Goal: Task Accomplishment & Management: Use online tool/utility

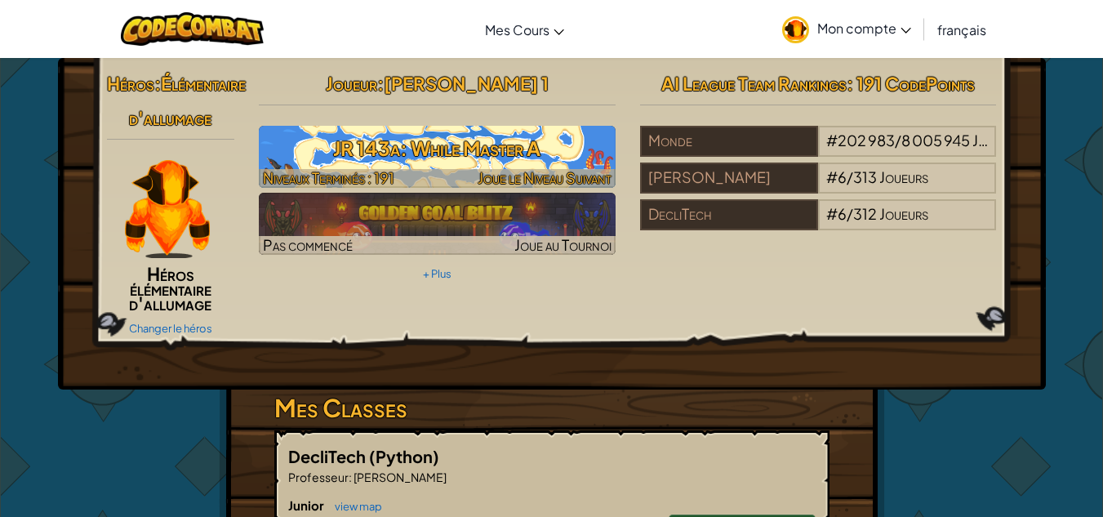
click at [452, 144] on h3 "JR 143a: While Master A" at bounding box center [437, 148] width 357 height 37
select select "fr"
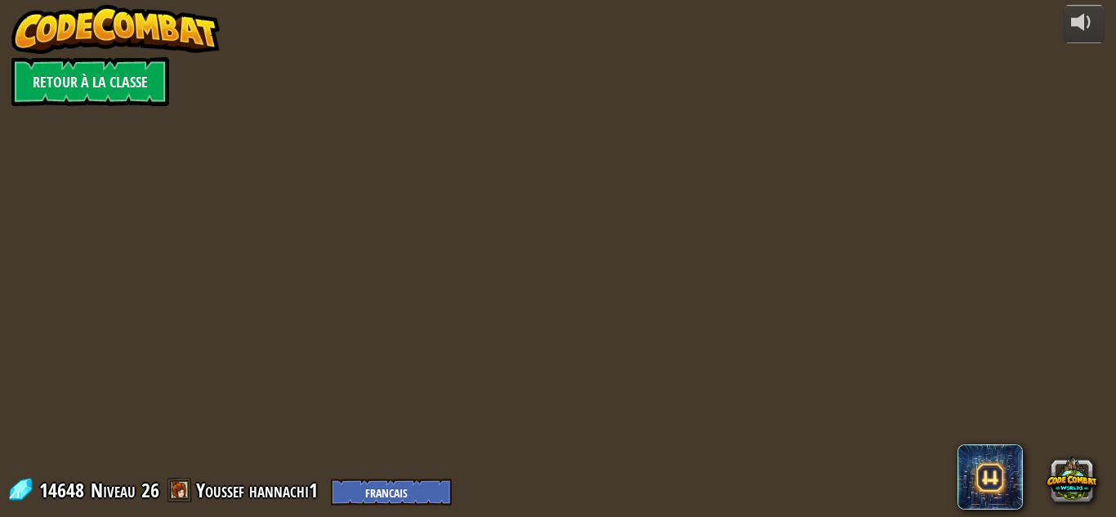
select select "fr"
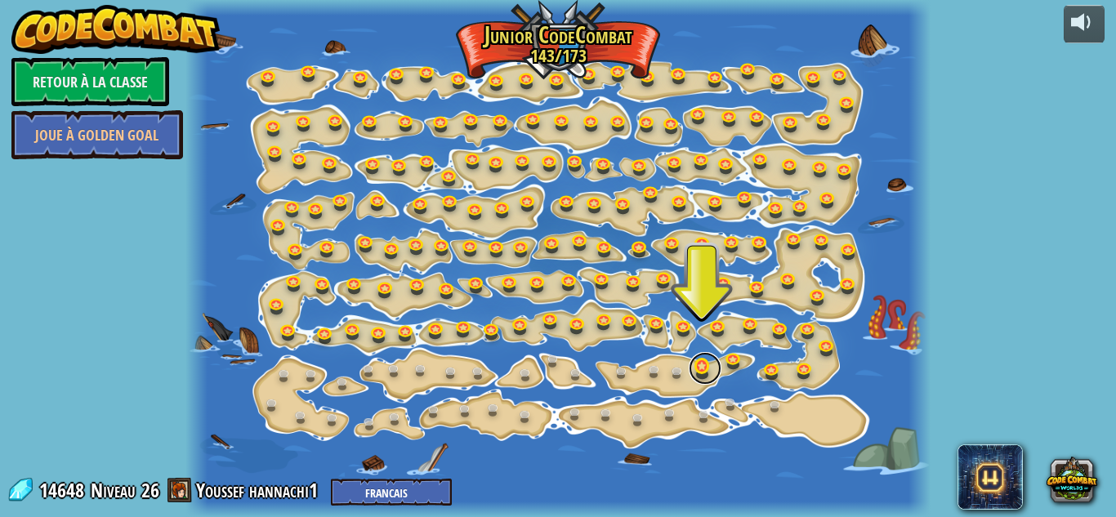
click at [698, 366] on link at bounding box center [705, 368] width 33 height 33
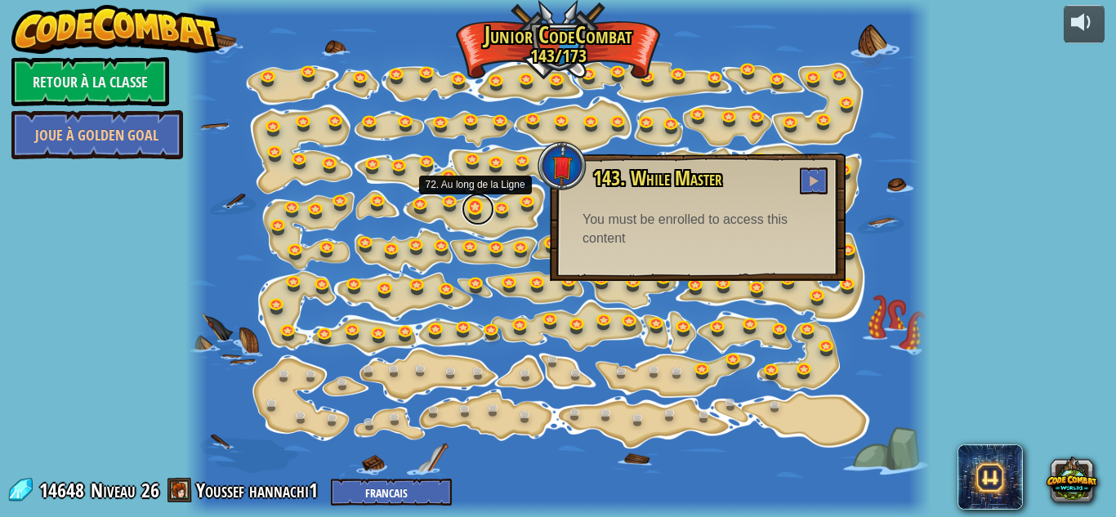
click at [466, 215] on link at bounding box center [477, 209] width 33 height 33
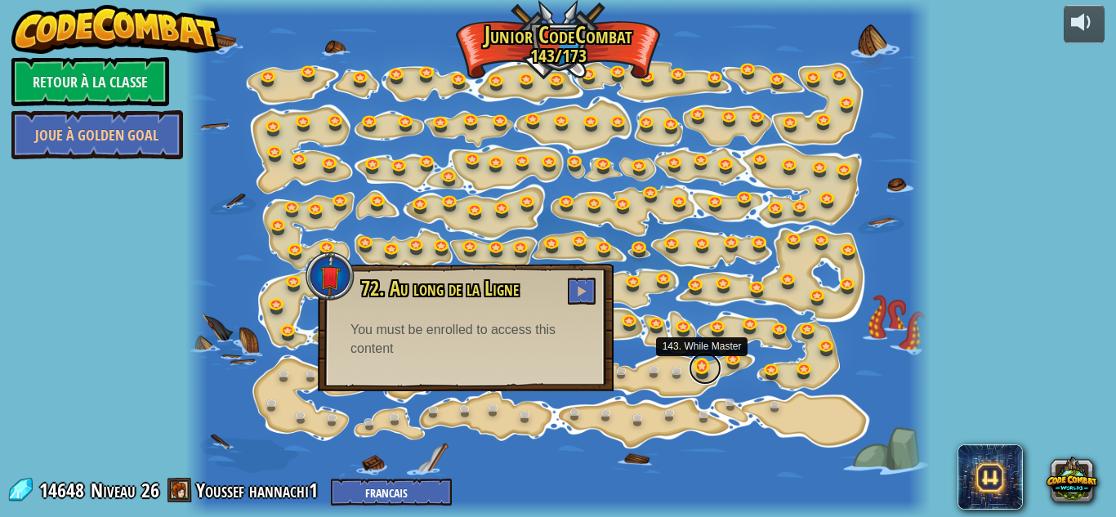
click at [706, 368] on link at bounding box center [705, 368] width 33 height 33
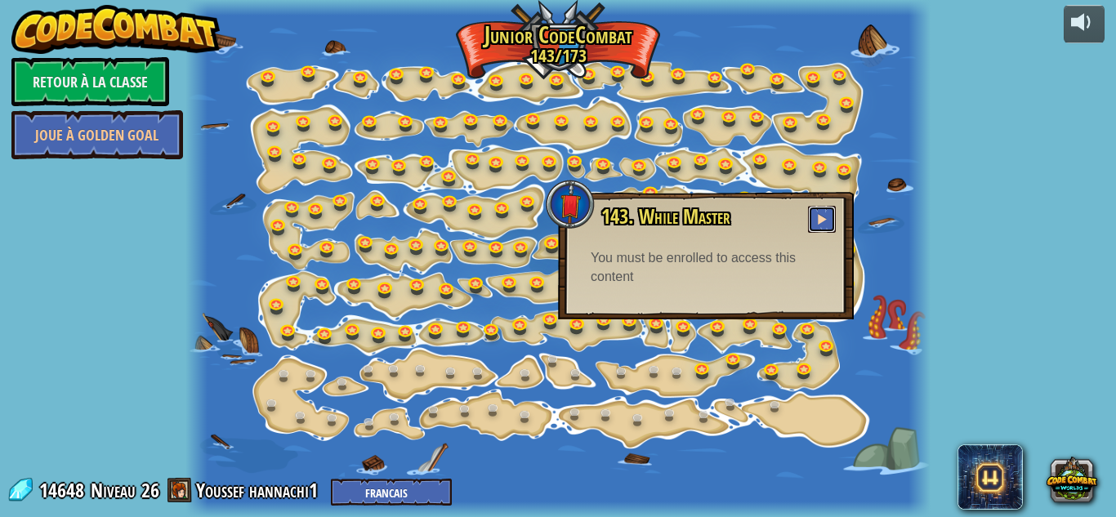
click at [827, 214] on button at bounding box center [822, 219] width 28 height 27
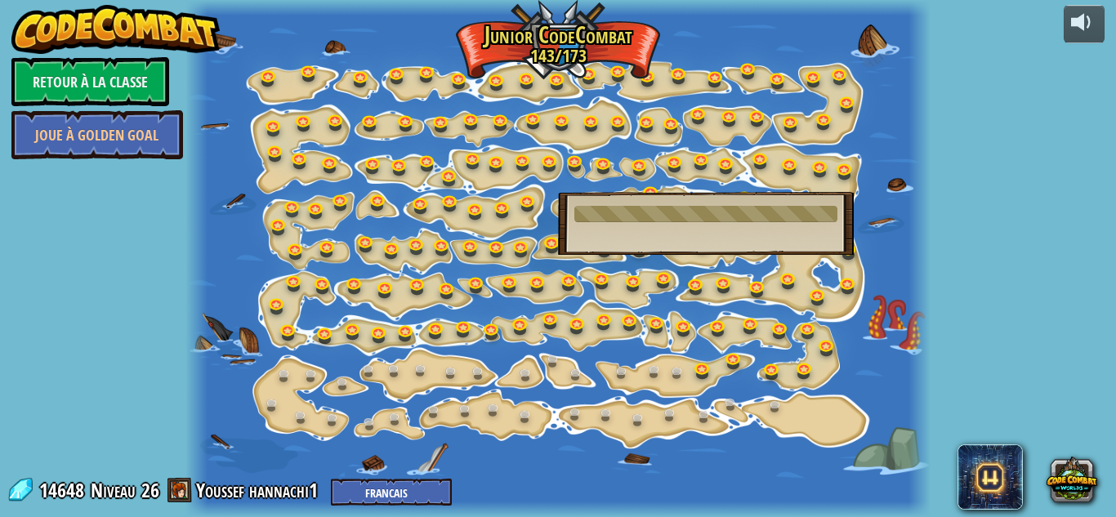
click at [727, 463] on div at bounding box center [557, 258] width 745 height 517
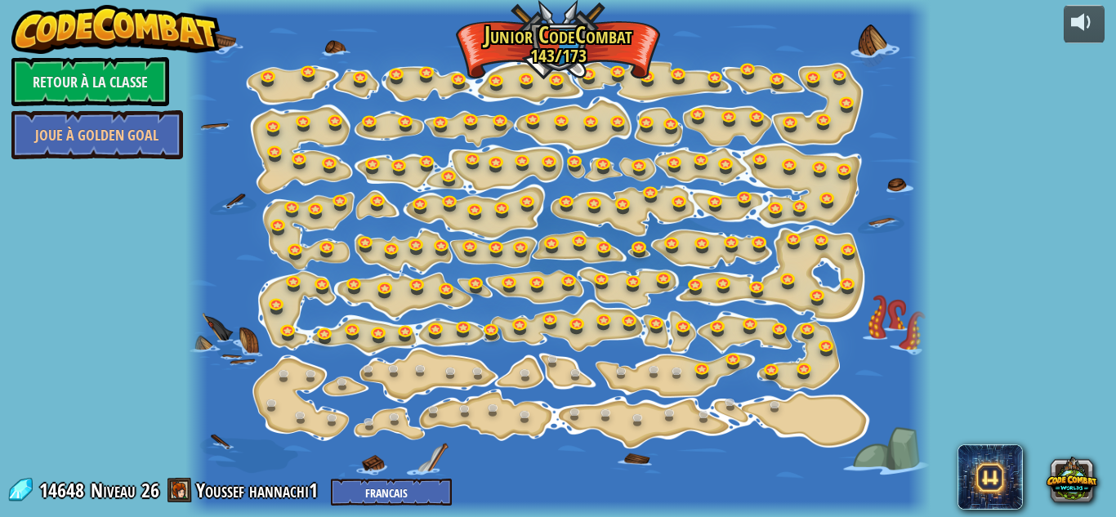
click at [483, 261] on div at bounding box center [557, 258] width 745 height 517
click at [103, 84] on link "Retour à la Classe" at bounding box center [90, 81] width 158 height 49
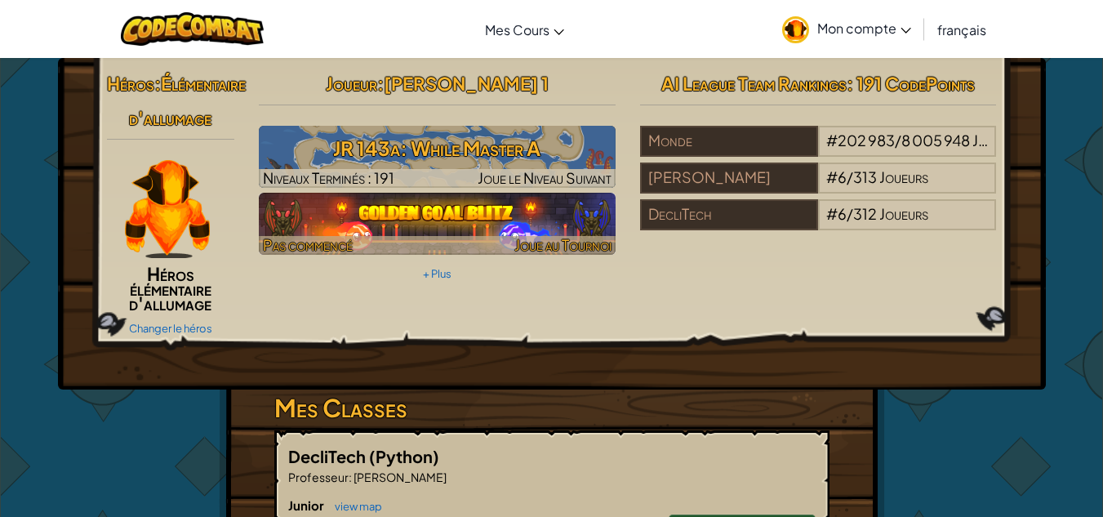
click at [390, 204] on img at bounding box center [437, 224] width 357 height 62
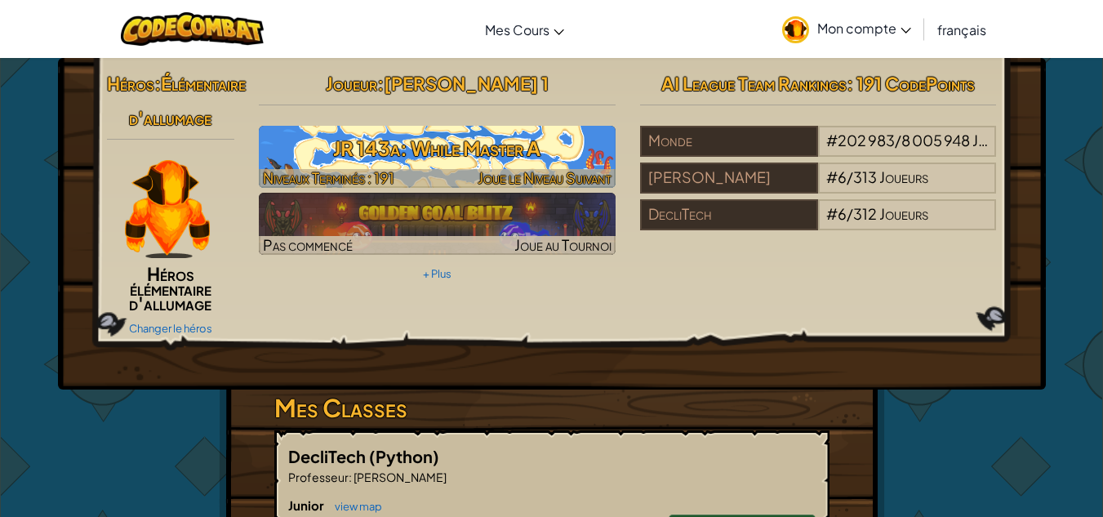
click at [396, 161] on h3 "JR 143a: While Master A" at bounding box center [437, 148] width 357 height 37
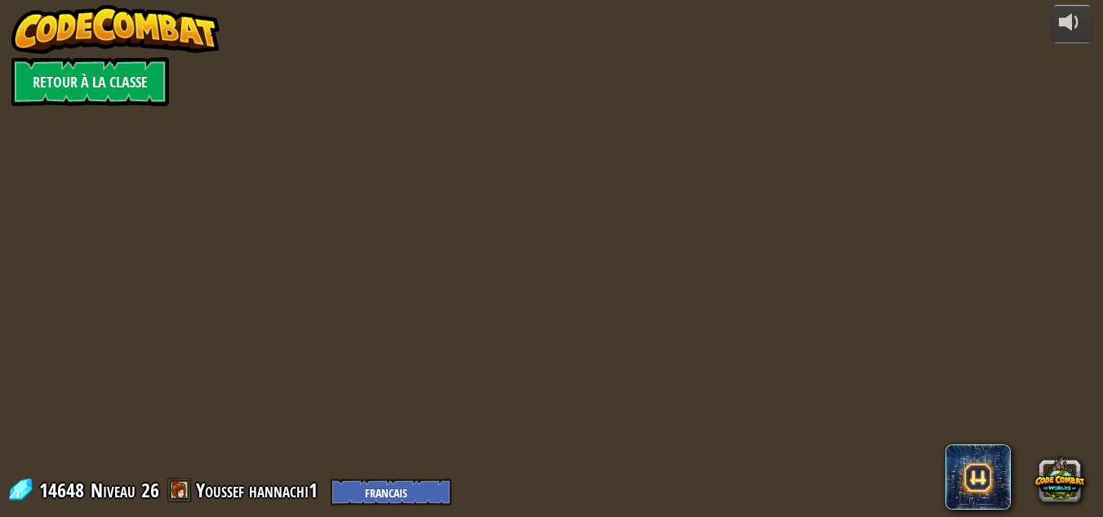
select select "fr"
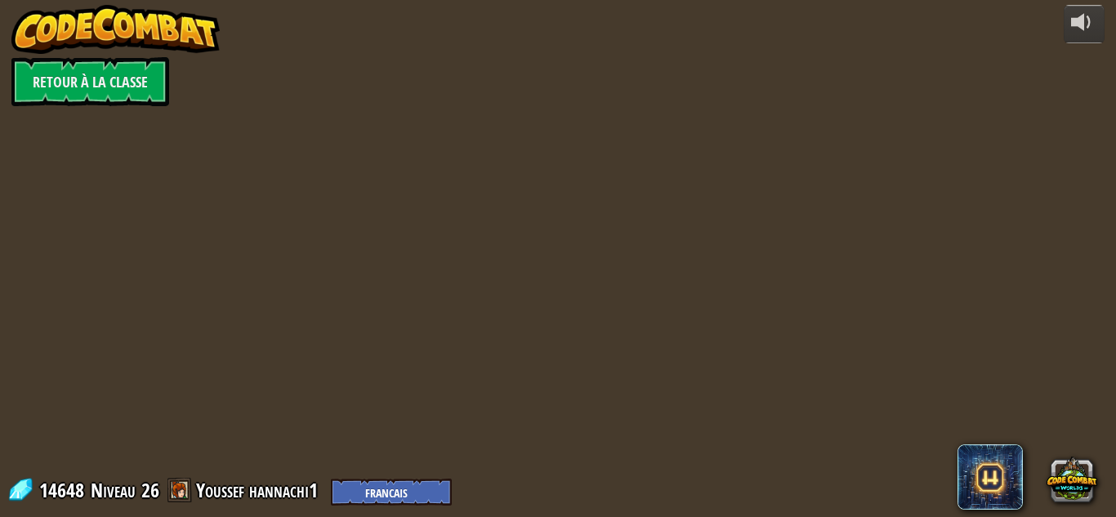
select select "fr"
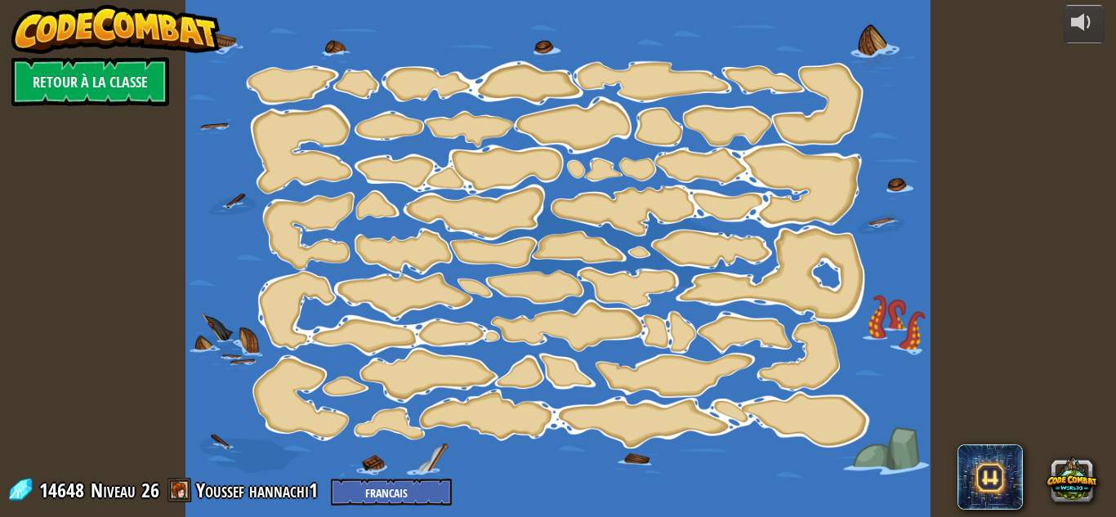
select select "fr"
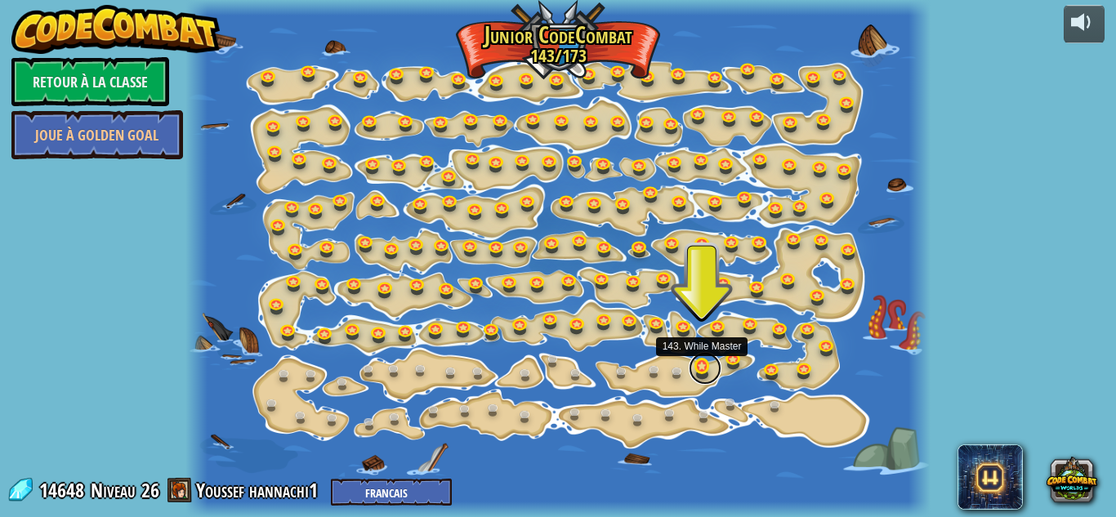
click at [702, 370] on link at bounding box center [705, 368] width 33 height 33
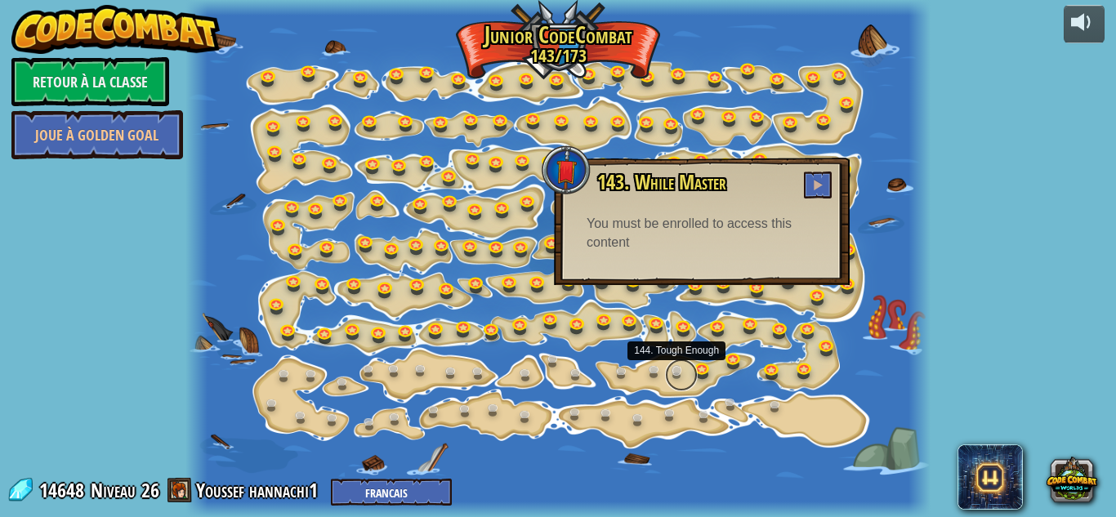
click at [696, 368] on link at bounding box center [681, 375] width 33 height 33
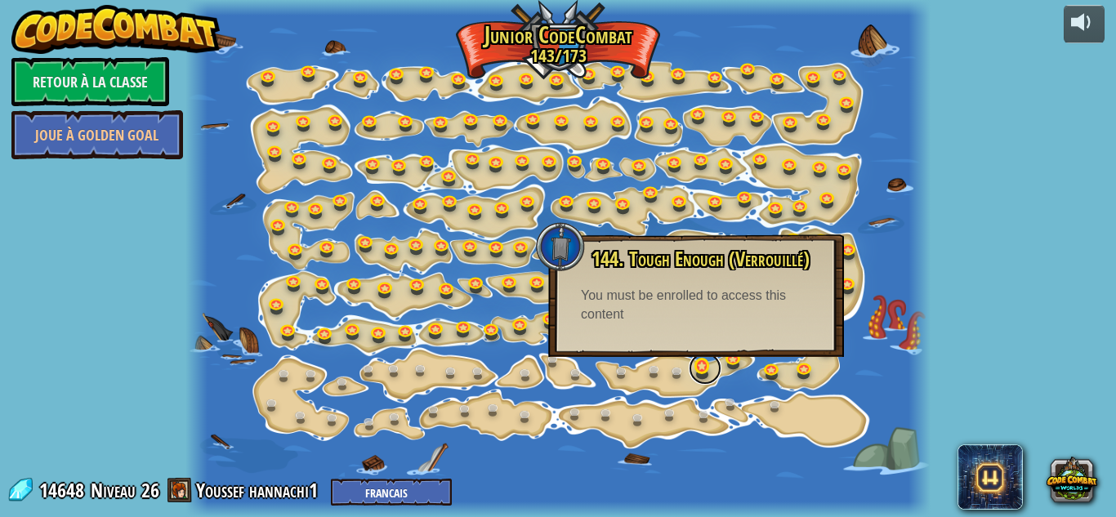
click at [699, 368] on link at bounding box center [705, 368] width 33 height 33
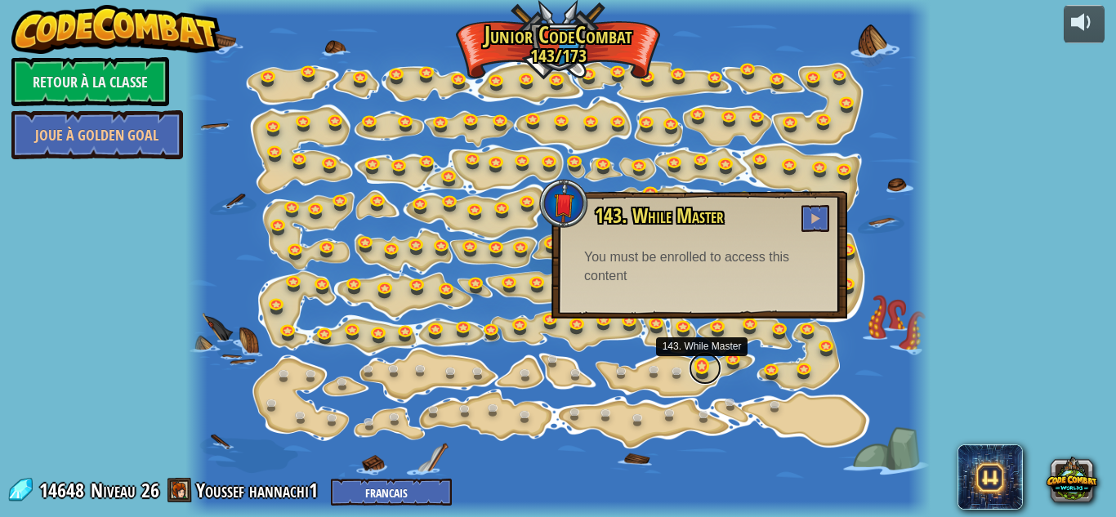
click at [702, 370] on link at bounding box center [705, 368] width 33 height 33
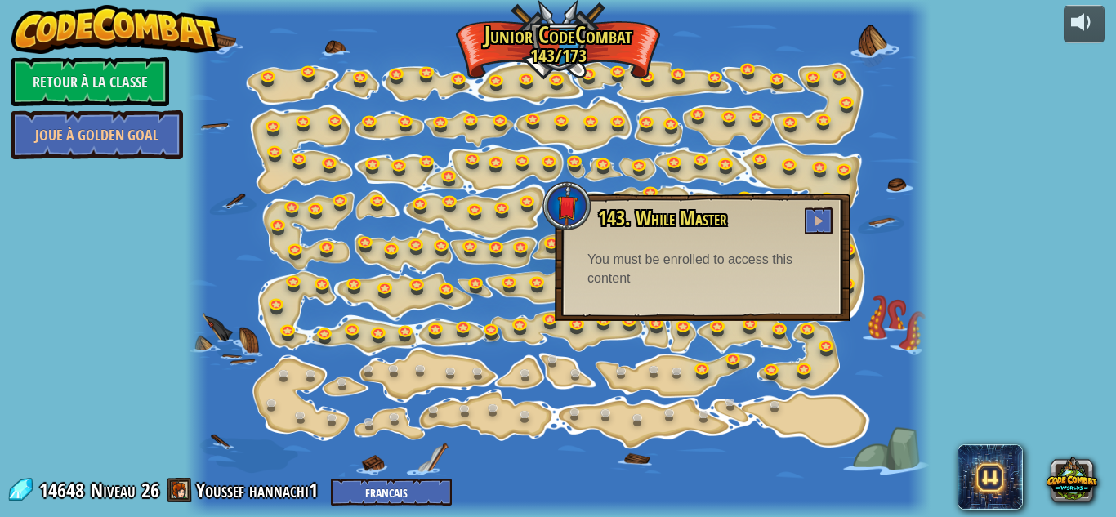
click at [875, 380] on div at bounding box center [557, 258] width 745 height 517
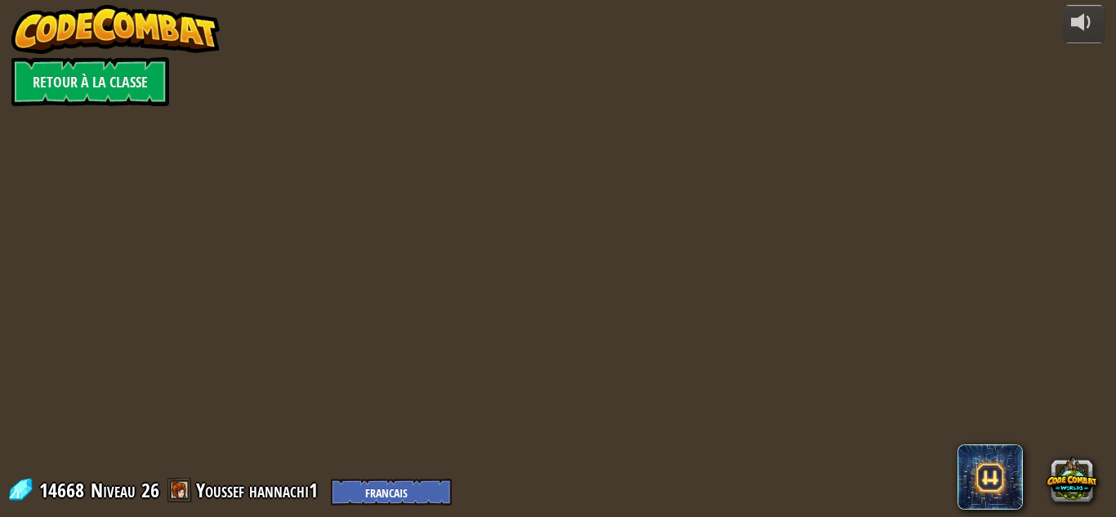
select select "fr"
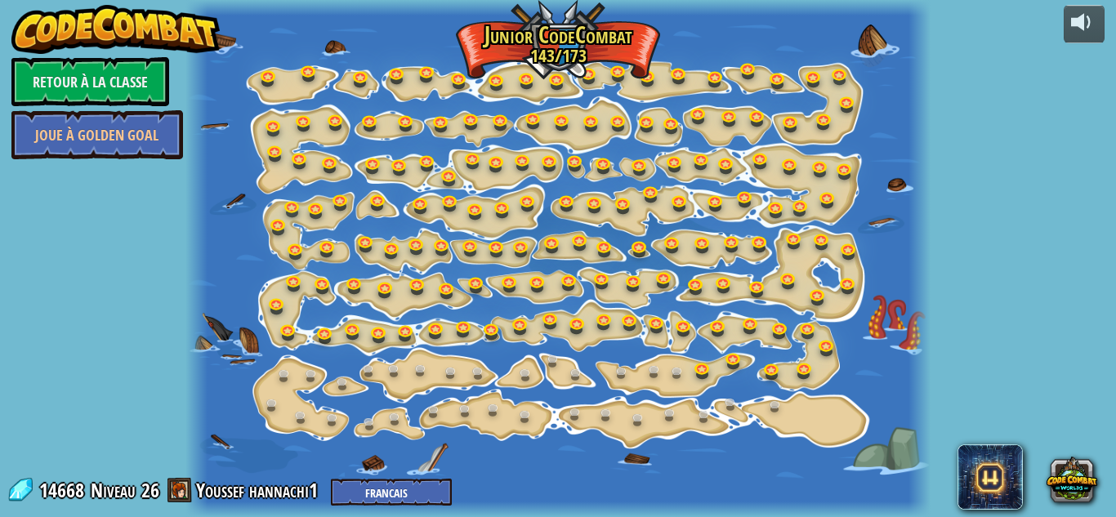
select select "fr"
click at [698, 368] on link at bounding box center [705, 368] width 33 height 33
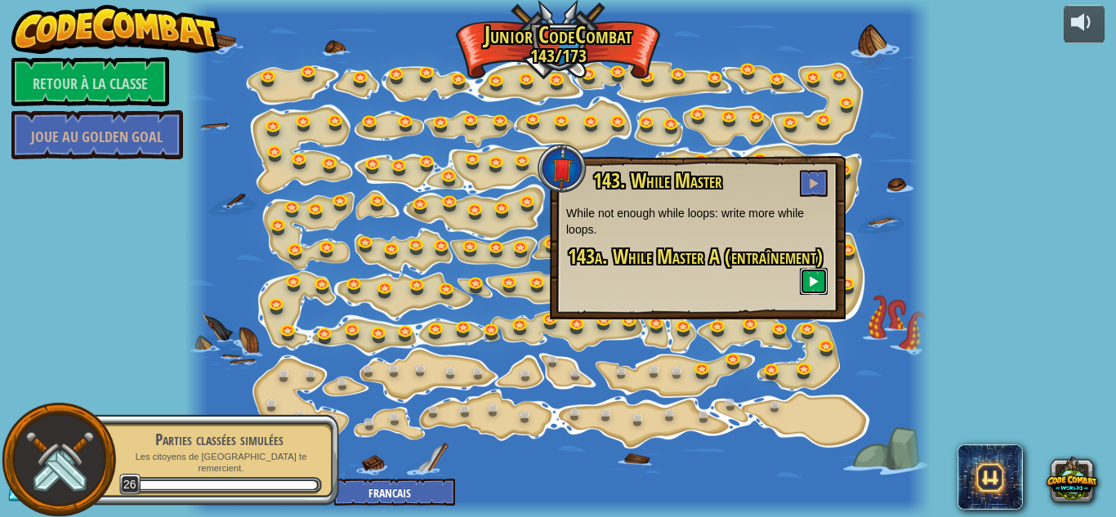
click at [813, 286] on span at bounding box center [813, 280] width 11 height 11
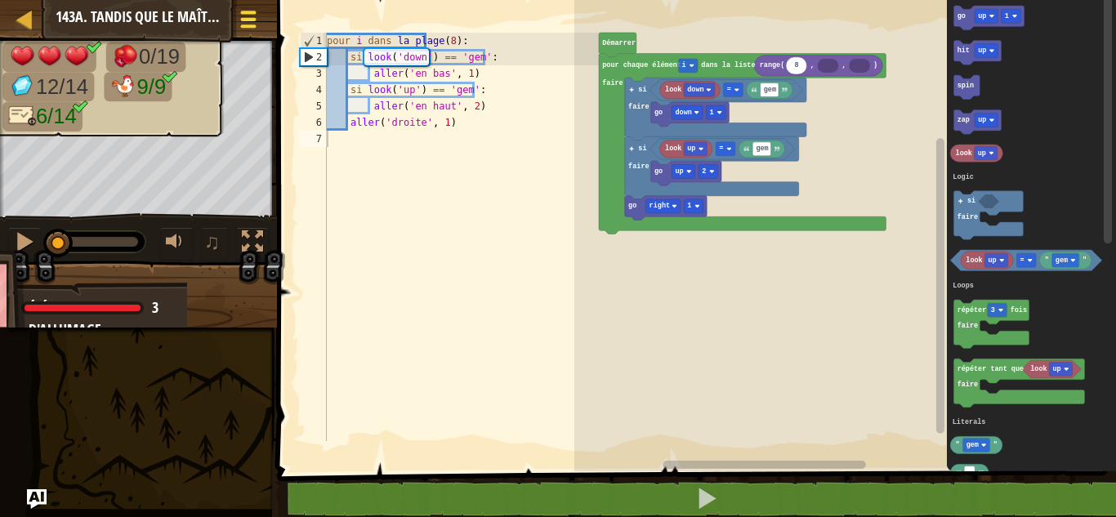
click at [238, 14] on div at bounding box center [248, 19] width 22 height 24
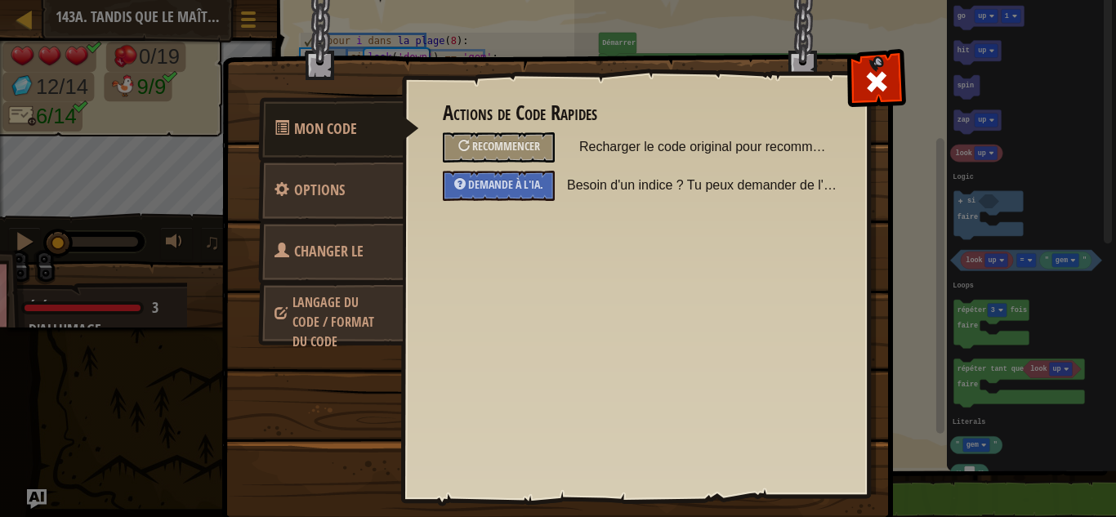
click at [322, 314] on font "Langage du code / Format du code" at bounding box center [333, 321] width 82 height 57
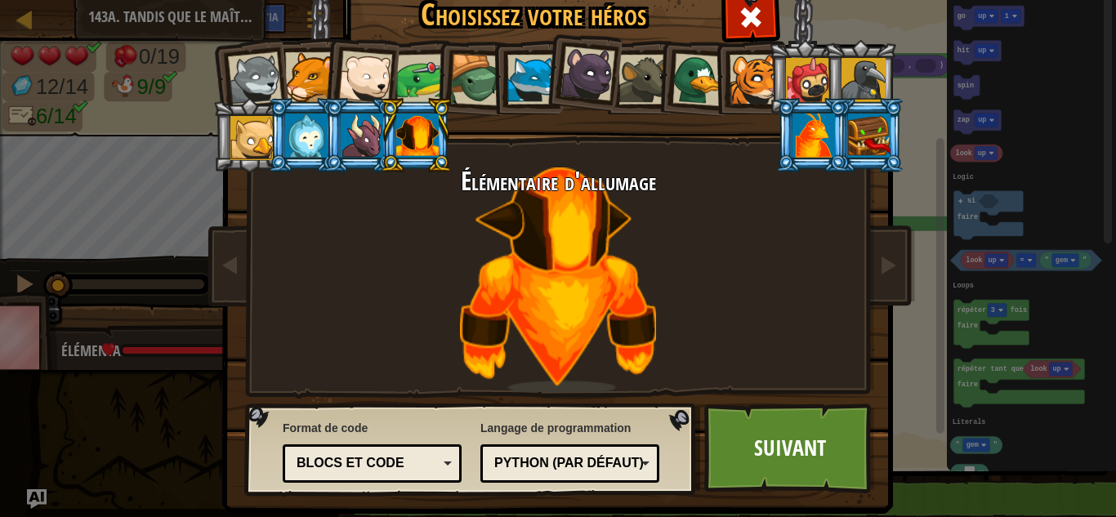
click at [400, 460] on div "Blocs et code" at bounding box center [366, 463] width 141 height 19
click at [392, 465] on font "`code` de texte" at bounding box center [353, 463] width 114 height 14
click at [799, 439] on font "Suivant" at bounding box center [790, 447] width 72 height 29
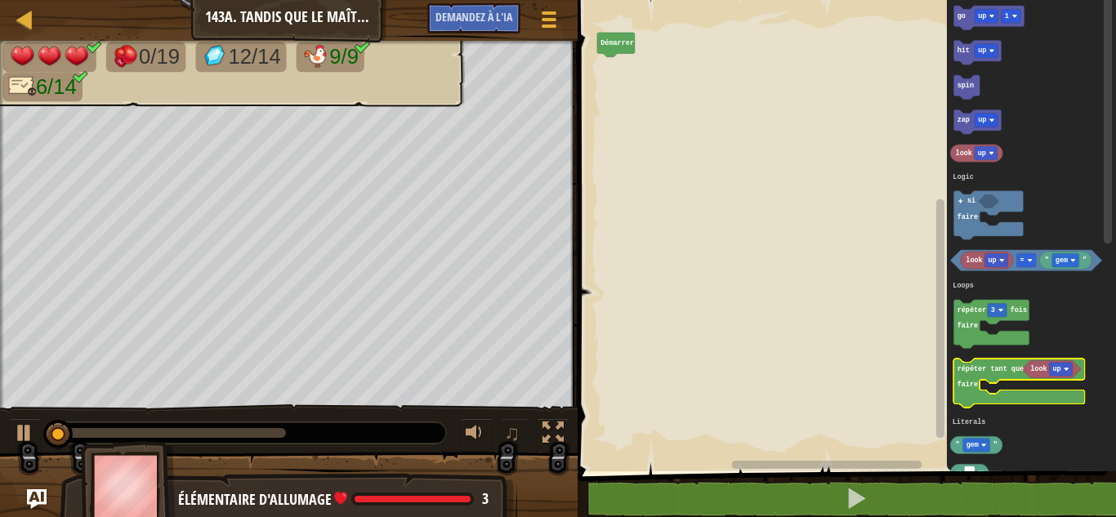
click at [974, 366] on text "répéter tant que" at bounding box center [989, 369] width 66 height 8
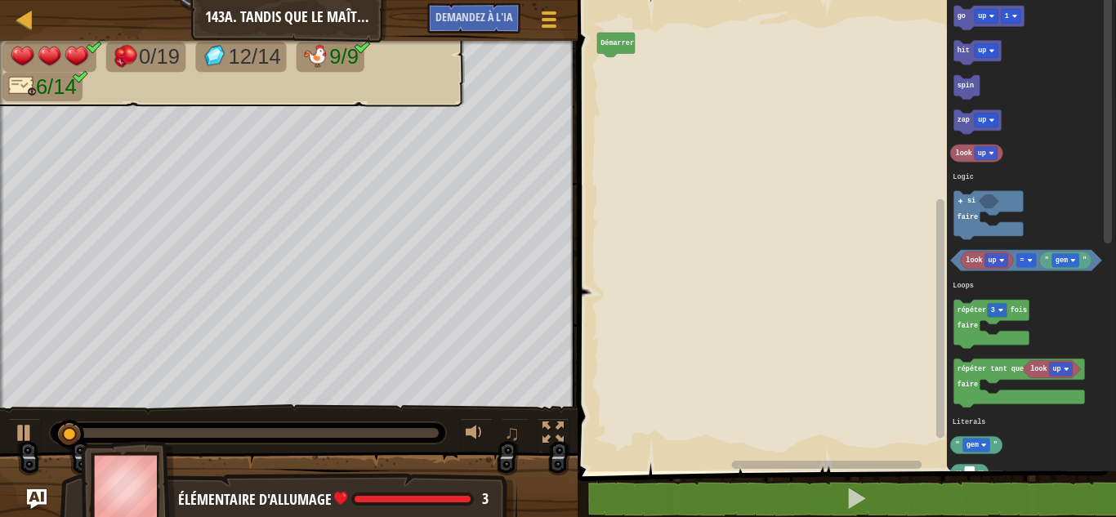
click at [688, 173] on rect "Espace de travail de Blocky" at bounding box center [844, 231] width 543 height 479
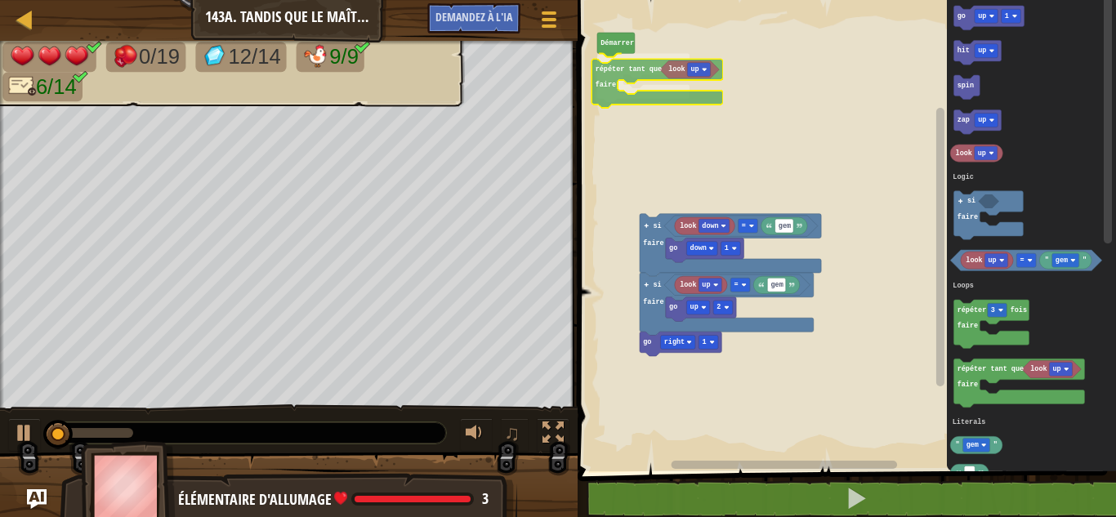
click at [610, 70] on div "Logique Boucles Littéraux [PERSON_NAME] répéter tant que faire look down gem = …" at bounding box center [844, 231] width 543 height 479
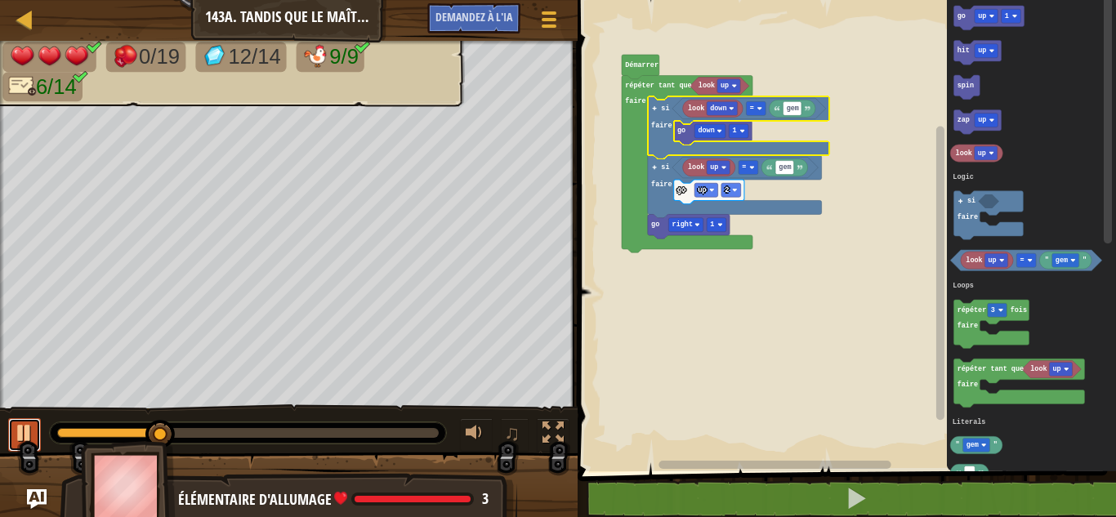
click at [29, 439] on div at bounding box center [24, 432] width 21 height 21
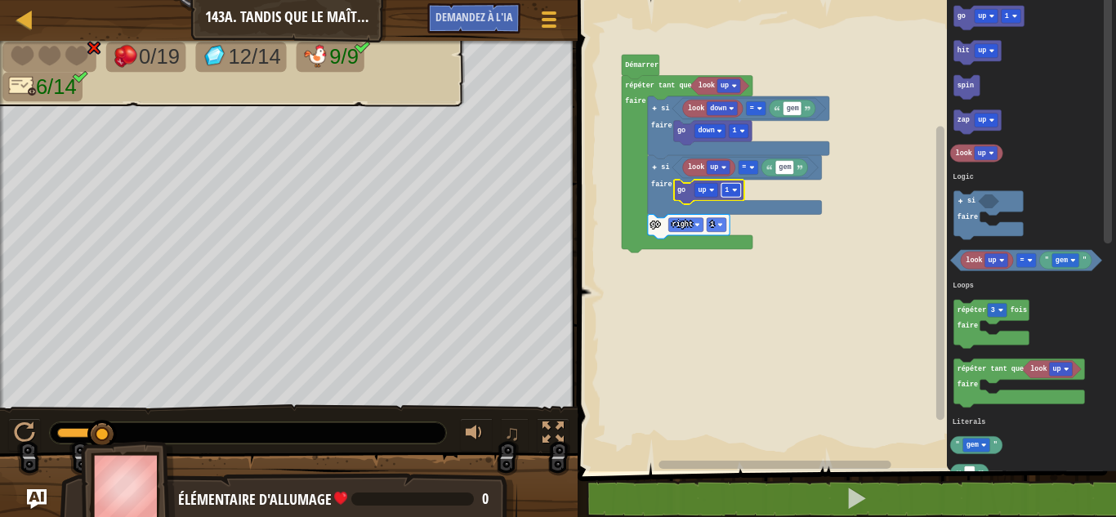
click at [733, 187] on rect "Espace de travail de Blocky" at bounding box center [731, 190] width 20 height 14
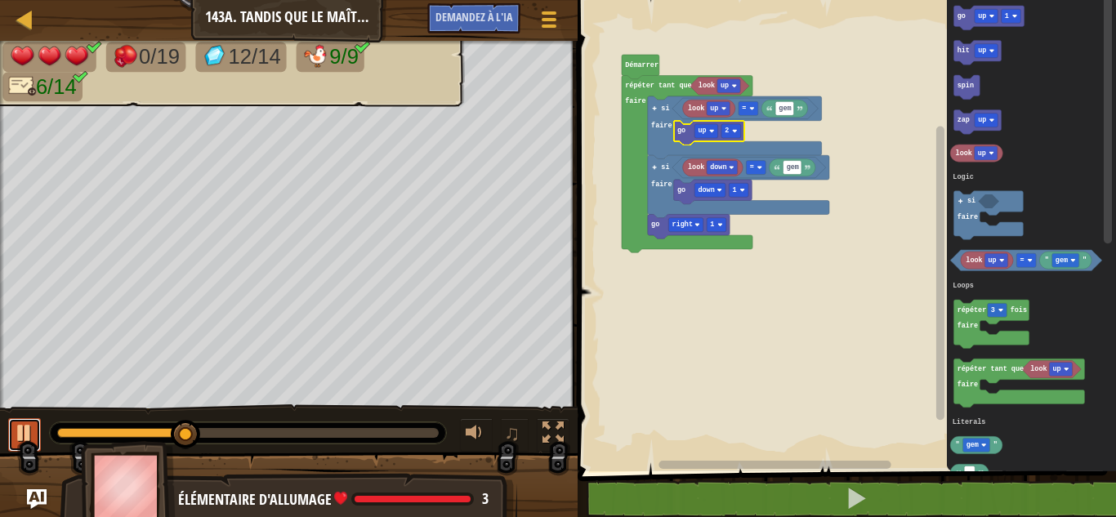
click at [29, 423] on div at bounding box center [24, 432] width 21 height 21
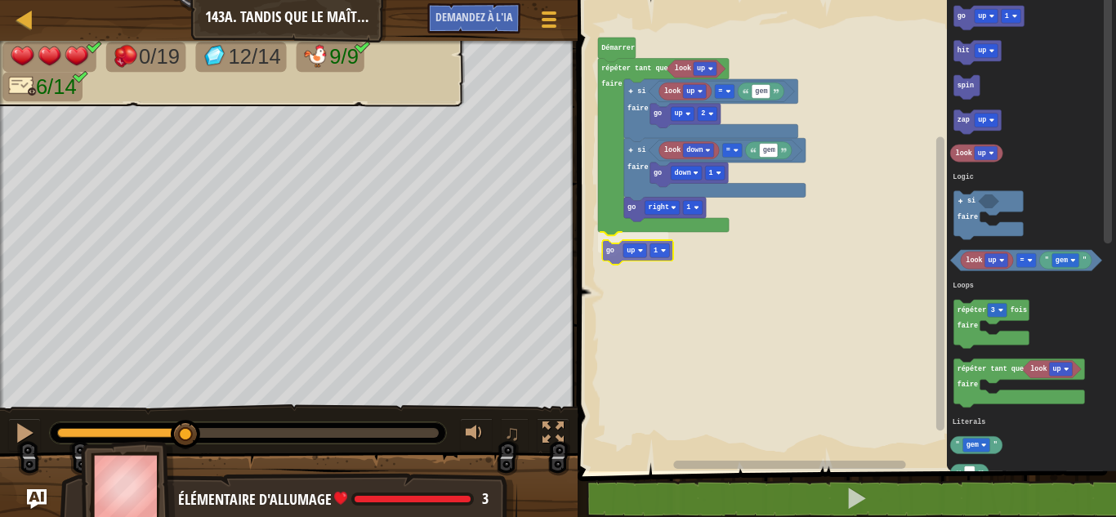
click at [613, 253] on div "Logique Boucles Littéraux [PERSON_NAME] look up répéter tant que faire look up …" at bounding box center [844, 231] width 543 height 479
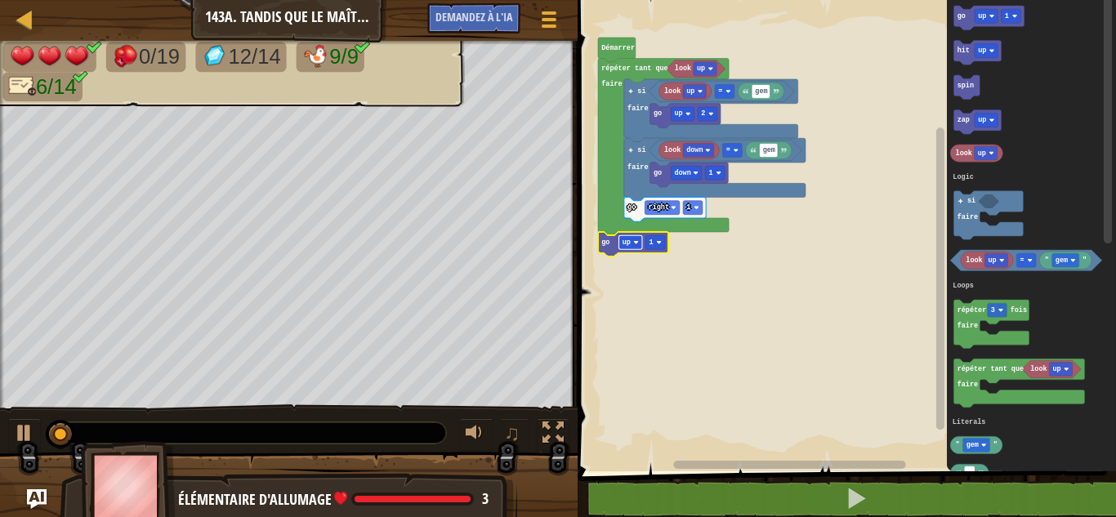
click at [632, 241] on rect "Espace de travail de Blocky" at bounding box center [629, 242] width 23 height 14
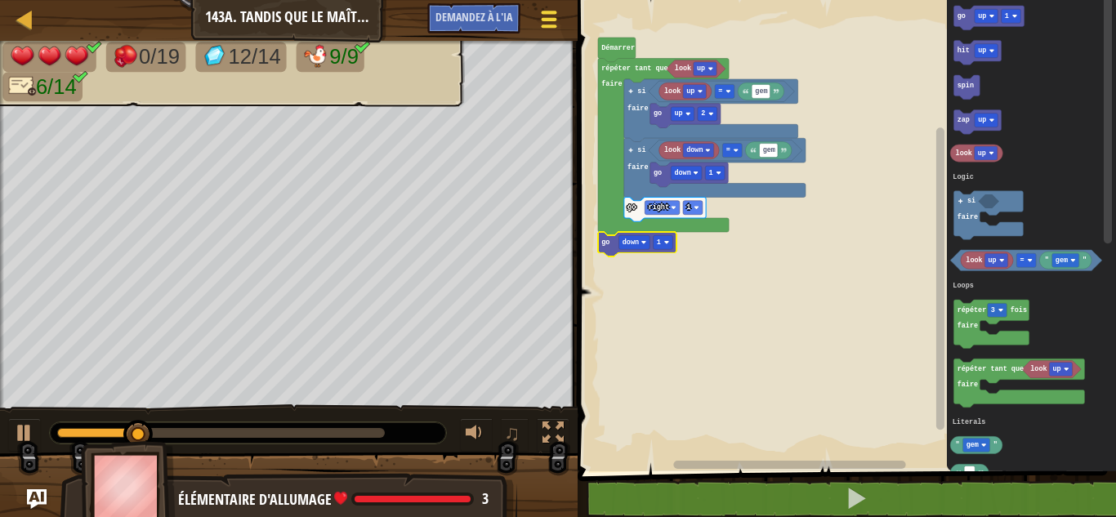
click at [544, 23] on div at bounding box center [548, 19] width 22 height 24
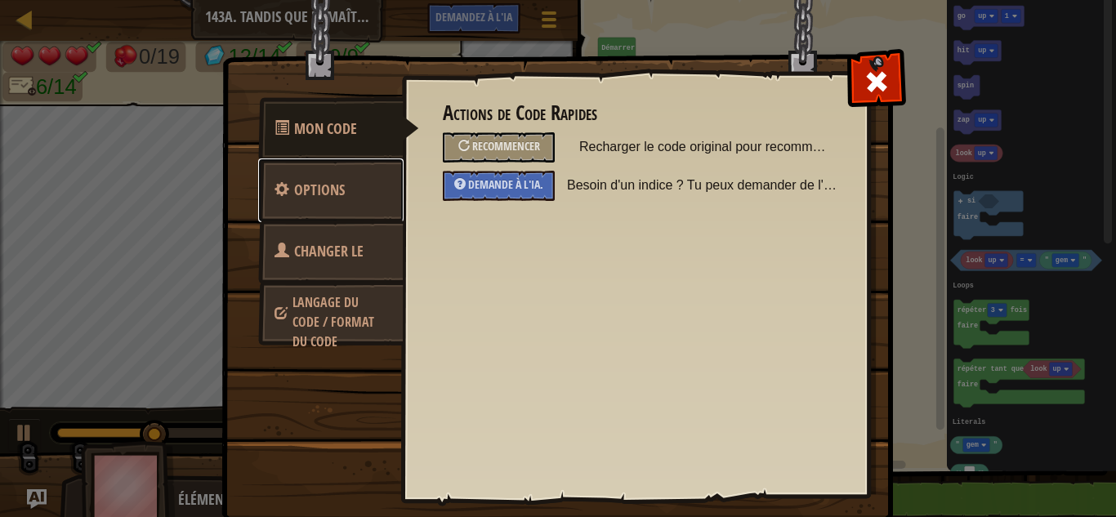
click at [327, 192] on font "Options" at bounding box center [319, 190] width 51 height 20
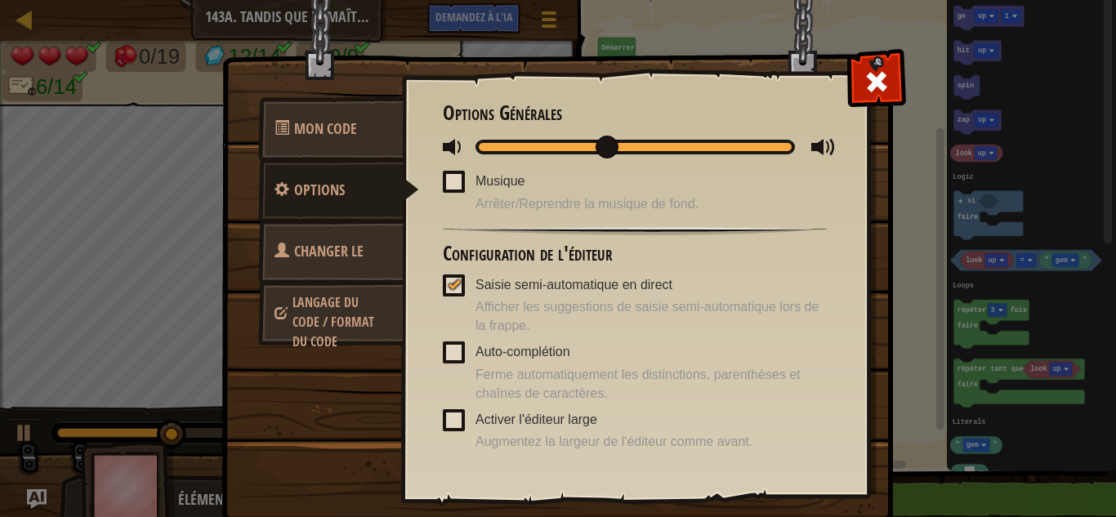
click at [314, 249] on font "Changer le héros" at bounding box center [318, 271] width 89 height 61
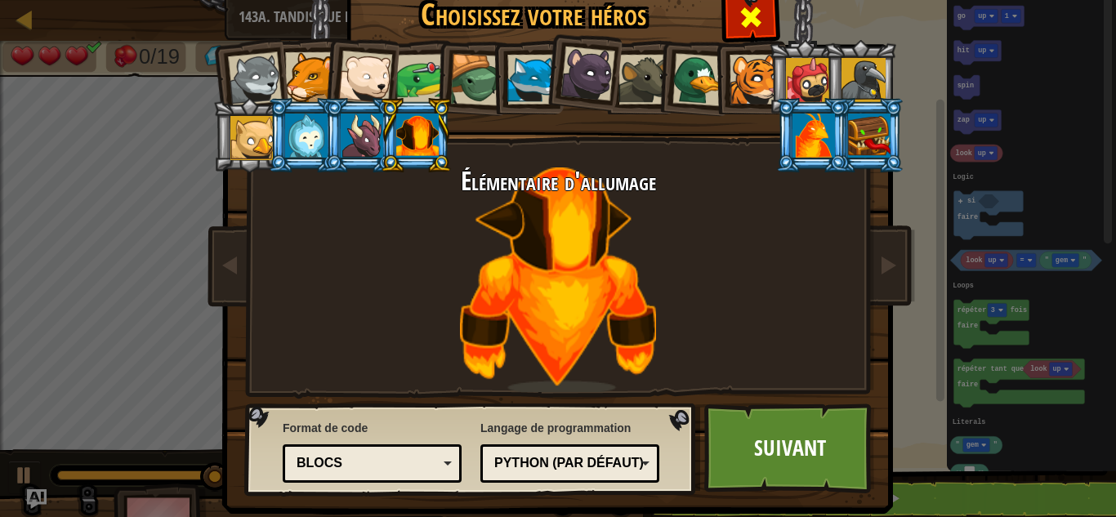
click at [756, 7] on span at bounding box center [751, 17] width 26 height 26
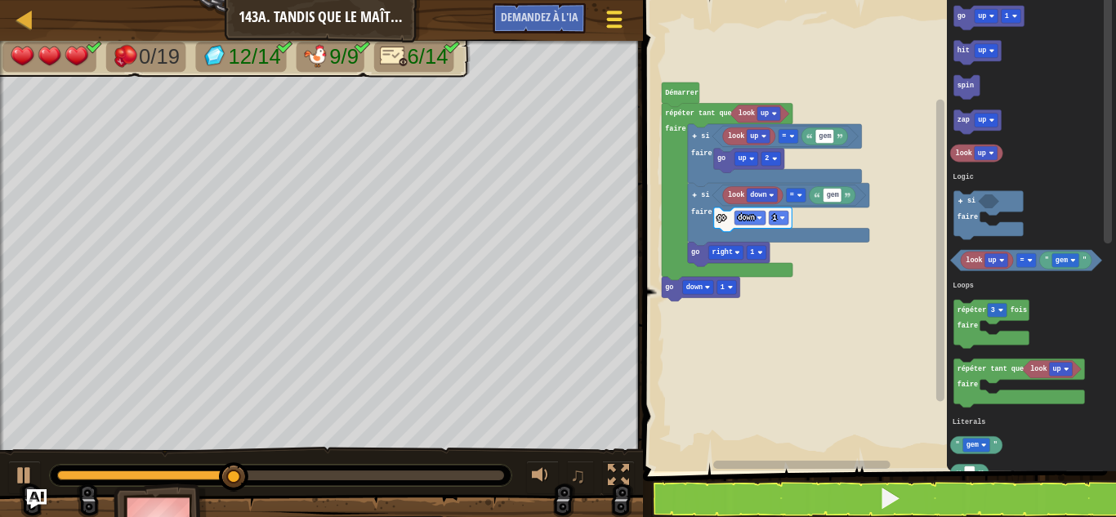
click at [606, 16] on div at bounding box center [614, 19] width 22 height 24
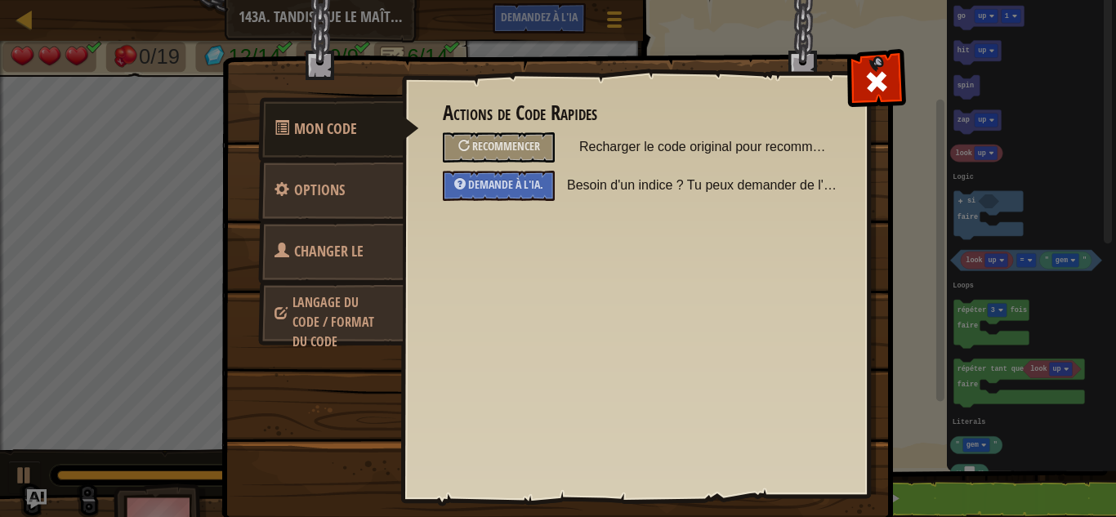
click at [350, 309] on font "Langage du code / Format du code" at bounding box center [333, 321] width 82 height 57
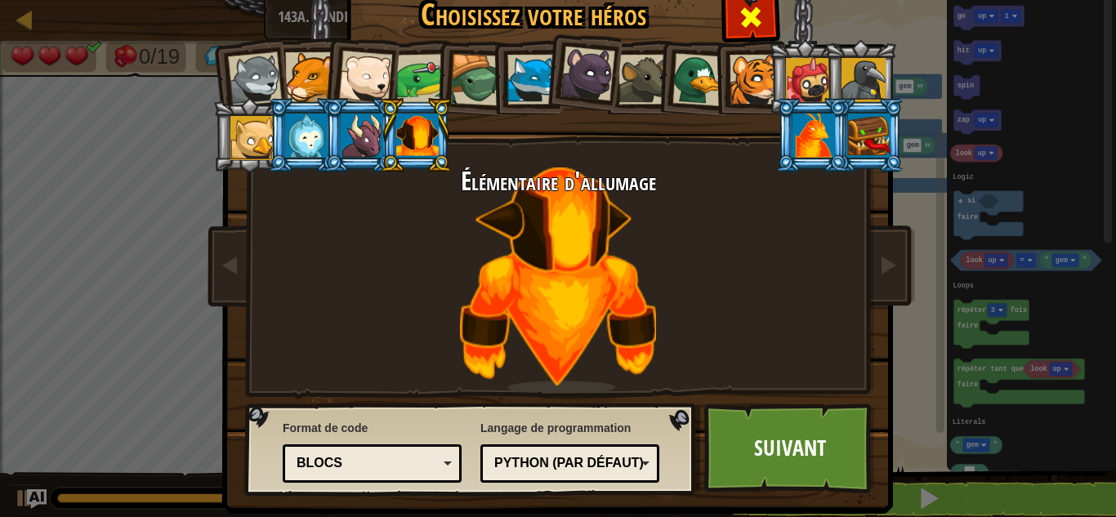
click at [731, 19] on div at bounding box center [749, 14] width 51 height 51
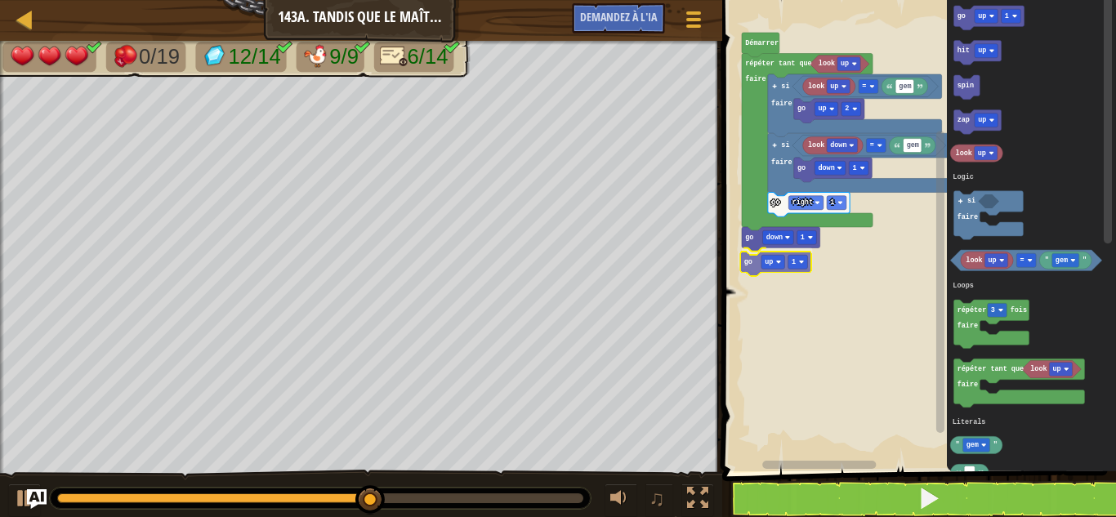
click at [752, 263] on div "Logique Boucles Littéraux look up look up gem = go up 2 look down gem = go down…" at bounding box center [916, 231] width 399 height 479
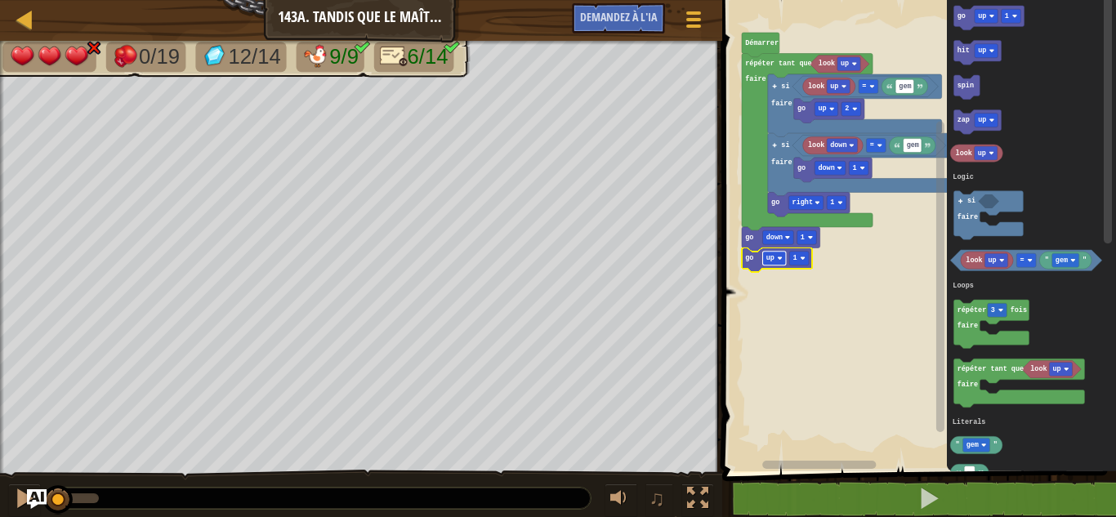
click at [774, 260] on rect "Espace de travail de Blocky" at bounding box center [773, 259] width 23 height 14
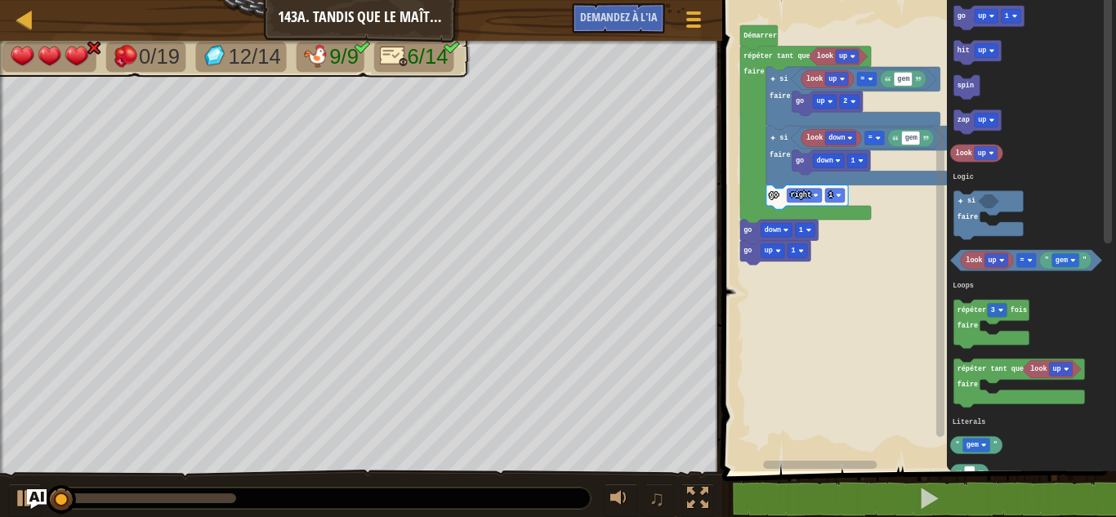
click at [826, 256] on rect "Espace de travail de Blocky" at bounding box center [916, 231] width 399 height 479
click at [795, 247] on rect "Espace de travail de Blocky" at bounding box center [797, 251] width 20 height 14
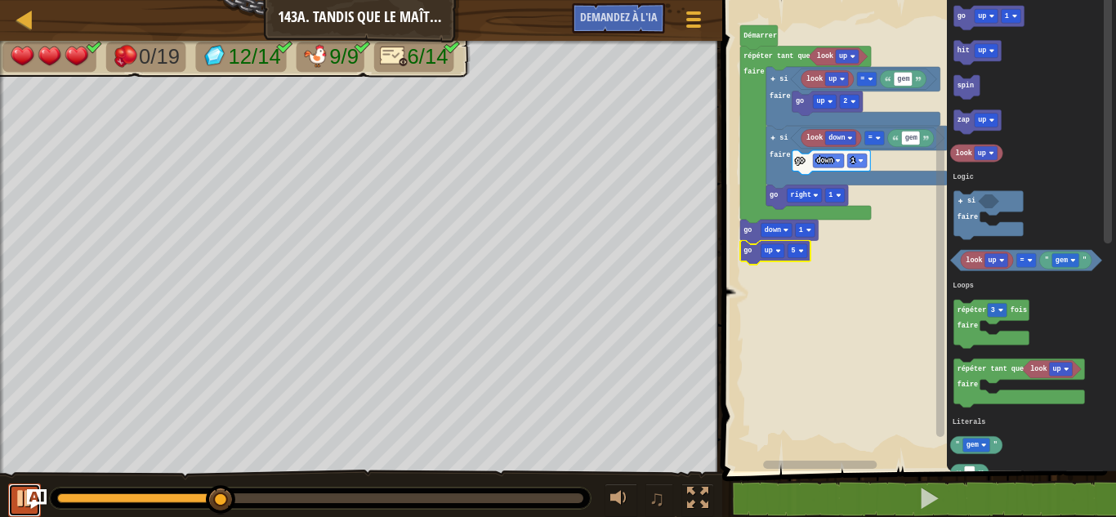
click at [23, 497] on div at bounding box center [24, 498] width 21 height 21
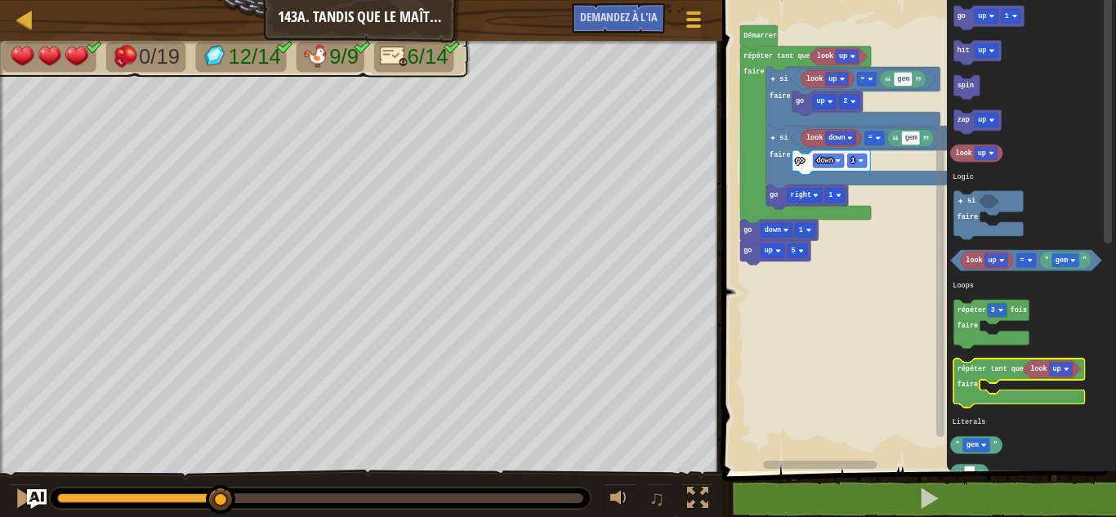
click at [967, 382] on text "faire" at bounding box center [966, 385] width 20 height 8
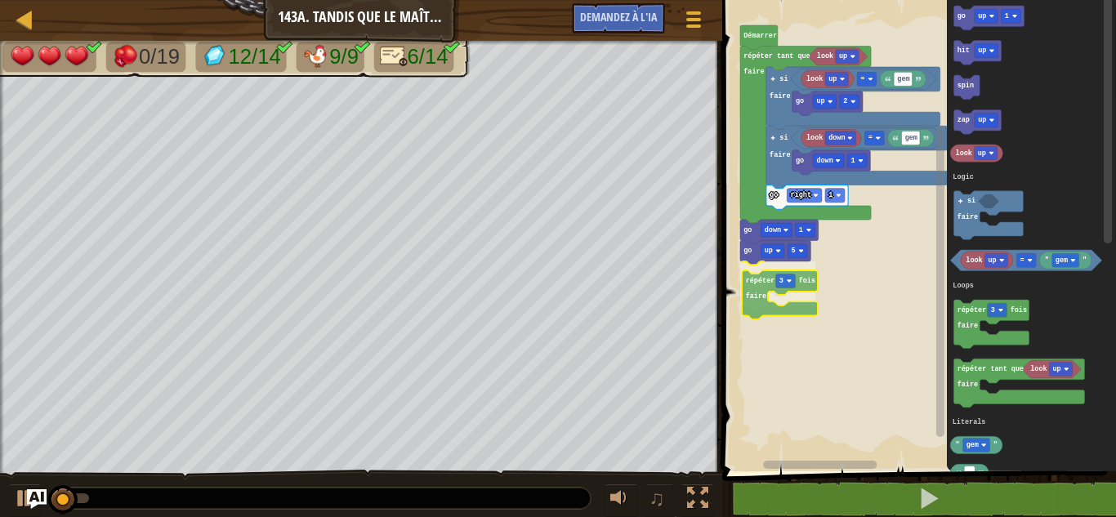
click at [756, 283] on div "Logique Boucles Littéraux [PERSON_NAME] look up look up gem = go up 2 look down…" at bounding box center [916, 231] width 399 height 479
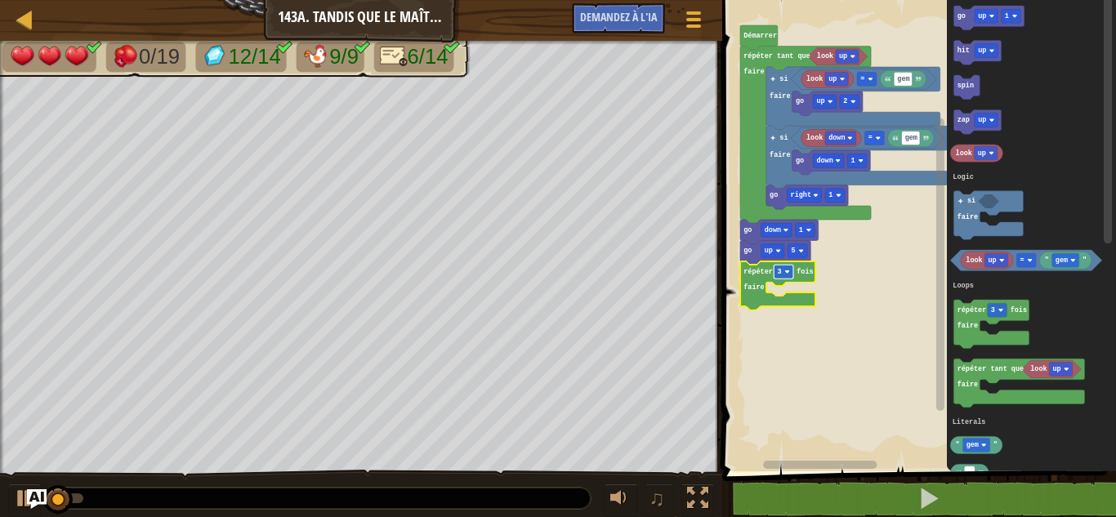
click at [780, 277] on rect "Espace de travail de Blocky" at bounding box center [783, 272] width 20 height 14
click at [780, 276] on rect "Espace de travail de Blocky" at bounding box center [783, 272] width 20 height 14
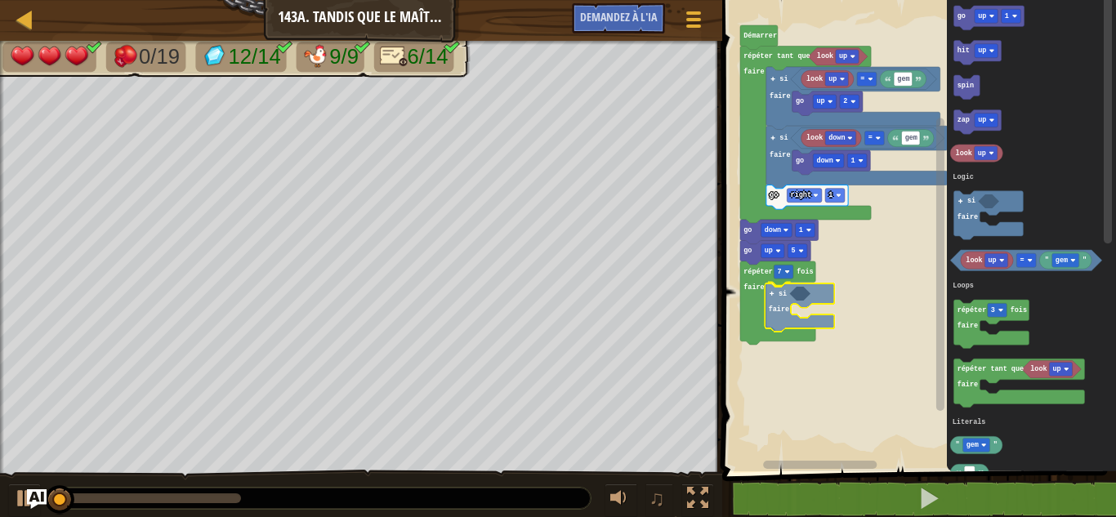
click at [791, 315] on div "Logique Boucles Littéraux [PERSON_NAME] look up look up gem = go up 2 look down…" at bounding box center [916, 231] width 399 height 479
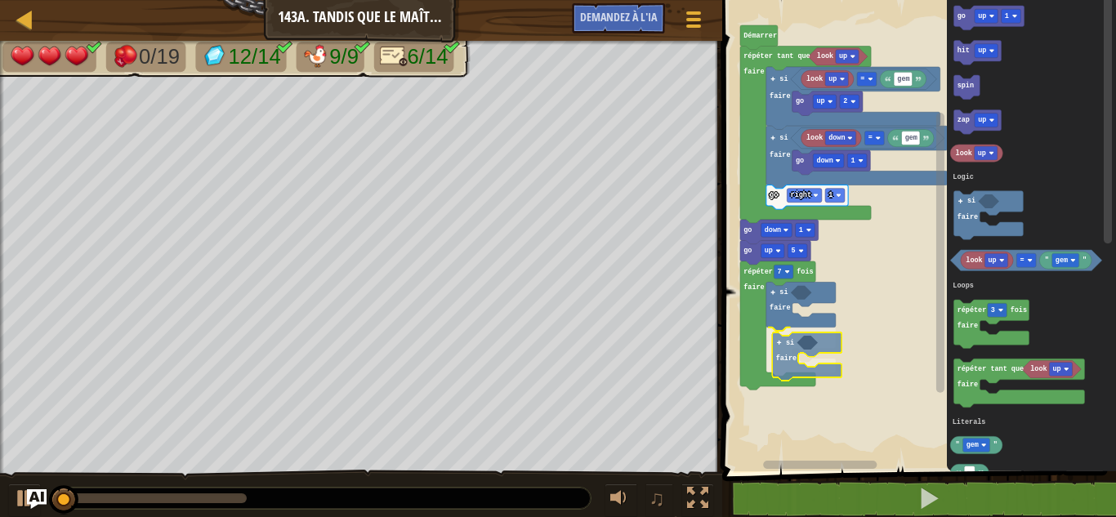
click at [788, 361] on div "Logique Boucles Littéraux Démarrer look up look up gem = go up 2 look down gem …" at bounding box center [916, 231] width 399 height 479
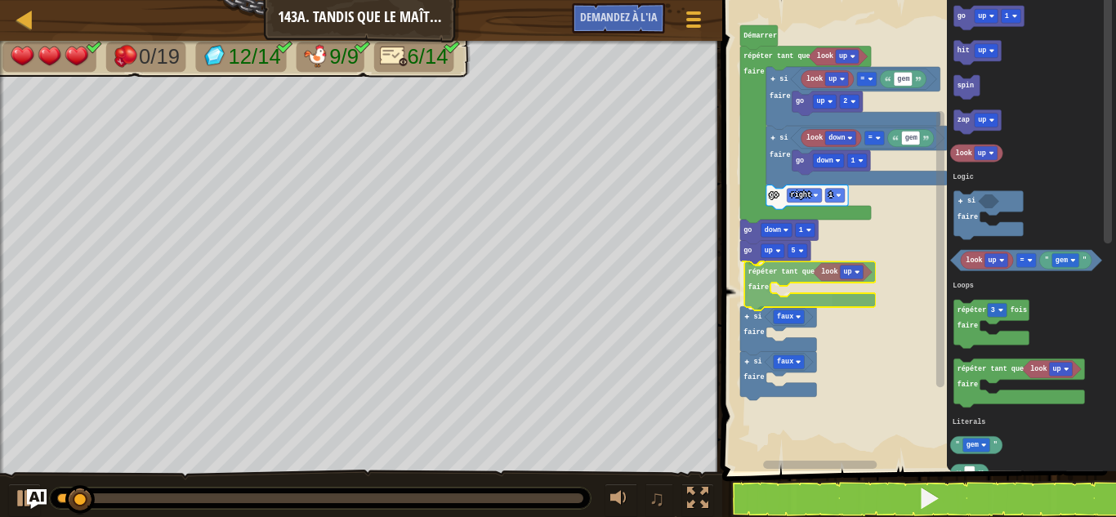
click at [773, 277] on div "Logique Boucles Littéraux look up look up gem = go up 2 look down gem = go down…" at bounding box center [916, 231] width 399 height 479
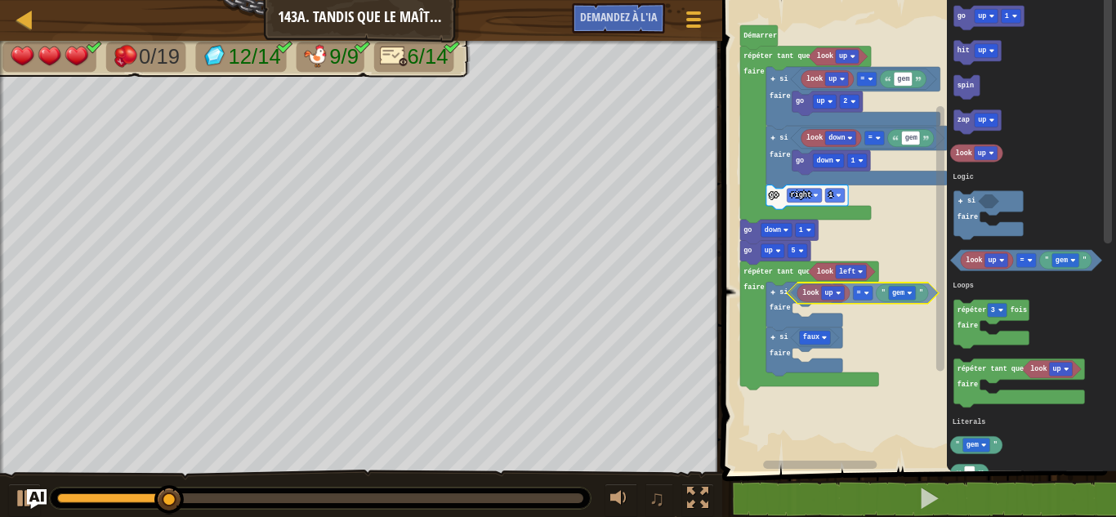
click at [795, 297] on div "Logique Boucles Littéraux Démarrer look up look up gem = go up 2 look down gem …" at bounding box center [916, 231] width 399 height 479
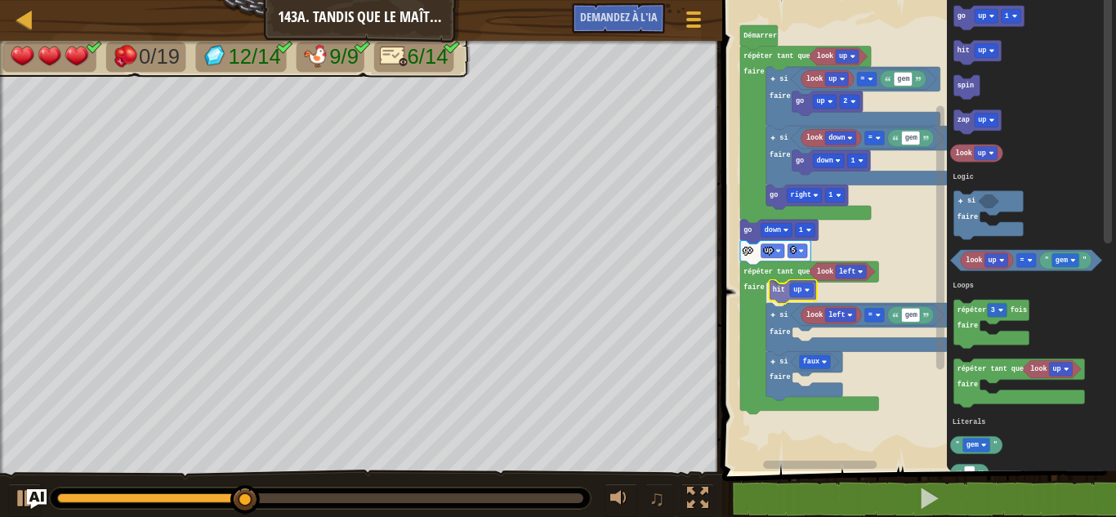
click at [781, 291] on div "Logique Boucles Littéraux [PERSON_NAME] look up look up gem = go up 2 look down…" at bounding box center [916, 231] width 399 height 479
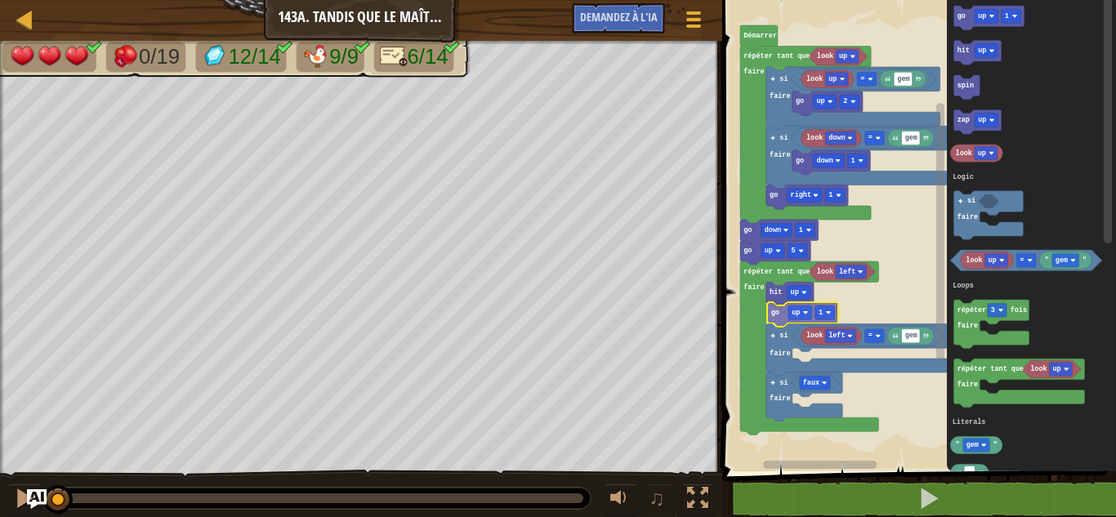
click at [785, 320] on div "Logique Boucles Littéraux [PERSON_NAME] look up look up gem = go up 2 look down…" at bounding box center [916, 231] width 399 height 479
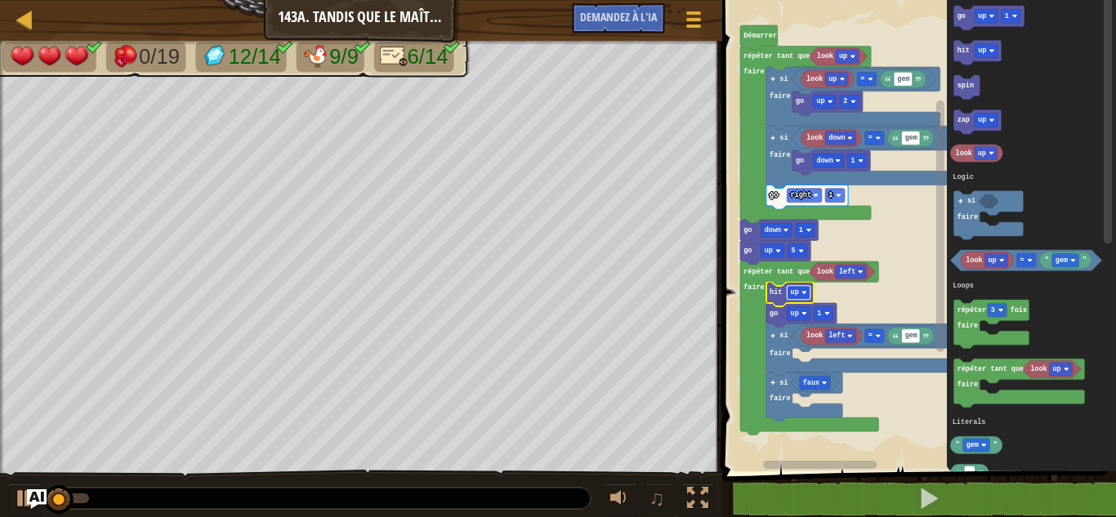
click at [800, 293] on rect "Espace de travail de Blocky" at bounding box center [798, 293] width 23 height 14
click at [804, 312] on image "Espace de travail de Blocky" at bounding box center [803, 313] width 5 height 5
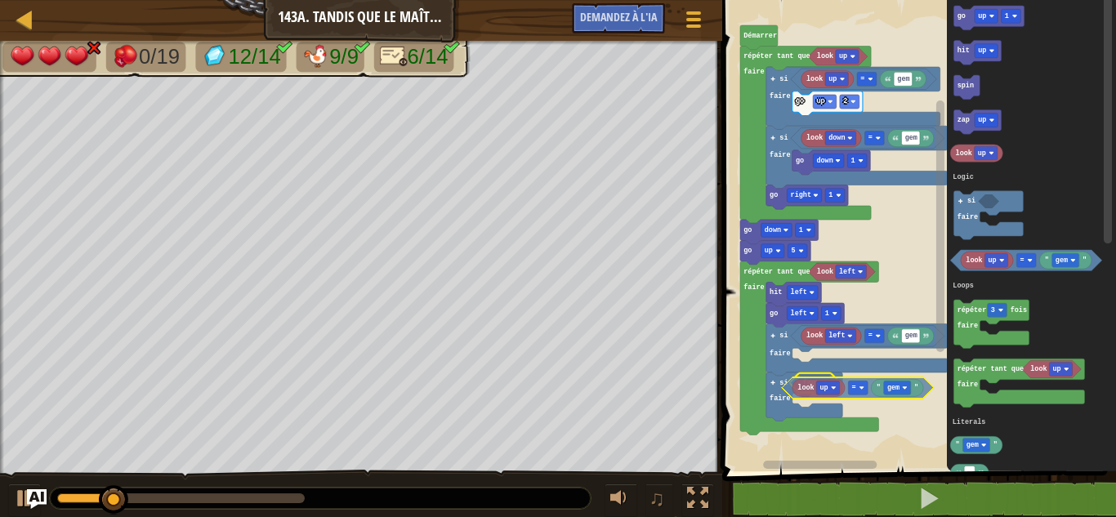
click at [791, 388] on div "Logique Boucles Littéraux Démarrer look up look up gem = go up 2 look down gem …" at bounding box center [916, 231] width 399 height 479
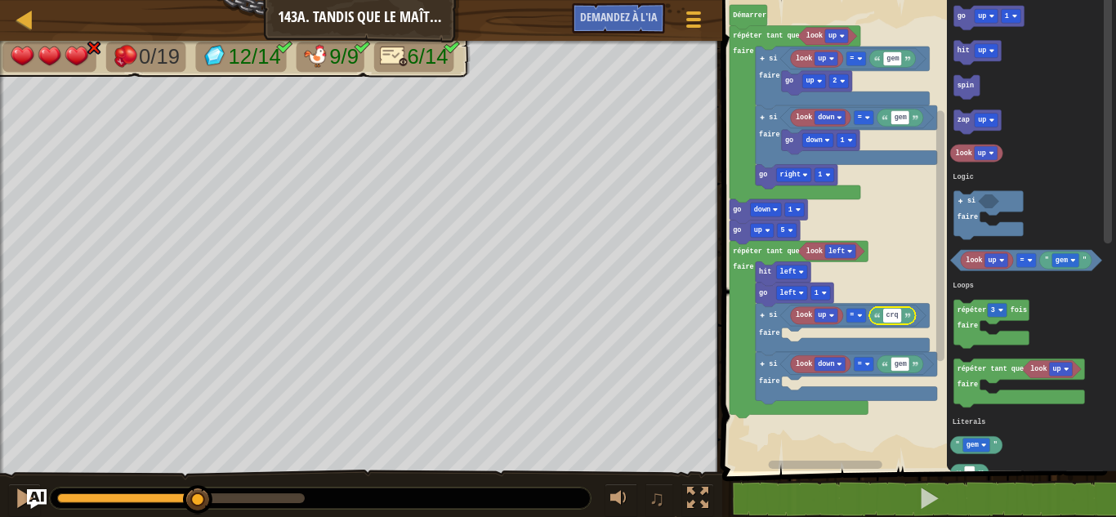
type input "crqb"
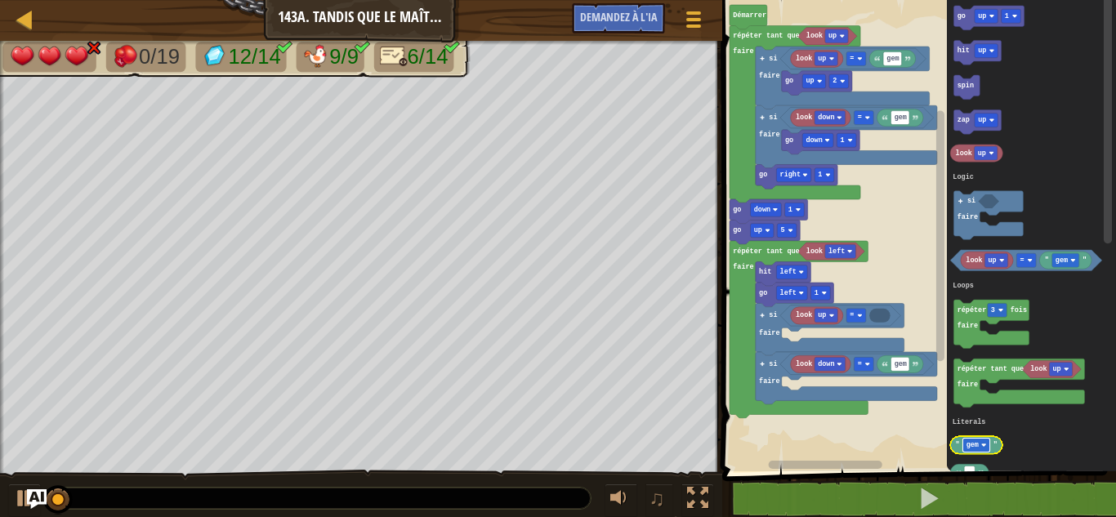
click at [974, 444] on text "gem" at bounding box center [971, 445] width 12 height 8
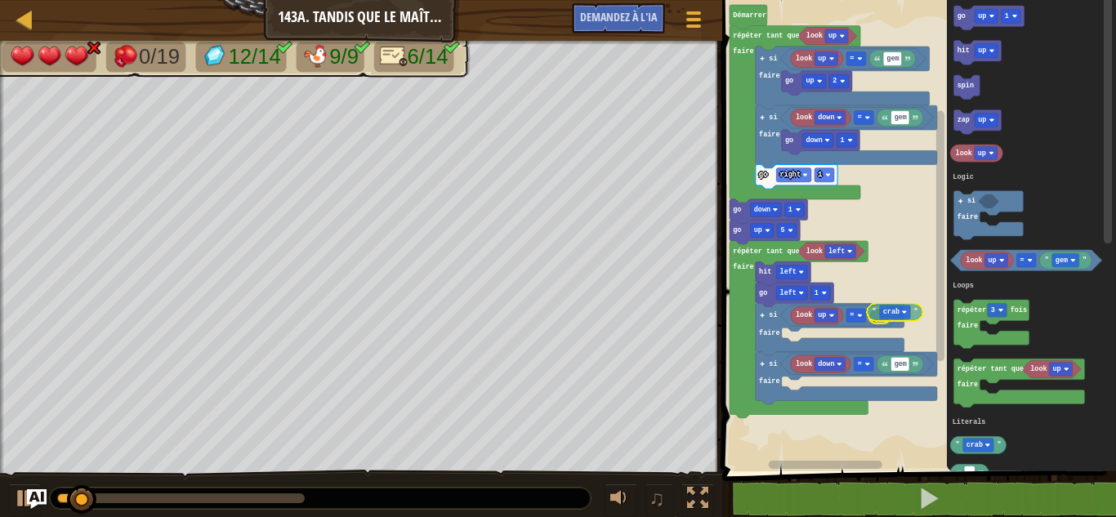
click at [874, 318] on div "Logique Boucles Littéraux [PERSON_NAME] look up look up gem = go up 2 look down…" at bounding box center [916, 231] width 399 height 479
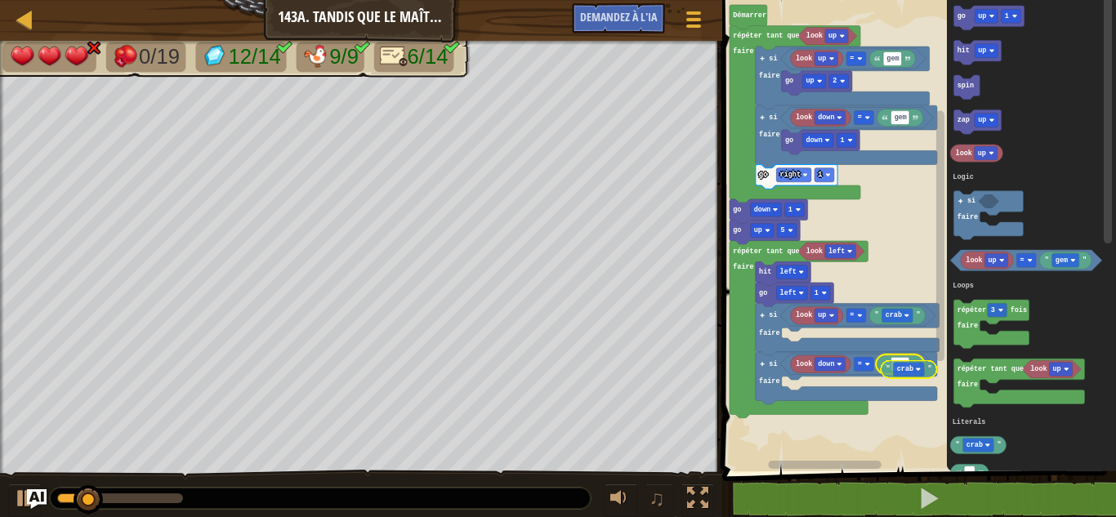
click at [888, 368] on div "Logique Boucles Littéraux Démarrer look up look up gem = go up 2 look down gem …" at bounding box center [916, 231] width 399 height 479
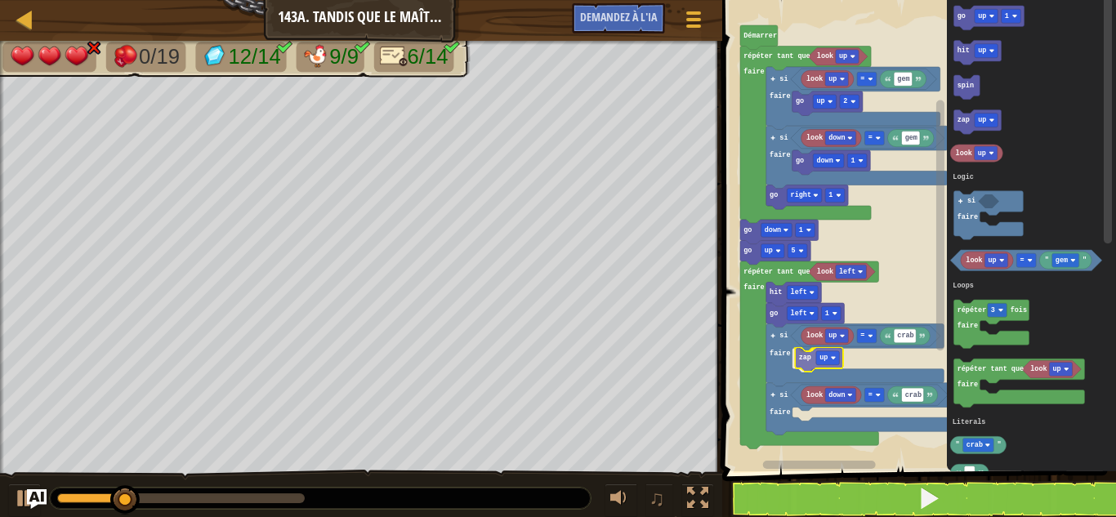
click at [809, 363] on div "Logique Boucles Littéraux look up look up gem = go up 2 look down gem = go down…" at bounding box center [916, 231] width 399 height 479
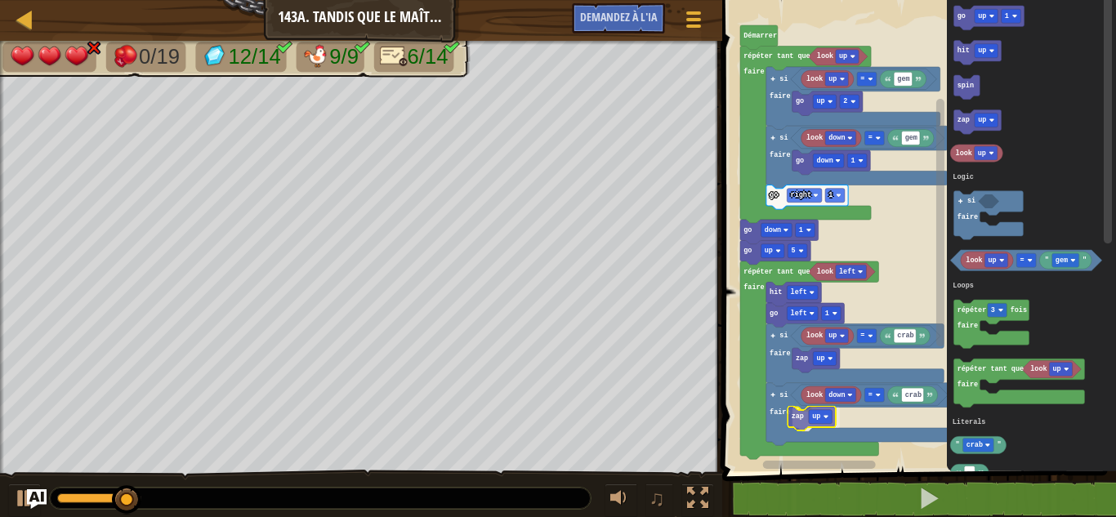
click at [805, 414] on div "Logique Boucles Littéraux look up look up gem = go up 2 look down gem = go down…" at bounding box center [916, 231] width 399 height 479
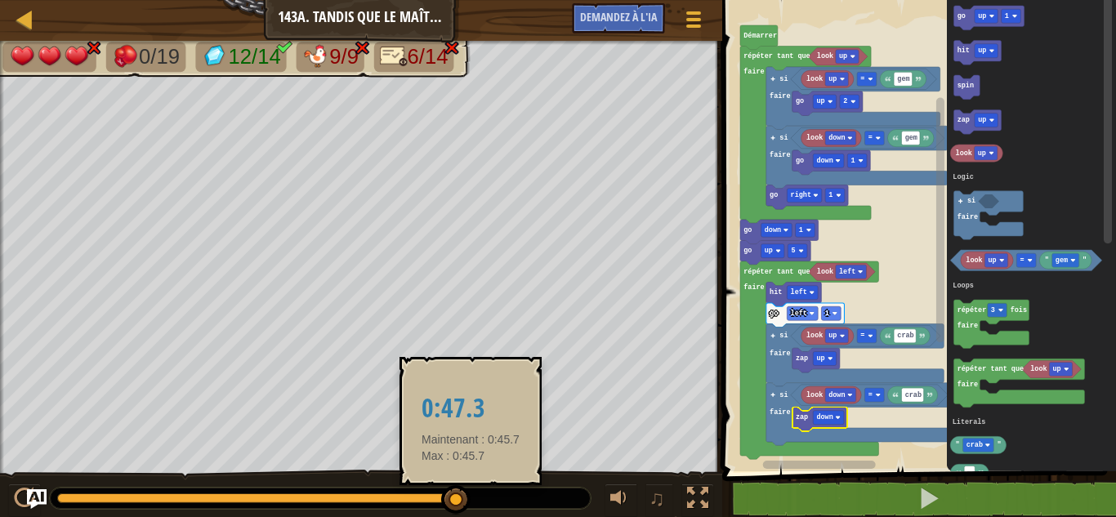
drag, startPoint x: 393, startPoint y: 501, endPoint x: 473, endPoint y: 494, distance: 80.3
click at [473, 494] on div at bounding box center [320, 498] width 541 height 21
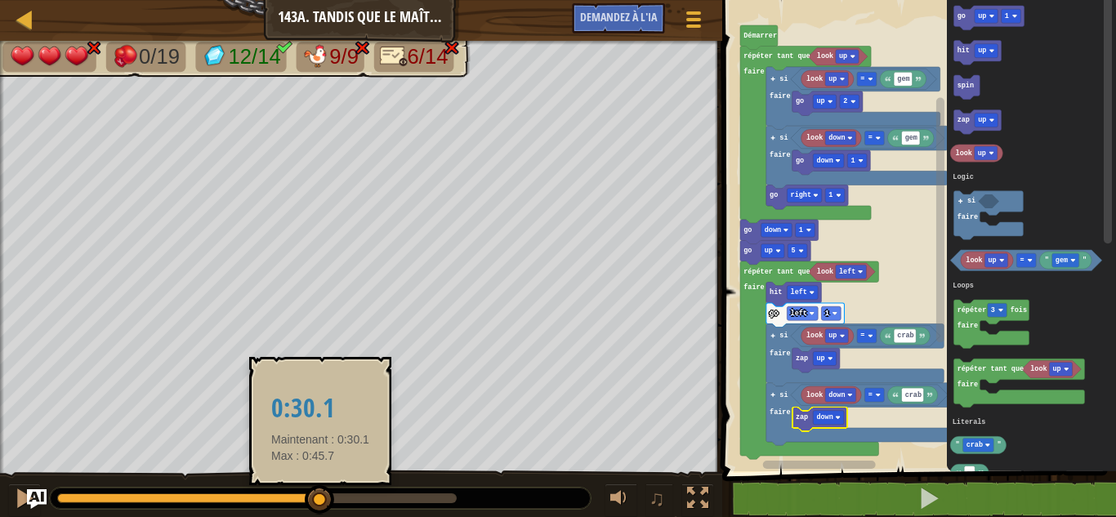
drag, startPoint x: 279, startPoint y: 496, endPoint x: 319, endPoint y: 493, distance: 40.1
click at [319, 493] on div at bounding box center [256, 498] width 399 height 10
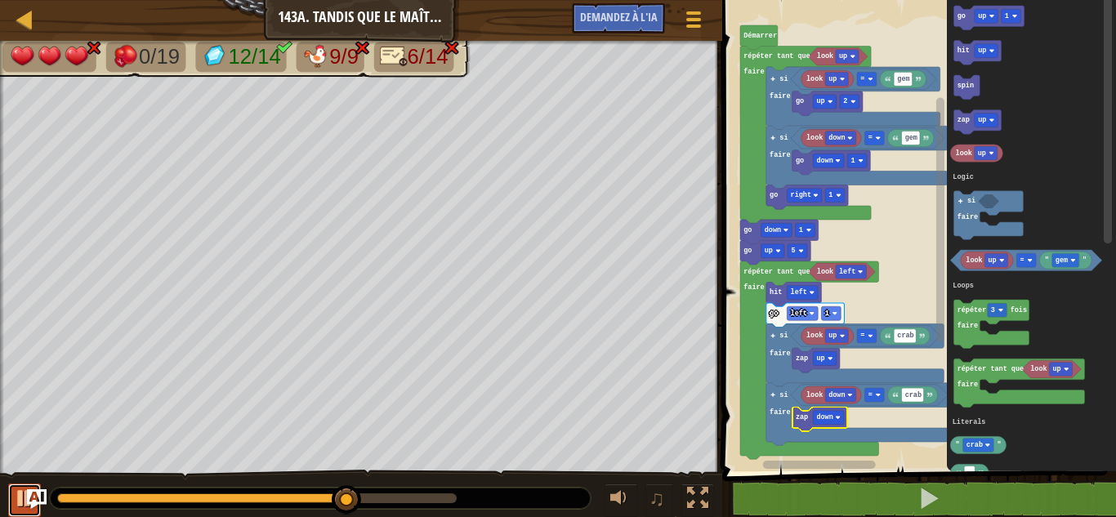
click at [18, 494] on div at bounding box center [24, 498] width 21 height 21
click at [19, 490] on div at bounding box center [24, 498] width 21 height 21
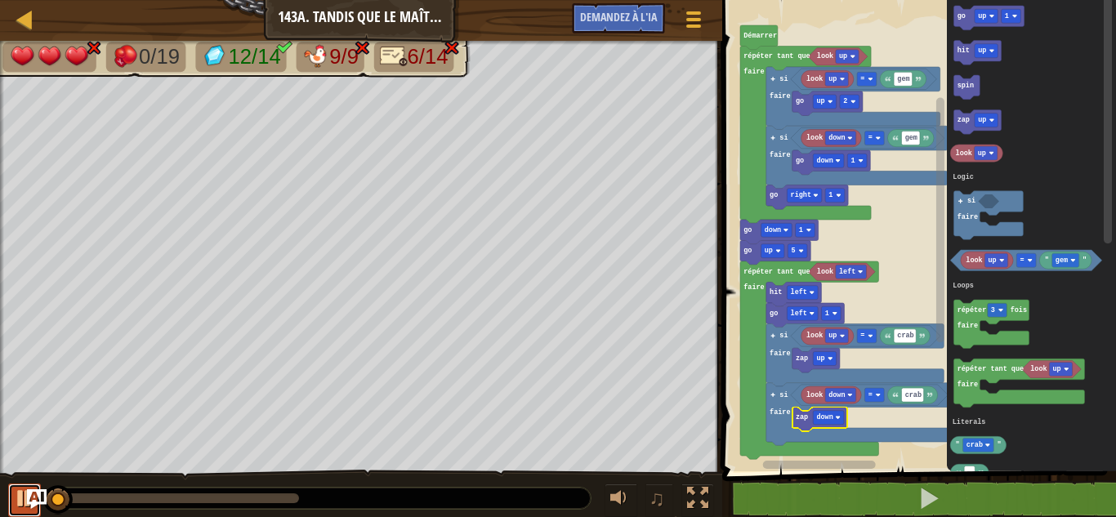
click at [18, 497] on div at bounding box center [24, 498] width 21 height 21
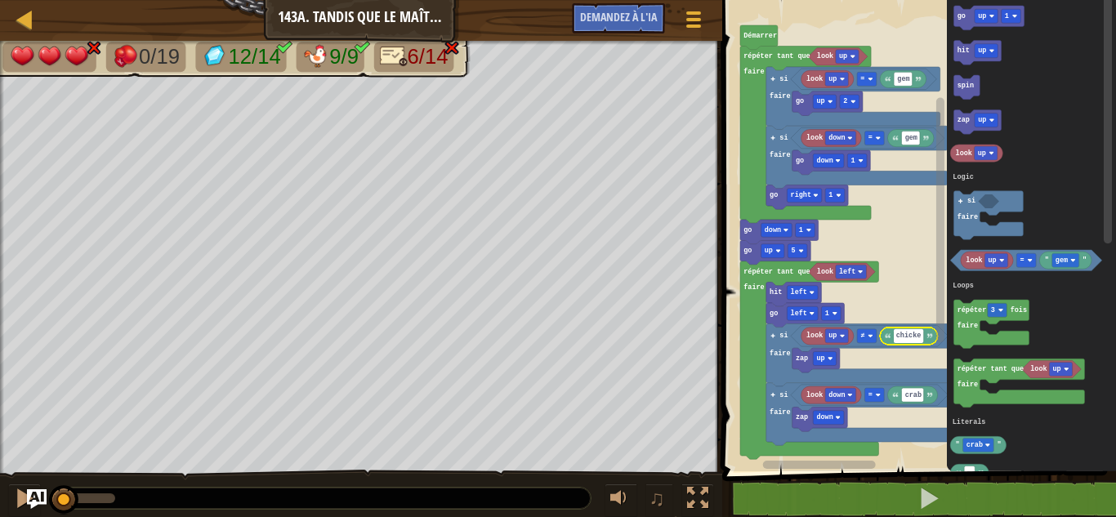
type input "chicken"
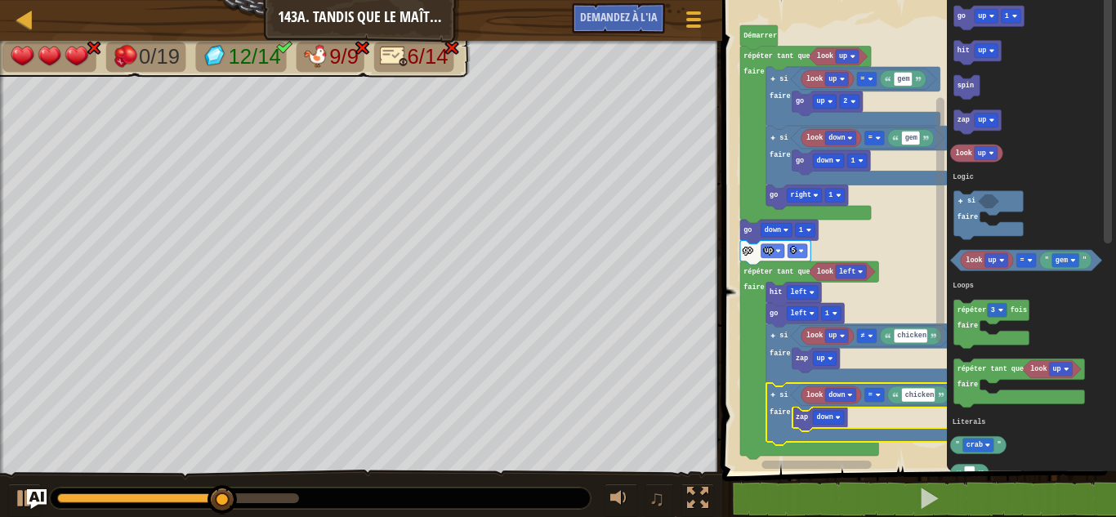
click at [785, 393] on text "si" at bounding box center [783, 395] width 8 height 8
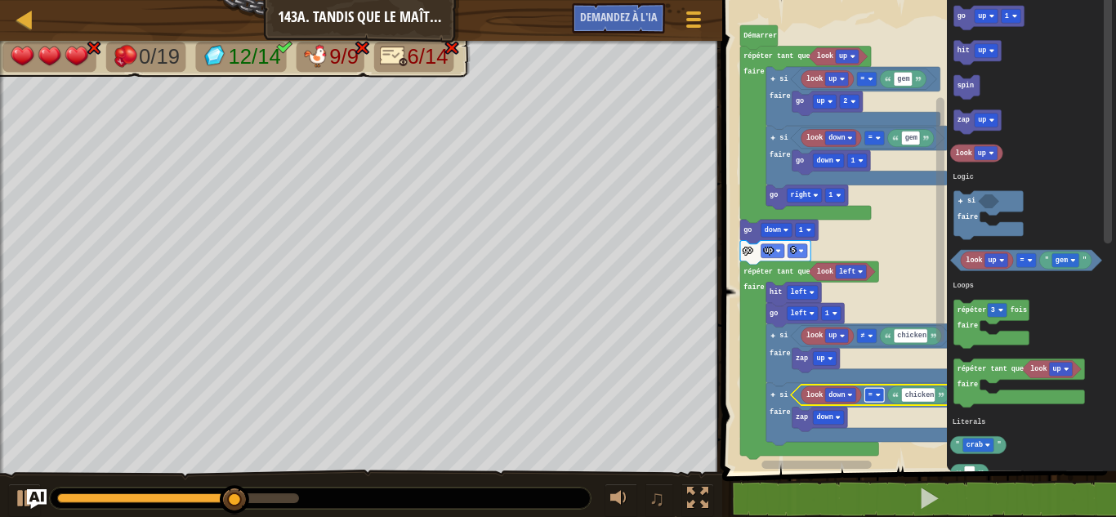
click at [876, 392] on rect "Espace de travail de Blocky" at bounding box center [874, 395] width 20 height 14
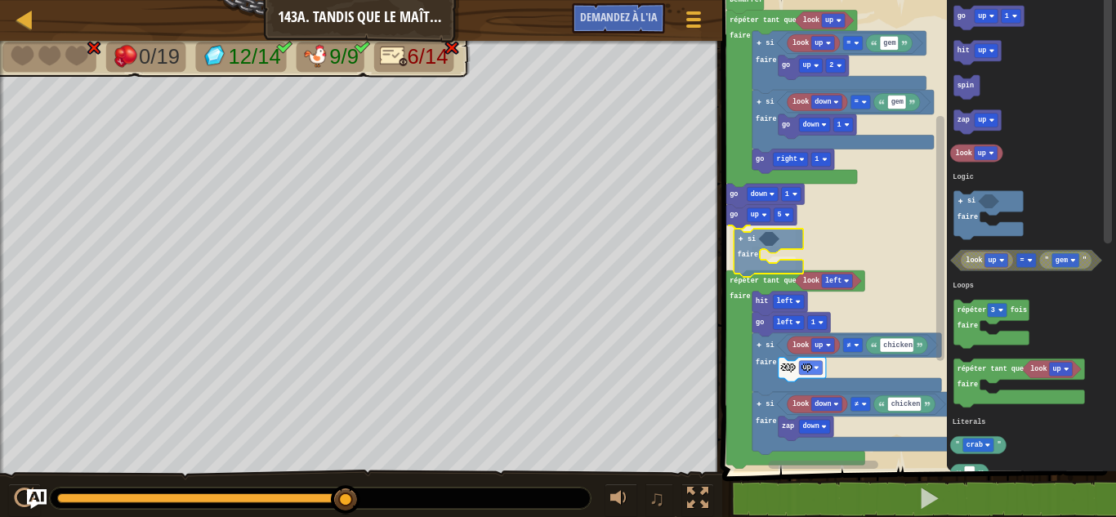
click at [755, 257] on div "Logique Boucles Littéraux Démarrer look up look up gem = go up 2 look down gem …" at bounding box center [916, 231] width 399 height 479
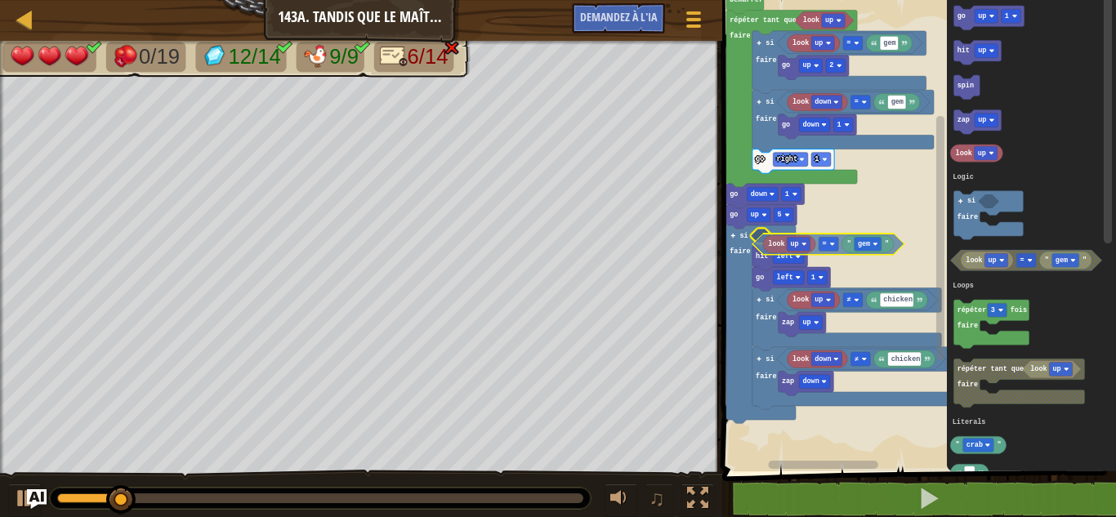
click at [760, 247] on div "Logique Boucles Littéraux Démarrer look up look up gem = go up 2 look down gem …" at bounding box center [916, 231] width 399 height 479
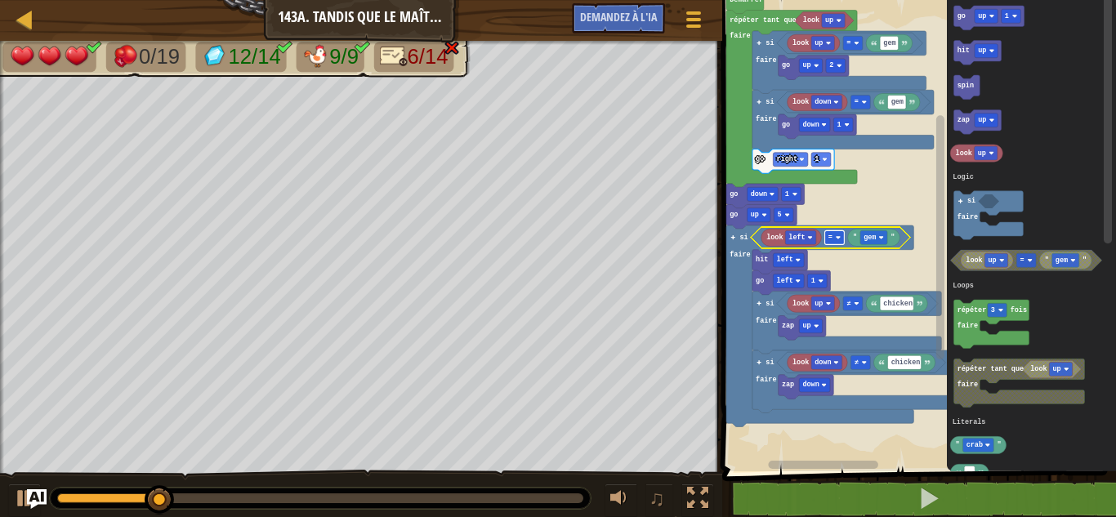
click at [842, 239] on rect "Espace de travail de Blocky" at bounding box center [834, 237] width 20 height 14
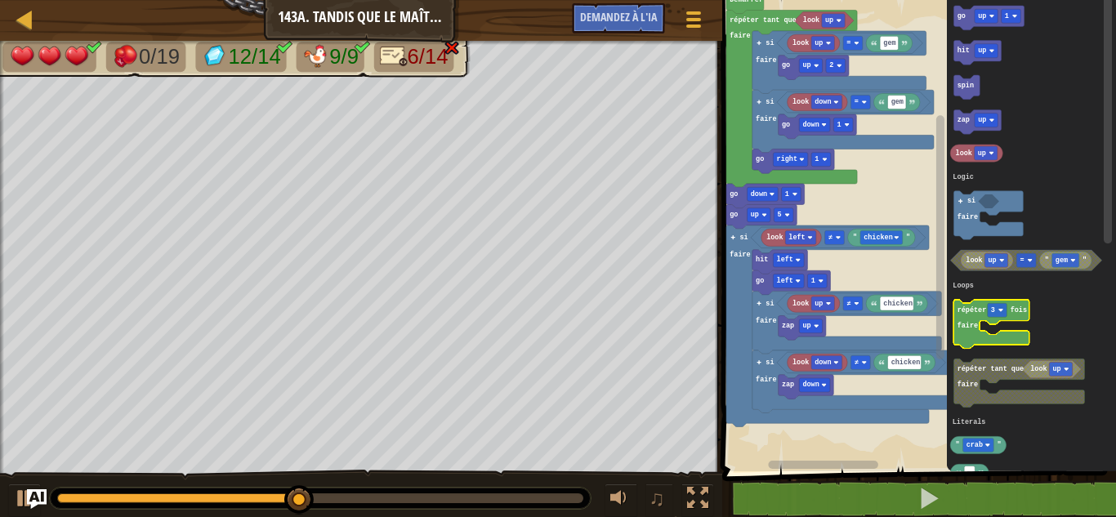
click at [972, 334] on icon "Espace de travail de Blocky" at bounding box center [990, 324] width 75 height 48
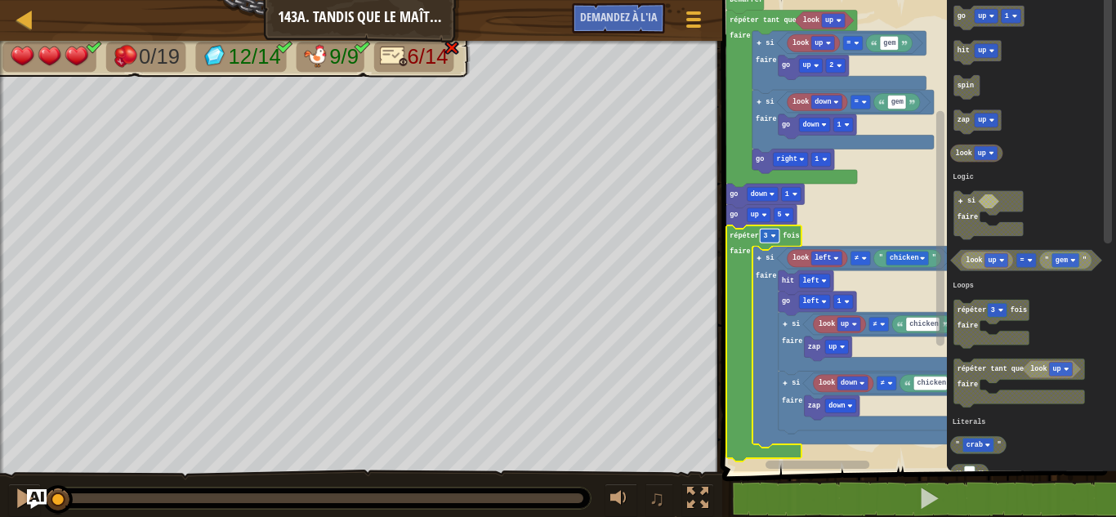
click at [767, 238] on rect "Espace de travail de Blocky" at bounding box center [770, 236] width 20 height 14
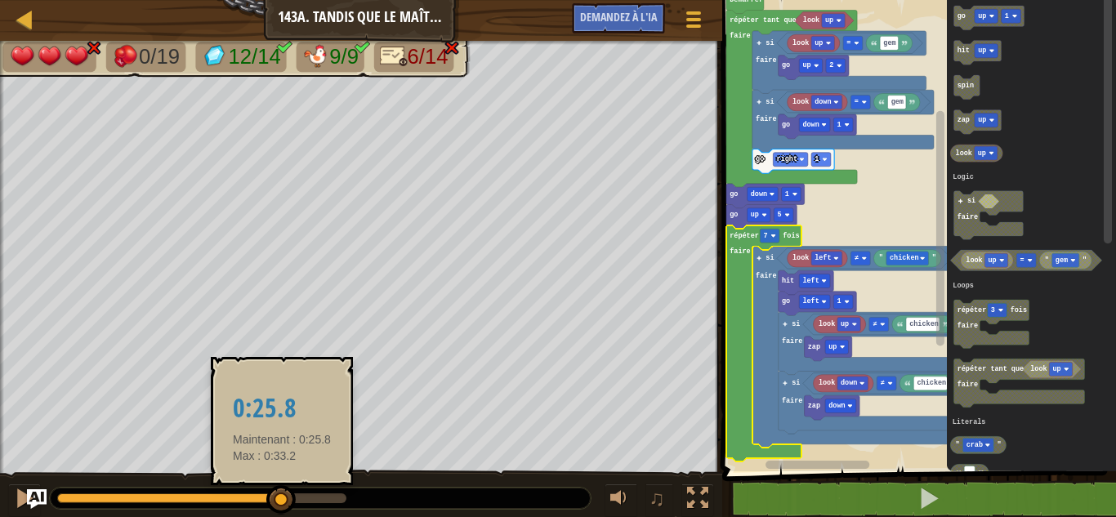
click at [282, 495] on div at bounding box center [201, 498] width 289 height 10
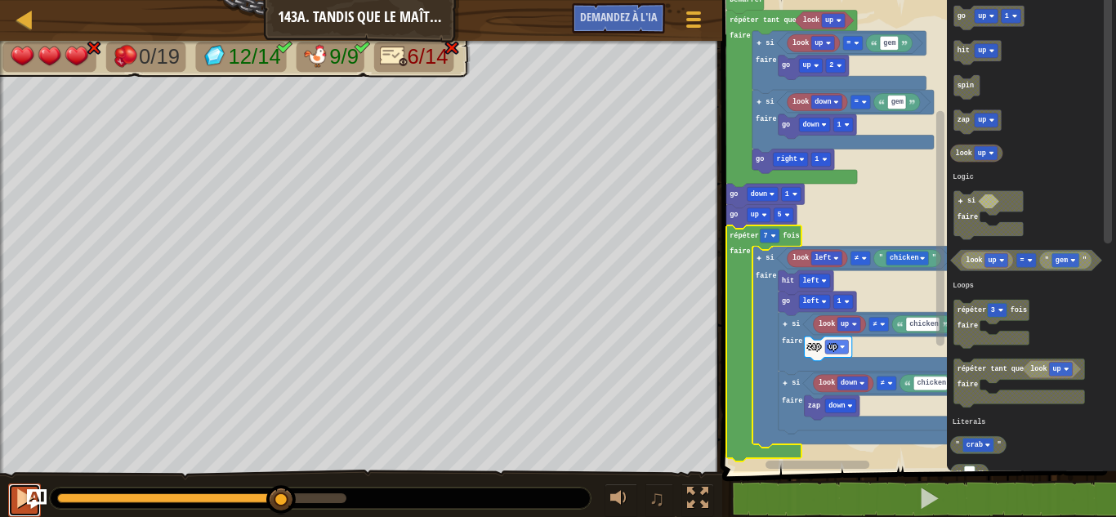
click at [24, 491] on div at bounding box center [24, 498] width 21 height 21
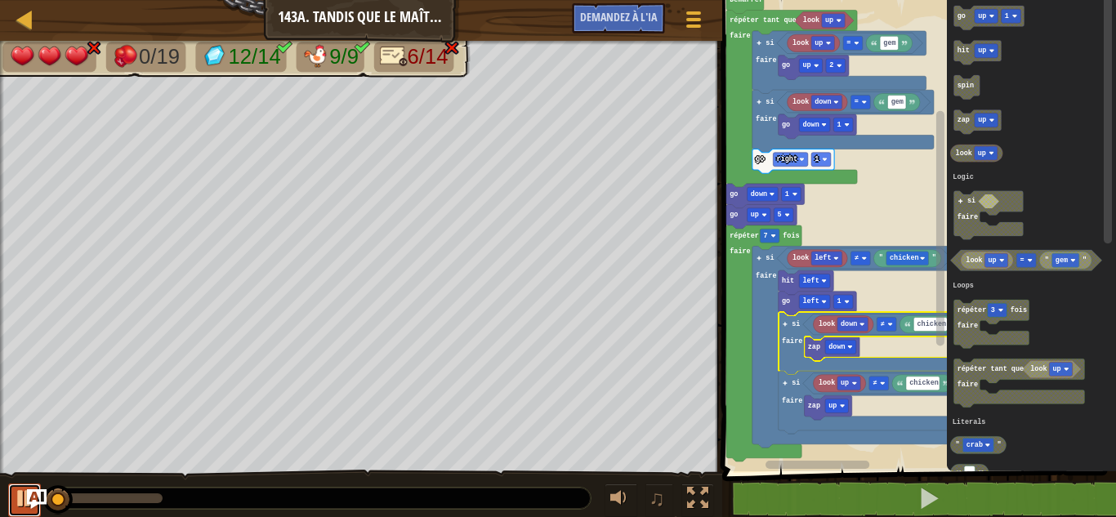
click at [15, 497] on div at bounding box center [24, 498] width 21 height 21
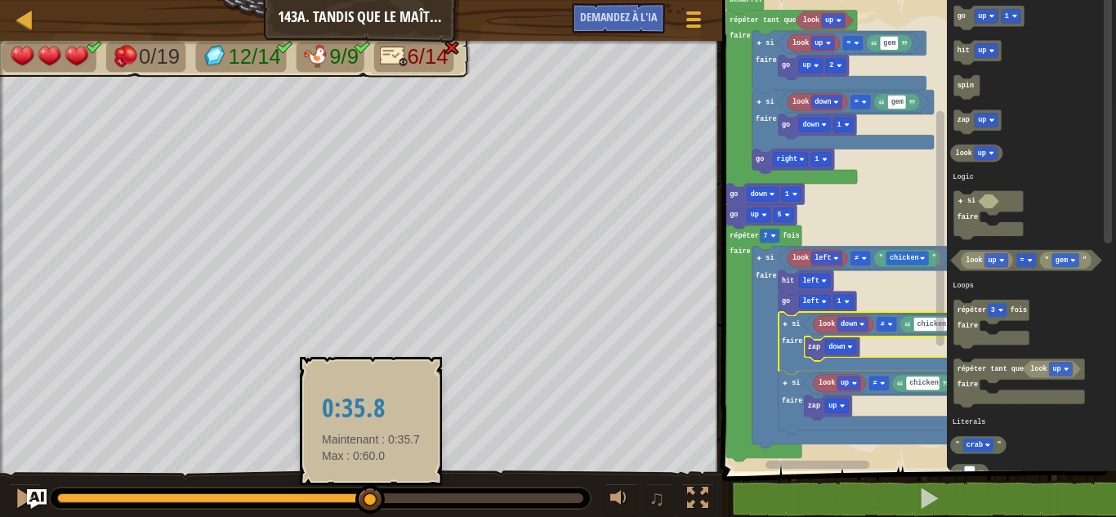
click at [371, 497] on div at bounding box center [320, 498] width 526 height 10
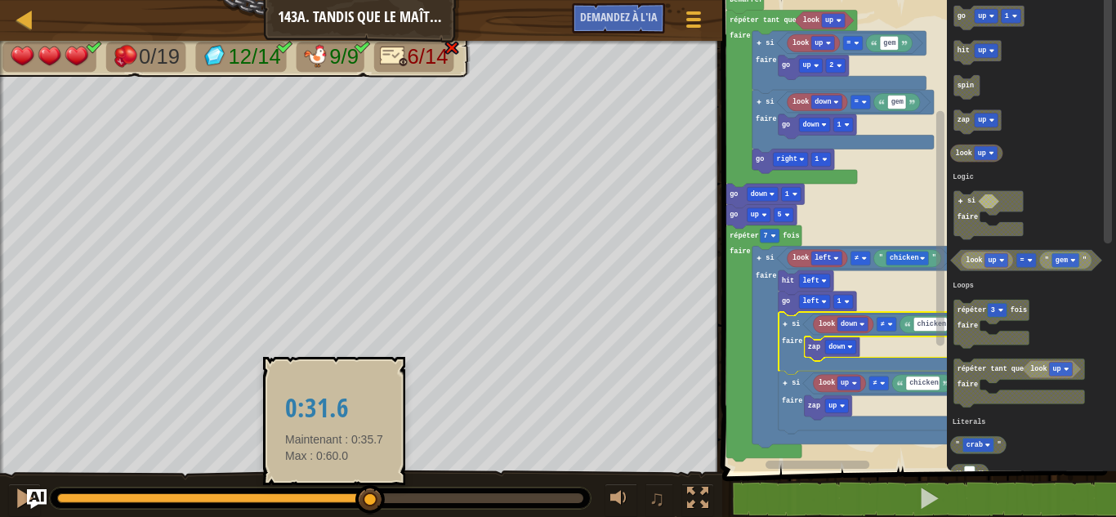
click at [334, 499] on div at bounding box center [214, 498] width 314 height 10
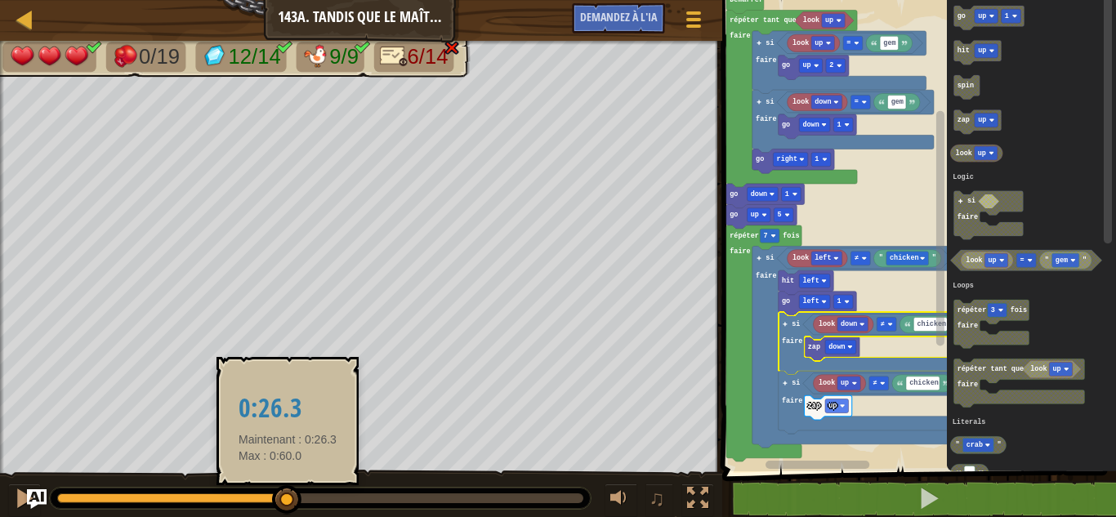
click at [287, 497] on div at bounding box center [172, 498] width 230 height 10
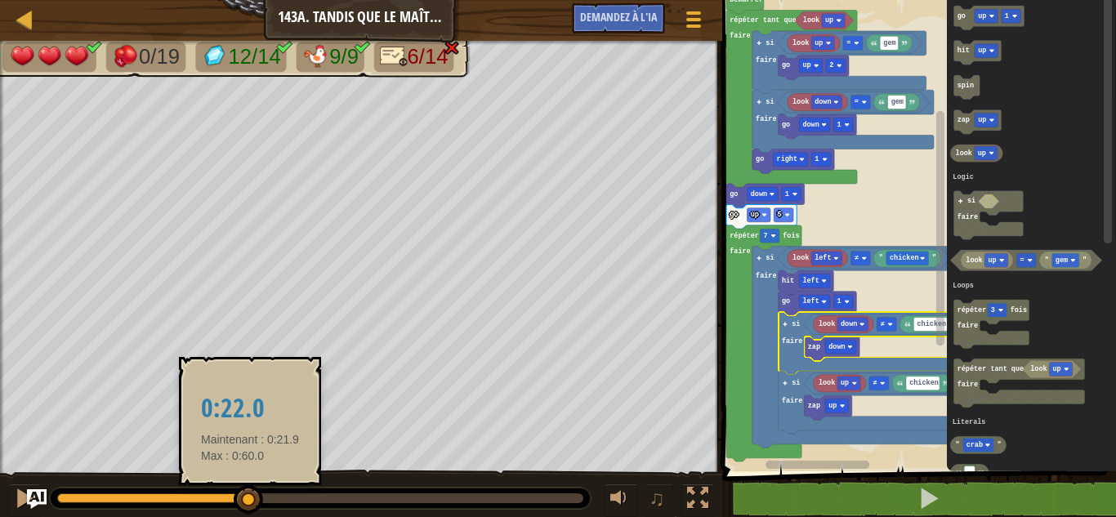
click at [249, 496] on div at bounding box center [153, 498] width 192 height 10
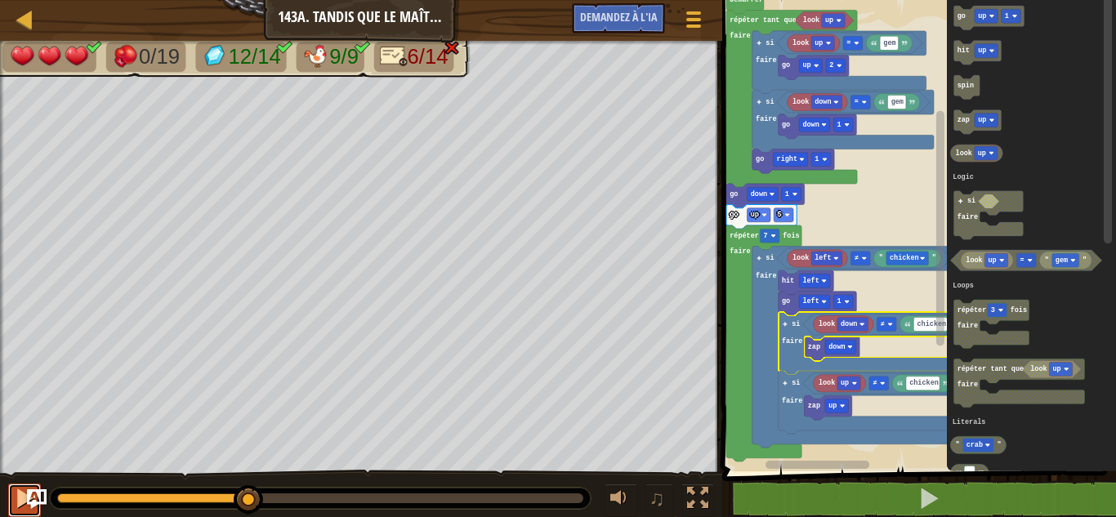
click at [20, 493] on div at bounding box center [24, 498] width 21 height 21
click at [16, 497] on div at bounding box center [24, 498] width 21 height 21
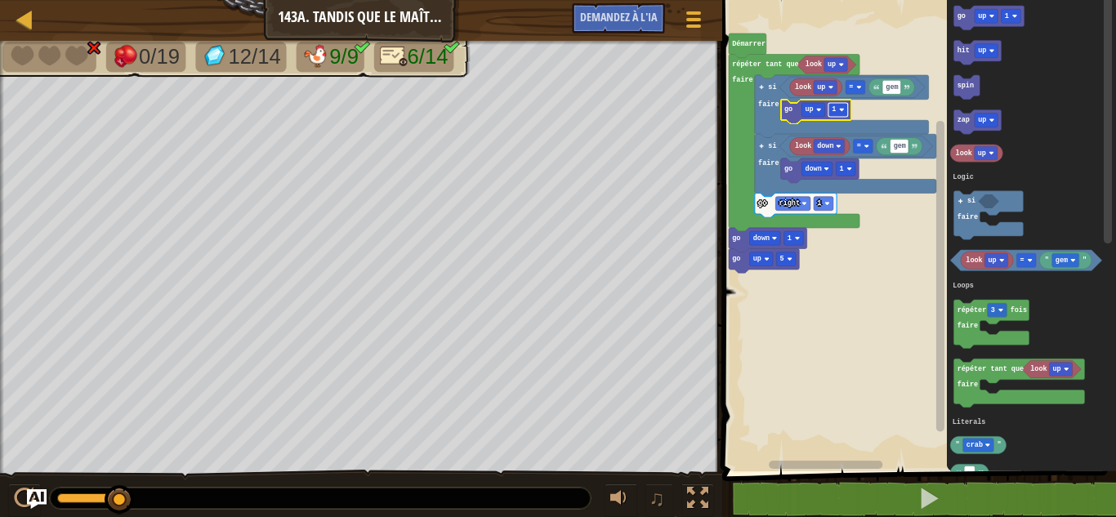
click at [839, 107] on rect "Espace de travail de Blocky" at bounding box center [838, 110] width 20 height 14
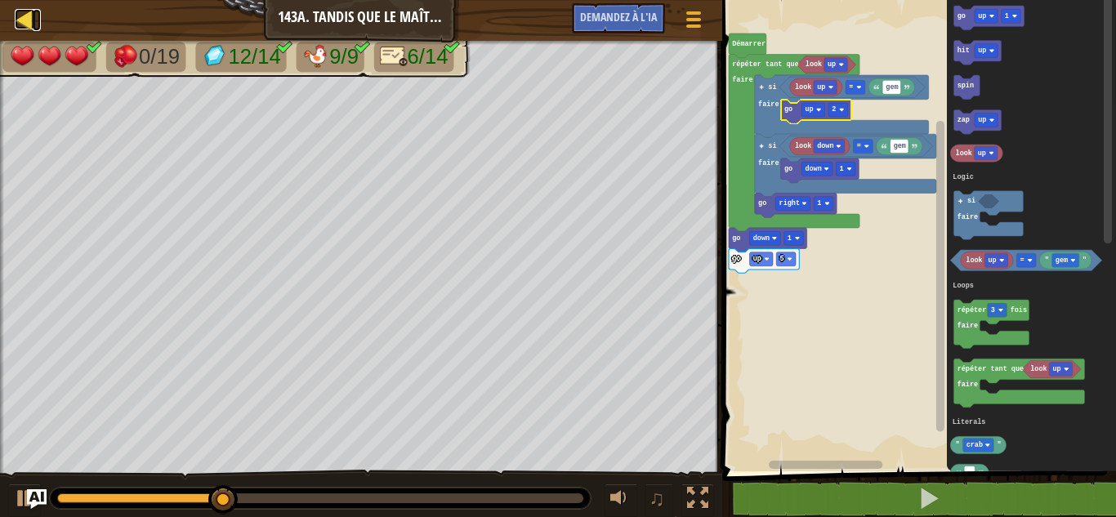
click at [23, 17] on div at bounding box center [25, 19] width 20 height 20
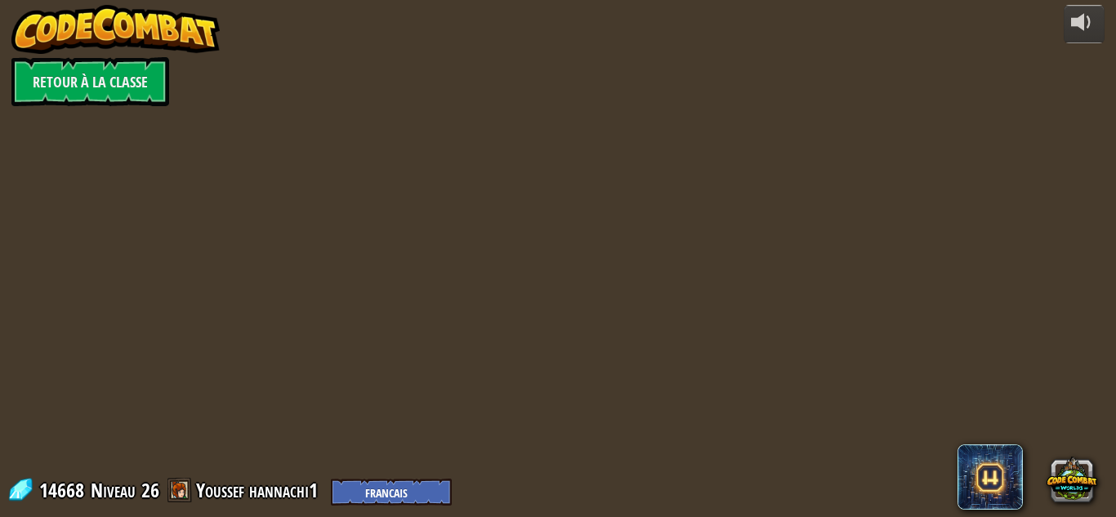
select select "fr"
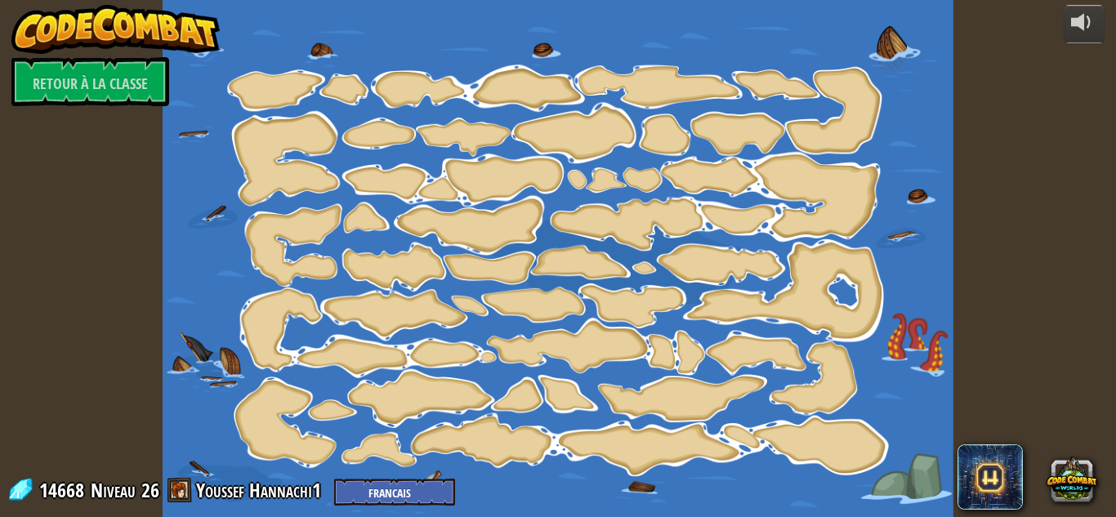
select select "fr"
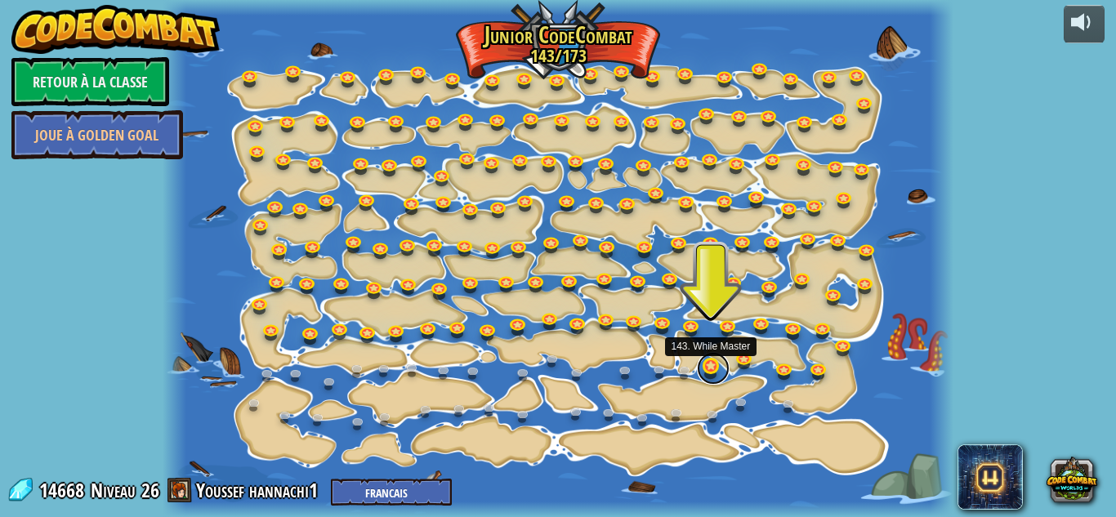
click at [714, 372] on link at bounding box center [713, 368] width 33 height 33
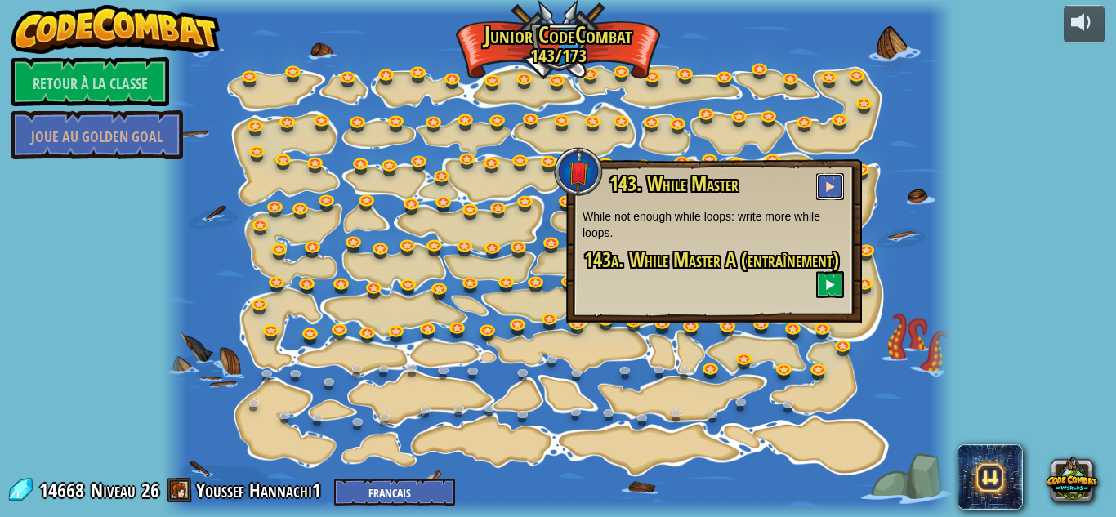
click at [829, 189] on span at bounding box center [829, 186] width 11 height 11
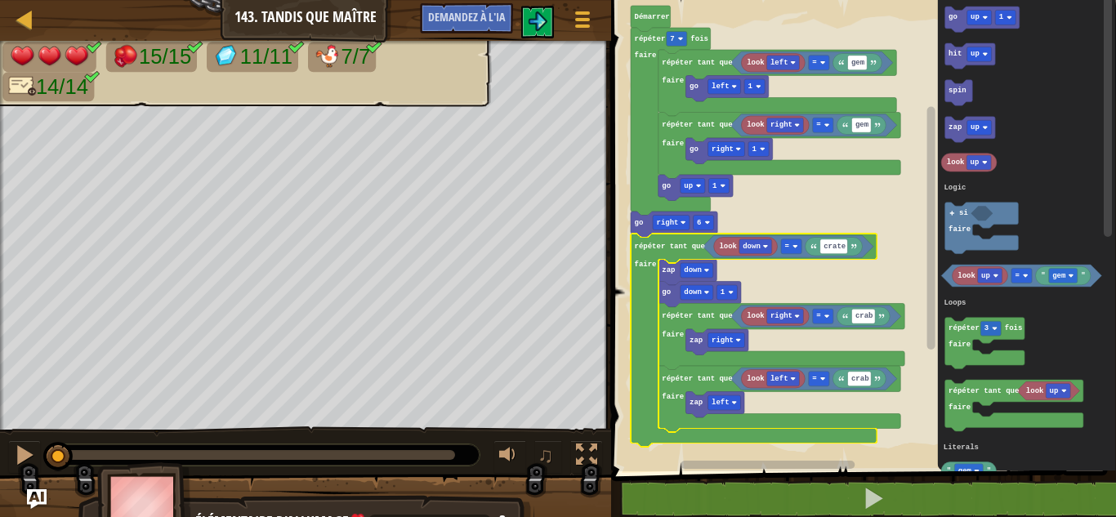
click at [851, 214] on rect "Espace de travail de Blocky" at bounding box center [861, 231] width 510 height 479
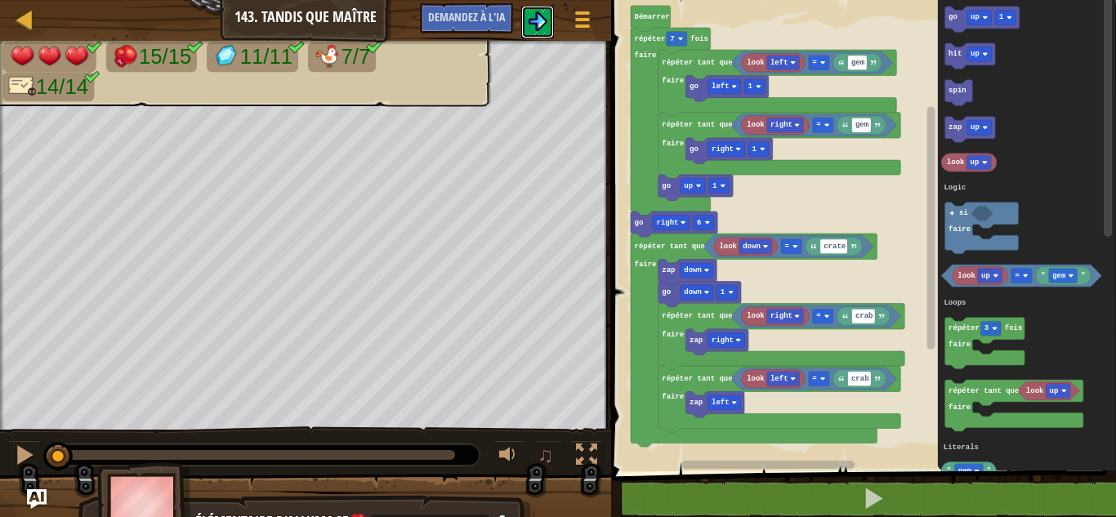
click at [541, 20] on img at bounding box center [538, 21] width 20 height 20
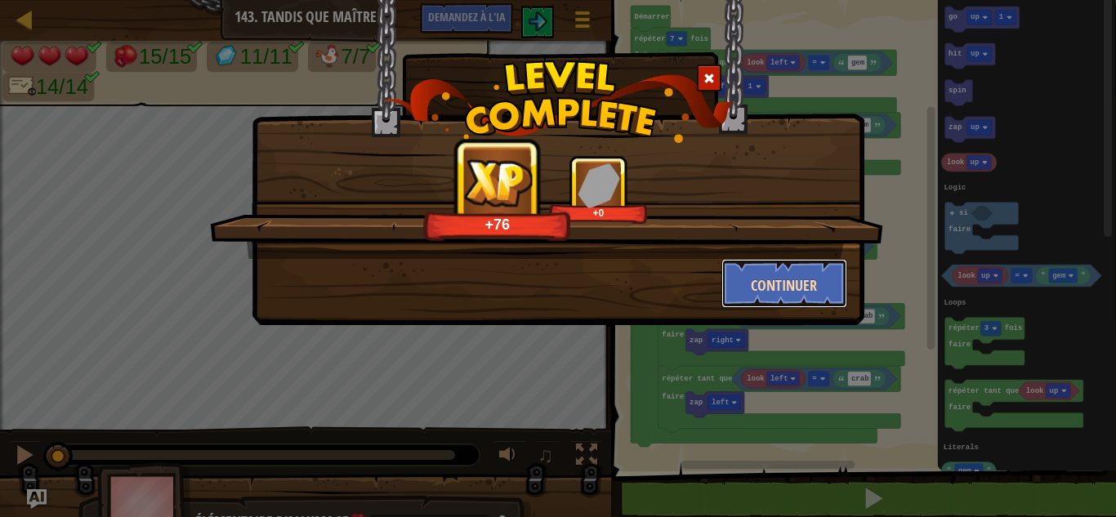
click at [775, 278] on font "Continuer" at bounding box center [784, 285] width 66 height 20
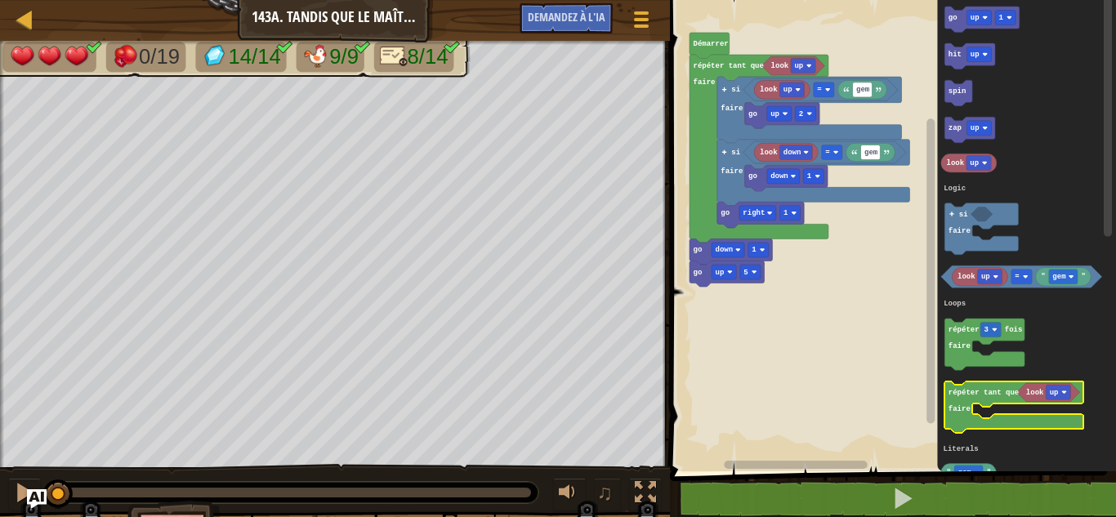
click at [976, 398] on icon "Espace de travail de Blocky" at bounding box center [1013, 406] width 139 height 51
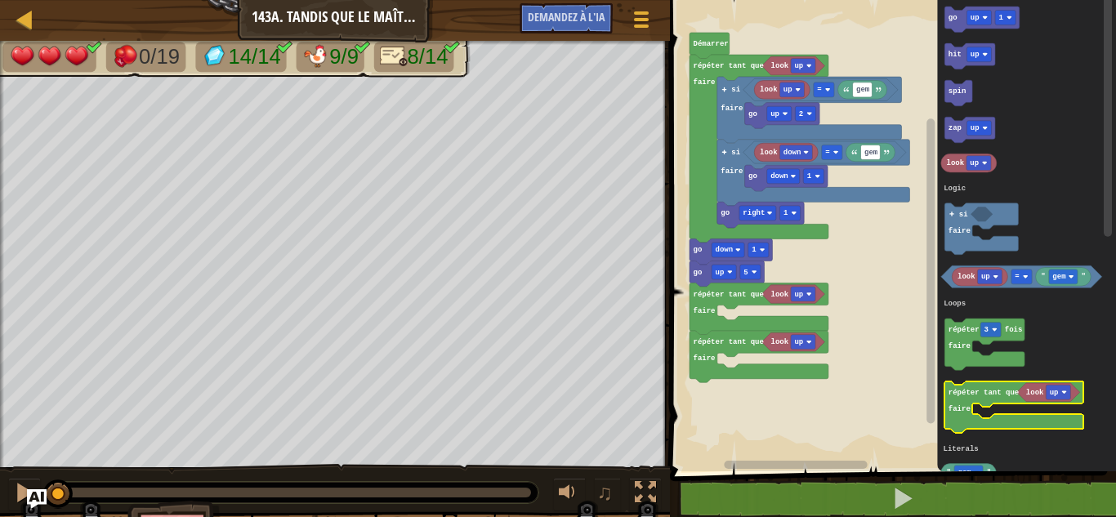
click at [976, 398] on icon "Espace de travail de Blocky" at bounding box center [1013, 406] width 139 height 51
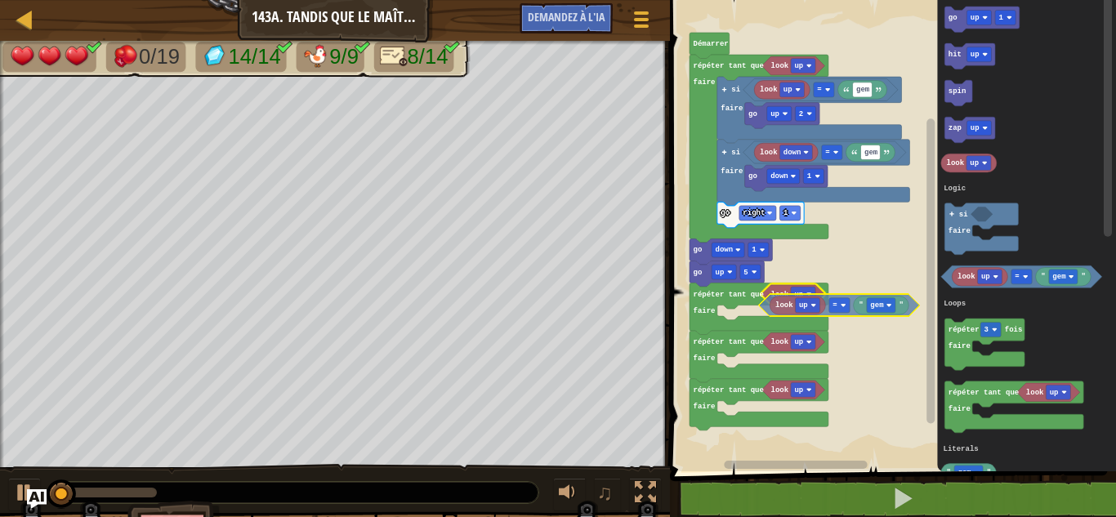
click at [763, 303] on div "Logique Boucles Littéraux look up look up gem = go up 2 look down gem = go down…" at bounding box center [890, 231] width 451 height 479
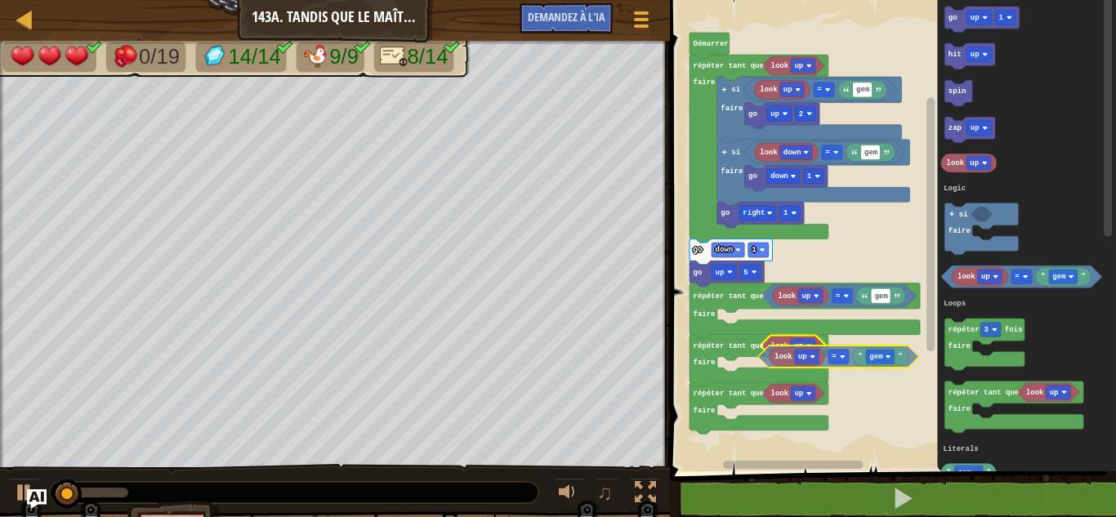
click at [766, 356] on div "Logique Boucles Littéraux look up look up gem = go up 2 look down gem = go down…" at bounding box center [890, 231] width 451 height 479
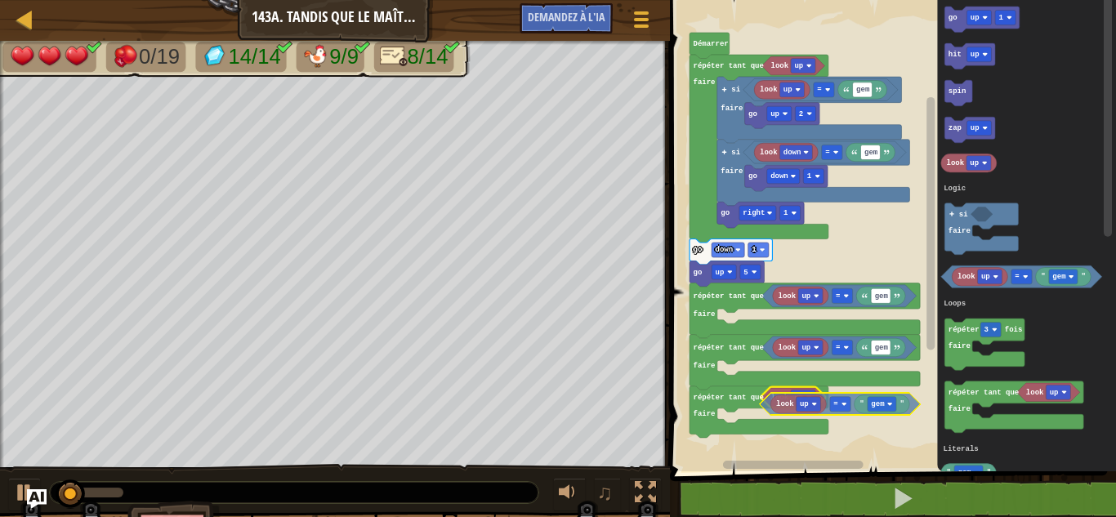
click at [767, 406] on div "Logique Boucles Littéraux look up look up gem = go up 2 look down gem = go down…" at bounding box center [890, 231] width 451 height 479
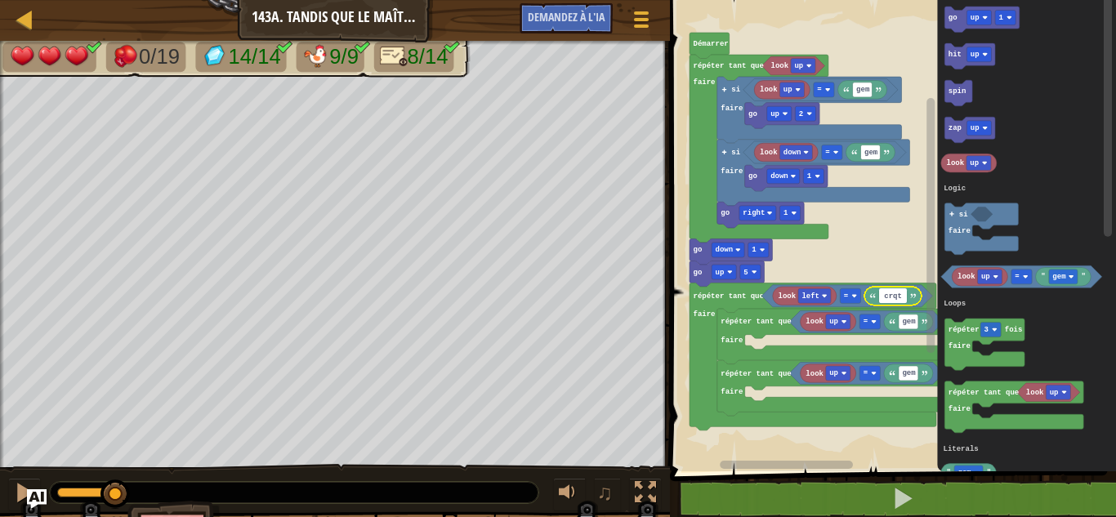
type input "crqte"
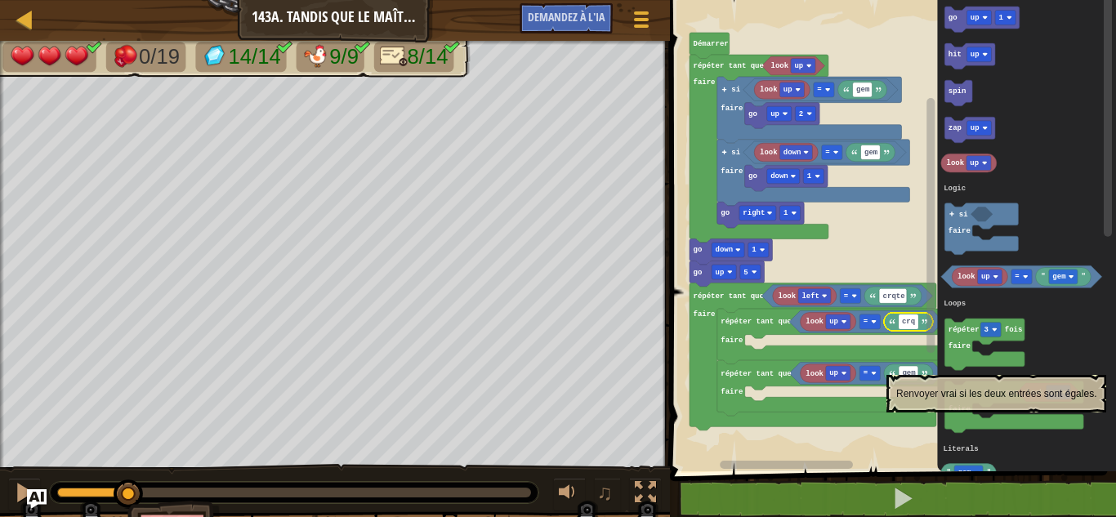
type input "crqb"
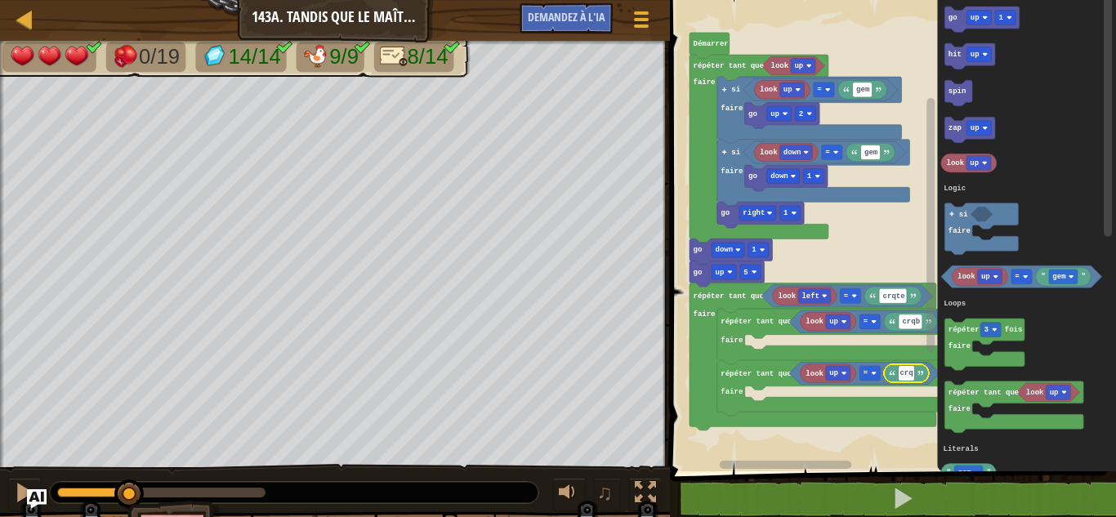
type input "crqb"
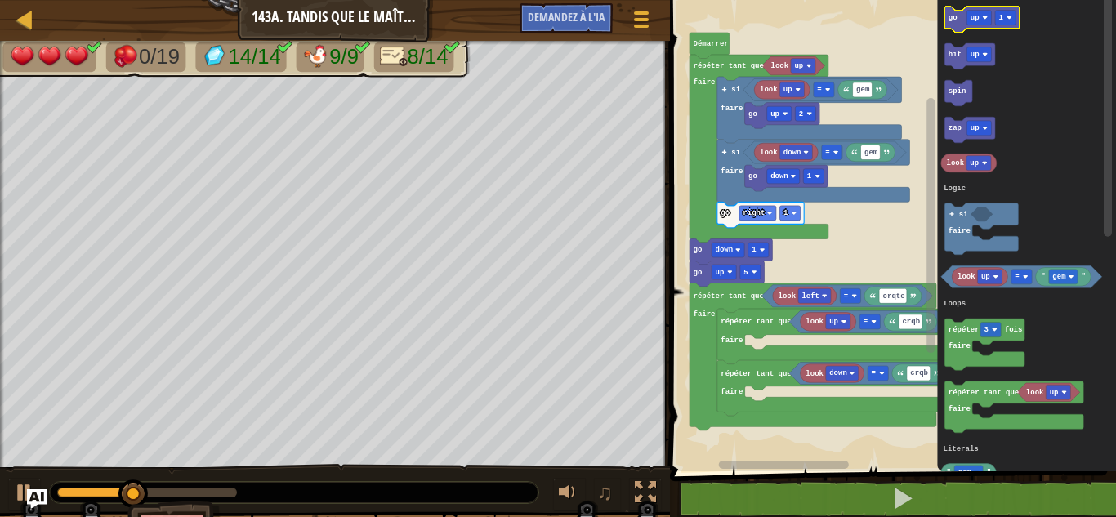
click at [957, 16] on icon "Espace de travail de Blocky" at bounding box center [981, 20] width 75 height 26
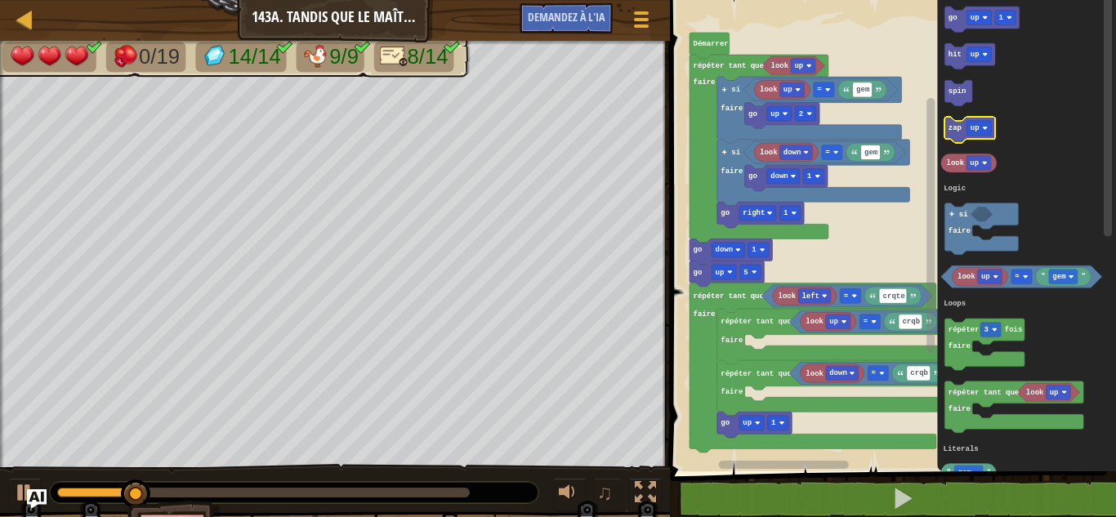
click at [956, 123] on icon "Espace de travail de Blocky" at bounding box center [969, 130] width 51 height 26
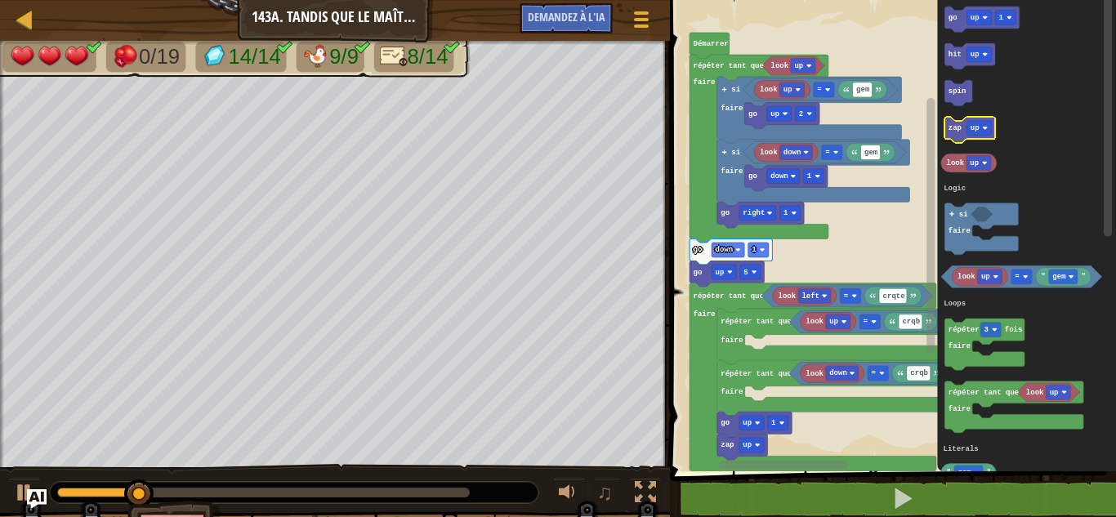
click at [956, 123] on icon "Espace de travail de Blocky" at bounding box center [969, 130] width 51 height 26
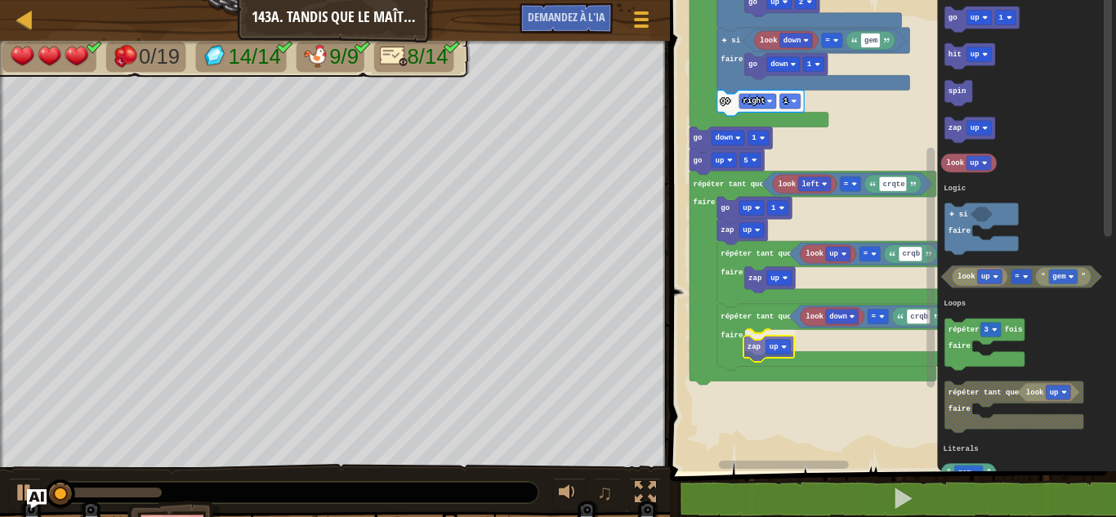
click at [756, 346] on div "Logique Boucles Littéraux Démarrer look up look up gem = go up 2 look down gem …" at bounding box center [890, 231] width 451 height 479
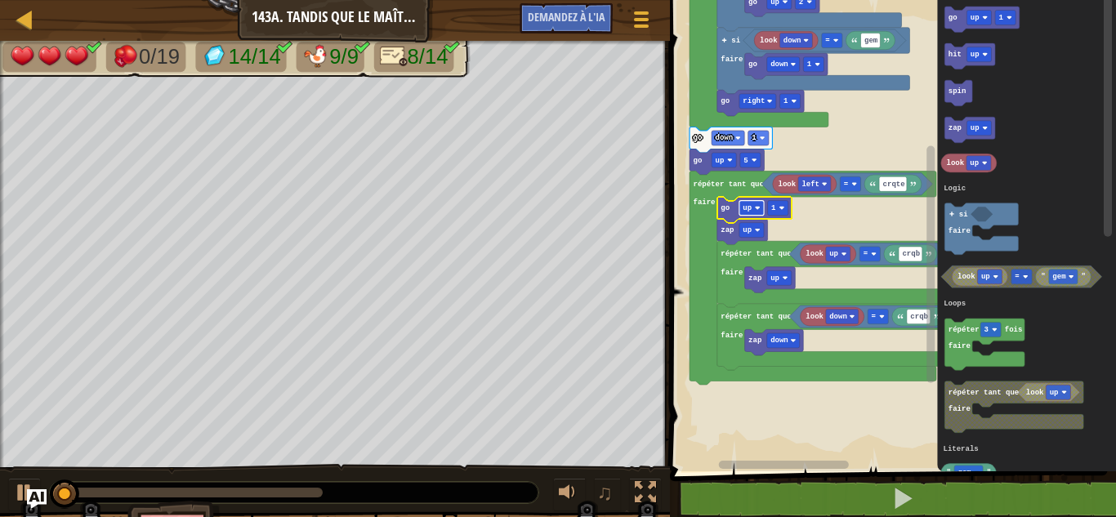
click at [751, 210] on text "up" at bounding box center [746, 207] width 9 height 9
click at [749, 229] on text "up" at bounding box center [746, 229] width 9 height 9
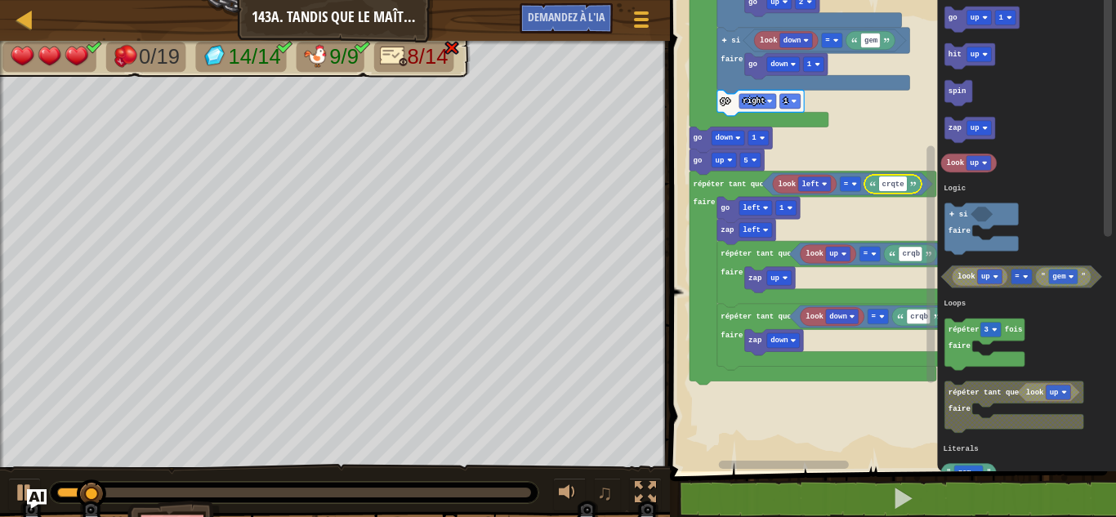
click at [894, 182] on input "crqte" at bounding box center [893, 183] width 28 height 15
type input "crate"
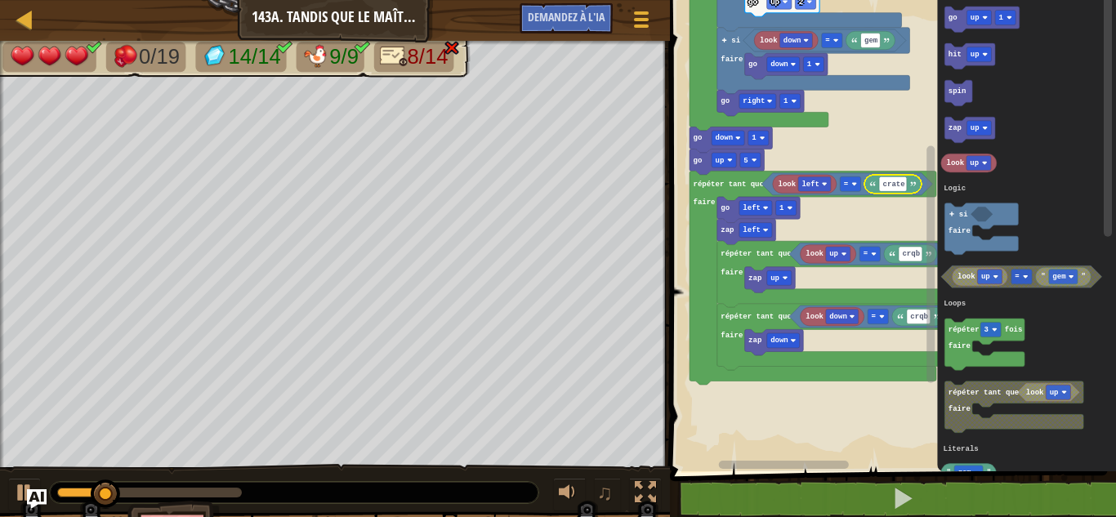
click at [901, 211] on rect "Espace de travail de Blocky" at bounding box center [890, 231] width 451 height 479
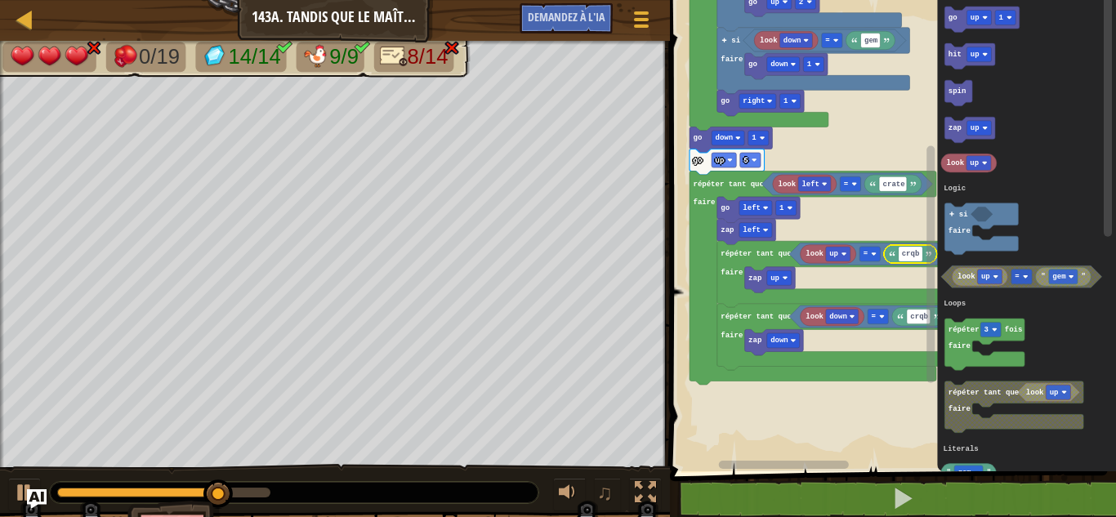
click at [911, 254] on input "crqb" at bounding box center [910, 254] width 24 height 15
click at [914, 254] on input "crqb" at bounding box center [910, 254] width 24 height 15
type input "crab"
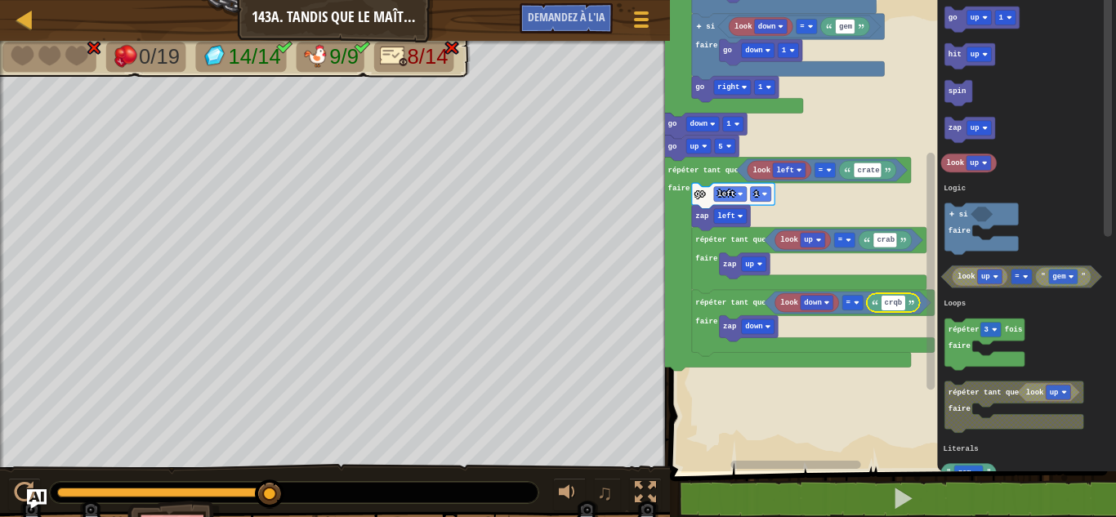
click at [895, 302] on input "crqb" at bounding box center [893, 303] width 24 height 15
type input "crab"
click at [756, 394] on rect "Espace de travail de Blocky" at bounding box center [890, 231] width 451 height 479
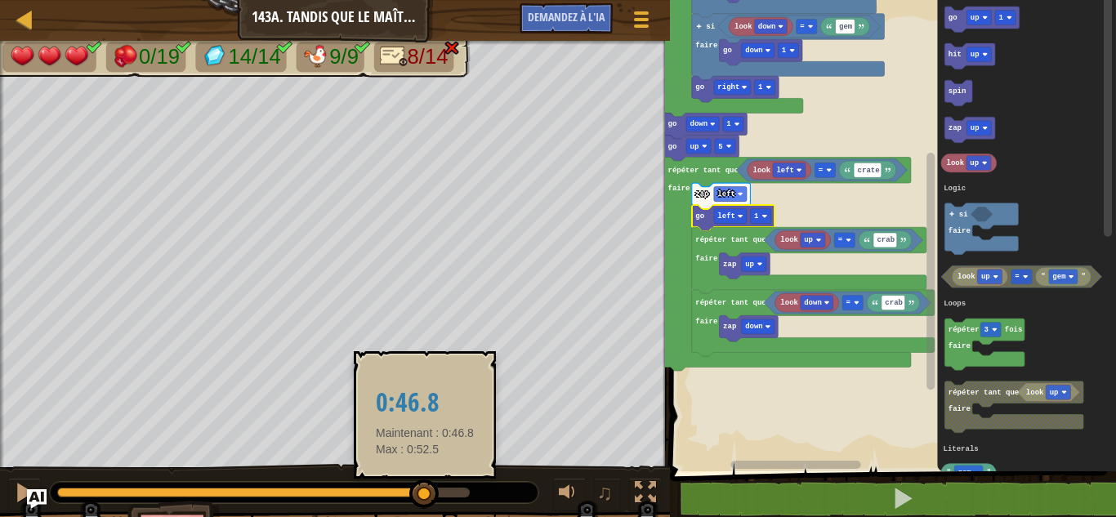
click at [426, 489] on div at bounding box center [263, 493] width 412 height 10
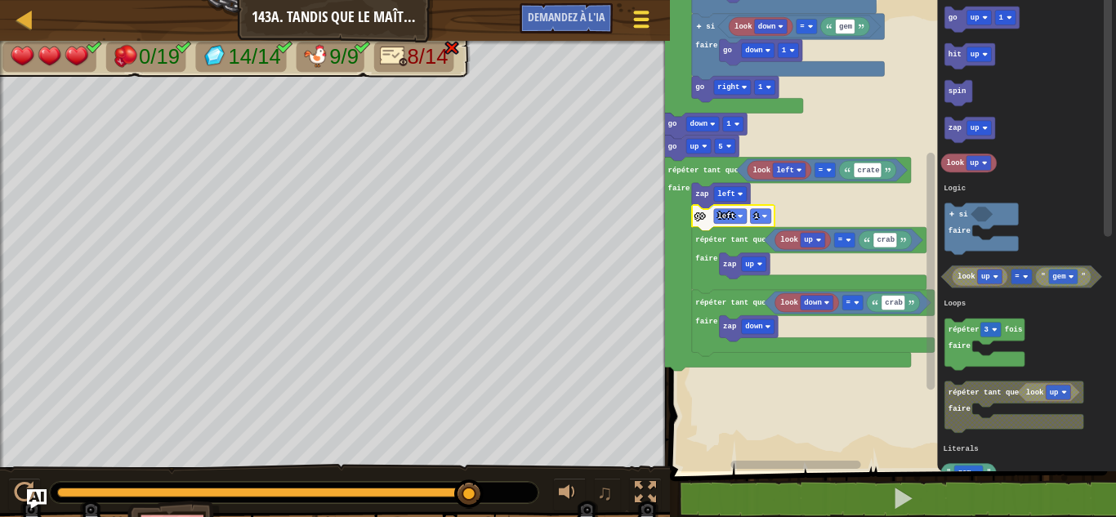
click at [634, 21] on div at bounding box center [641, 19] width 22 height 24
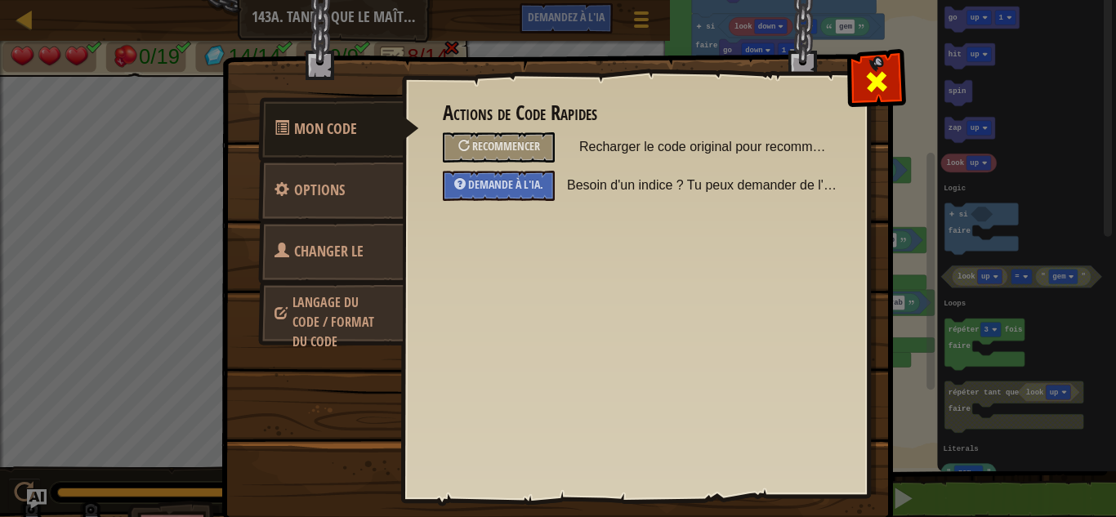
click at [876, 84] on span at bounding box center [876, 82] width 26 height 26
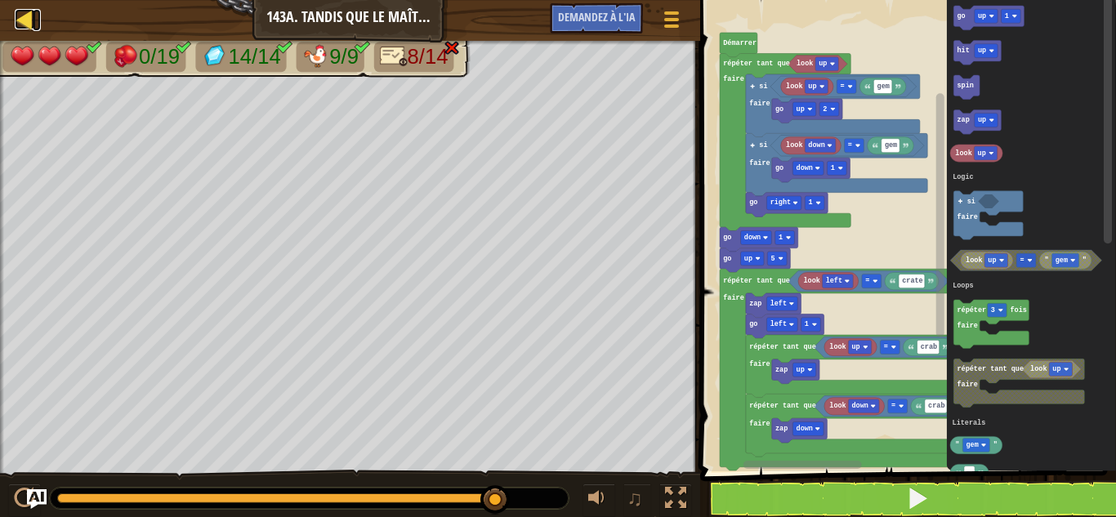
click at [27, 15] on div at bounding box center [25, 19] width 20 height 20
select select "fr"
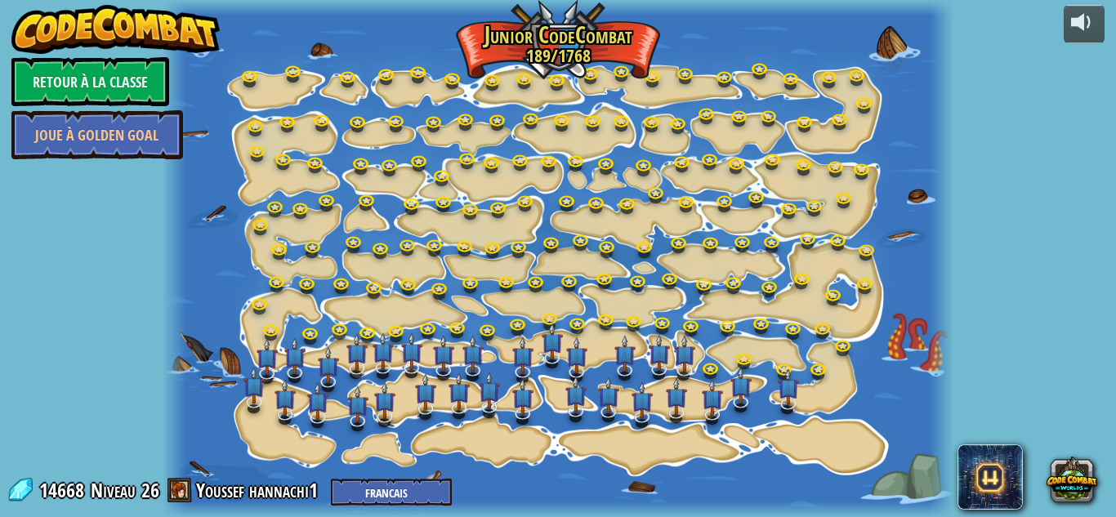
select select "fr"
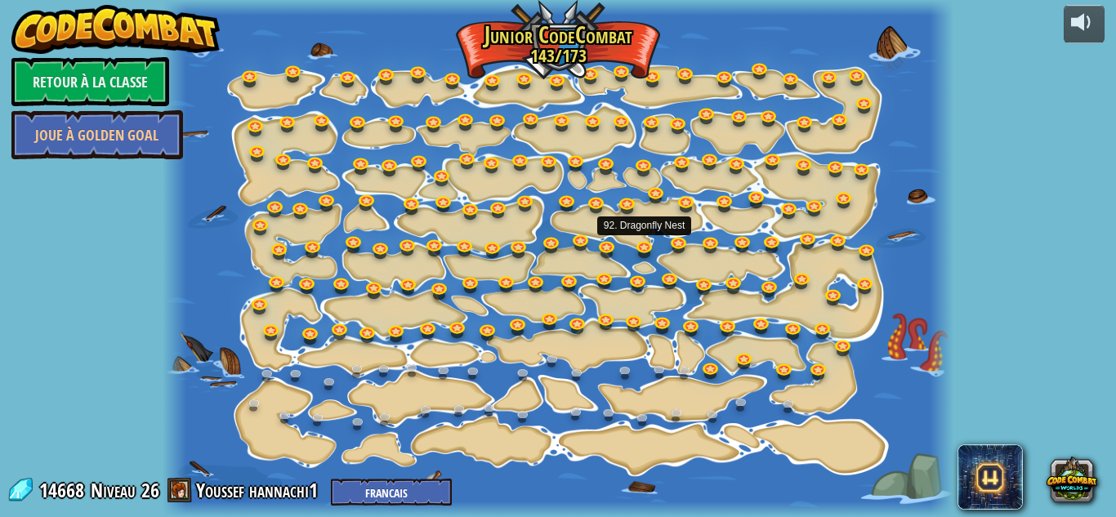
select select "fr"
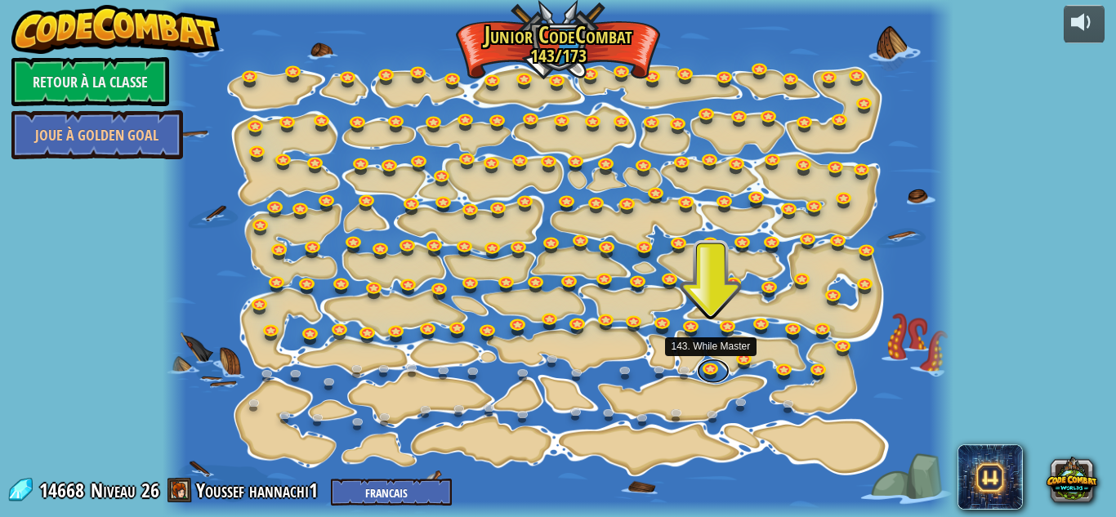
click at [711, 367] on link at bounding box center [713, 371] width 33 height 25
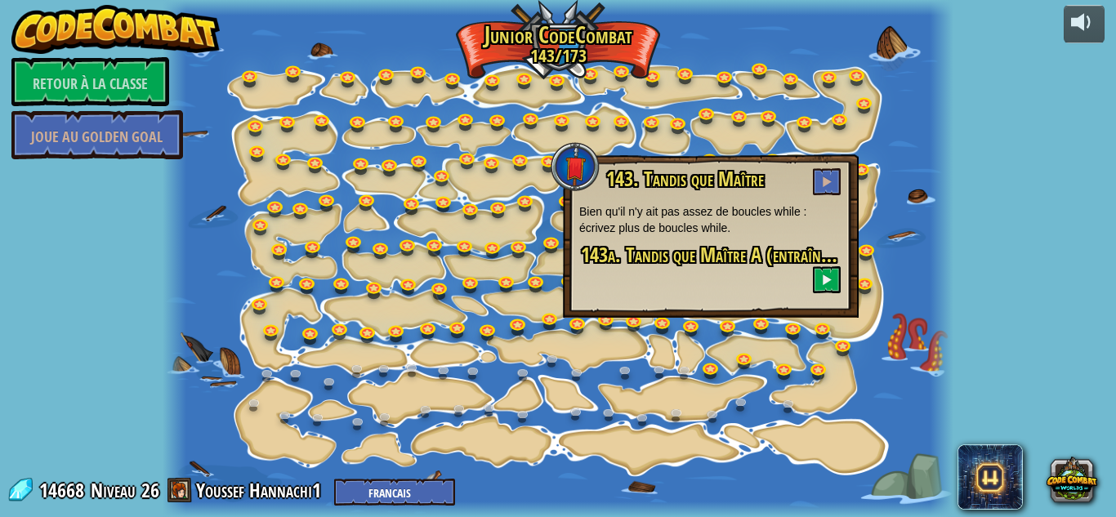
click at [527, 304] on div at bounding box center [558, 258] width 791 height 517
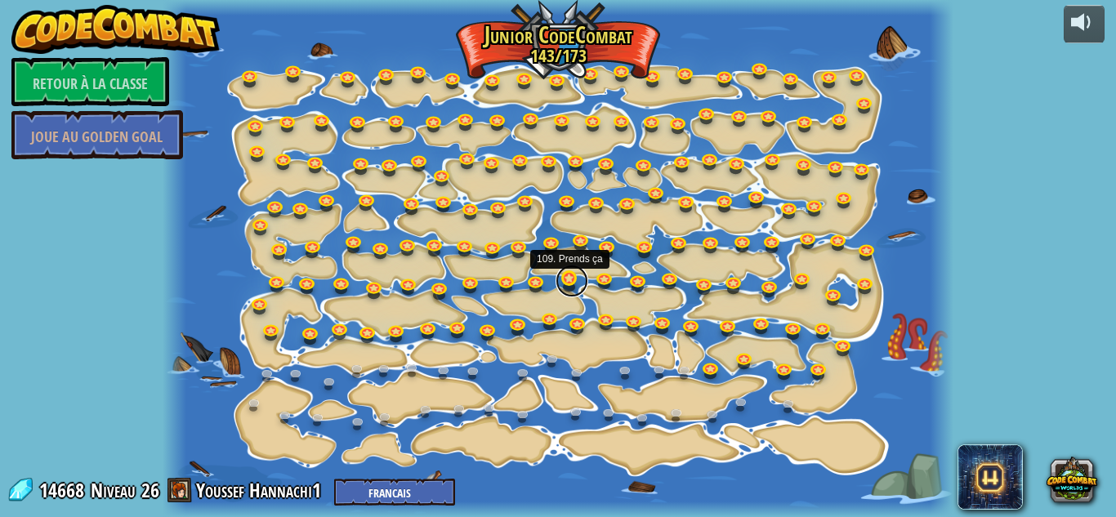
click at [566, 279] on link at bounding box center [571, 281] width 33 height 33
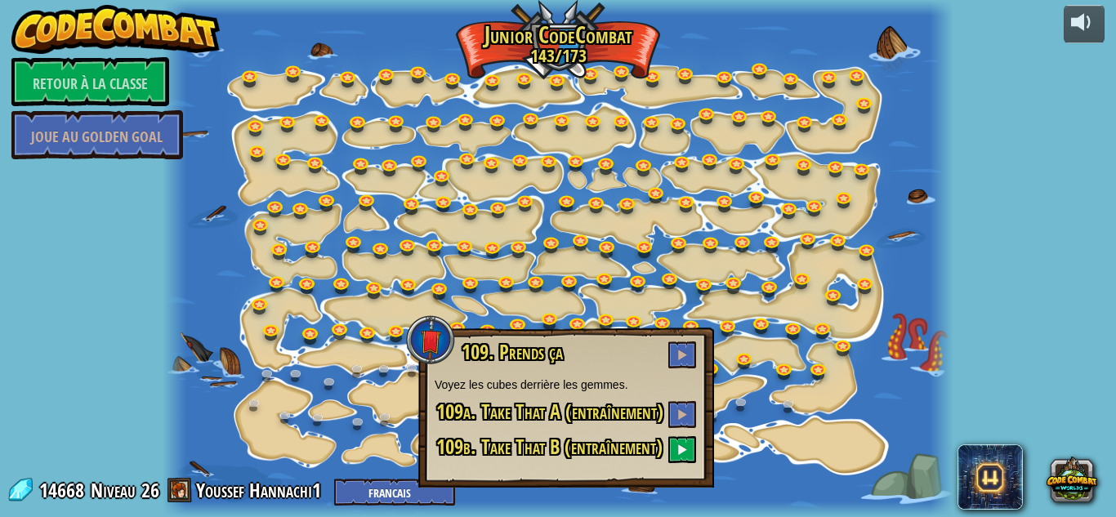
click at [801, 421] on div at bounding box center [558, 258] width 791 height 517
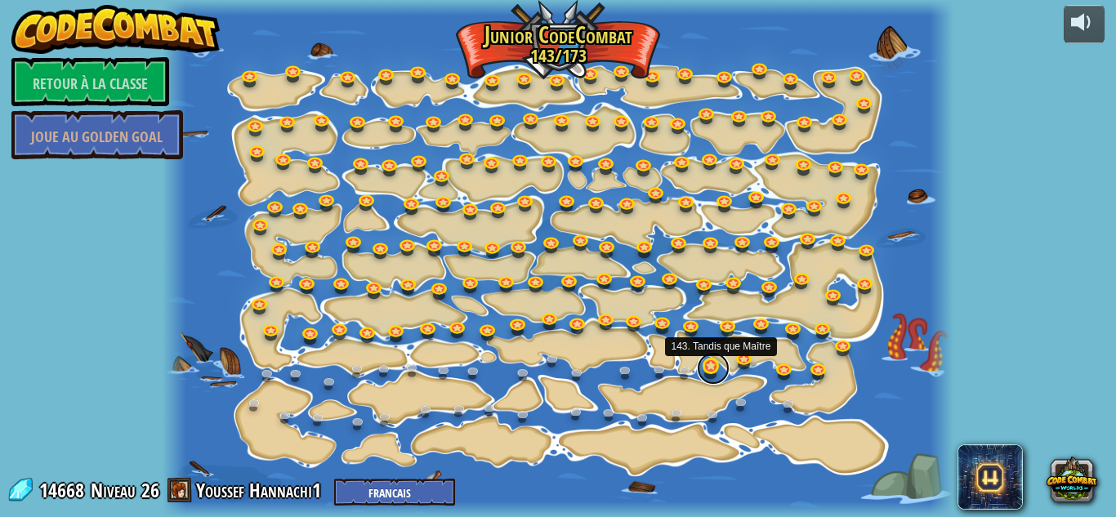
click at [713, 372] on link at bounding box center [713, 368] width 33 height 33
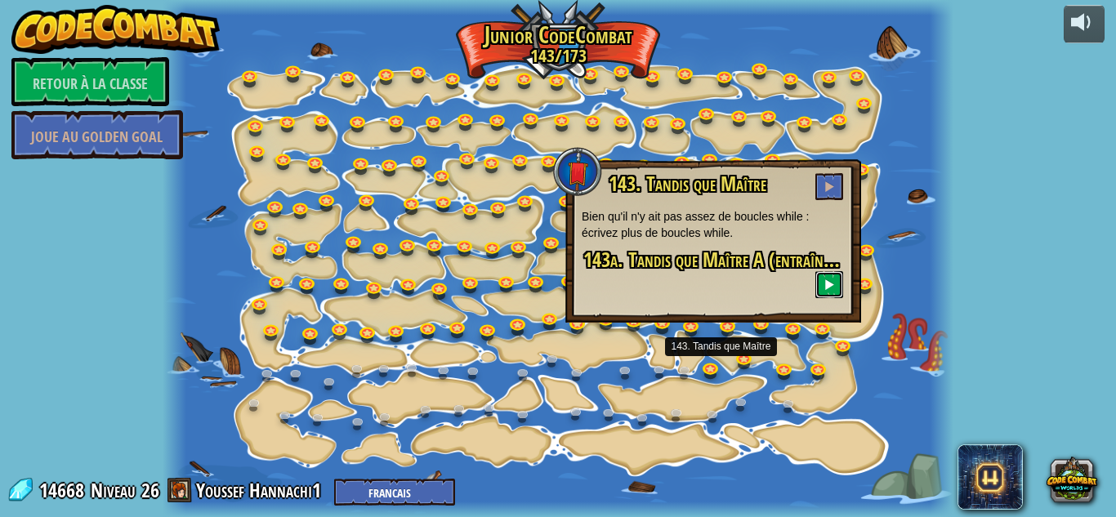
click at [829, 283] on span at bounding box center [828, 284] width 11 height 11
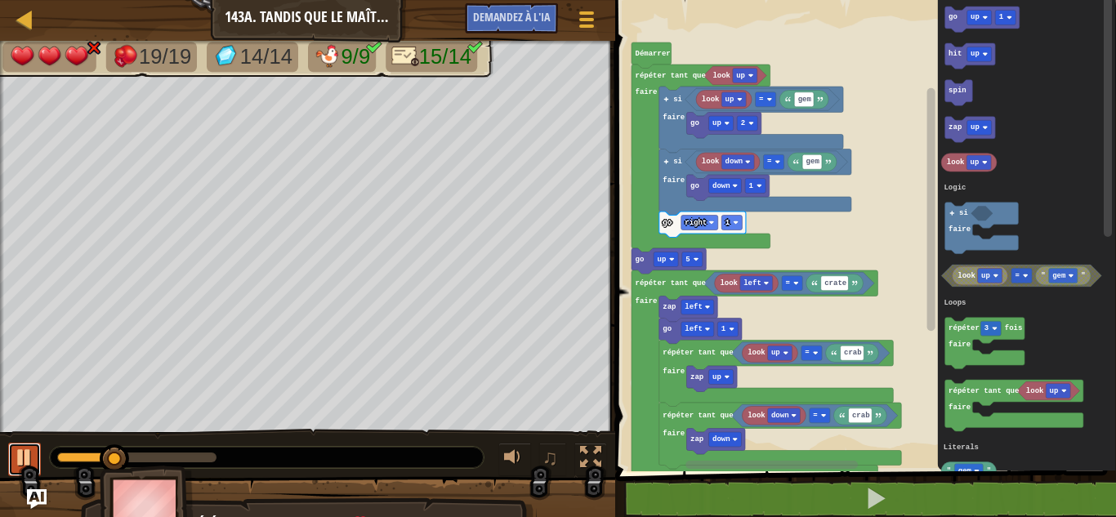
click at [18, 452] on div at bounding box center [24, 457] width 21 height 21
click at [25, 16] on div at bounding box center [25, 19] width 20 height 20
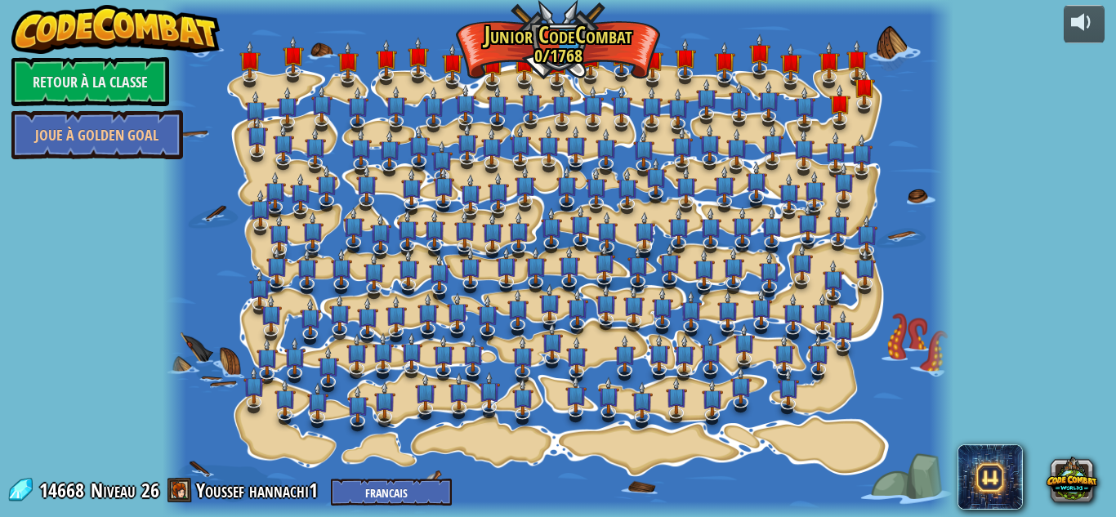
select select "fr"
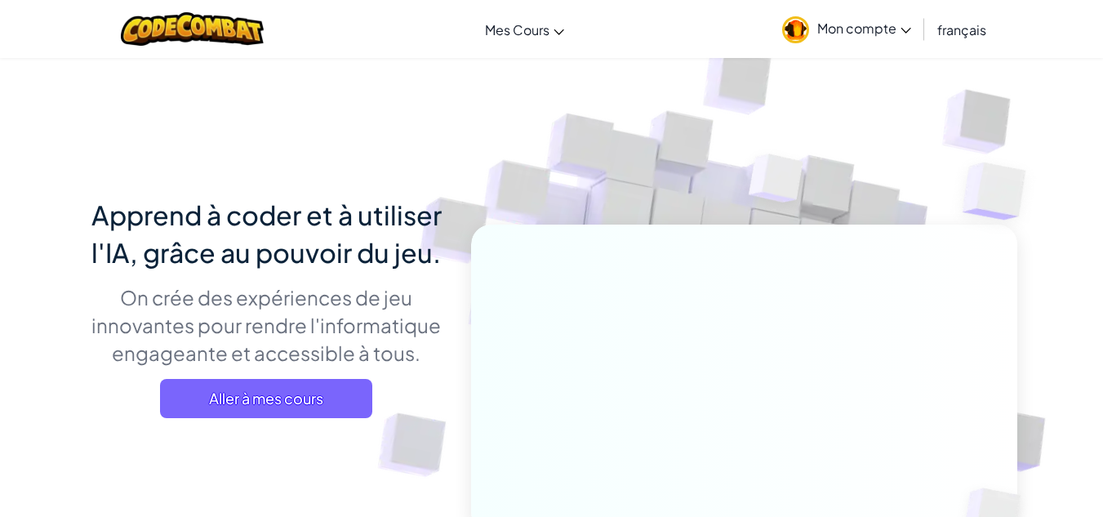
click at [25, 16] on div "Basculer la navigation Mes Cours Salle de Classe CodeCombat Salle de classe Oza…" at bounding box center [552, 29] width 1112 height 58
click at [836, 40] on link "Mon compte" at bounding box center [846, 28] width 145 height 51
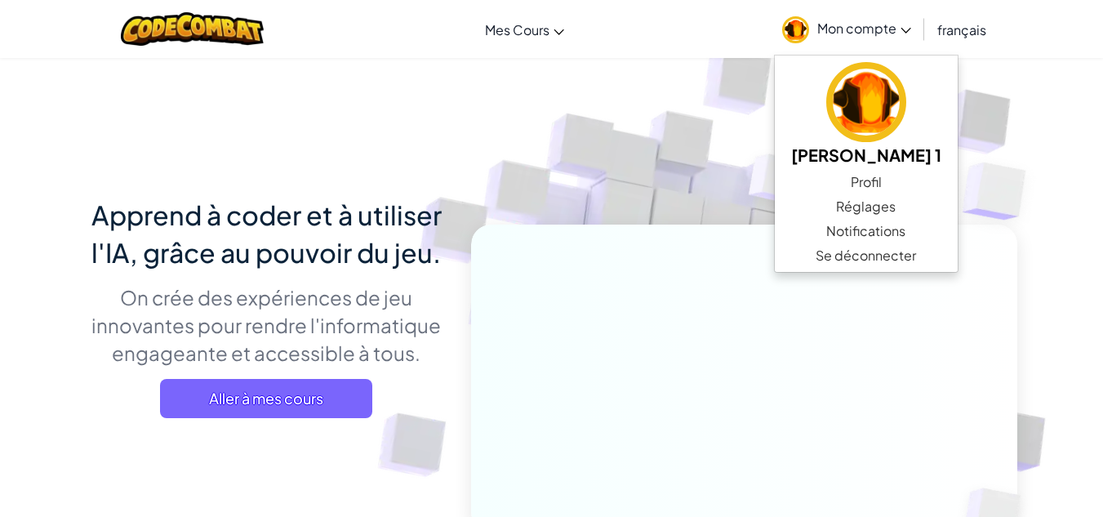
click at [651, 98] on img at bounding box center [732, 359] width 907 height 907
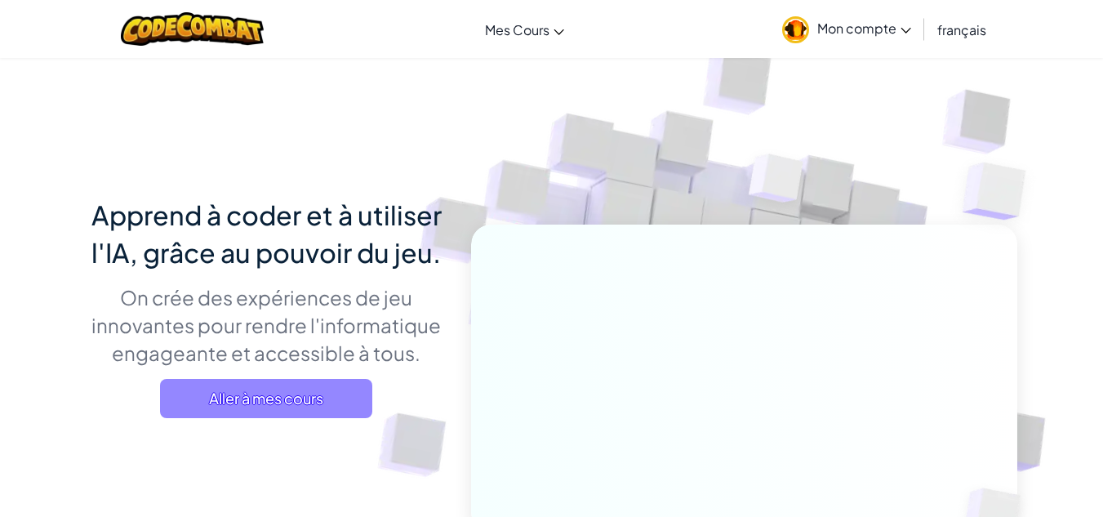
click at [265, 401] on font "Aller à mes cours" at bounding box center [266, 398] width 114 height 19
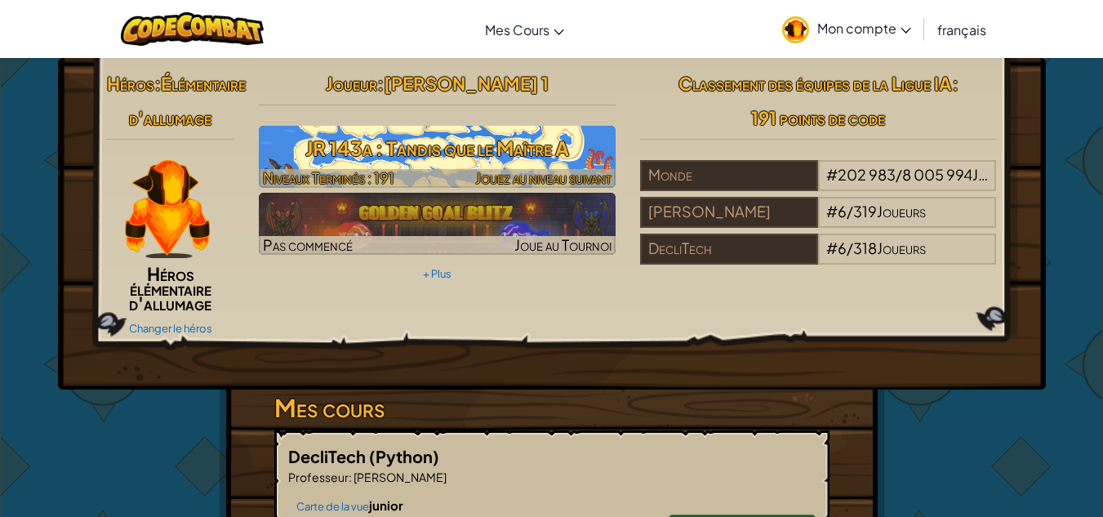
click at [406, 160] on font "JR 143a : Tandis que le Maître A" at bounding box center [437, 148] width 264 height 25
select select "fr"
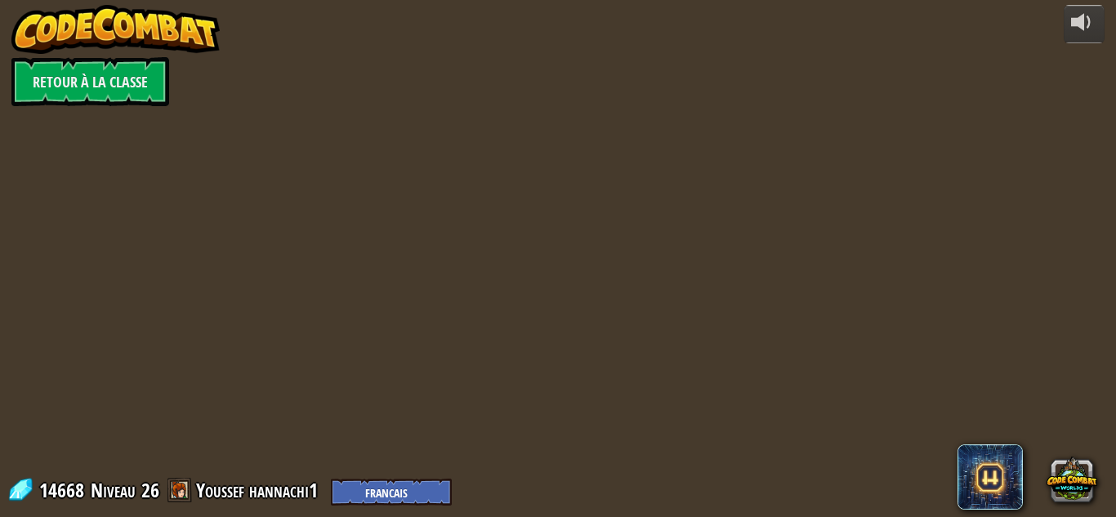
select select "fr"
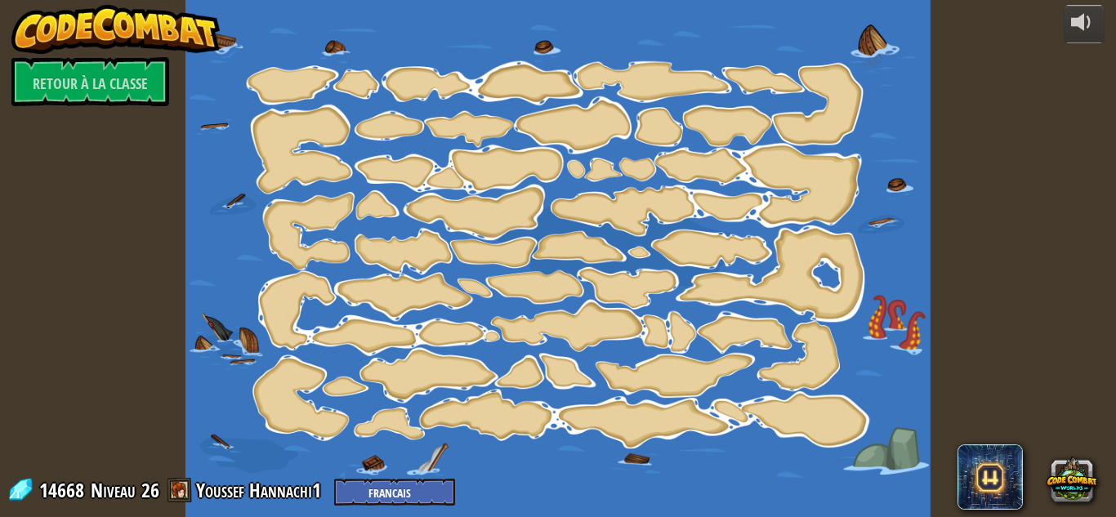
select select "fr"
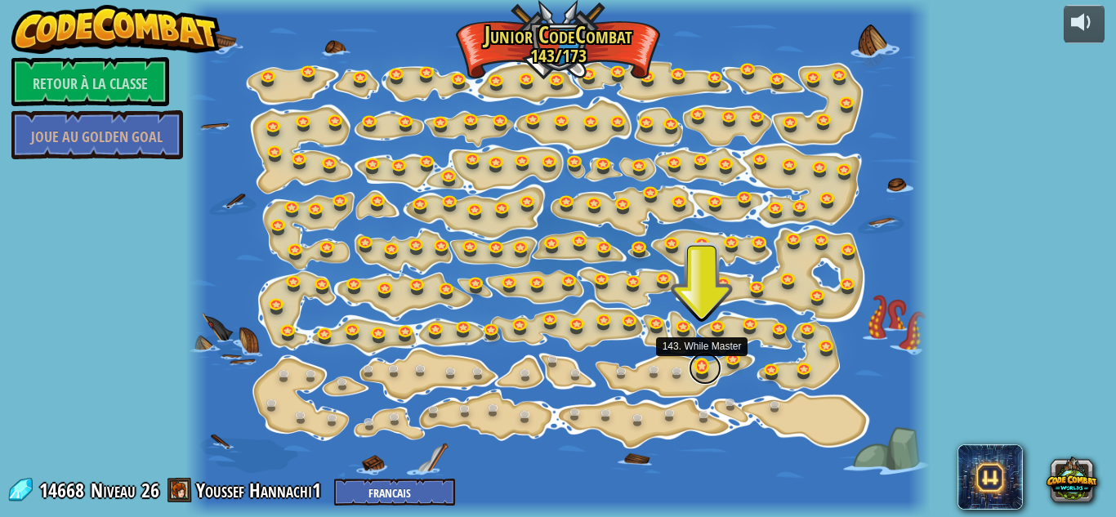
click at [702, 368] on link at bounding box center [705, 368] width 33 height 33
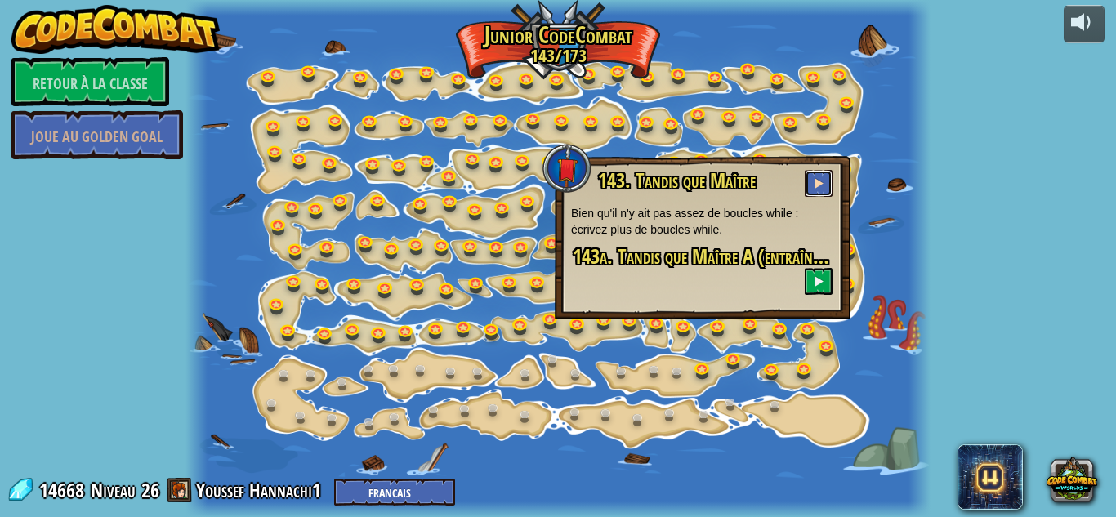
click at [804, 191] on button at bounding box center [818, 183] width 28 height 27
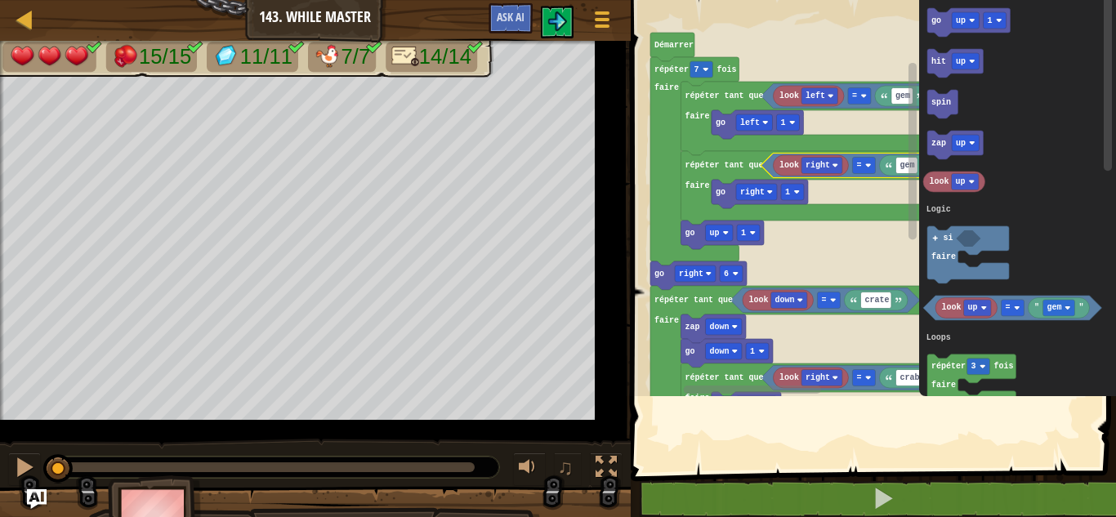
click at [802, 206] on icon "Espace de travail de Blocky" at bounding box center [814, 188] width 269 height 74
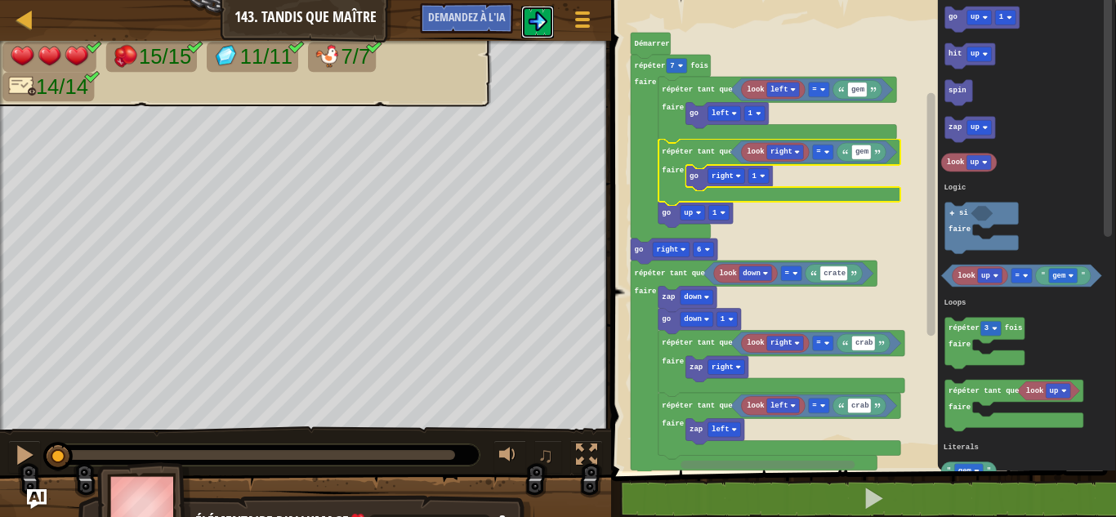
click at [539, 22] on img at bounding box center [538, 21] width 20 height 20
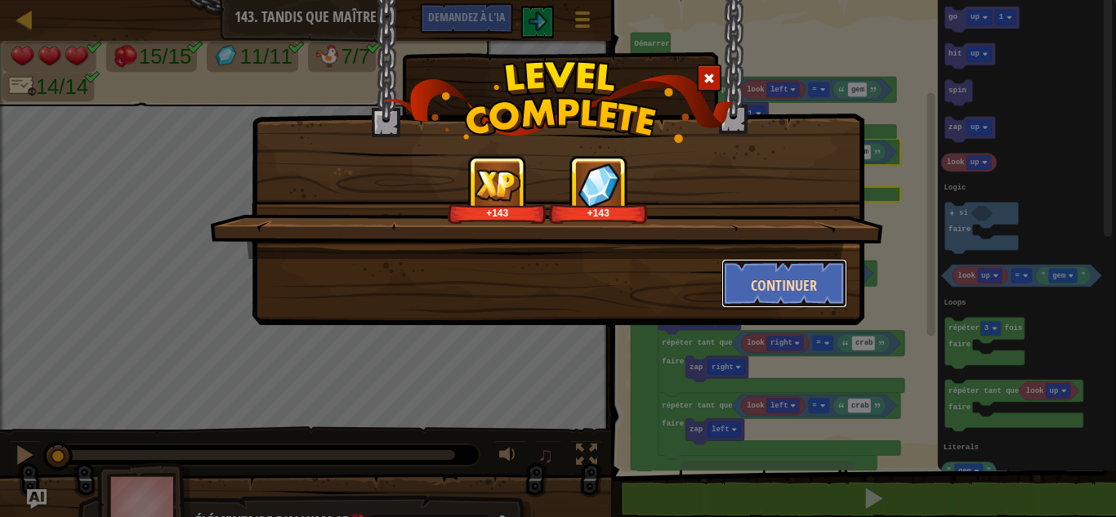
click at [777, 282] on font "Continuer" at bounding box center [784, 285] width 66 height 20
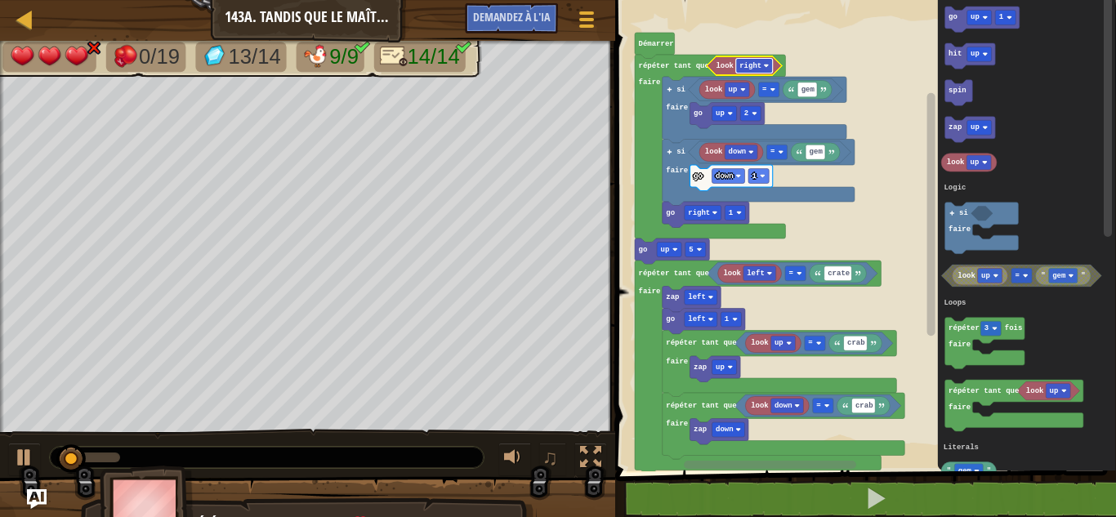
click at [751, 65] on text "right" at bounding box center [750, 66] width 22 height 8
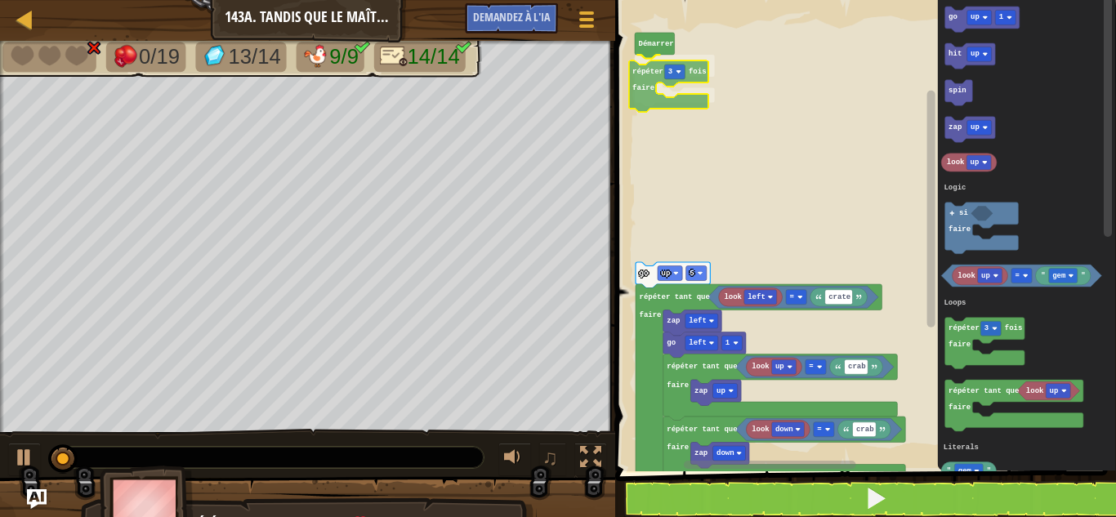
click at [652, 79] on div "Logique Boucles Littéraux Démarrer répéter 3 fois faire look left crate = look …" at bounding box center [863, 231] width 506 height 479
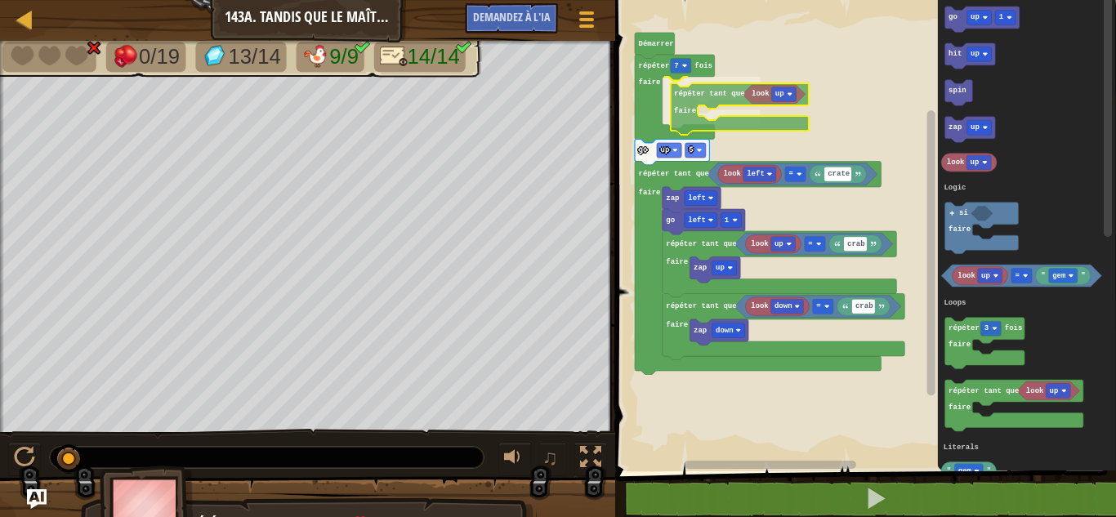
click at [696, 114] on div "Logique Boucles Littéraux Démarrer look left crate = look up crab = zap up look…" at bounding box center [863, 231] width 506 height 479
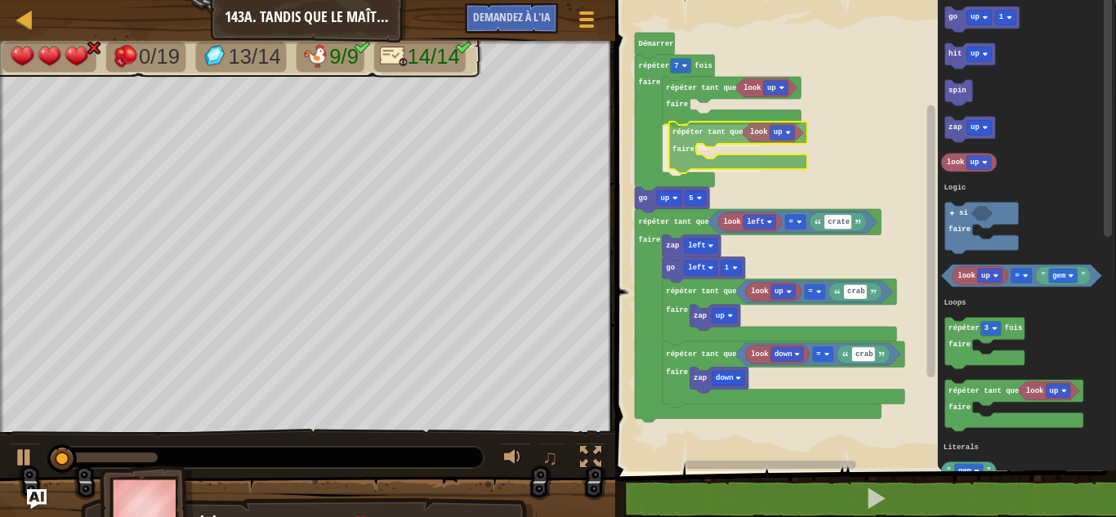
click at [683, 150] on div "Logique Boucles Littéraux Démarrer look left crate = look up crab = zap up look…" at bounding box center [863, 231] width 506 height 479
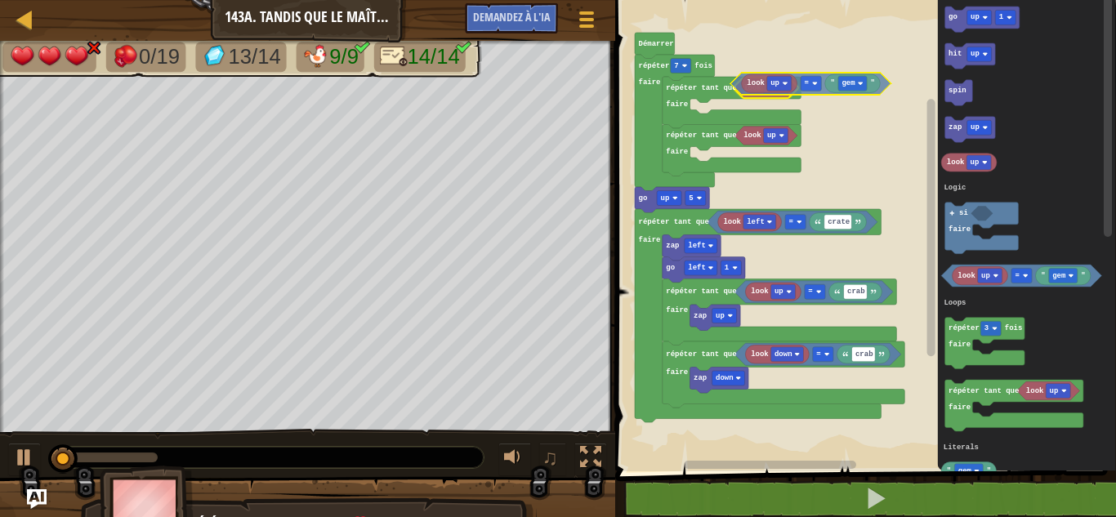
click at [739, 86] on div "Logique Boucles Littéraux Démarrer look left crate = look up crab = zap up look…" at bounding box center [863, 231] width 506 height 479
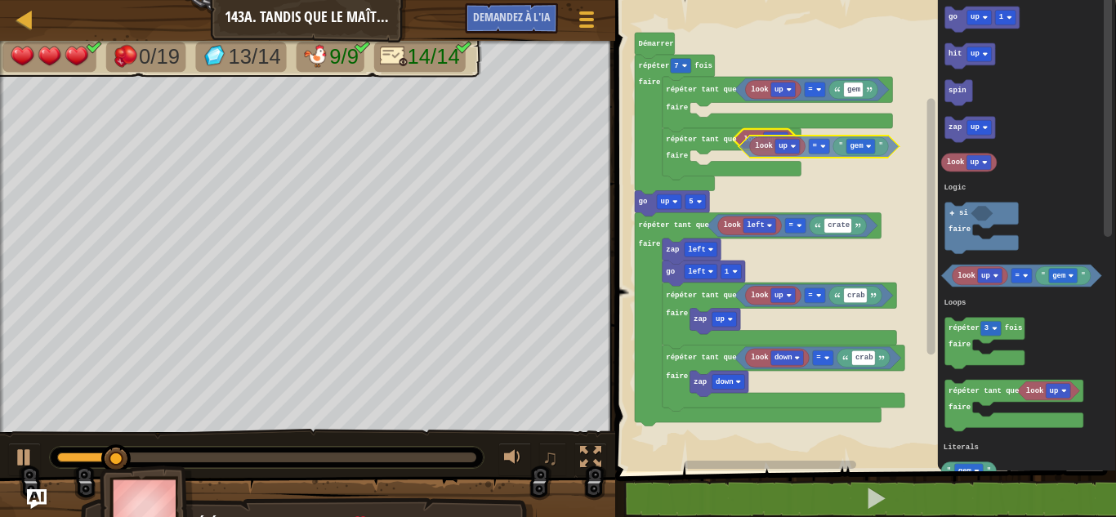
click at [745, 146] on div "Logique Boucles Littéraux look up gem = look up répéter tant que faire répéter …" at bounding box center [863, 231] width 506 height 479
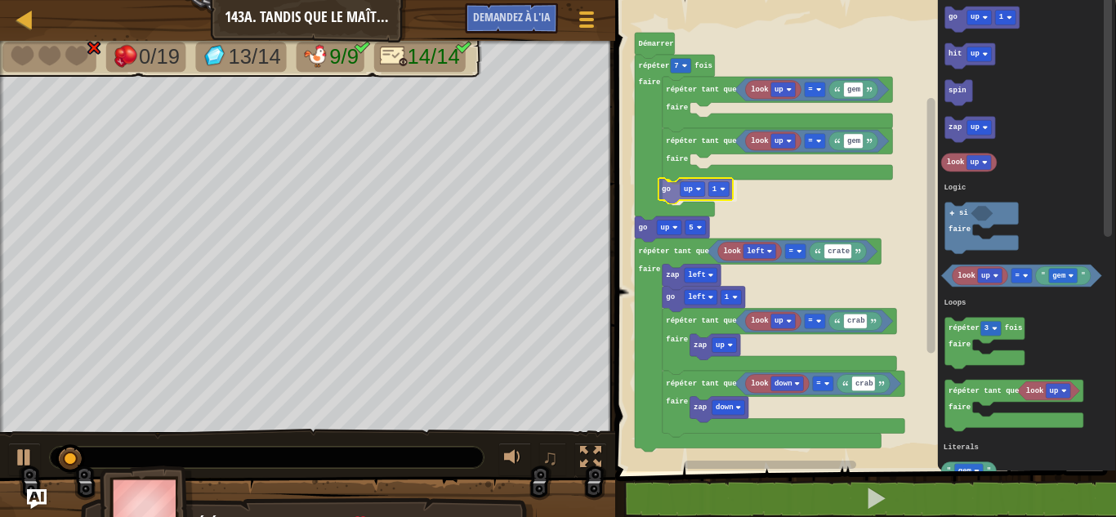
click at [666, 197] on div "Logique Boucles Littéraux look up gem = look up gem = répéter tant que faire go…" at bounding box center [863, 231] width 506 height 479
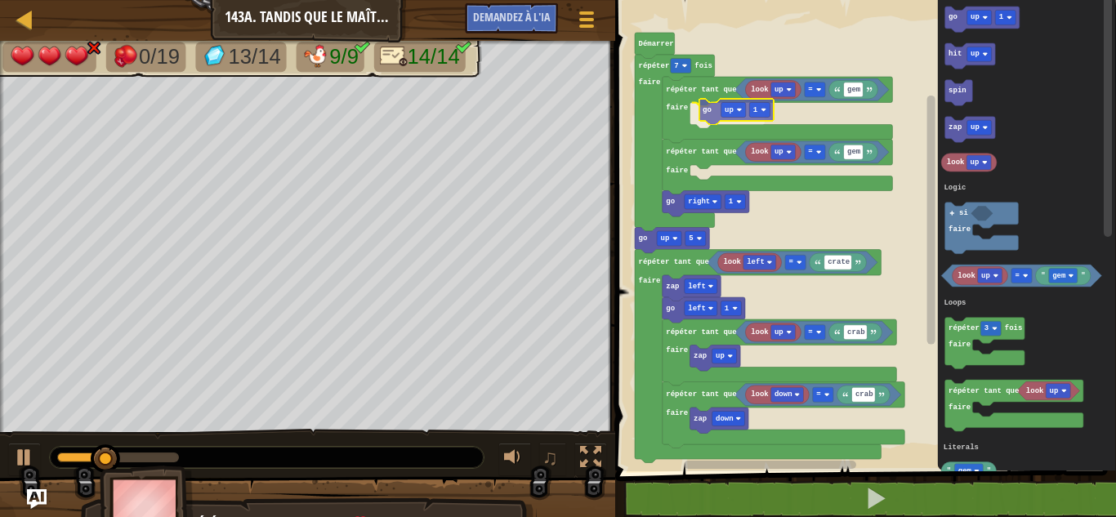
click at [705, 112] on div "Logique Boucles Littéraux Démarrer look left crate = look up crab = zap up look…" at bounding box center [863, 231] width 506 height 479
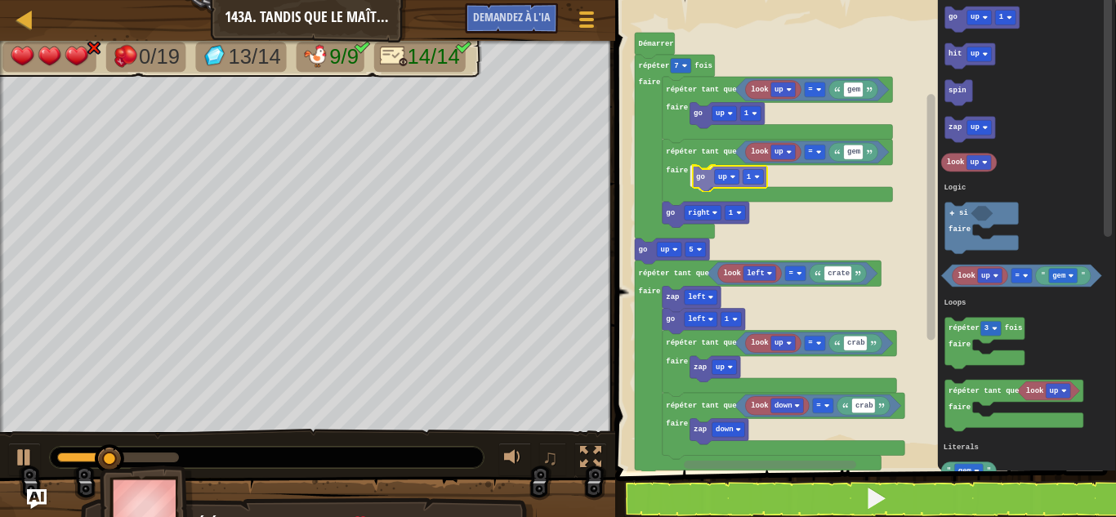
click at [706, 176] on div "Logique Boucles Littéraux Démarrer look left crate = look up crab = zap up look…" at bounding box center [863, 231] width 506 height 479
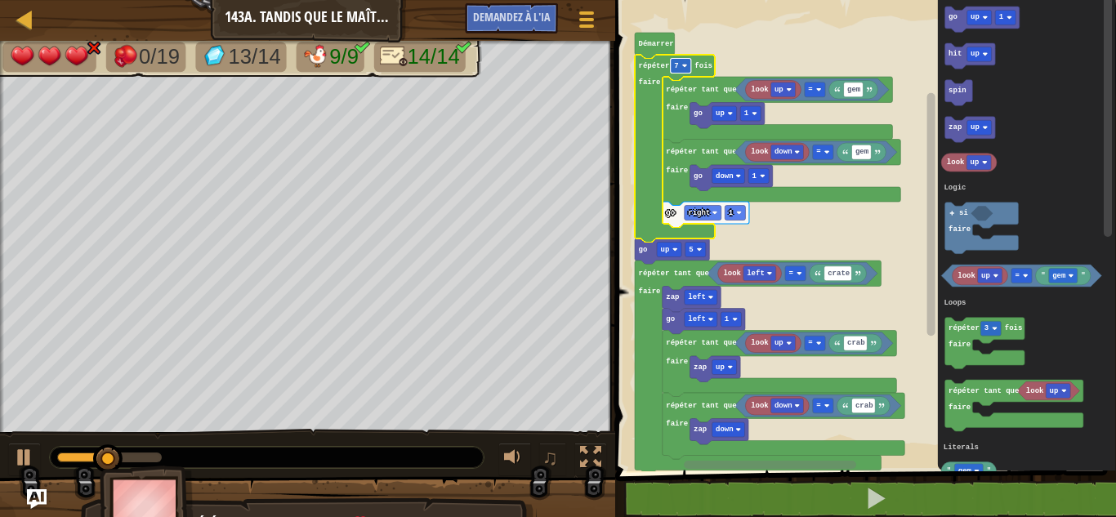
click at [680, 60] on rect "Espace de travail de Blocky" at bounding box center [681, 66] width 20 height 15
click at [615, 270] on rect "Espace de travail de Blocky" at bounding box center [863, 231] width 506 height 479
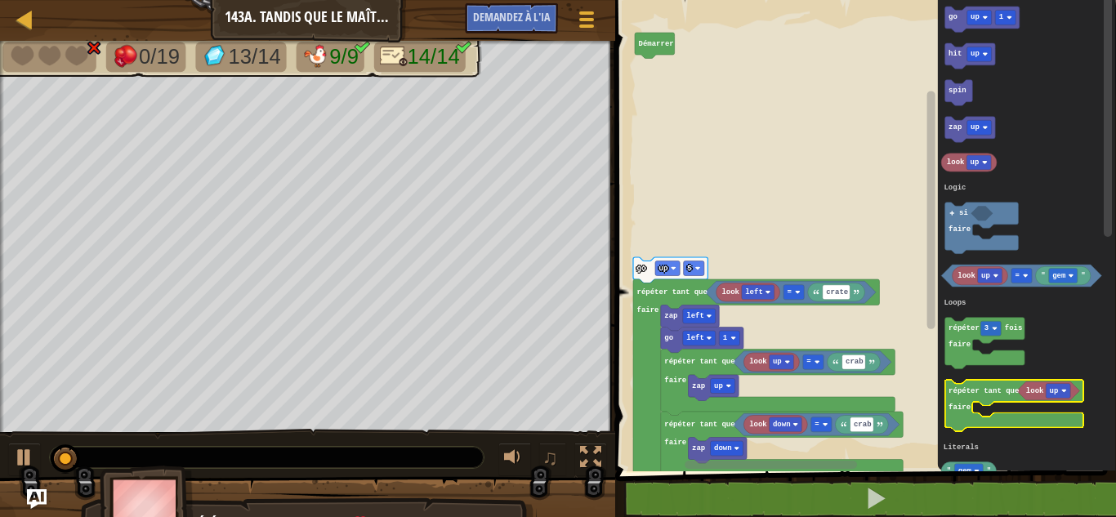
click at [964, 417] on icon "Espace de travail de Blocky" at bounding box center [1014, 406] width 139 height 51
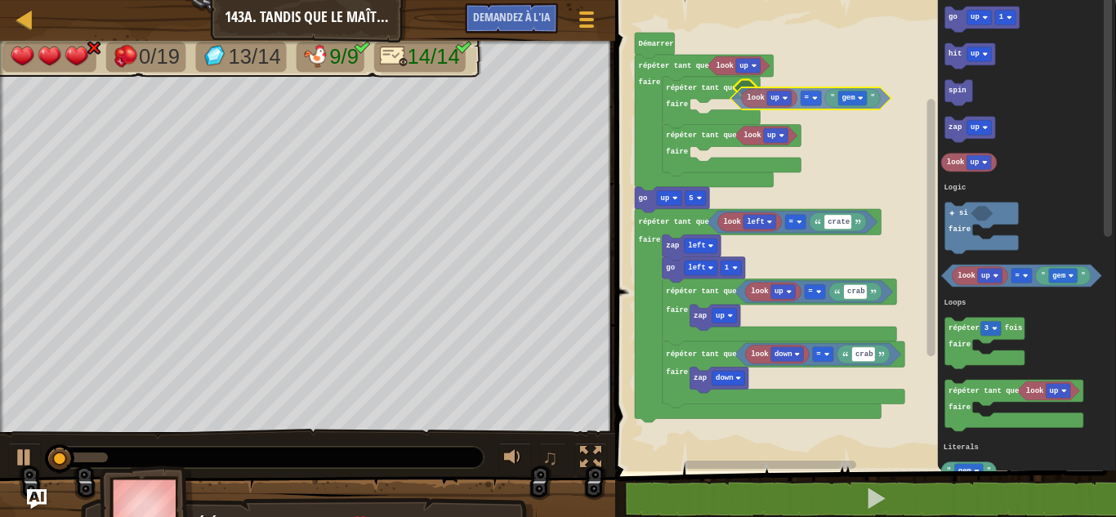
click at [740, 98] on div "Logique Boucles Littéraux look up répéter tant que faire look up répéter tant q…" at bounding box center [863, 231] width 506 height 479
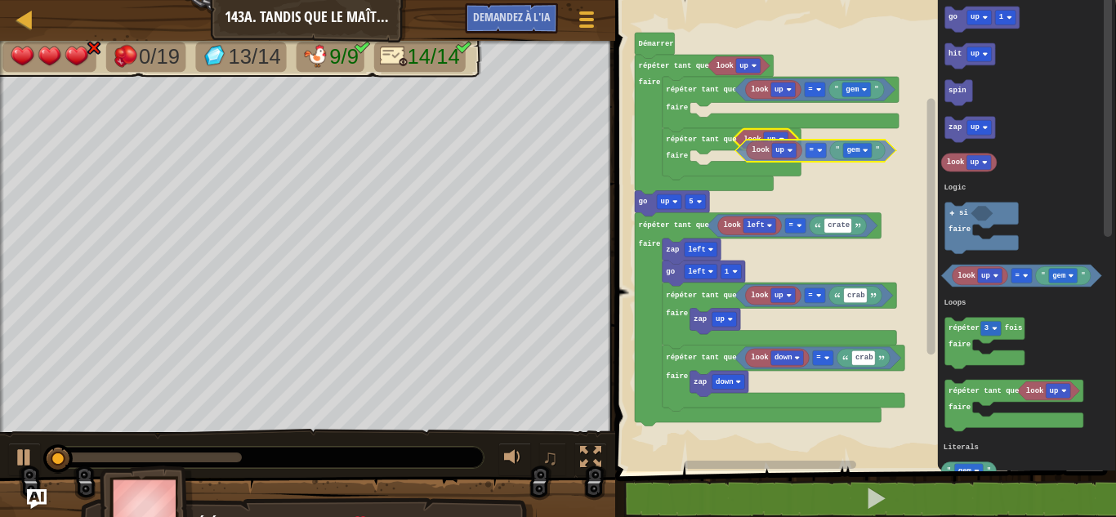
click at [745, 156] on div "Logique Boucles Littéraux look up répéter tant que faire look up répéter tant q…" at bounding box center [863, 231] width 506 height 479
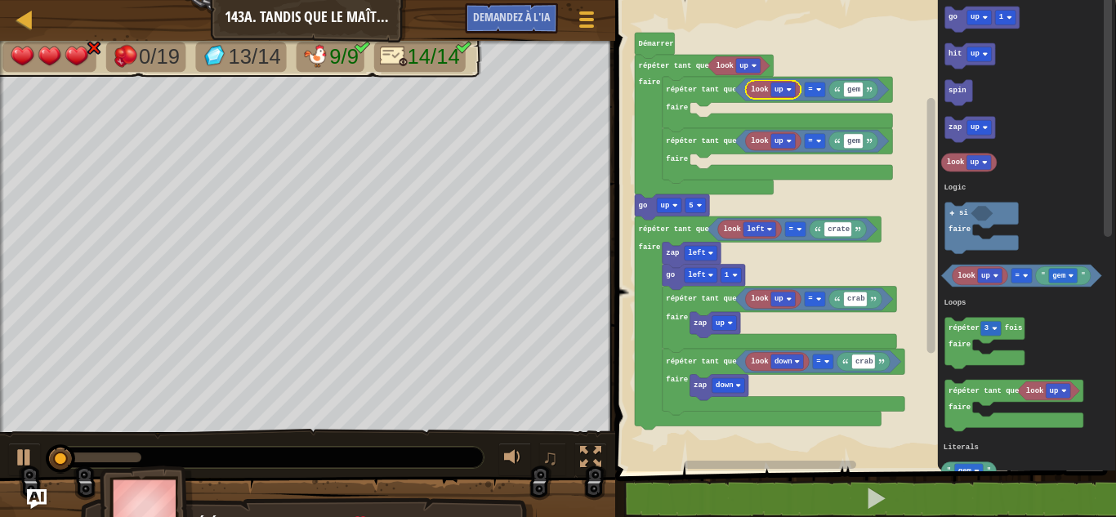
click at [871, 188] on rect "Espace de travail de Blocky" at bounding box center [863, 231] width 506 height 479
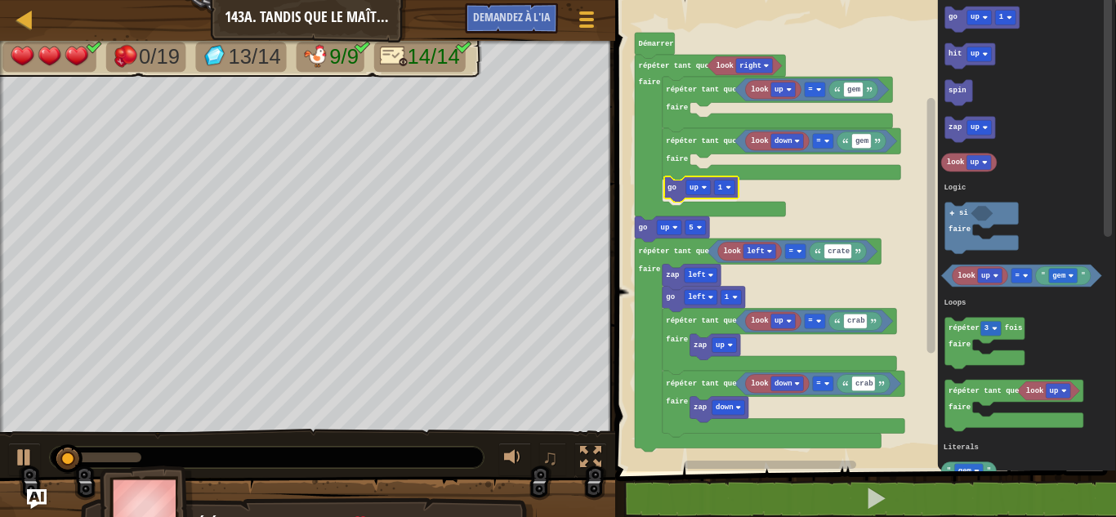
click at [678, 189] on div "Logique Boucles Littéraux Démarrer look left crate = look up crab = zap up look…" at bounding box center [863, 231] width 506 height 479
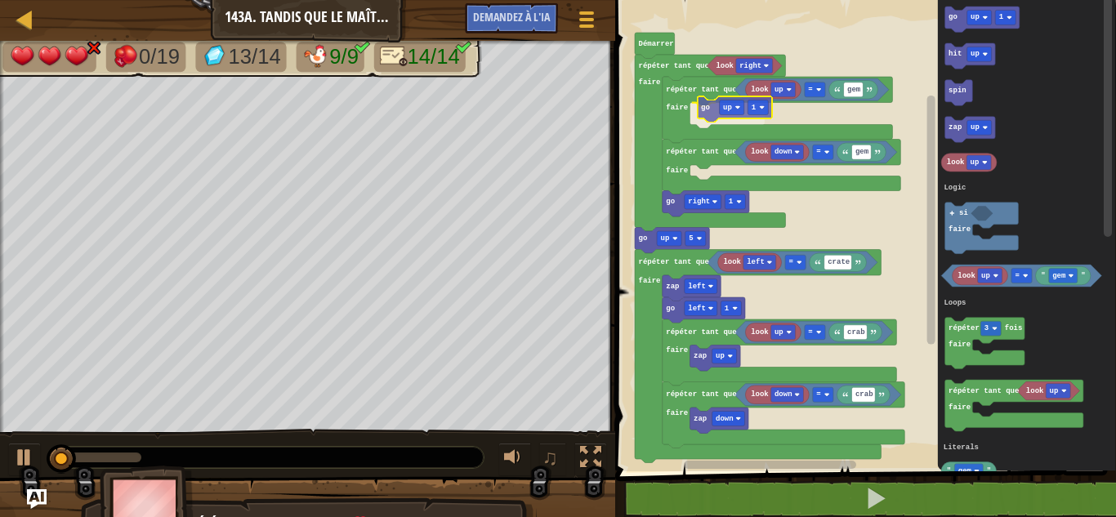
click at [702, 112] on div "Logique Boucles Littéraux Démarrer look left crate = look up crab = zap up look…" at bounding box center [863, 231] width 506 height 479
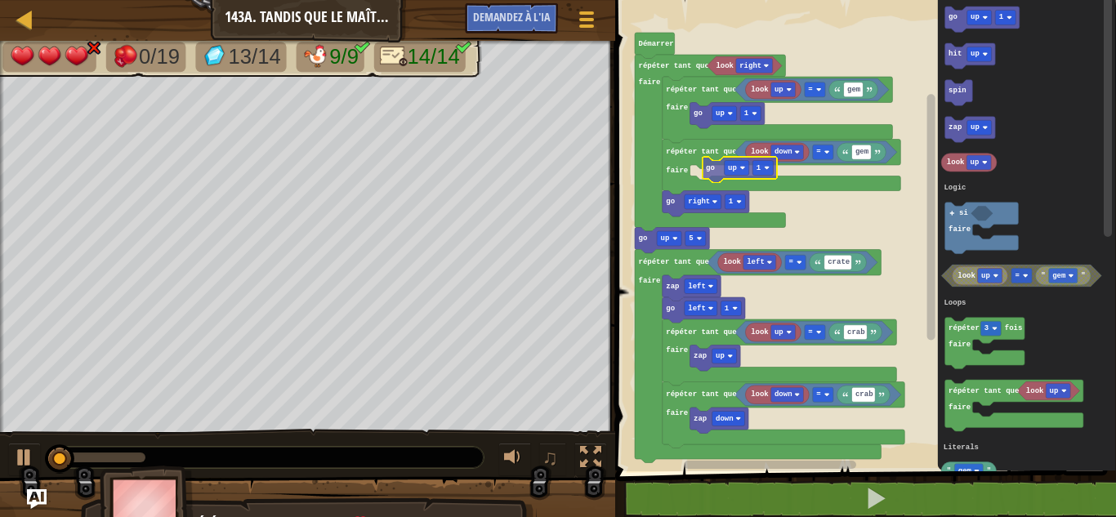
click at [710, 176] on div "Logique Boucles Littéraux Démarrer look left crate = look up crab = zap up look…" at bounding box center [863, 231] width 506 height 479
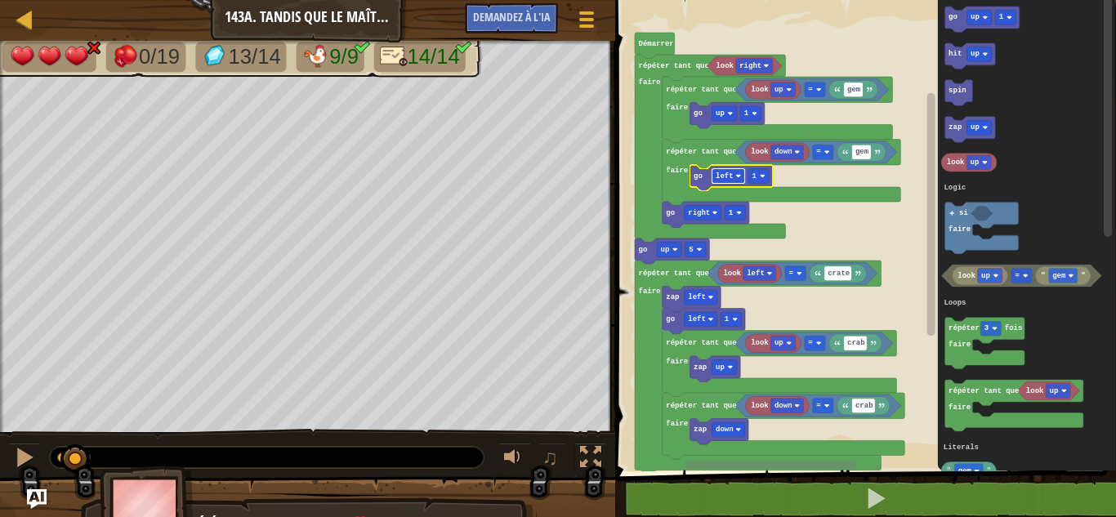
click at [732, 174] on rect "Espace de travail de Blocky" at bounding box center [728, 176] width 33 height 15
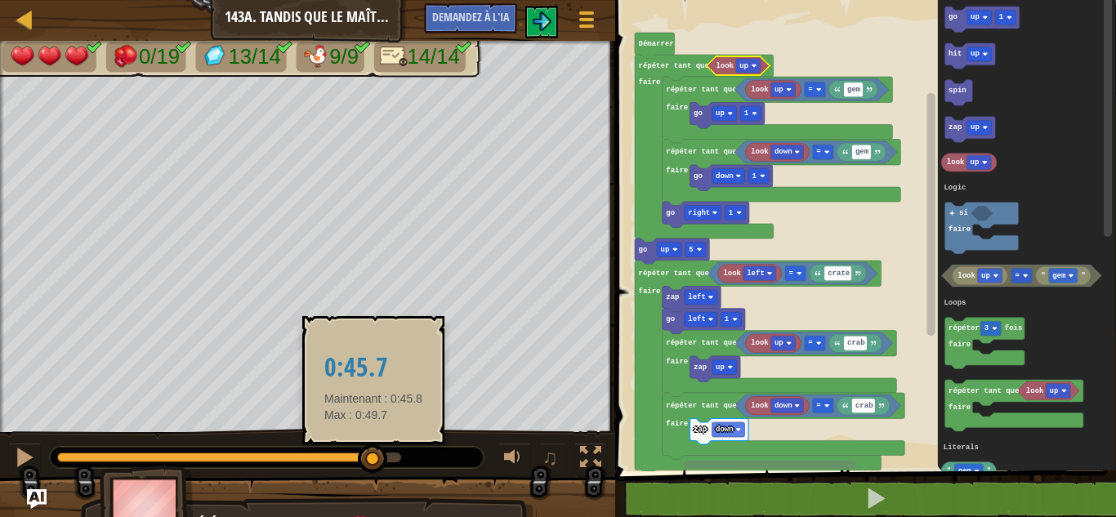
drag, startPoint x: 260, startPoint y: 454, endPoint x: 390, endPoint y: 472, distance: 131.9
click at [390, 462] on div at bounding box center [229, 457] width 344 height 10
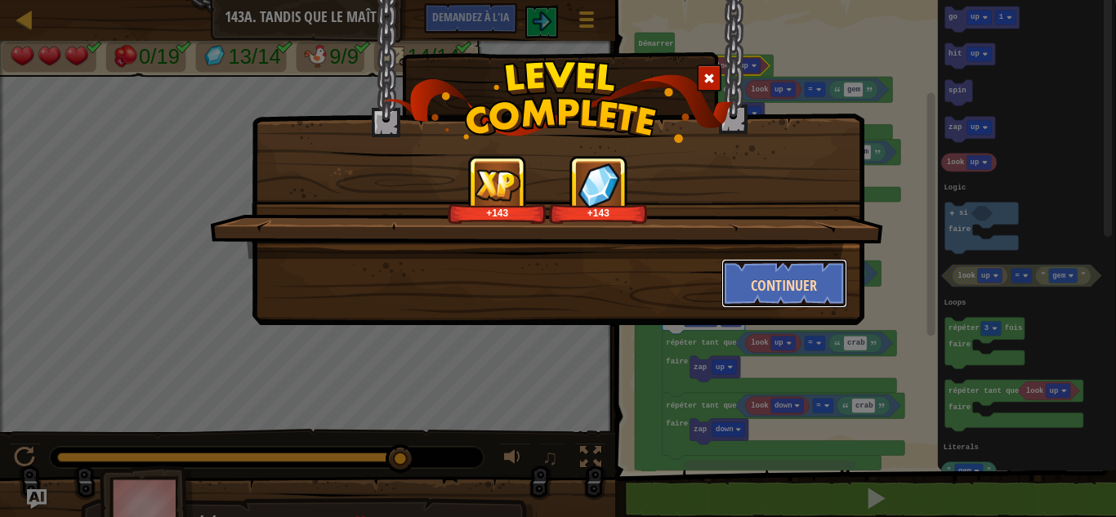
click at [793, 283] on font "Continuer" at bounding box center [784, 285] width 66 height 20
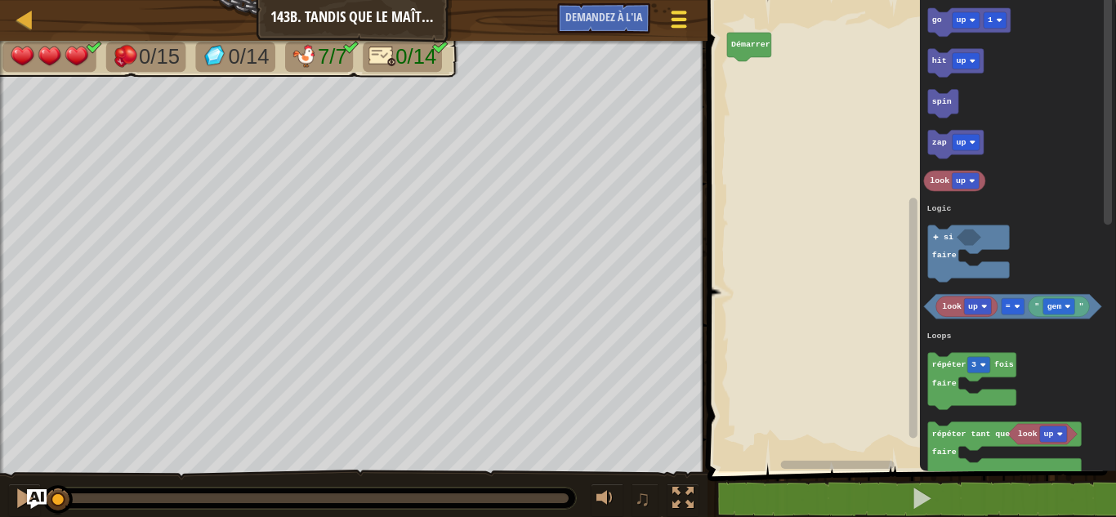
click at [675, 21] on div at bounding box center [678, 19] width 22 height 24
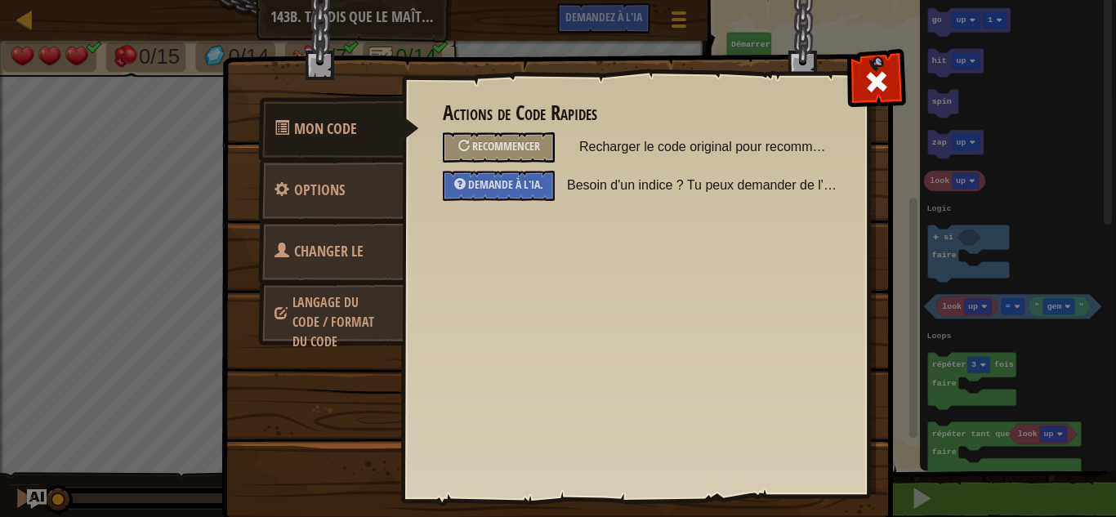
click at [329, 245] on font "Changer le héros" at bounding box center [318, 271] width 89 height 61
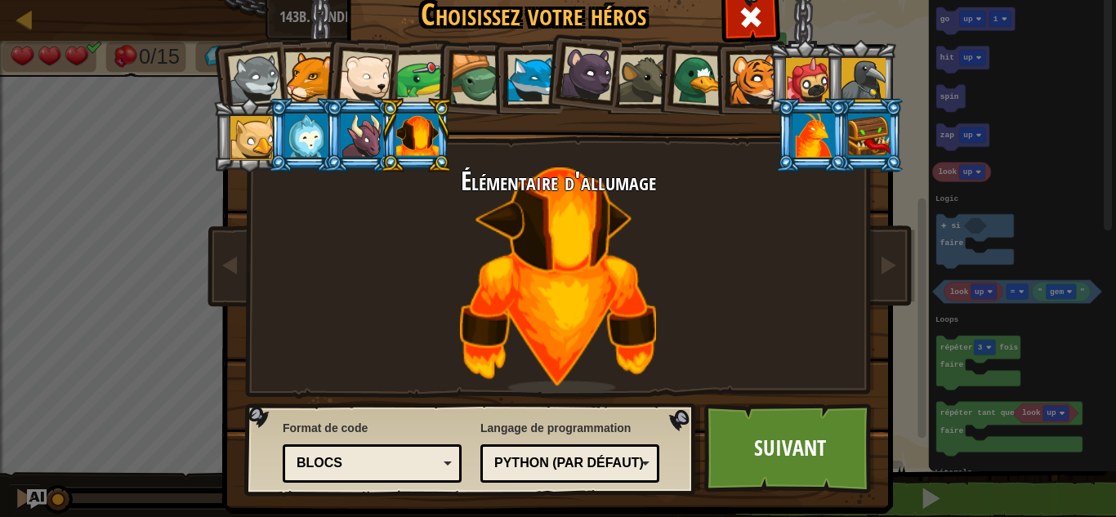
click at [399, 459] on div "Blocs" at bounding box center [366, 463] width 141 height 19
click at [805, 448] on font "Suivant" at bounding box center [790, 447] width 72 height 29
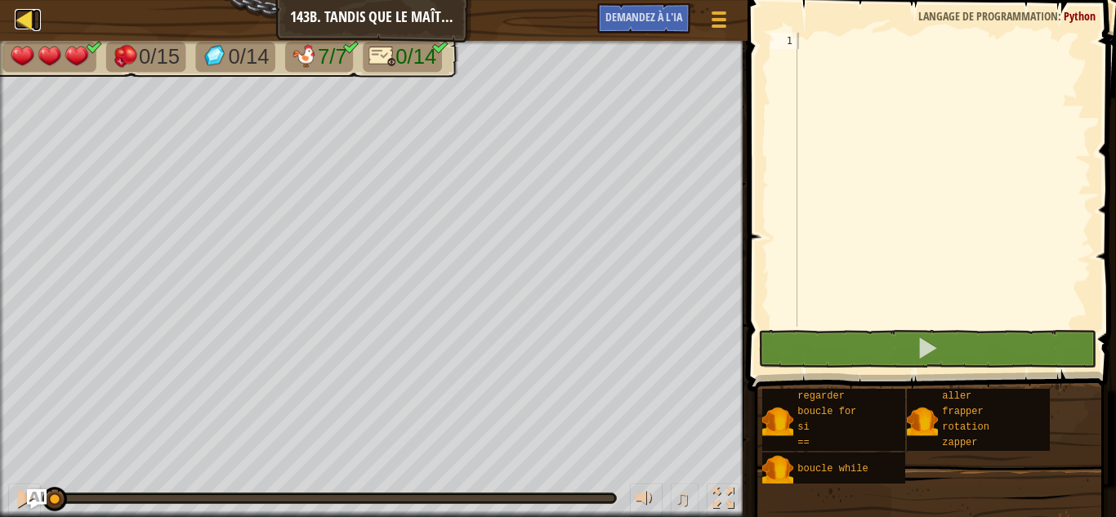
click at [27, 17] on div at bounding box center [25, 19] width 20 height 20
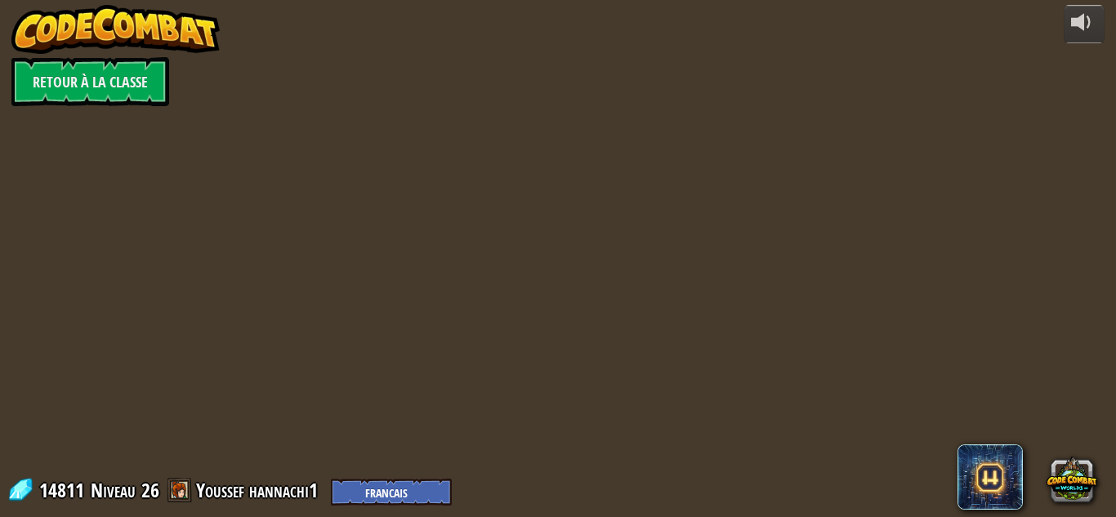
select select "fr"
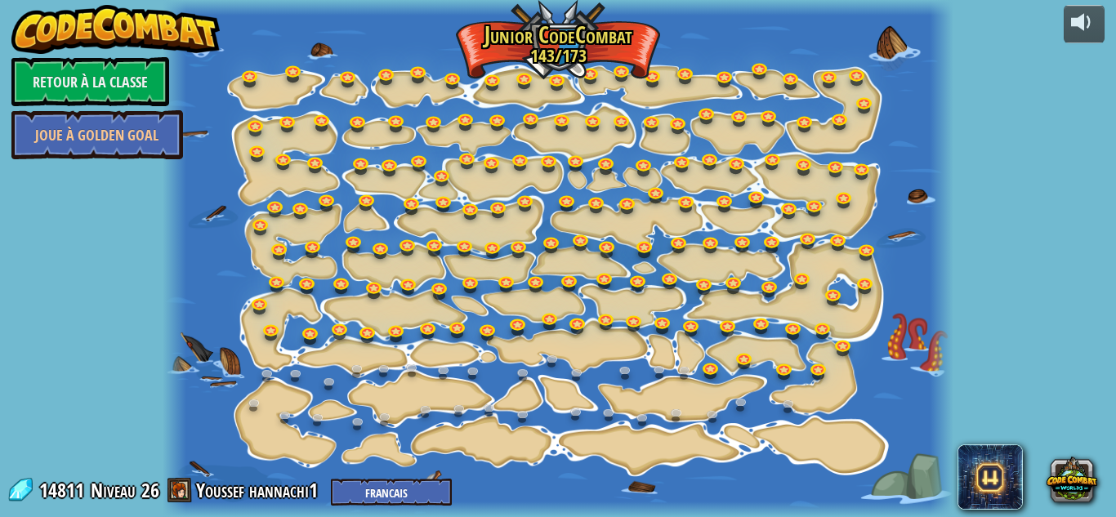
select select "fr"
click at [710, 369] on link at bounding box center [713, 368] width 33 height 33
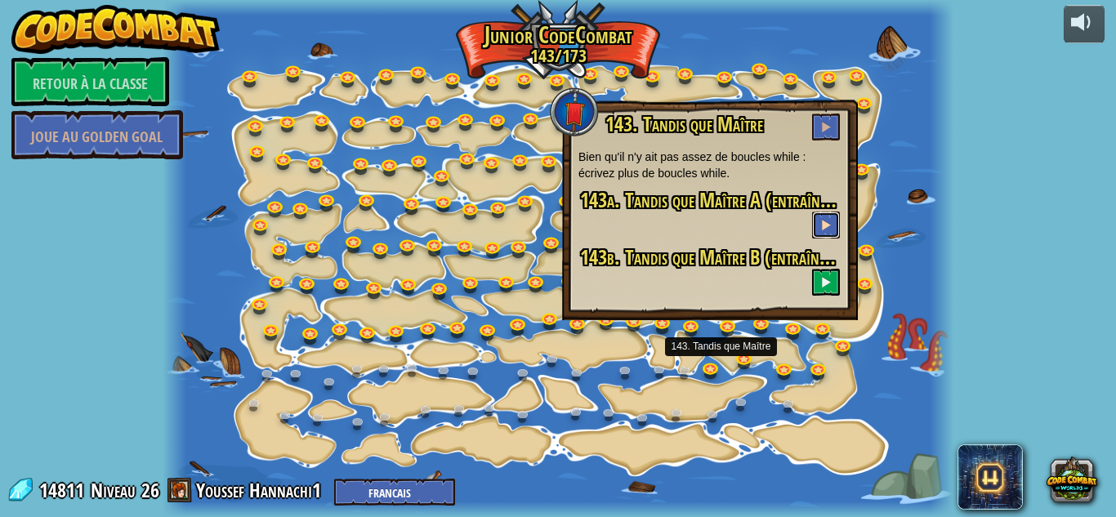
click at [822, 229] on span at bounding box center [825, 224] width 11 height 11
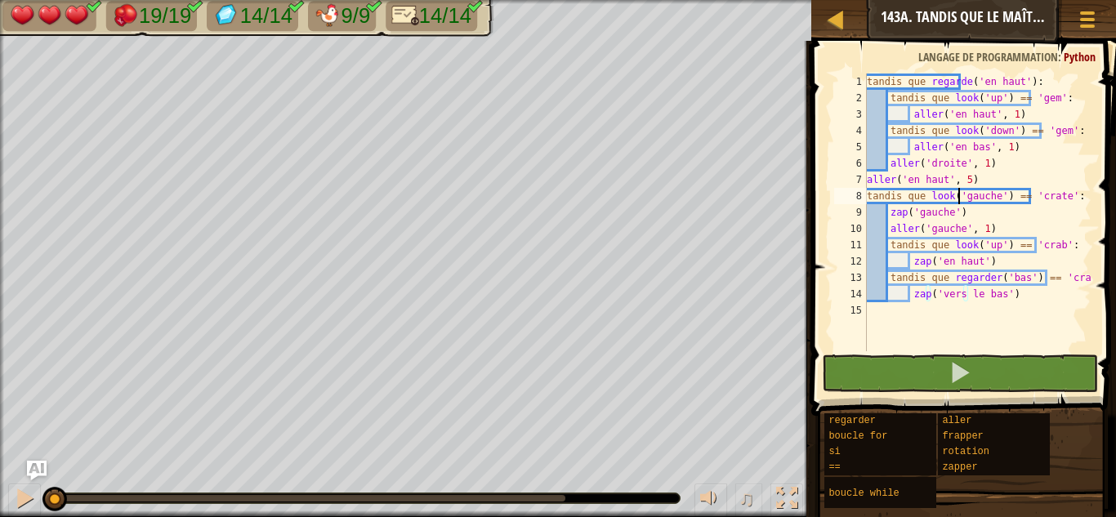
click at [959, 202] on div "tandis que regarde ( 'en haut' ) : tandis que look ( 'up' ) == 'gem' : aller ( …" at bounding box center [977, 229] width 228 height 310
click at [1046, 275] on div "tandis que regarde ( 'en haut' ) : tandis que look ( 'up' ) == 'gem' : aller ( …" at bounding box center [977, 229] width 228 height 310
click at [1045, 300] on div "tandis que regarde ( 'en haut' ) : tandis que look ( 'up' ) == 'gem' : aller ( …" at bounding box center [977, 229] width 228 height 310
type textarea "zap('down')"
click at [885, 317] on div "tandis que regarde ( 'en haut' ) : tandis que look ( 'up' ) == 'gem' : aller ( …" at bounding box center [977, 229] width 228 height 310
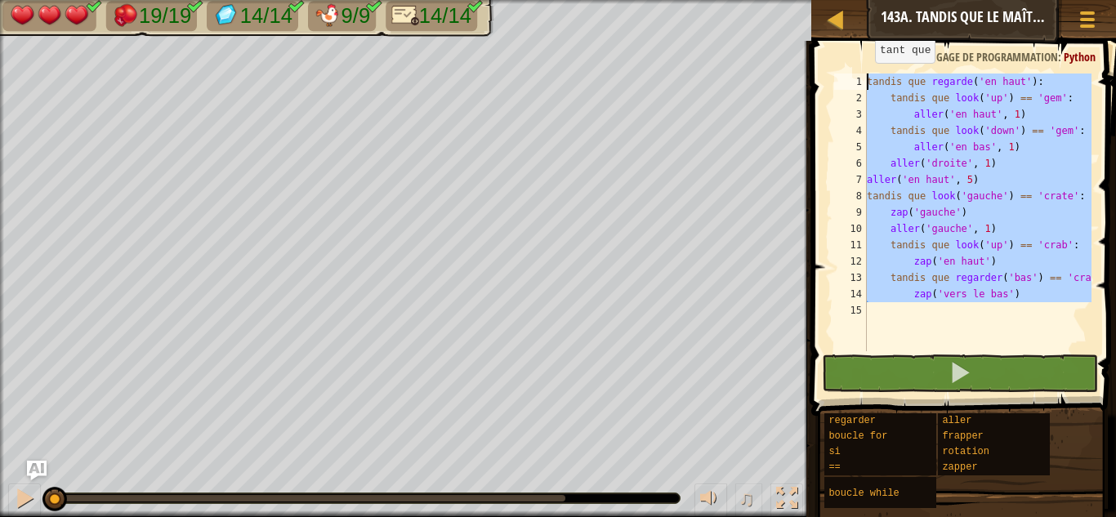
drag, startPoint x: 903, startPoint y: 316, endPoint x: 863, endPoint y: 79, distance: 240.2
click at [863, 79] on div "1 2 3 4 5 6 7 8 9 10 11 12 13 14 15 tandis que regarde ( 'en haut' ) : tandis q…" at bounding box center [961, 213] width 261 height 278
type textarea "while look('up'): while look('up') == 'gem':"
click at [841, 19] on div at bounding box center [836, 19] width 20 height 20
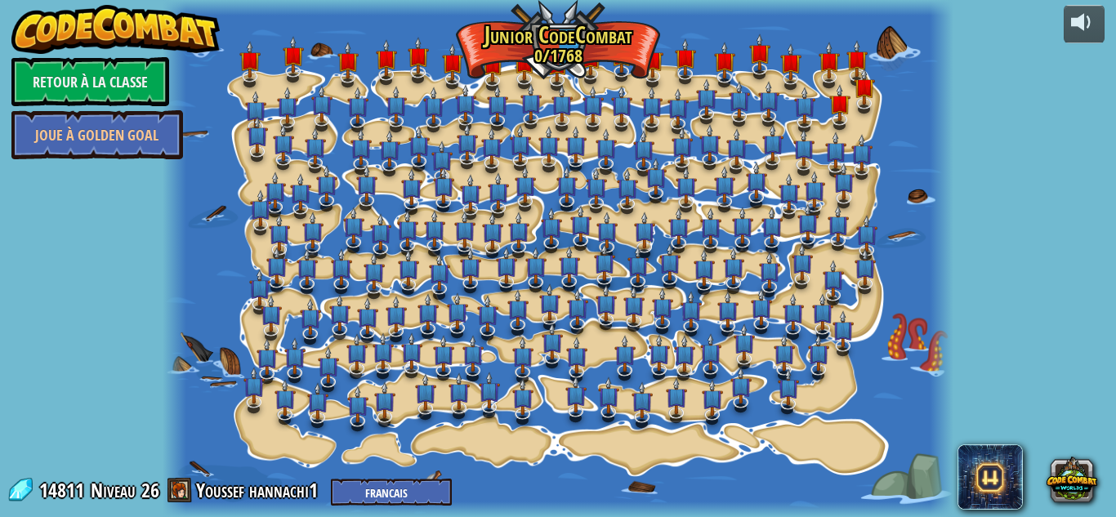
select select "fr"
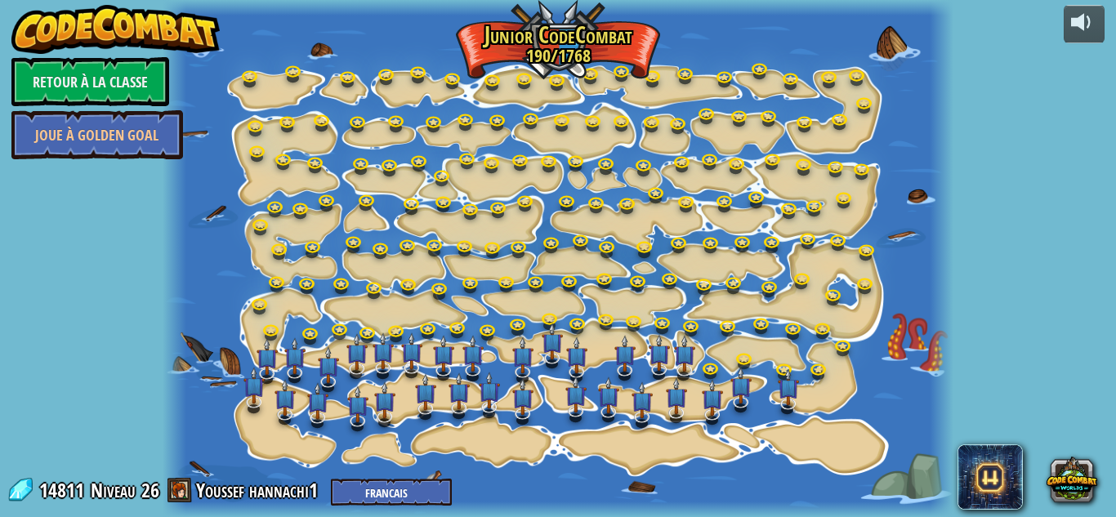
select select "fr"
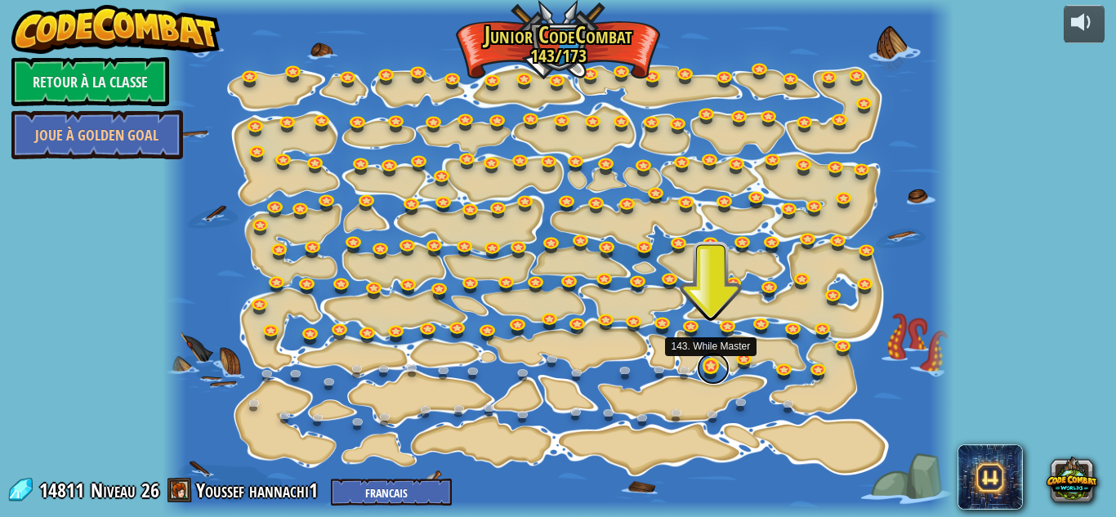
click at [714, 372] on link at bounding box center [713, 368] width 33 height 33
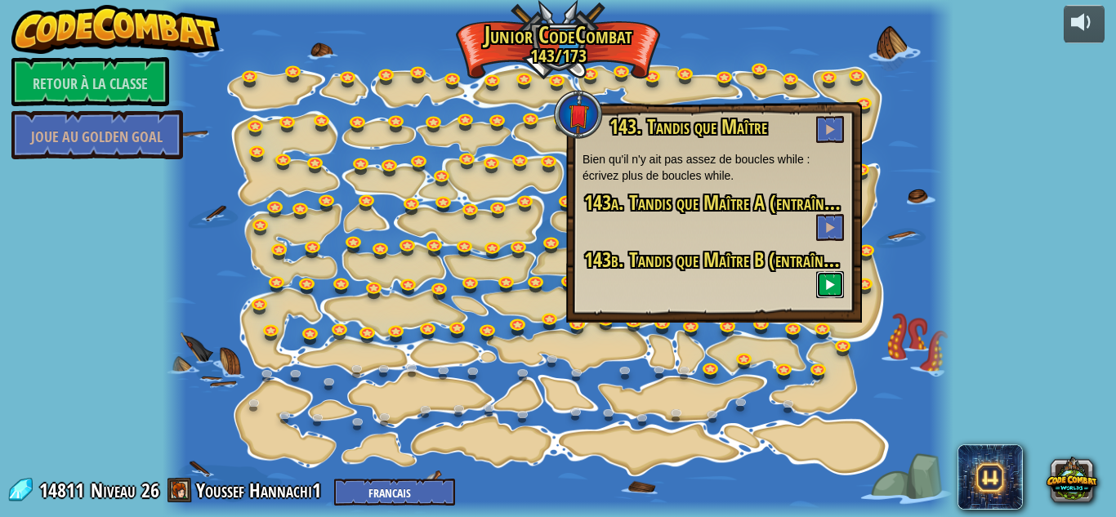
click at [830, 287] on span at bounding box center [829, 284] width 11 height 11
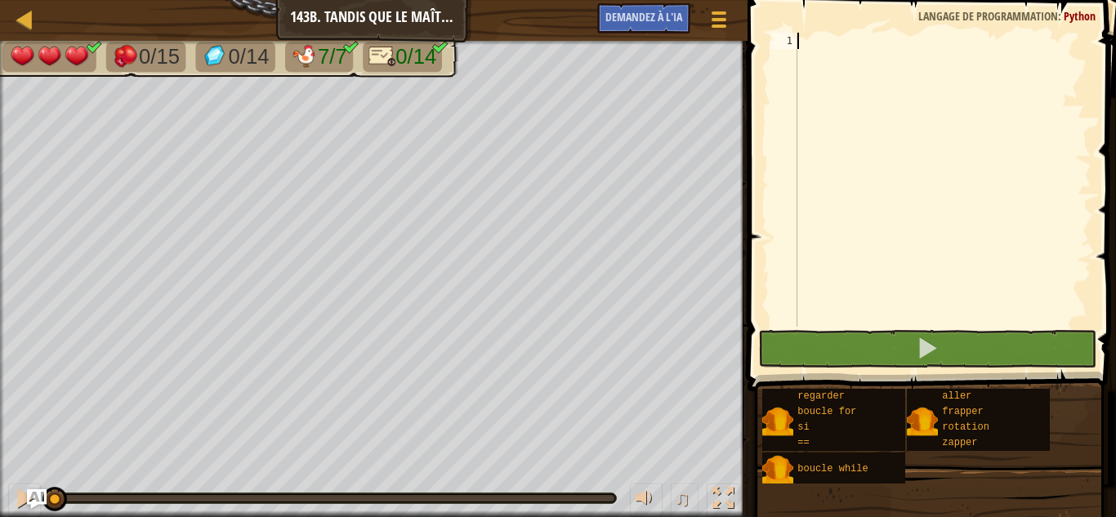
click at [831, 82] on div at bounding box center [942, 196] width 297 height 327
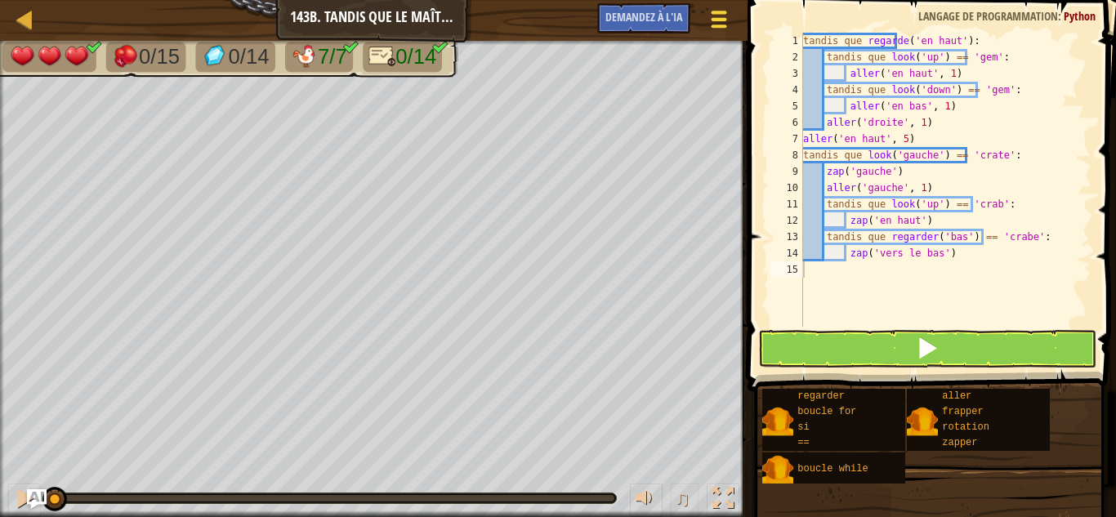
click at [715, 16] on div at bounding box center [718, 19] width 22 height 24
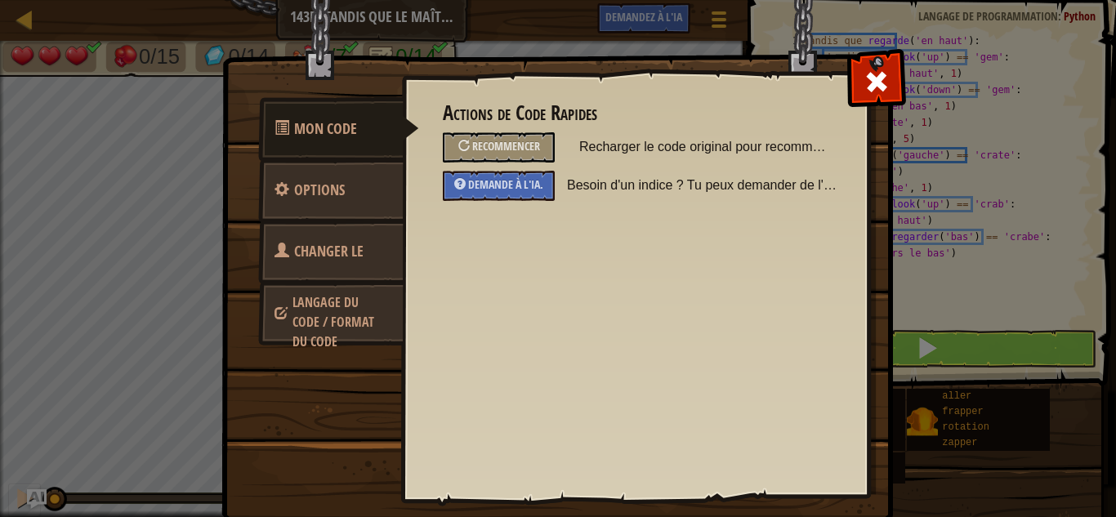
click at [333, 256] on font "Changer le héros" at bounding box center [318, 271] width 89 height 61
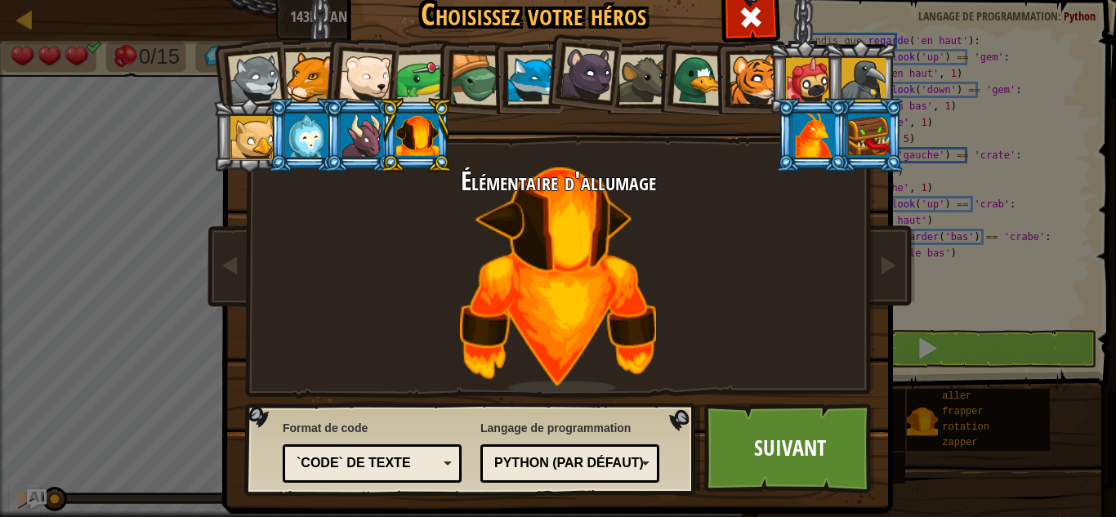
click at [342, 459] on font "`code` de texte" at bounding box center [353, 463] width 114 height 14
click at [752, 421] on link "Suivant" at bounding box center [789, 448] width 171 height 90
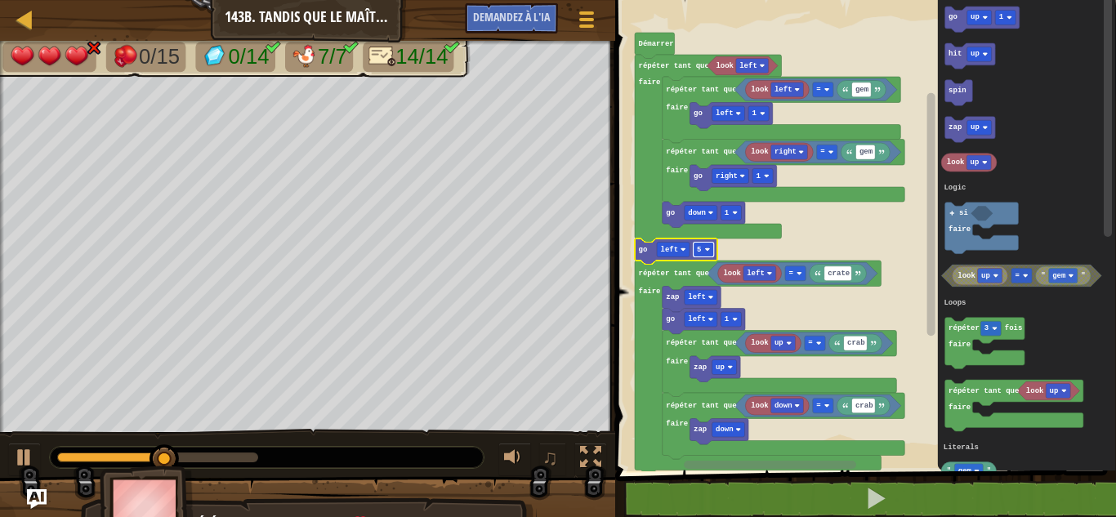
click at [702, 251] on rect "Espace de travail de Blocky" at bounding box center [703, 250] width 20 height 15
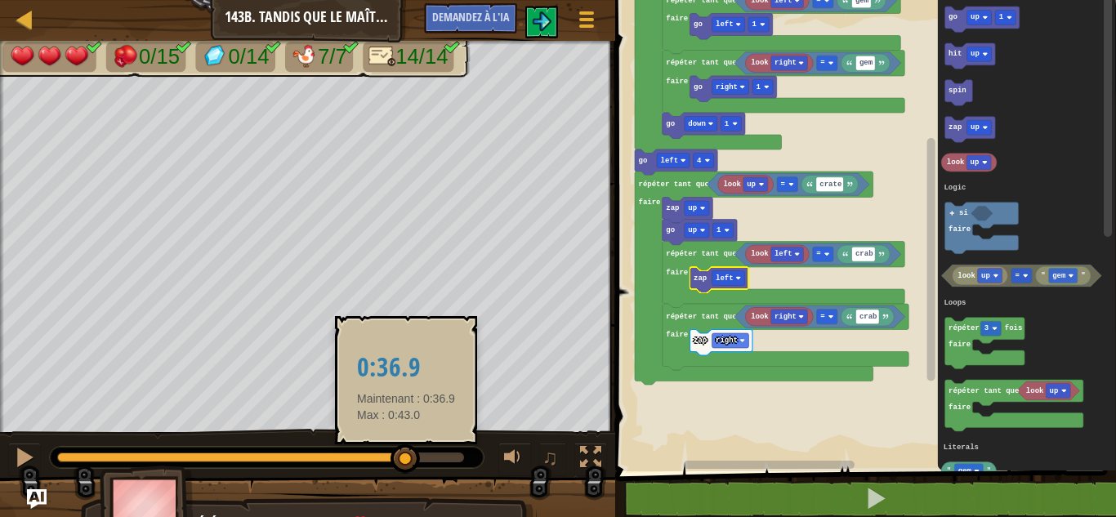
click at [516, 0] on body "Carte Junior 143b. Tandis que le Maître B Menu du jeu Demandez à l'IA 1 ההההההה…" at bounding box center [558, 0] width 1116 height 0
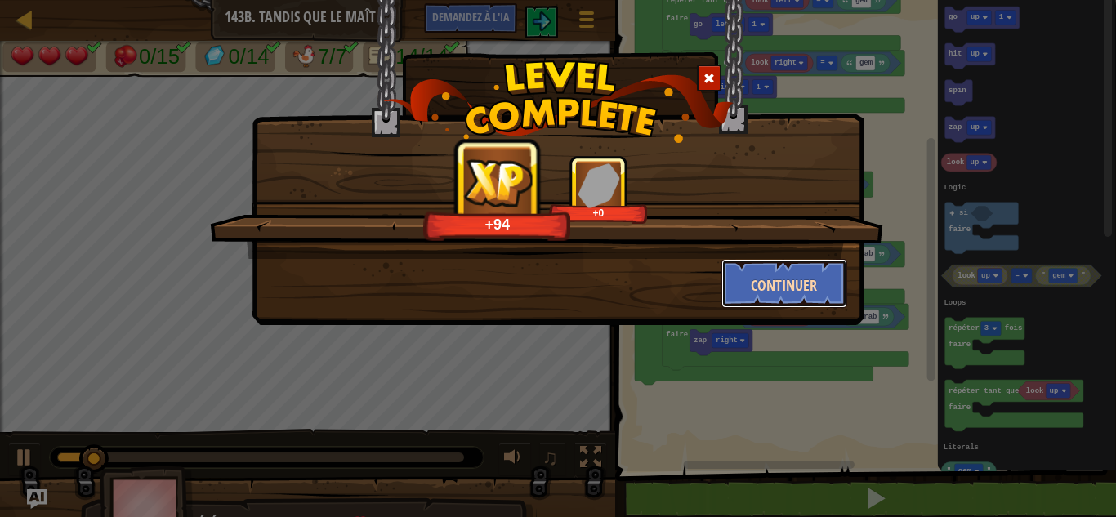
click at [798, 285] on font "Continuer" at bounding box center [784, 285] width 66 height 20
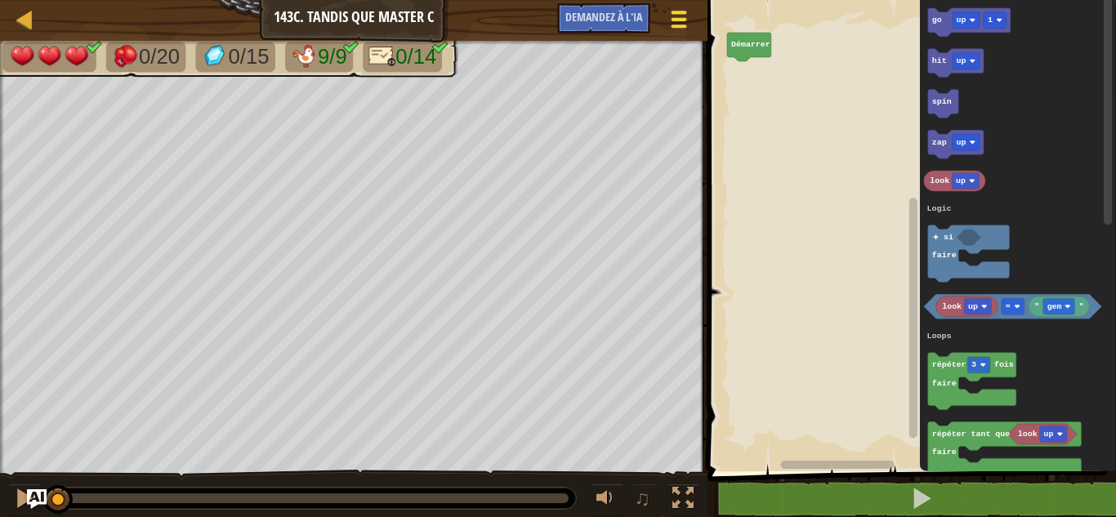
click at [681, 28] on span at bounding box center [679, 26] width 16 height 3
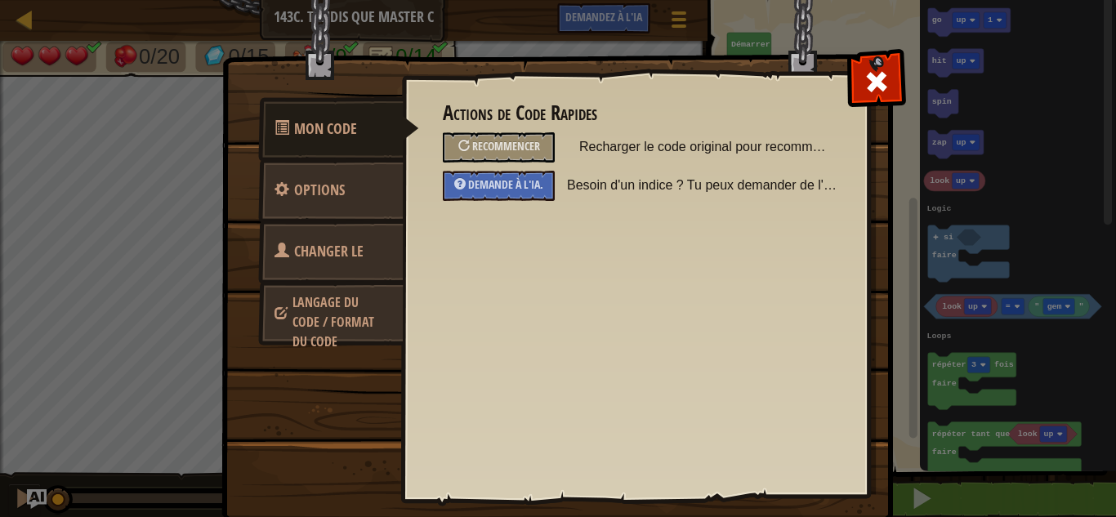
click at [305, 248] on font "Changer le héros" at bounding box center [318, 271] width 89 height 61
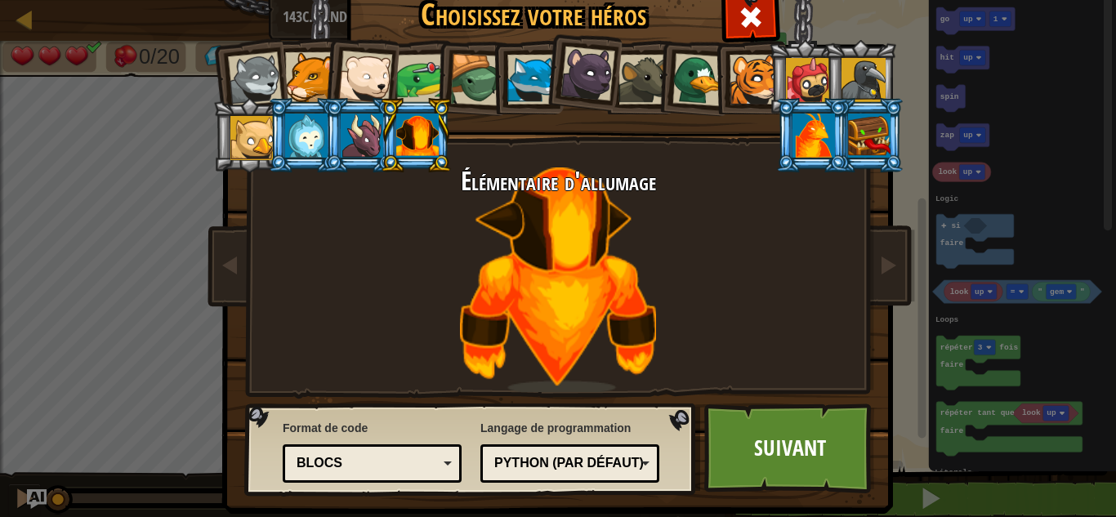
click at [394, 470] on div "Blocs" at bounding box center [366, 463] width 141 height 19
click at [764, 444] on font "Suivant" at bounding box center [790, 447] width 72 height 29
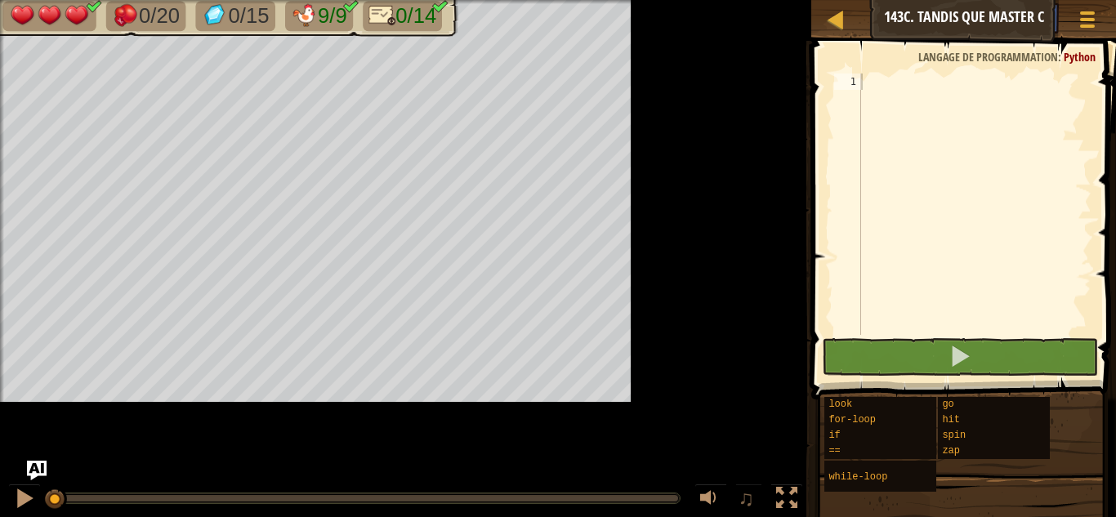
click at [806, 117] on div at bounding box center [805, 279] width 2 height 476
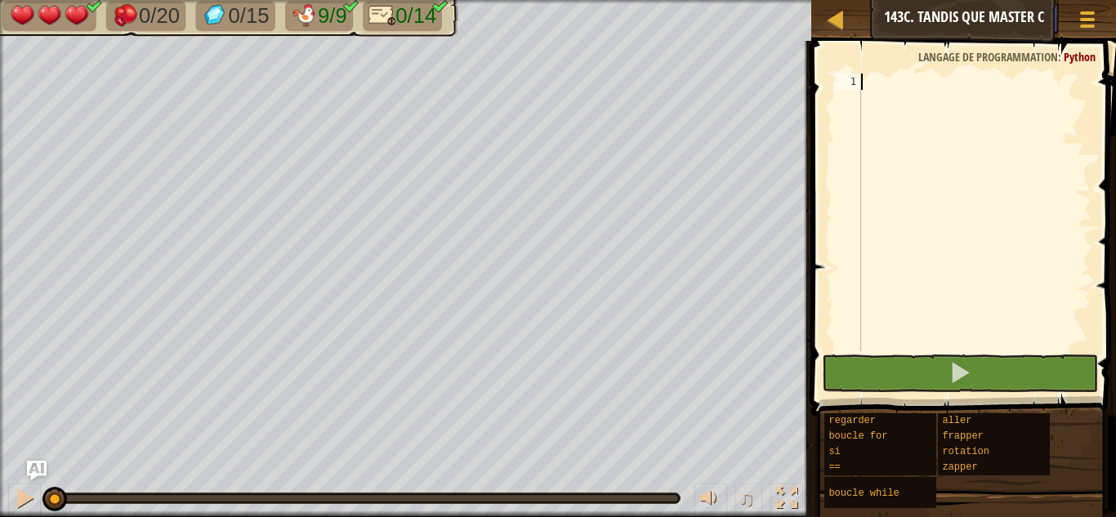
click at [885, 103] on div at bounding box center [975, 229] width 234 height 310
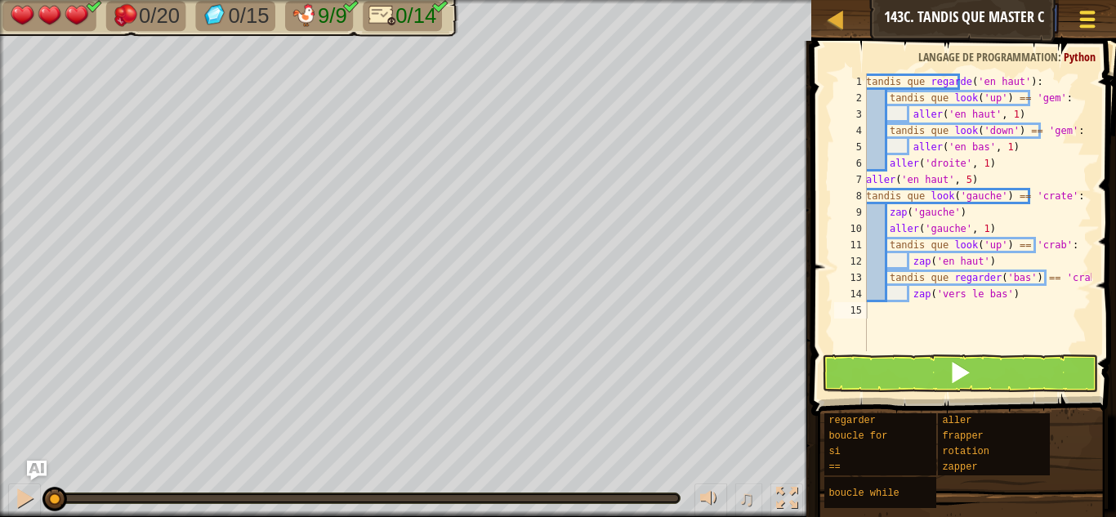
click at [1085, 19] on span at bounding box center [1088, 19] width 16 height 3
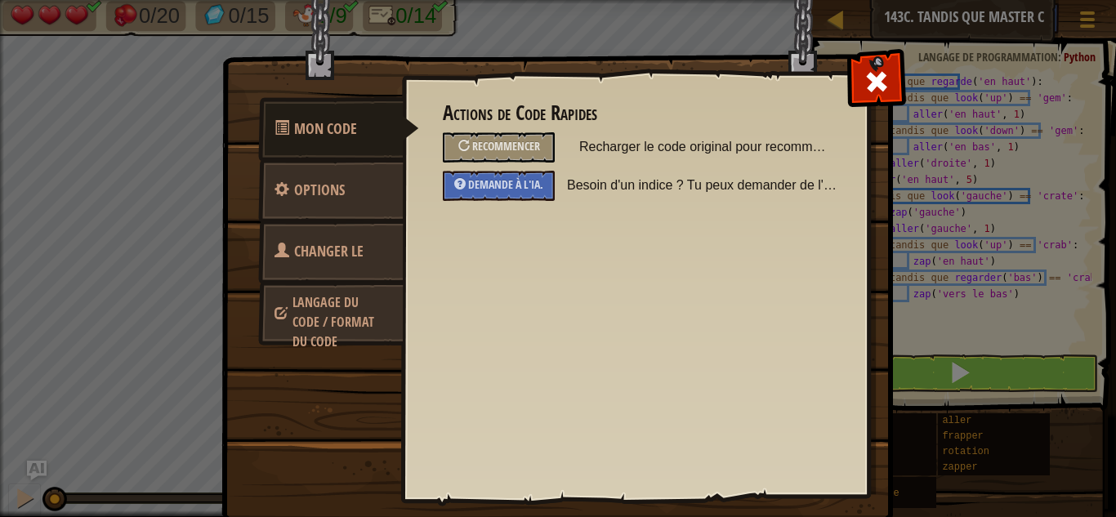
click at [322, 238] on link "Changer le héros" at bounding box center [330, 272] width 145 height 105
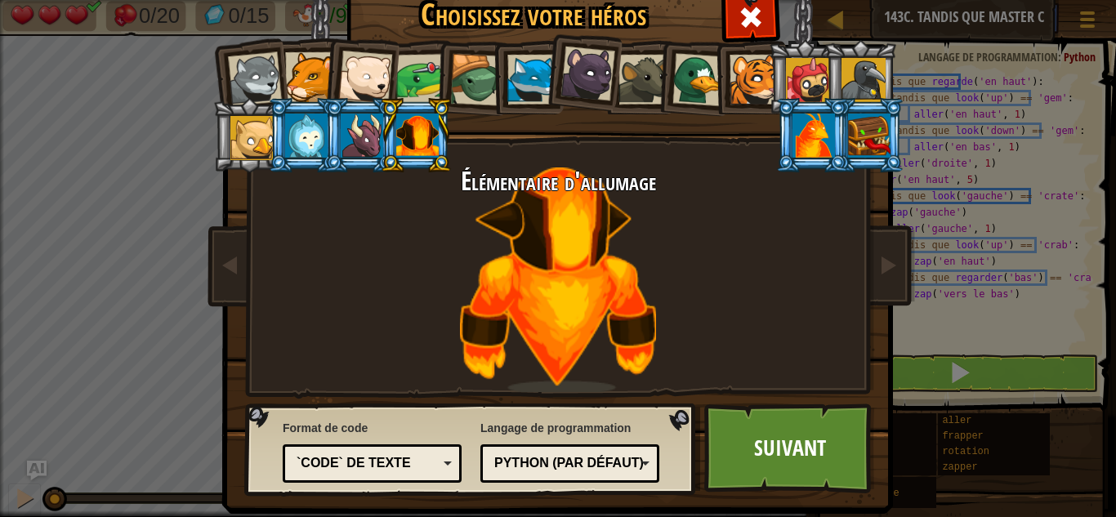
click at [379, 465] on font "`code` de texte" at bounding box center [353, 463] width 114 height 14
click at [807, 462] on link "Suivant" at bounding box center [789, 448] width 171 height 90
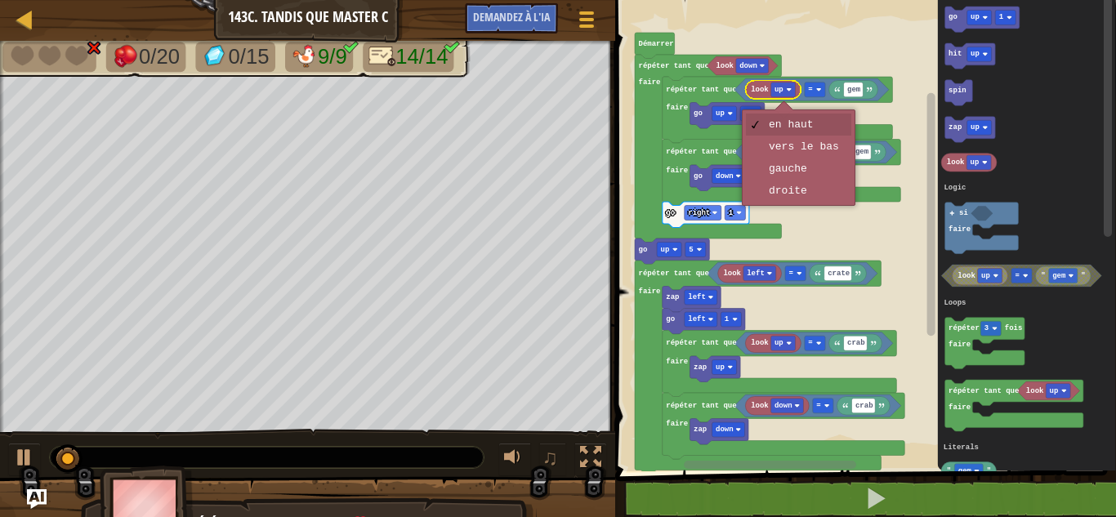
click at [897, 105] on rect "Espace de travail de Blocky" at bounding box center [863, 231] width 506 height 479
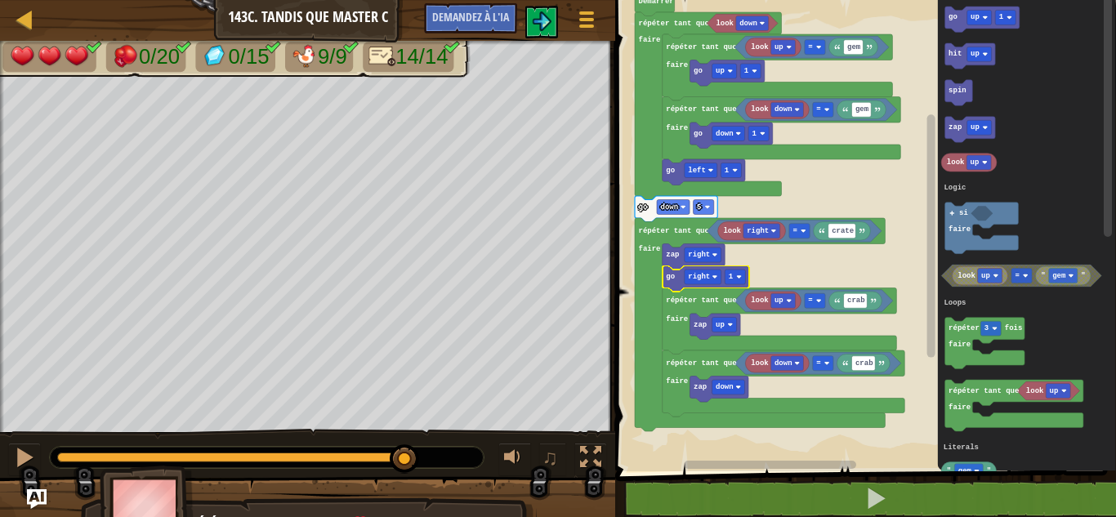
click at [412, 460] on div "0:50.2 Maintenant : 0:17.0 Max : 0:51.9" at bounding box center [237, 457] width 360 height 10
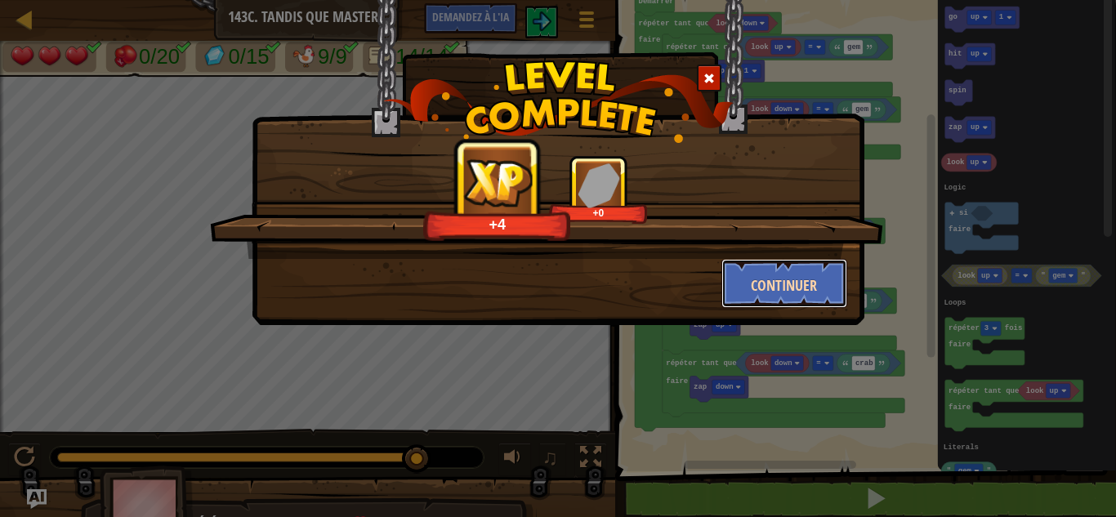
click at [787, 284] on font "Continuer" at bounding box center [784, 285] width 66 height 20
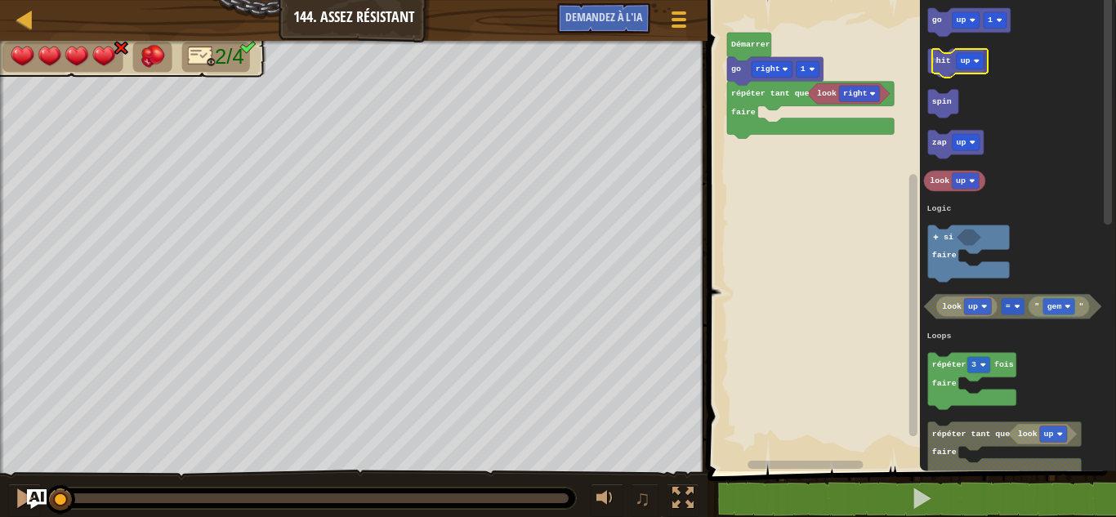
click at [952, 60] on g "hit up" at bounding box center [956, 63] width 56 height 29
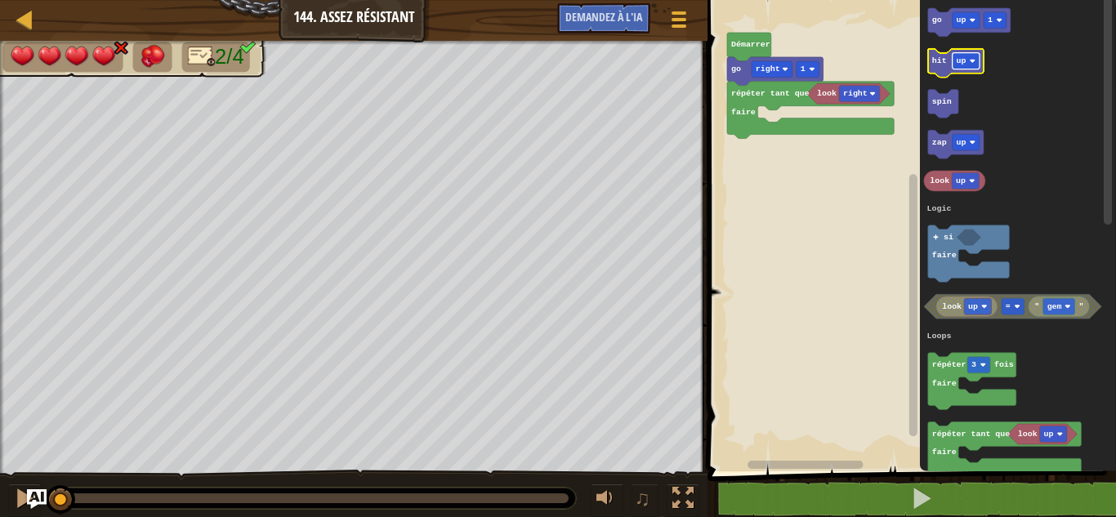
click at [965, 65] on rect "Espace de travail de Blocky" at bounding box center [965, 61] width 27 height 16
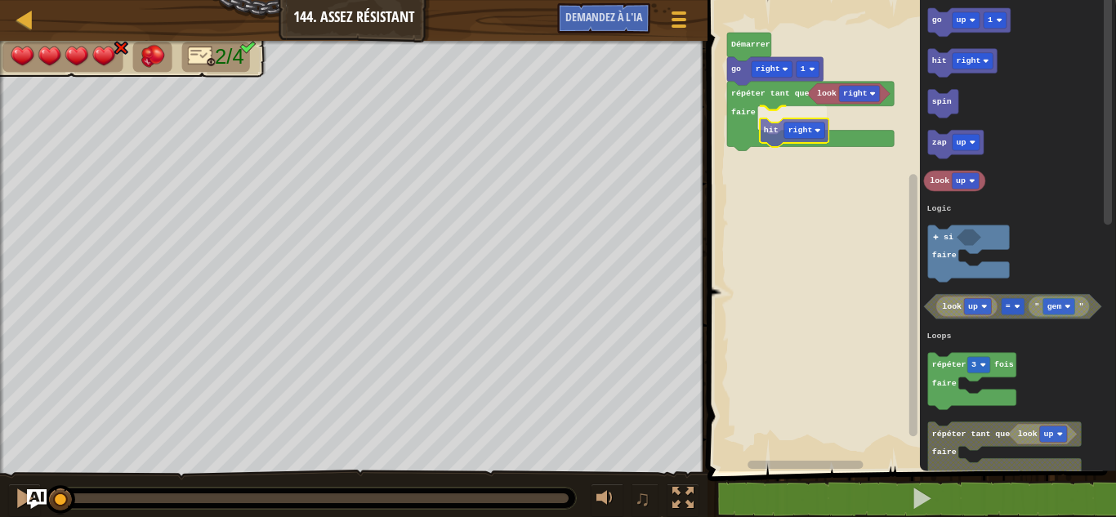
click at [771, 123] on div "Logique Boucles Littéraux look right répéter tant que faire hit right go right …" at bounding box center [908, 231] width 413 height 479
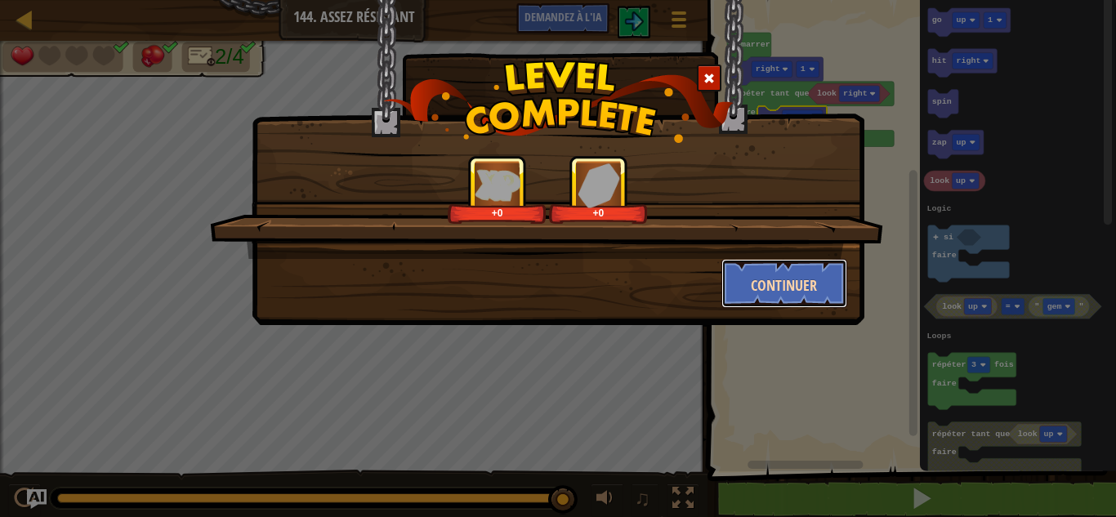
click at [773, 276] on font "Continuer" at bounding box center [784, 285] width 66 height 20
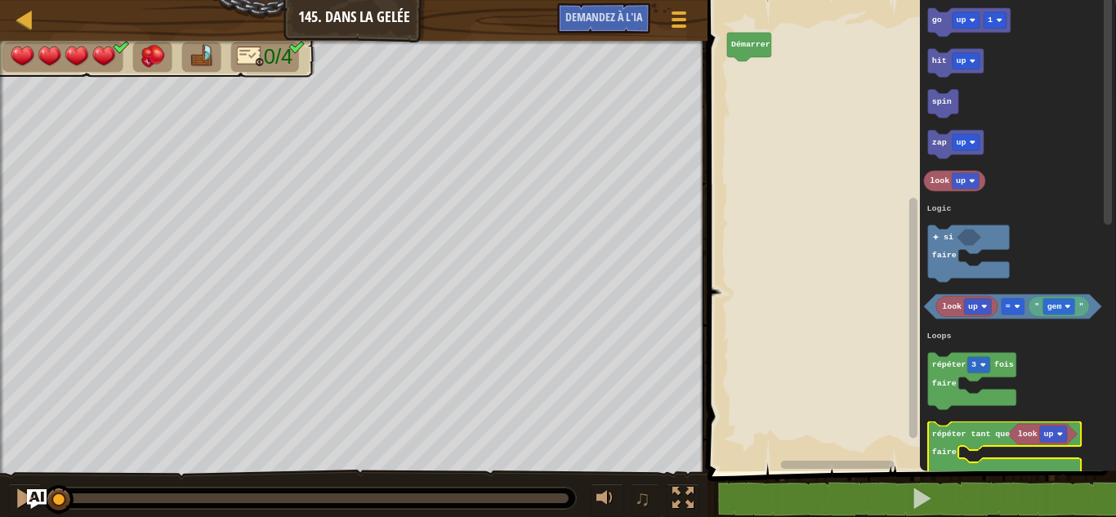
click at [957, 443] on icon "Espace de travail de Blocky" at bounding box center [1005, 450] width 154 height 57
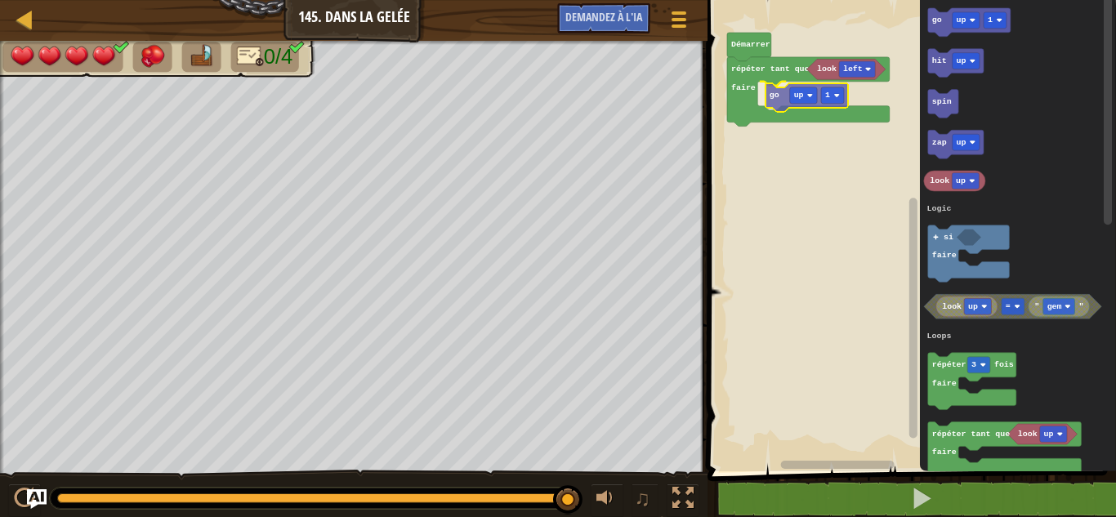
click at [776, 99] on div "Logique Boucles Littéraux Démarrer répéter tant que faire look left go up 1 go …" at bounding box center [908, 231] width 413 height 479
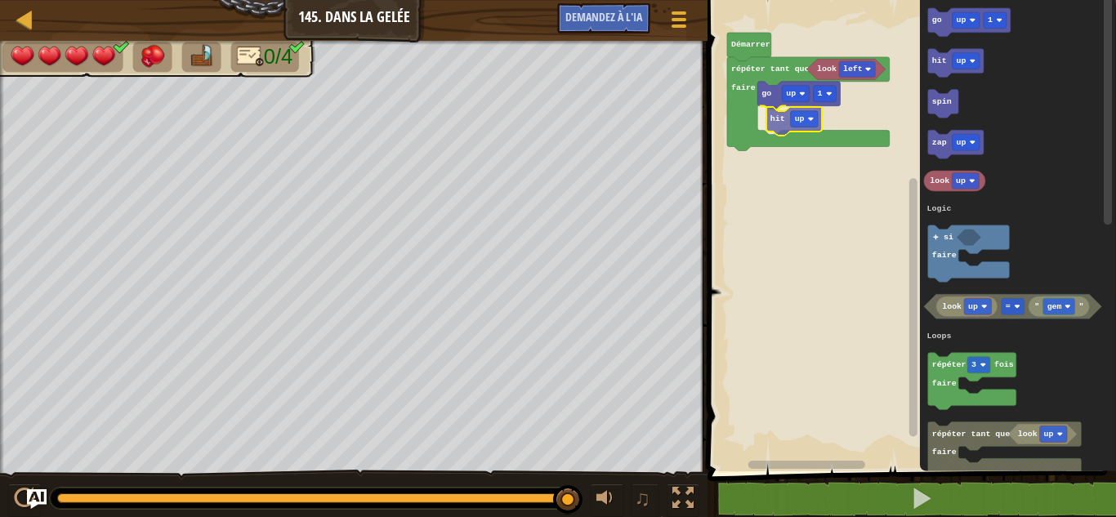
click at [779, 123] on div "Logique Boucles Littéraux Démarrer répéter tant que faire look left go up 1 hit…" at bounding box center [908, 231] width 413 height 479
click at [795, 118] on text "up" at bounding box center [791, 118] width 10 height 9
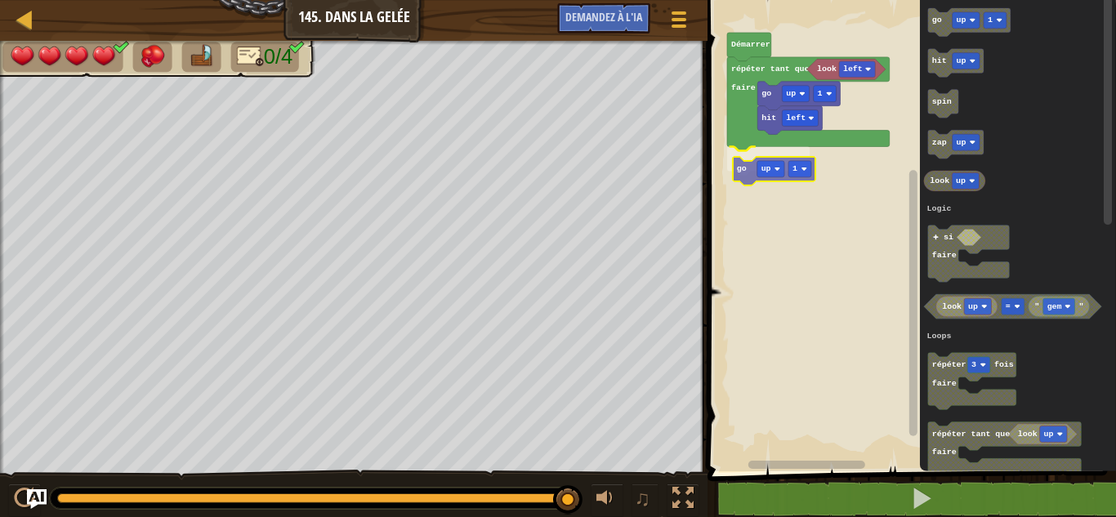
click at [743, 168] on div "Logique Boucles Littéraux Démarrer répéter tant que faire look left go up 1 hit…" at bounding box center [908, 231] width 413 height 479
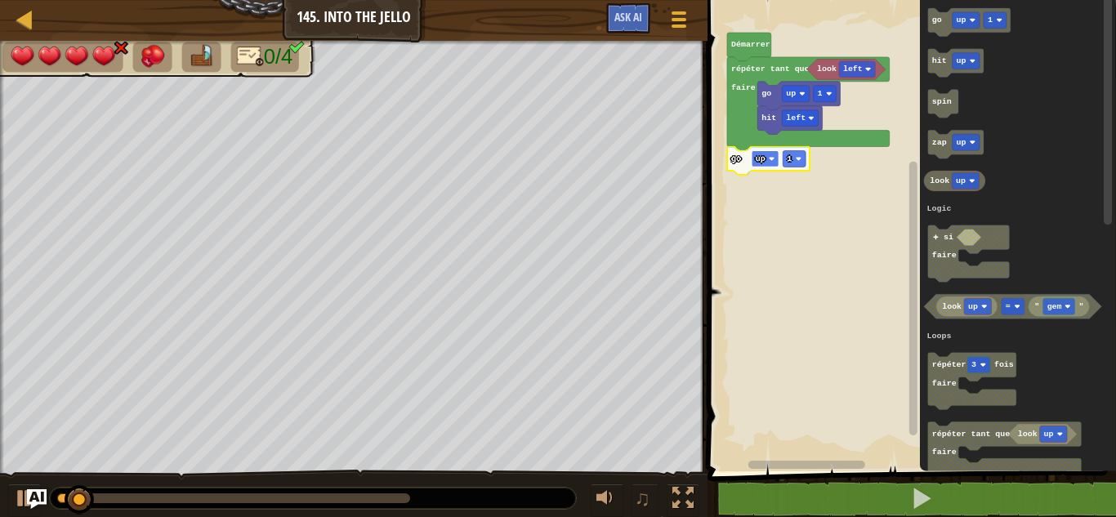
click at [759, 160] on text "up" at bounding box center [760, 158] width 10 height 9
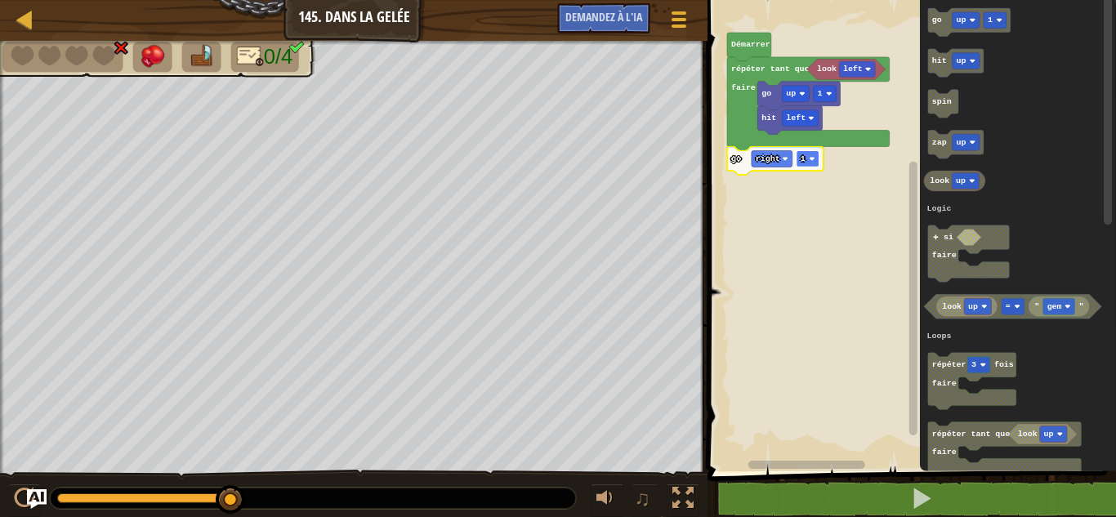
click at [809, 160] on rect "Espace de travail de Blocky" at bounding box center [807, 158] width 23 height 16
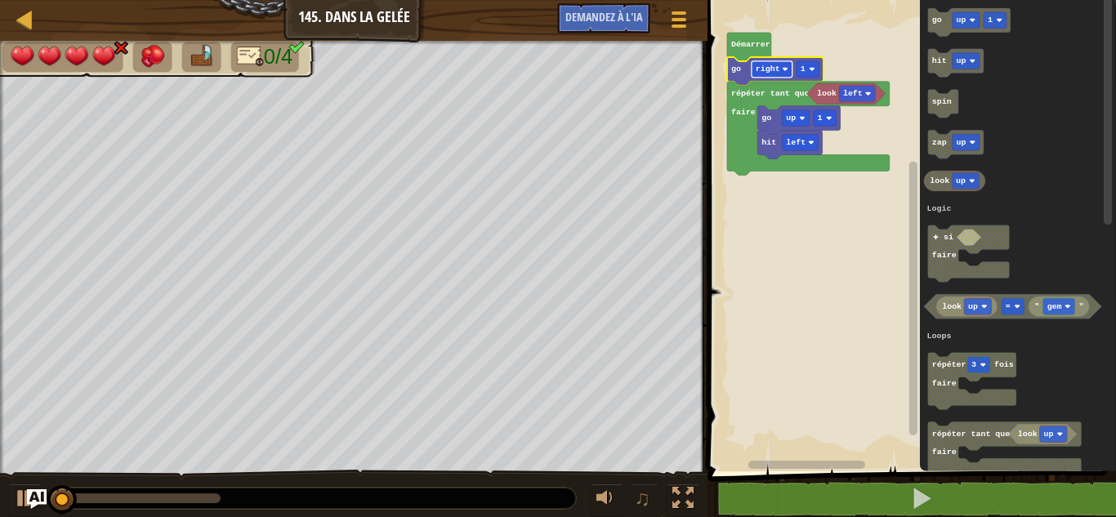
click at [772, 73] on text "right" at bounding box center [767, 69] width 25 height 9
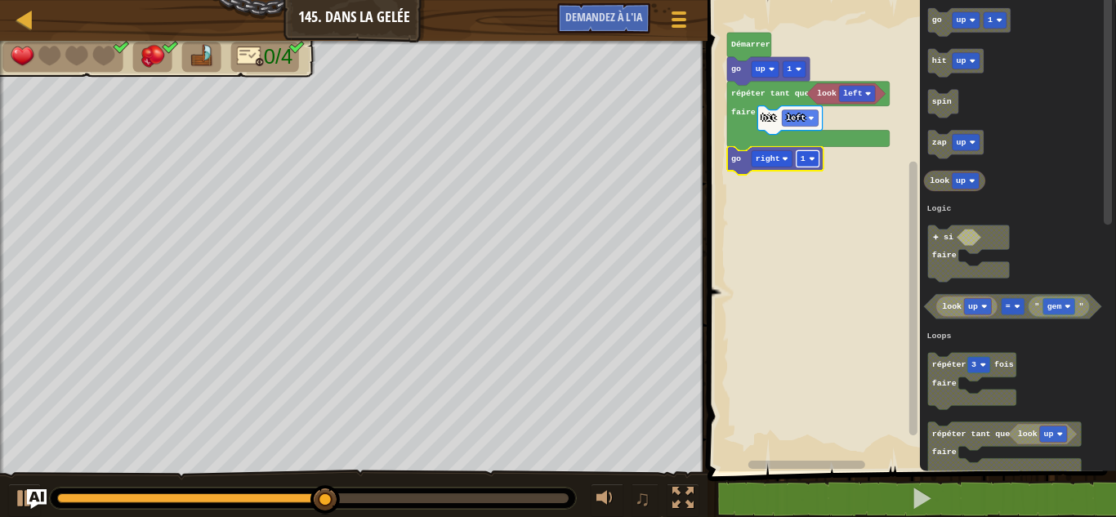
click at [805, 158] on rect "Espace de travail de Blocky" at bounding box center [807, 158] width 23 height 16
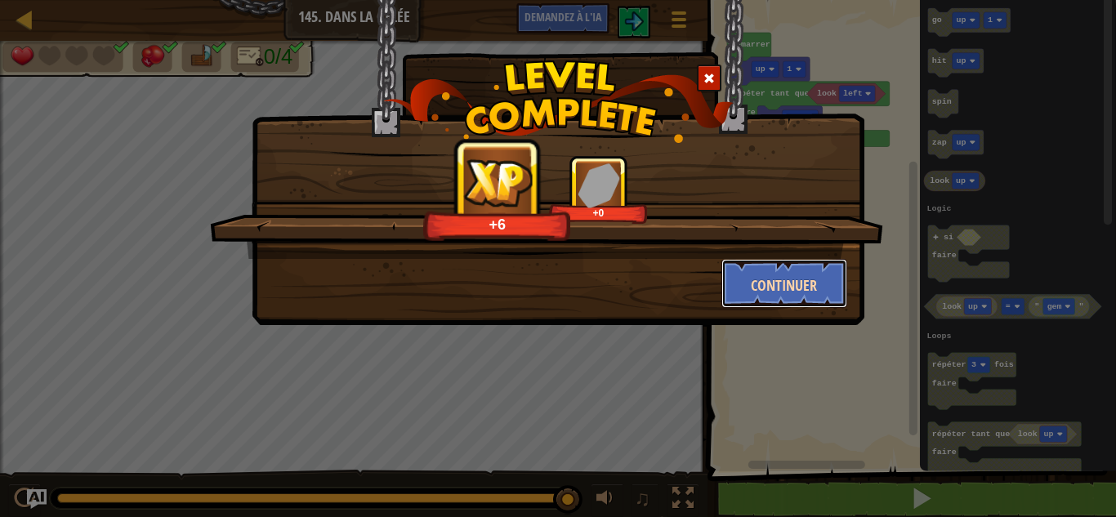
click at [818, 285] on button "Continuer" at bounding box center [784, 283] width 127 height 49
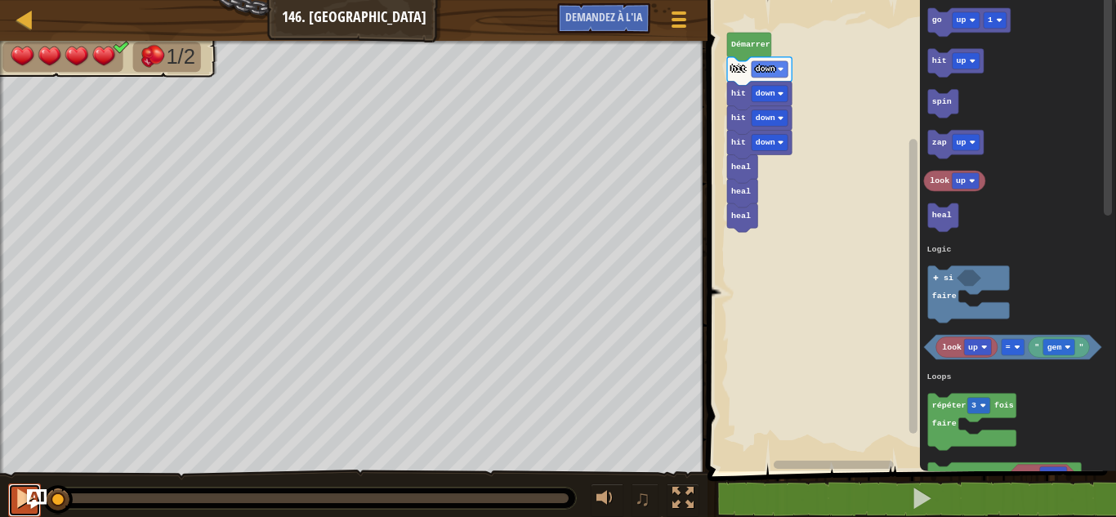
click at [20, 494] on div at bounding box center [24, 498] width 21 height 21
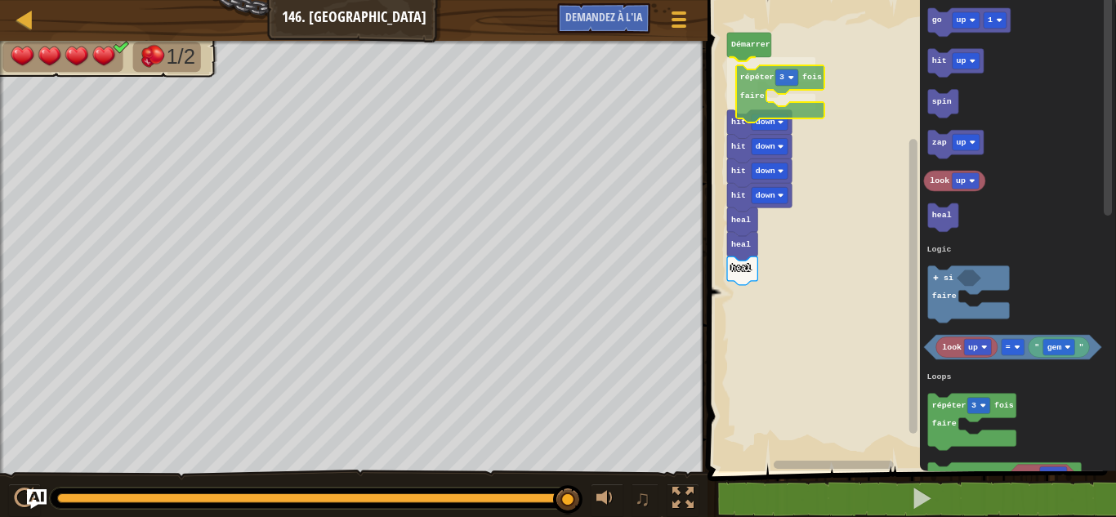
click at [755, 81] on div "Logique Boucles Littéraux Démarrer répéter 3 fois faire hit down heal heal heal…" at bounding box center [908, 231] width 413 height 479
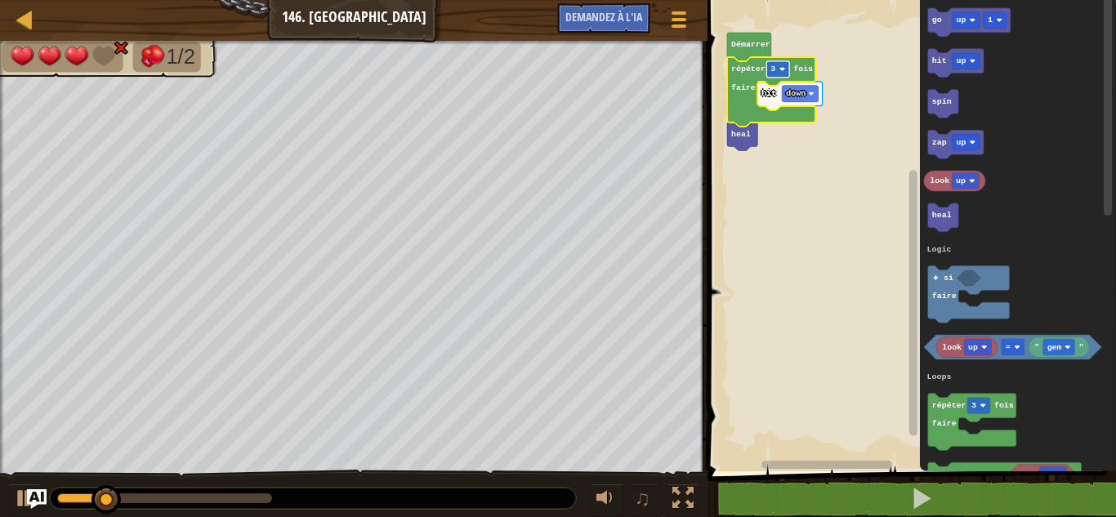
click at [780, 69] on image "Espace de travail de Blocky" at bounding box center [782, 69] width 6 height 6
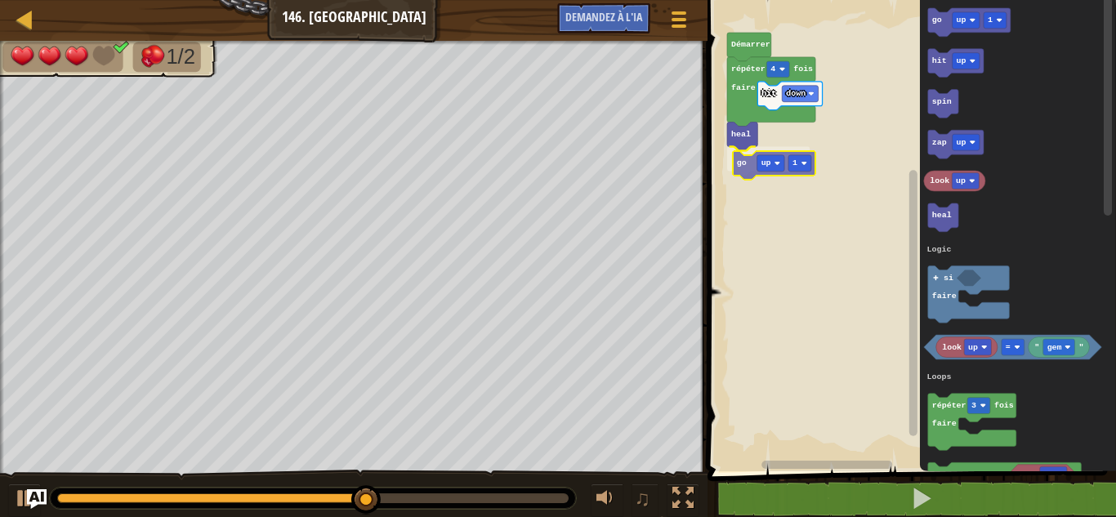
click at [740, 159] on div "Logique Boucles Littéraux Démarrer répéter 4 fois faire hit down heal go up 1 g…" at bounding box center [908, 231] width 413 height 479
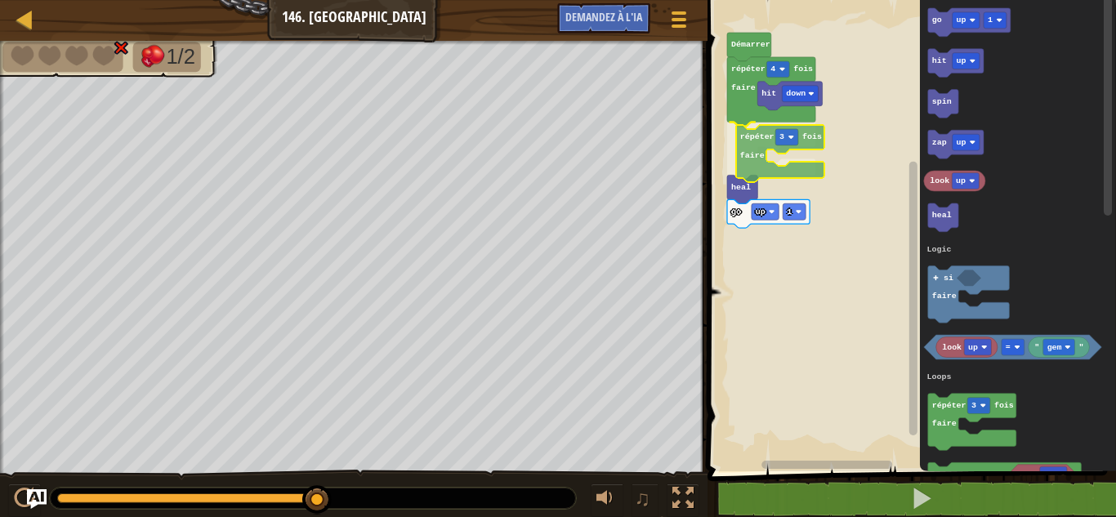
click at [755, 136] on div "Logique Boucles Littéraux Démarrer répéter 4 fois faire hit down répéter 3 fois…" at bounding box center [908, 231] width 413 height 479
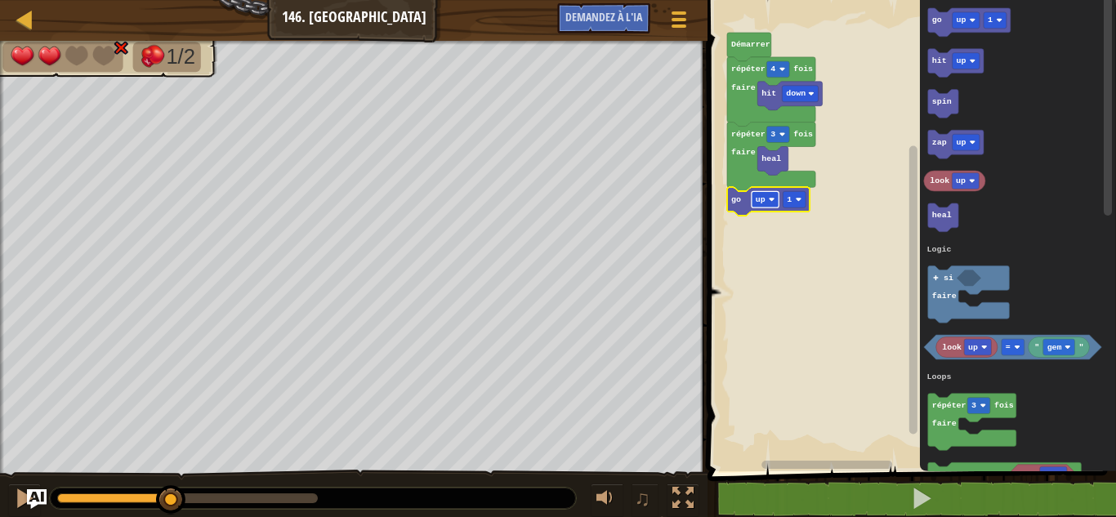
click at [769, 201] on image "Espace de travail de Blocky" at bounding box center [772, 200] width 6 height 6
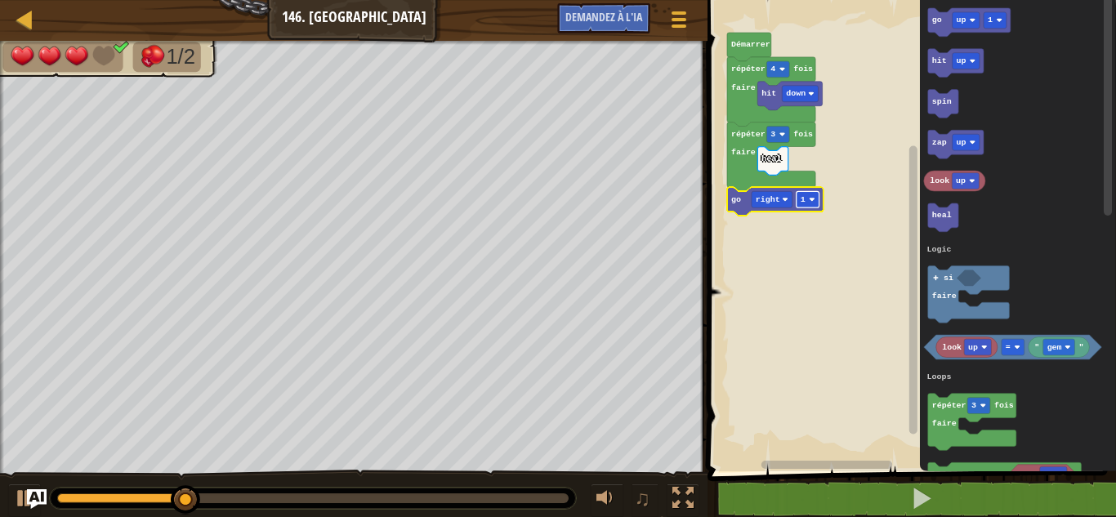
click at [808, 201] on rect "Espace de travail de Blocky" at bounding box center [807, 199] width 23 height 16
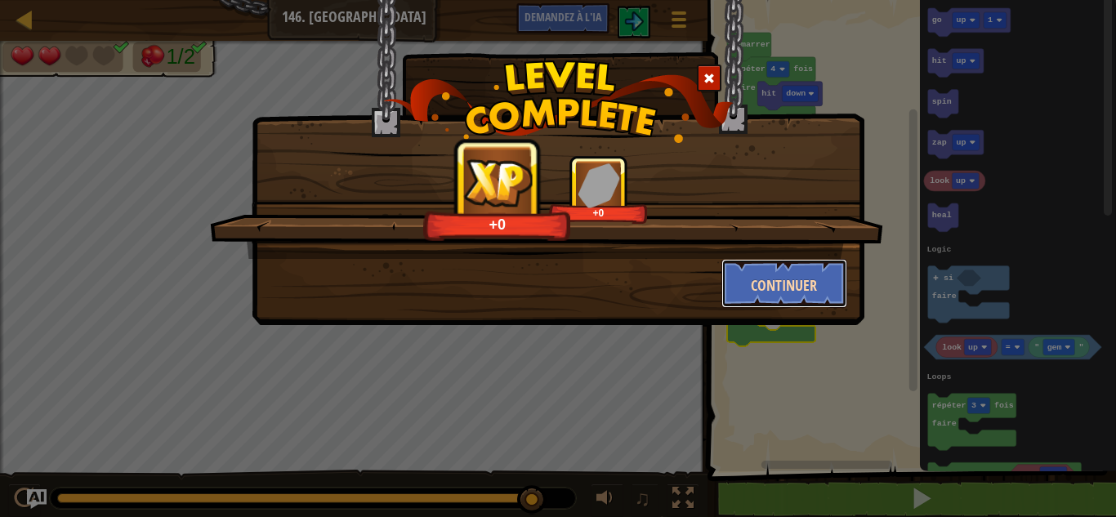
click at [764, 288] on font "Continuer" at bounding box center [784, 285] width 66 height 20
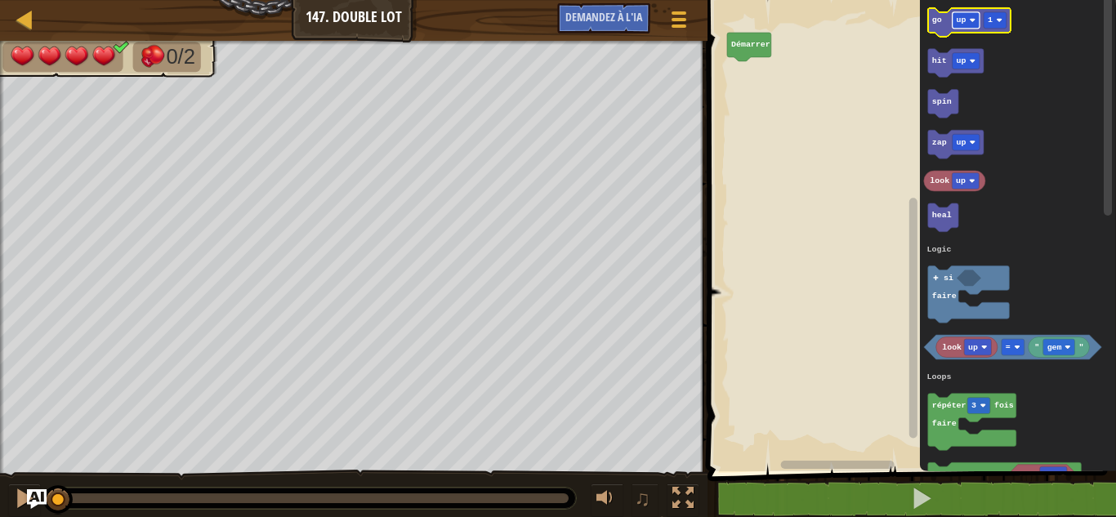
click at [968, 22] on rect "Espace de travail de Blocky" at bounding box center [965, 20] width 27 height 16
click at [938, 25] on text "go" at bounding box center [937, 20] width 10 height 9
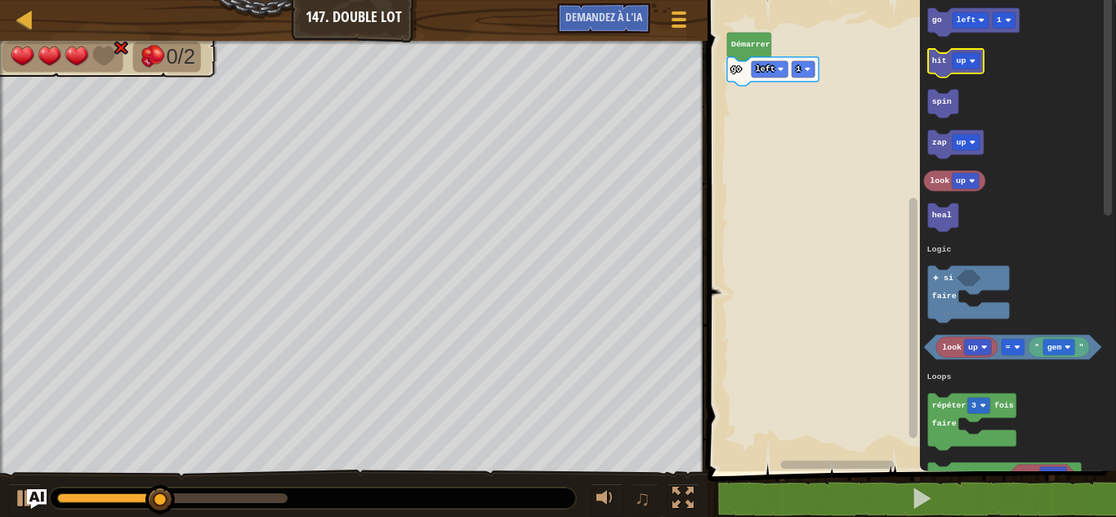
click at [940, 69] on icon "Espace de travail de Blocky" at bounding box center [956, 63] width 56 height 29
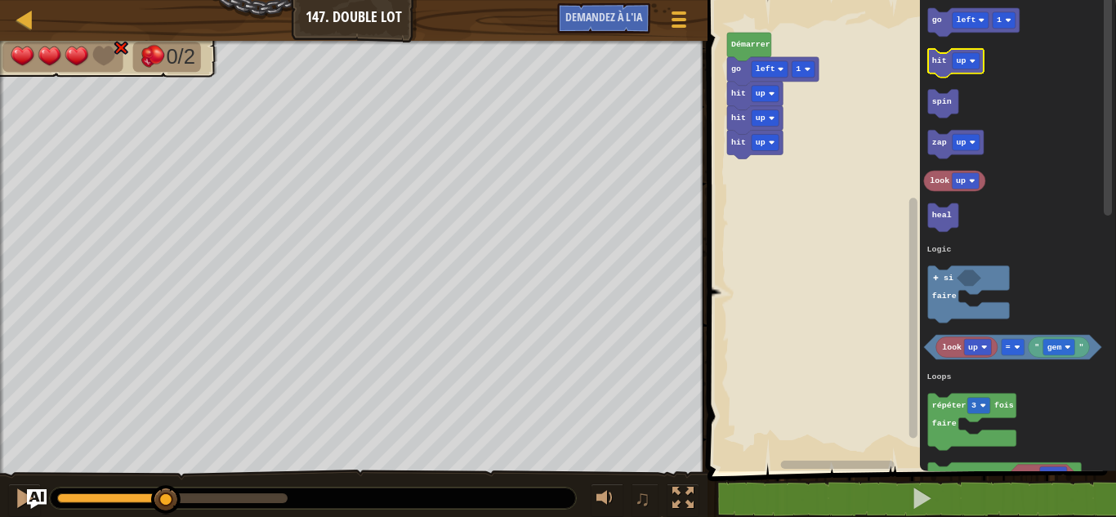
click at [940, 69] on icon "Espace de travail de Blocky" at bounding box center [956, 63] width 56 height 29
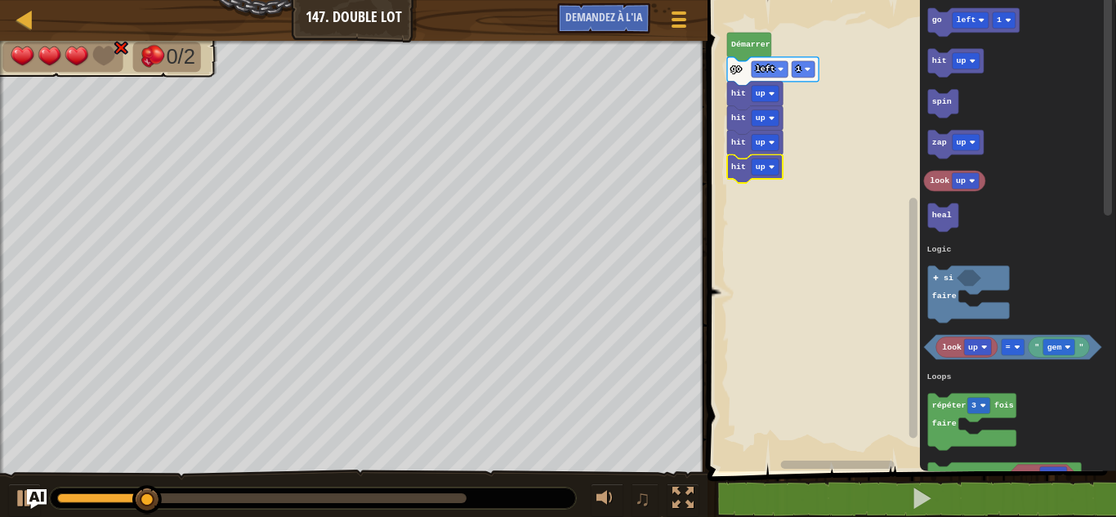
click at [738, 172] on icon "Espace de travail de Blocky" at bounding box center [755, 168] width 56 height 29
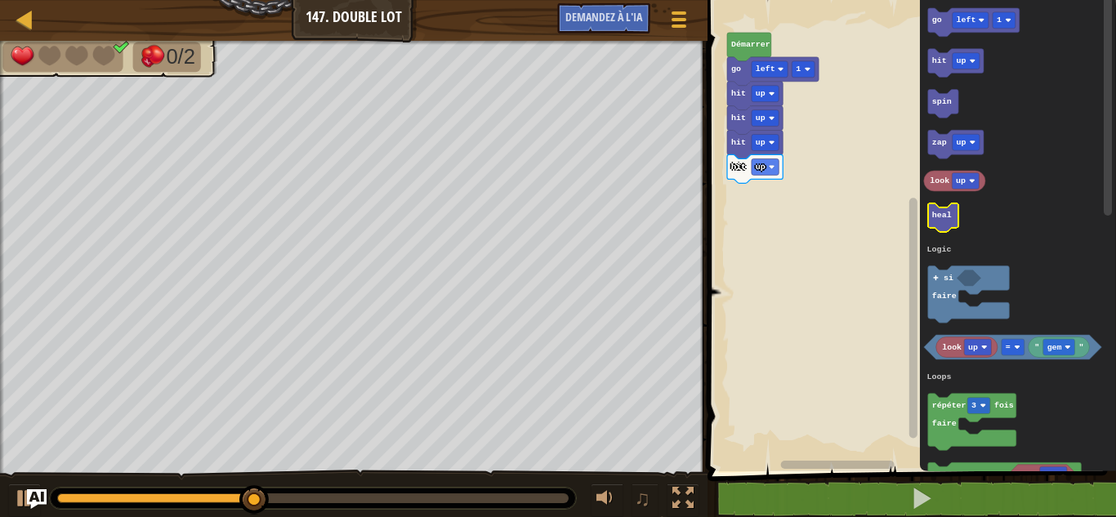
click at [942, 222] on icon "Espace de travail de Blocky" at bounding box center [943, 217] width 30 height 29
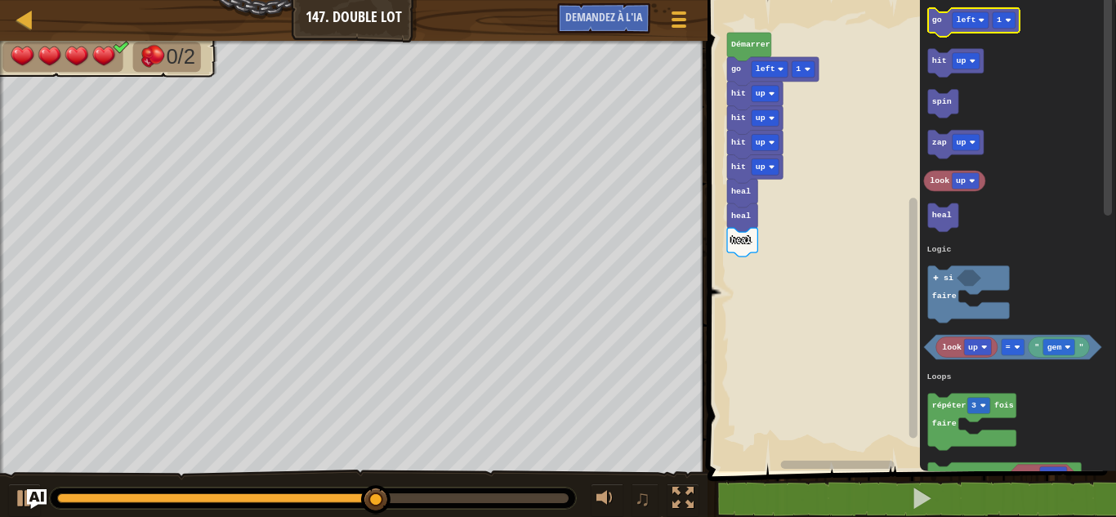
click at [937, 25] on text "go" at bounding box center [937, 20] width 10 height 9
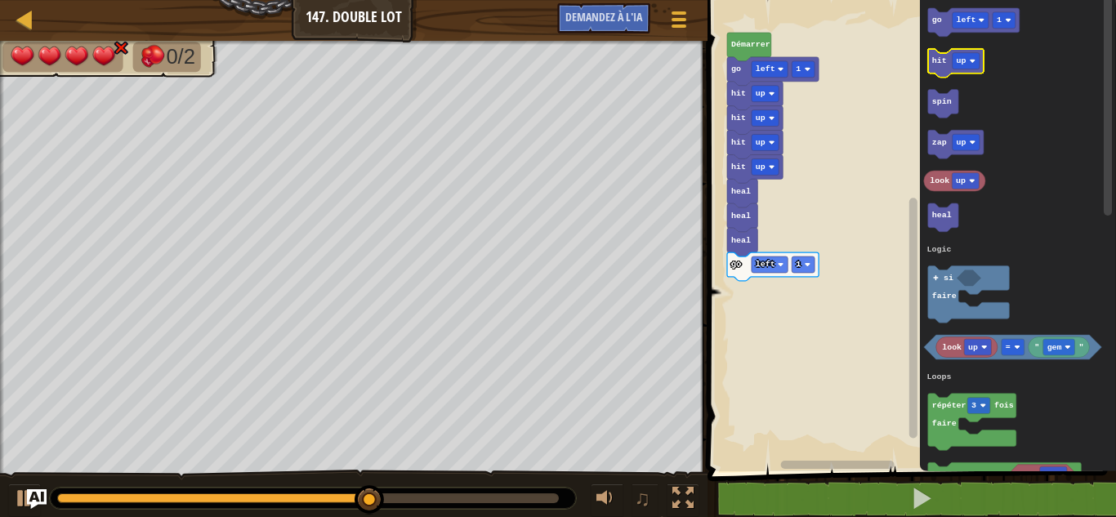
click at [941, 71] on icon "Espace de travail de Blocky" at bounding box center [956, 63] width 56 height 29
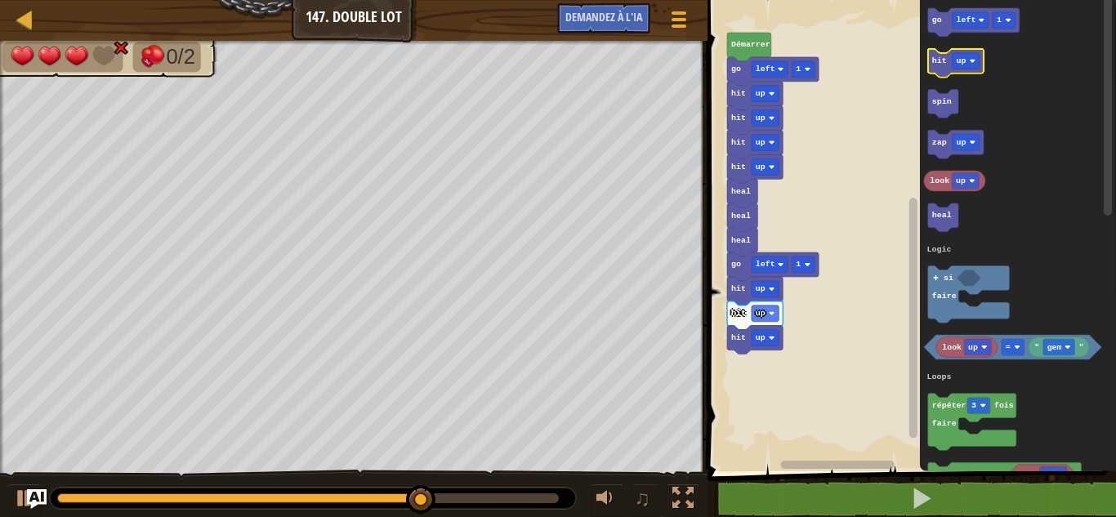
click at [941, 71] on icon "Espace de travail de Blocky" at bounding box center [956, 63] width 56 height 29
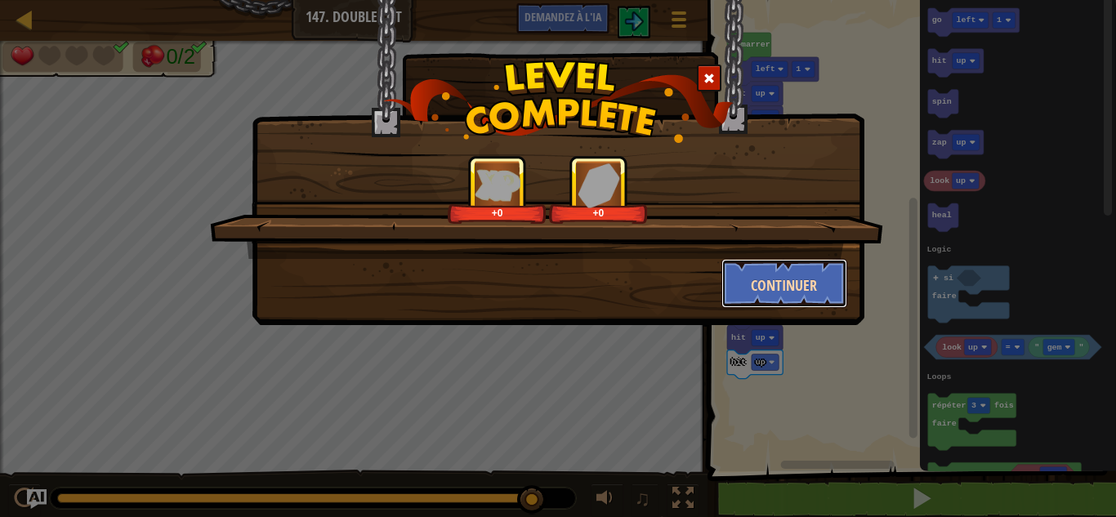
click at [769, 279] on font "Continuer" at bounding box center [784, 285] width 66 height 20
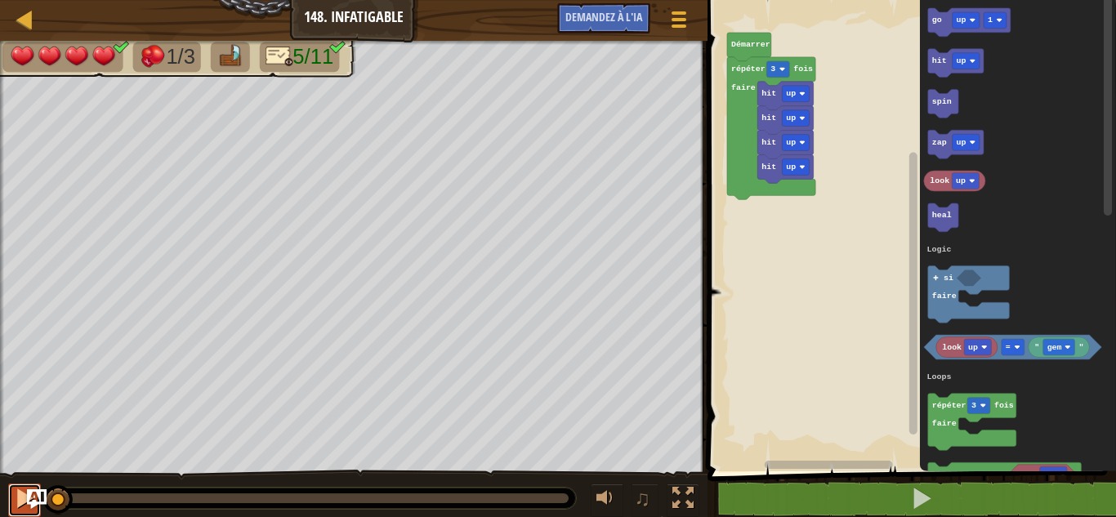
click at [19, 492] on div at bounding box center [24, 498] width 21 height 21
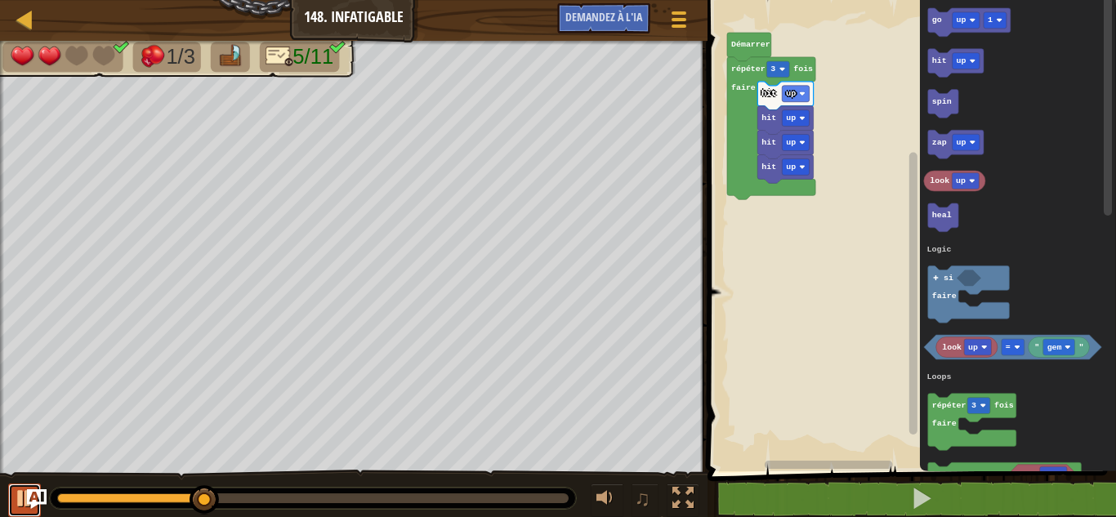
click at [17, 492] on div at bounding box center [24, 498] width 21 height 21
click at [26, 491] on div at bounding box center [24, 498] width 21 height 21
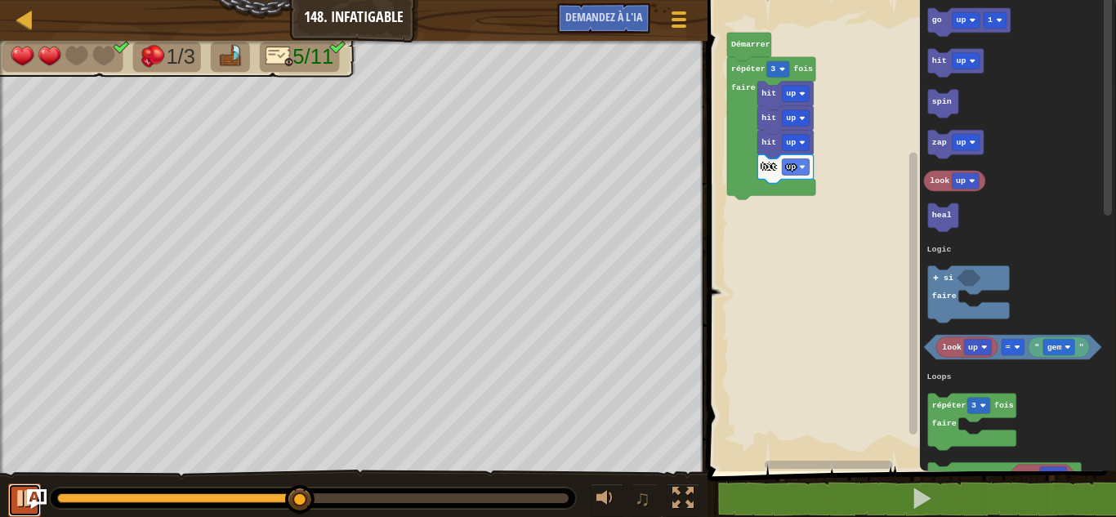
click at [19, 502] on div at bounding box center [24, 498] width 21 height 21
click at [774, 197] on div "Logique Boucles Littéraux hit up go up 1 hit up hit up hit up répéter 3 fois fa…" at bounding box center [908, 231] width 413 height 479
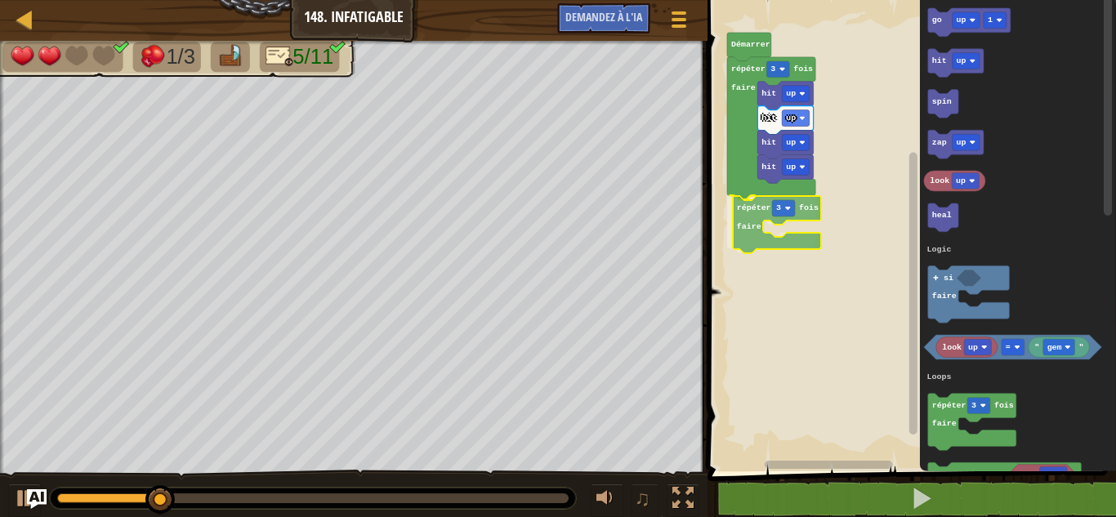
click at [753, 225] on div "Logique Boucles Littéraux Démarrer répéter 3 fois faire hit up hit up hit up hi…" at bounding box center [908, 231] width 413 height 479
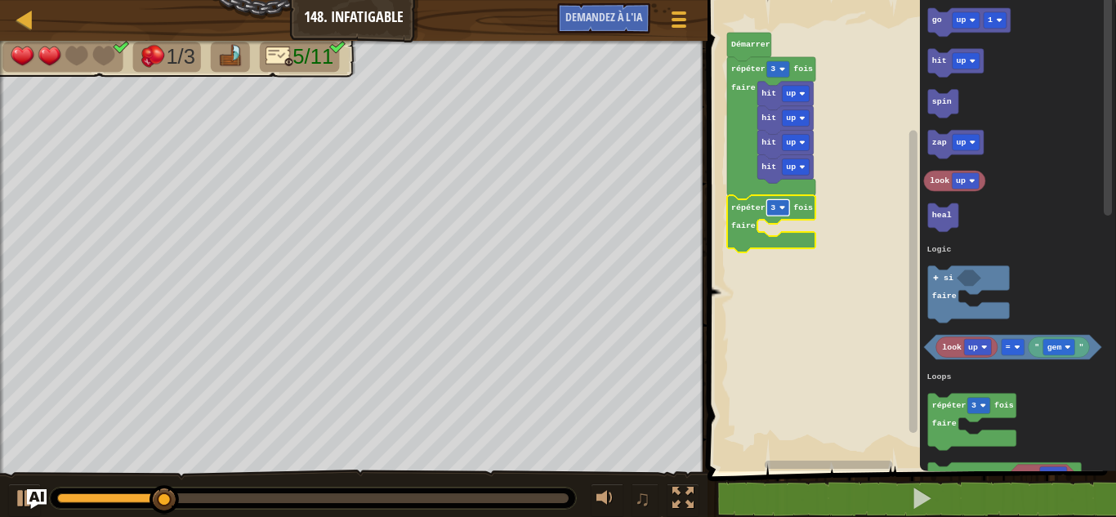
click at [775, 212] on rect "Espace de travail de Blocky" at bounding box center [777, 207] width 23 height 16
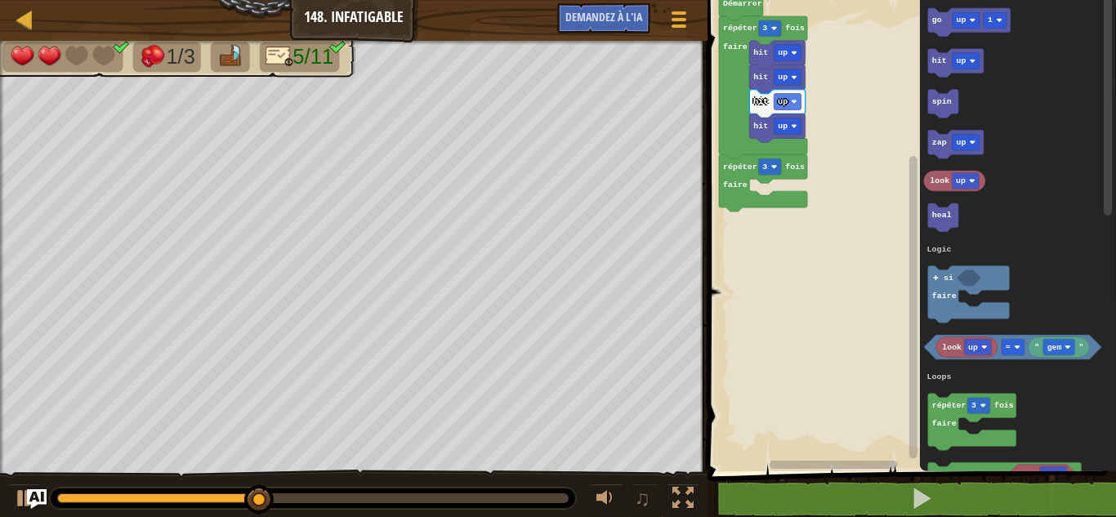
click at [868, 123] on rect "Espace de travail de Blocky" at bounding box center [908, 231] width 413 height 479
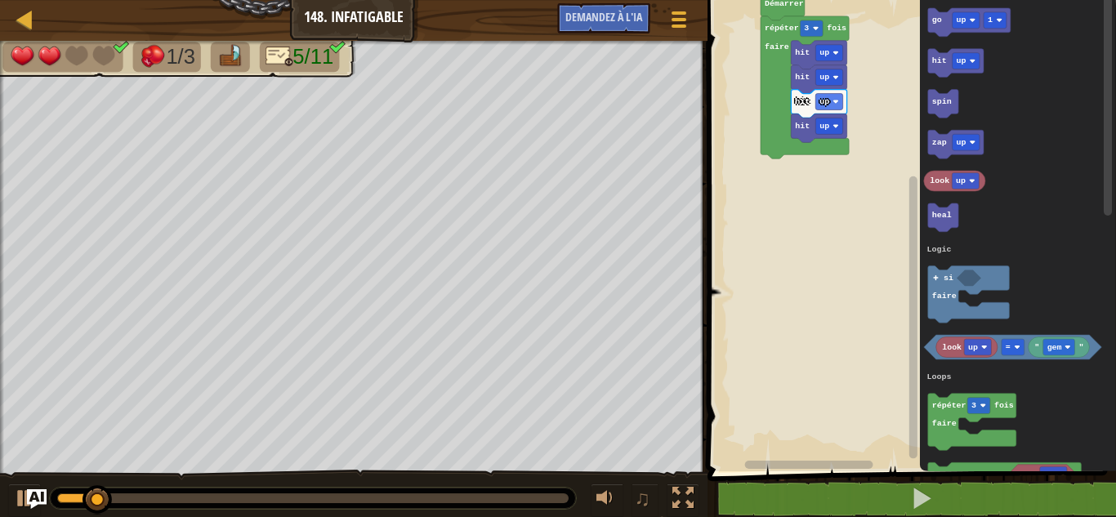
click at [778, 196] on rect "Espace de travail de Blocky" at bounding box center [908, 231] width 413 height 479
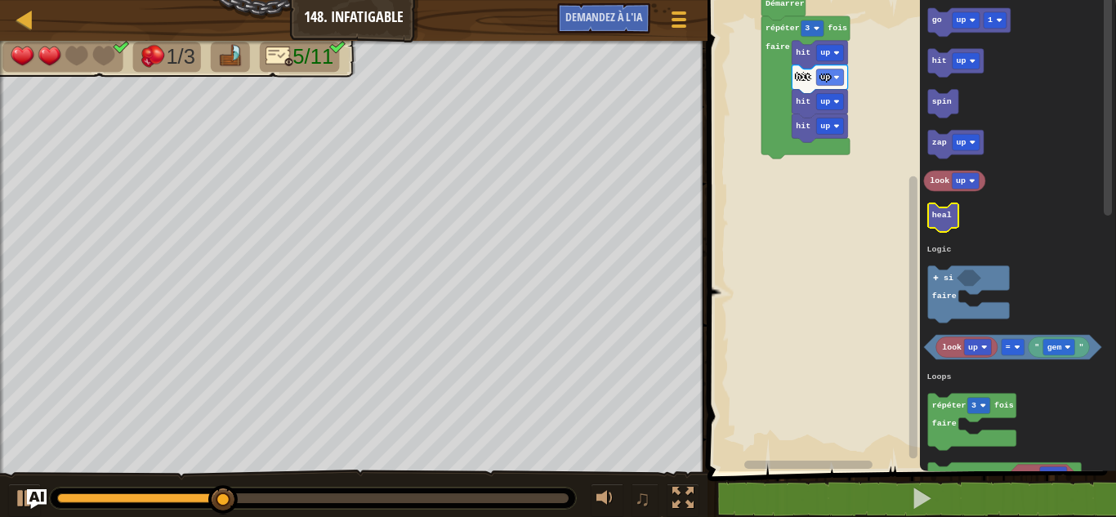
click at [942, 223] on icon "Espace de travail de Blocky" at bounding box center [943, 217] width 30 height 29
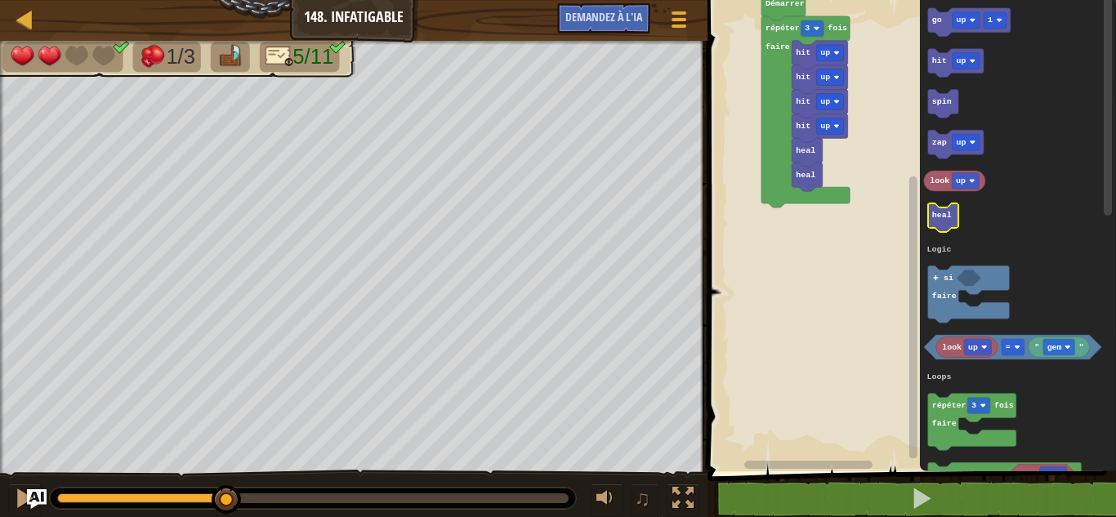
click at [942, 223] on icon "Espace de travail de Blocky" at bounding box center [943, 217] width 30 height 29
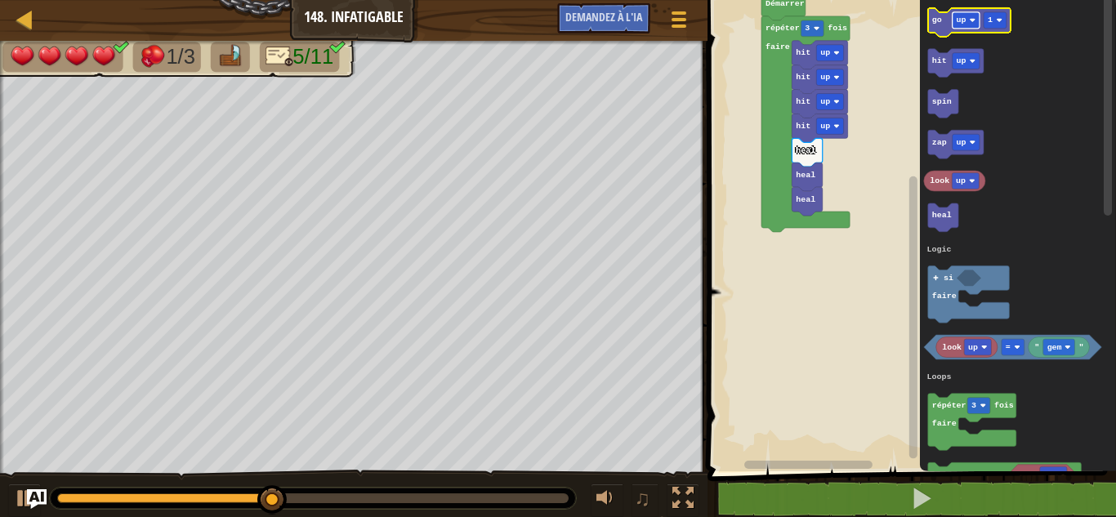
click at [964, 21] on text "up" at bounding box center [961, 20] width 10 height 9
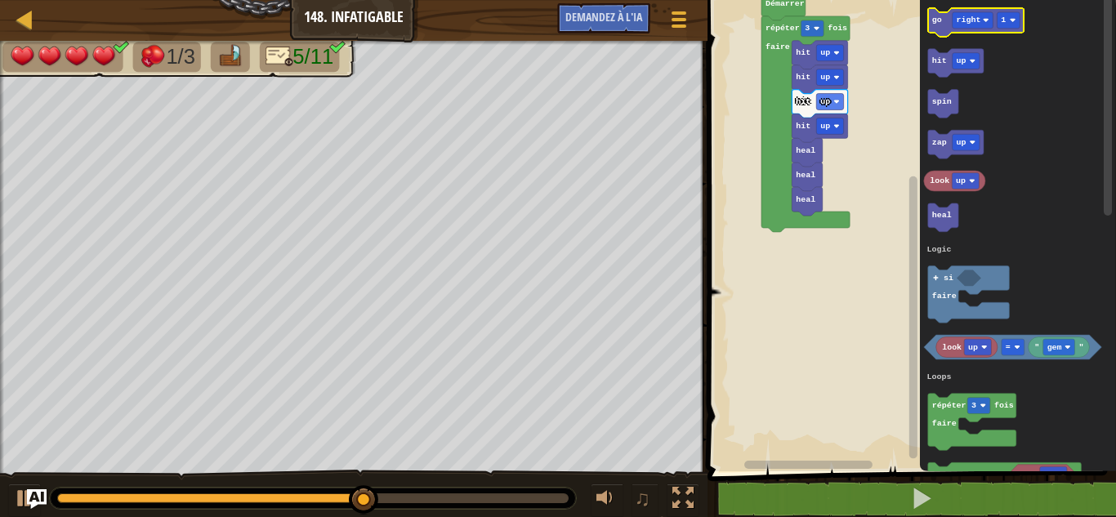
click at [942, 19] on icon "Espace de travail de Blocky" at bounding box center [976, 22] width 96 height 29
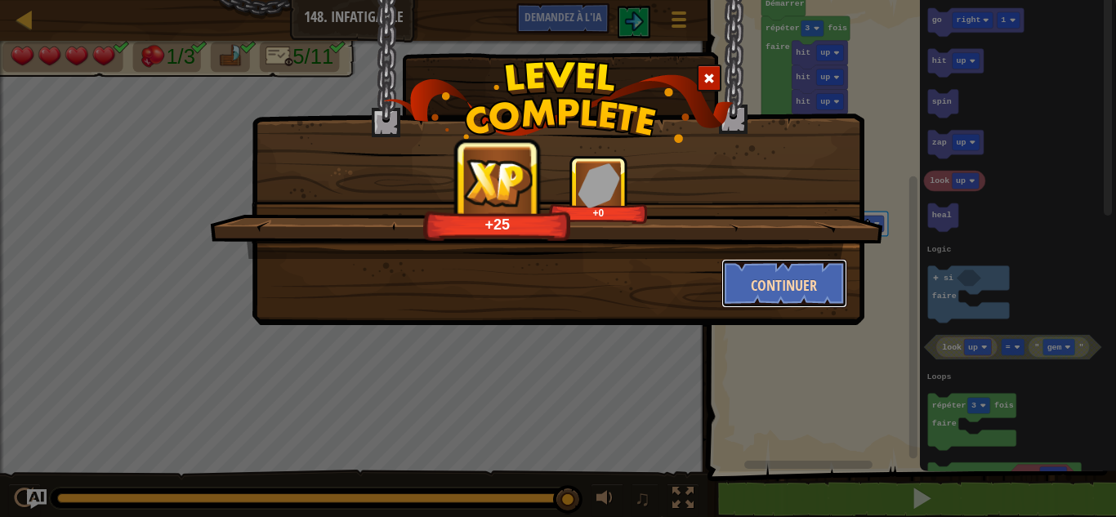
click at [807, 268] on button "Continuer" at bounding box center [784, 283] width 127 height 49
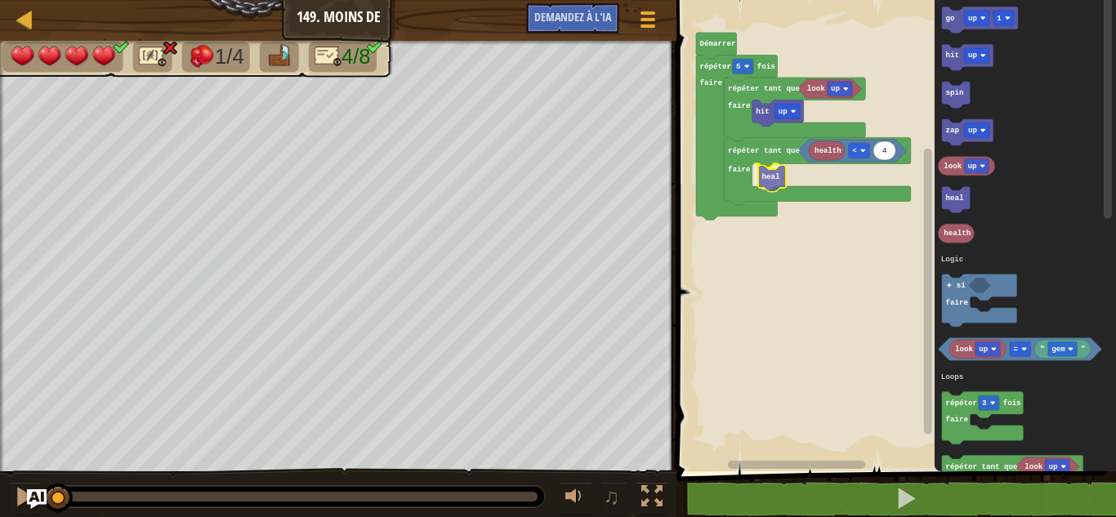
click at [769, 181] on div "Logique Boucles Littéraux look up hit up health 4 ‏< répéter tant que faire hea…" at bounding box center [893, 231] width 444 height 479
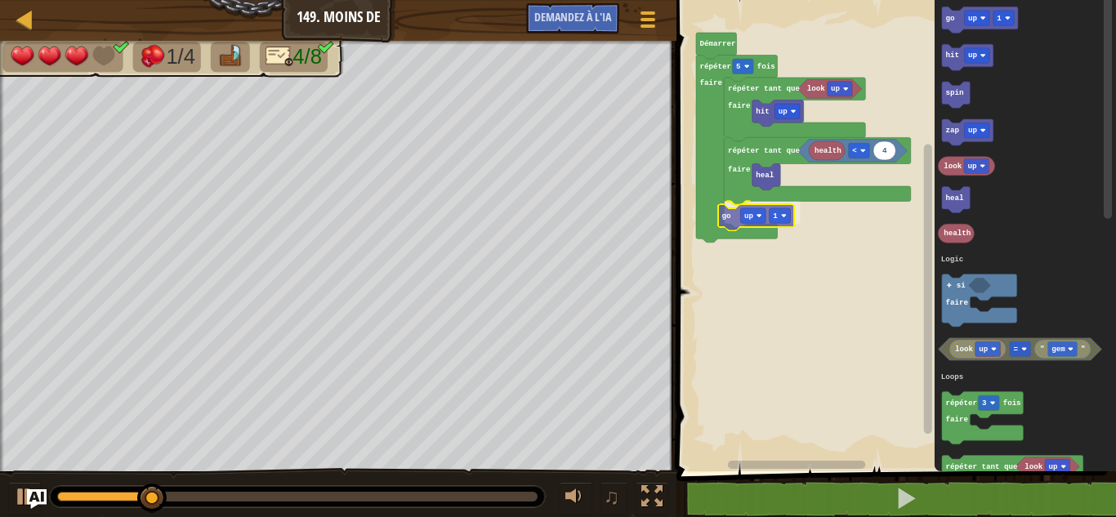
click at [732, 213] on div "Logique Boucles Littéraux look up hit up health 4 ‏< répéter tant que faire hea…" at bounding box center [893, 231] width 444 height 479
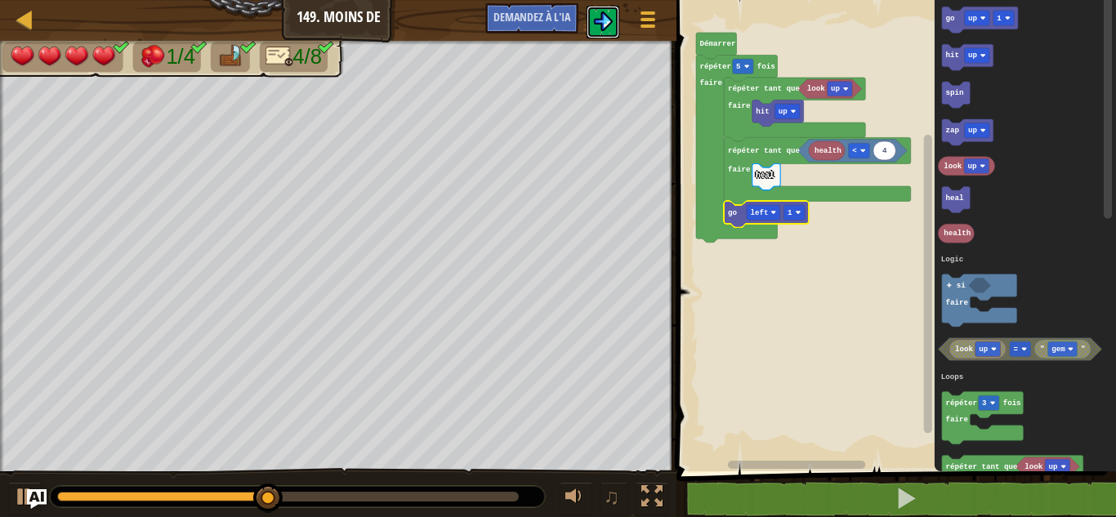
click at [602, 22] on img at bounding box center [603, 21] width 20 height 20
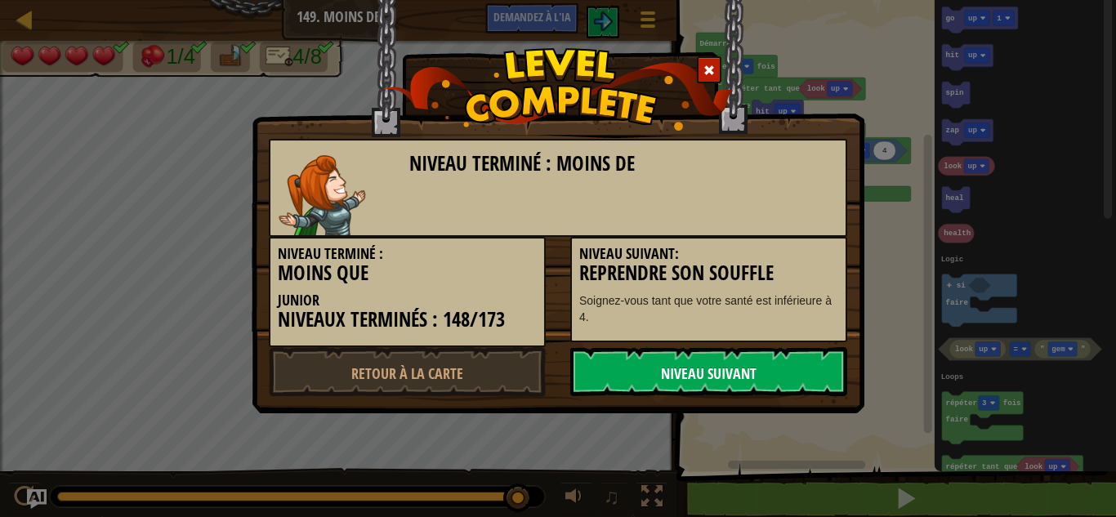
click at [679, 369] on font "Niveau Suivant" at bounding box center [709, 373] width 96 height 20
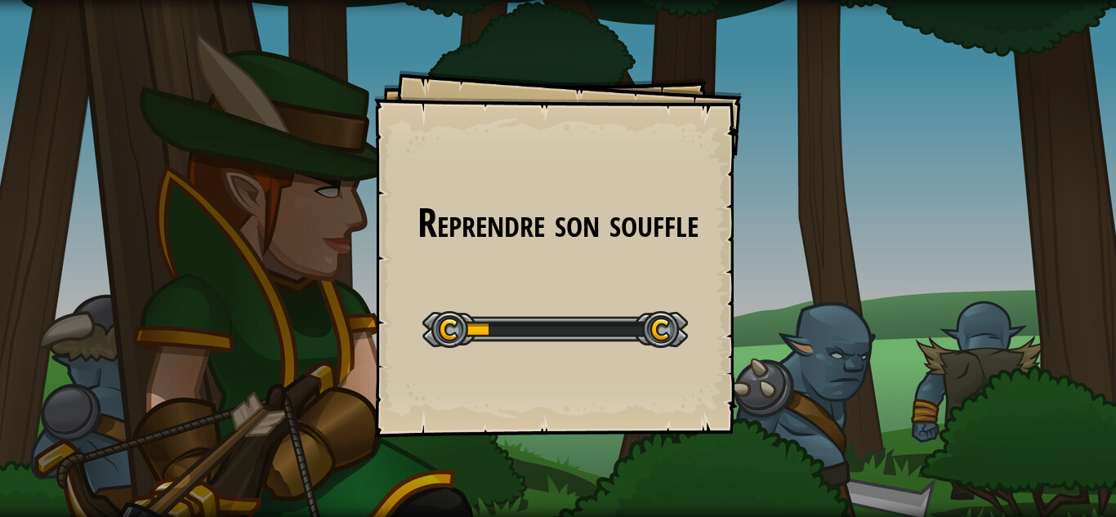
click at [679, 369] on div "Reprendre son souffle Objectifs Niveau de départ Erreur de chargement du serveu…" at bounding box center [558, 254] width 368 height 368
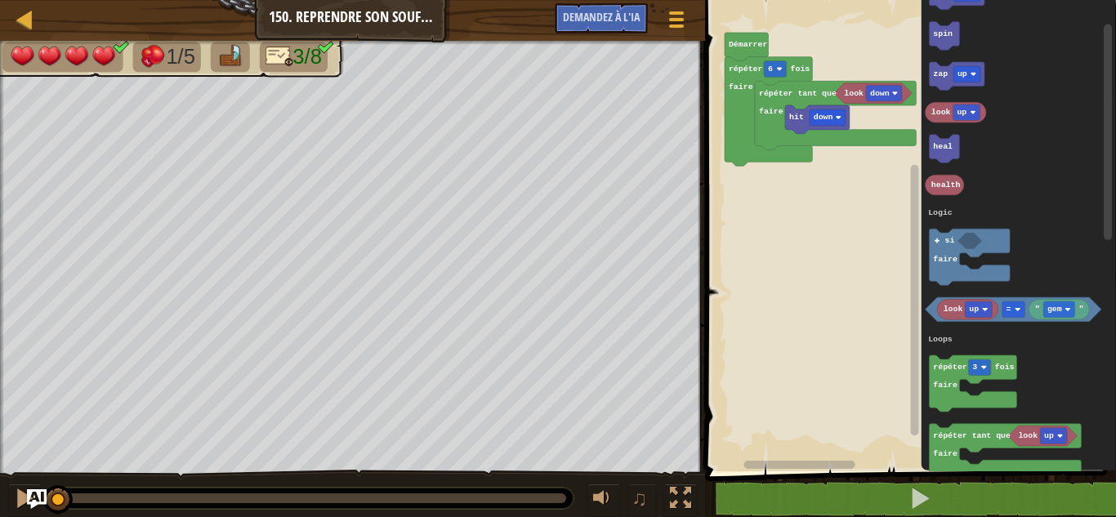
click at [839, 248] on div "Logique Boucles Littéraux look down hit down répéter tant que faire répéter 6 f…" at bounding box center [908, 231] width 416 height 479
click at [948, 256] on text "faire" at bounding box center [945, 259] width 25 height 9
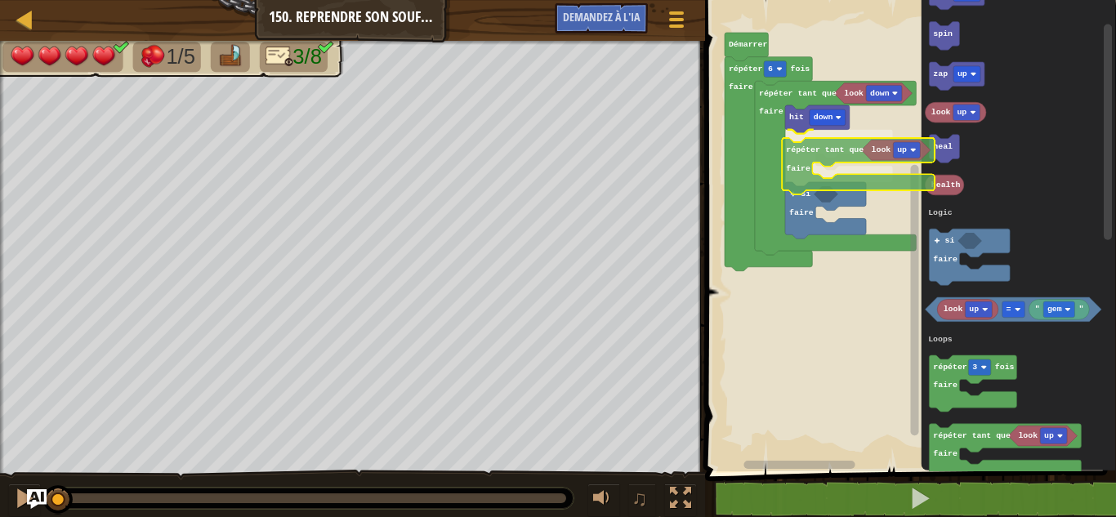
click at [805, 150] on div "Logique Boucles Littéraux look down hit down répéter tant que faire si faire ré…" at bounding box center [908, 231] width 416 height 479
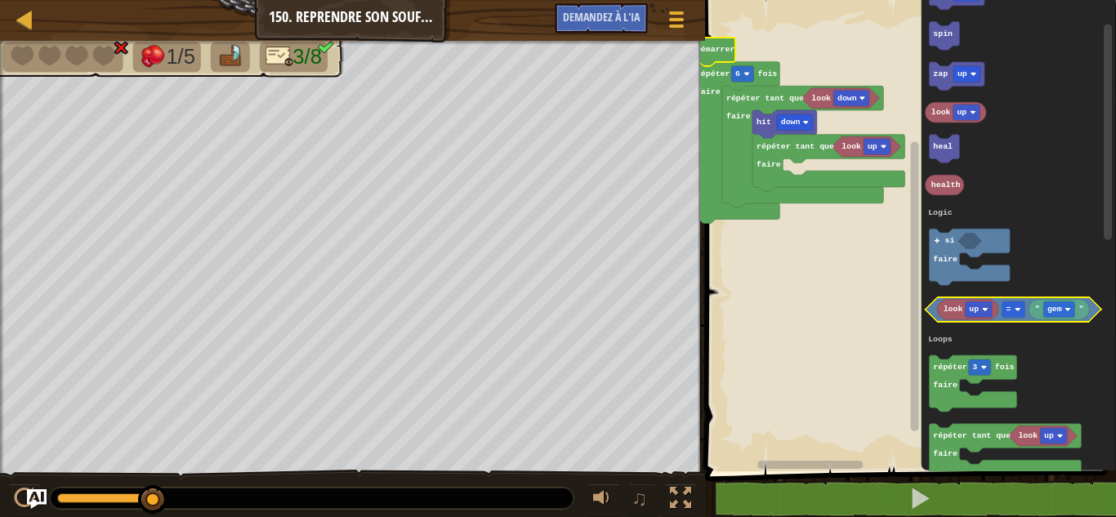
click at [934, 308] on icon "Espace de travail de Blocky" at bounding box center [1013, 310] width 176 height 25
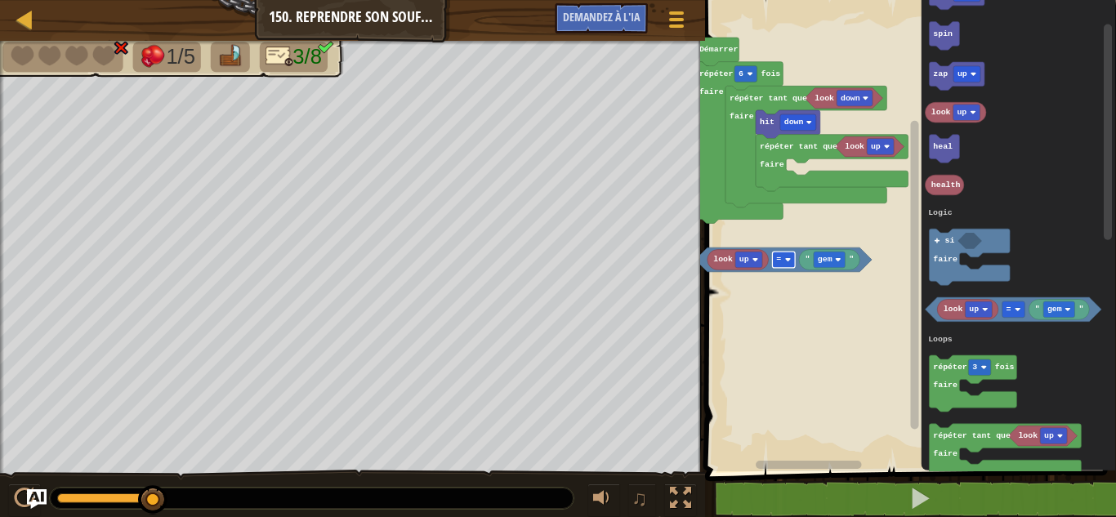
click at [772, 261] on rect "Espace de travail de Blocky" at bounding box center [783, 260] width 23 height 16
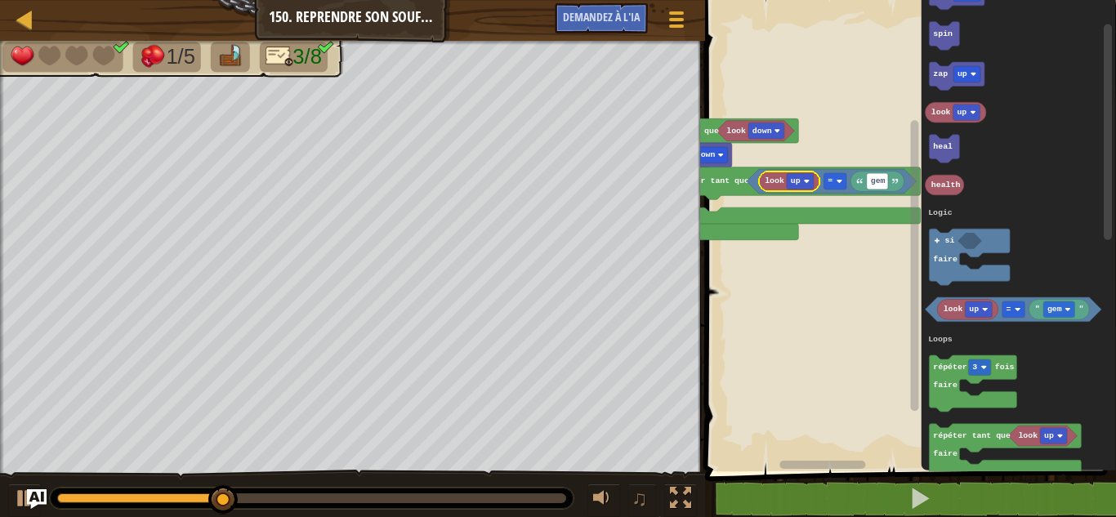
click at [840, 337] on rect "Espace de travail de Blocky" at bounding box center [908, 231] width 416 height 479
click at [792, 187] on div "Logique Boucles Littéraux Démarrer répéter 6 fois faire look down répéter tant …" at bounding box center [908, 231] width 416 height 479
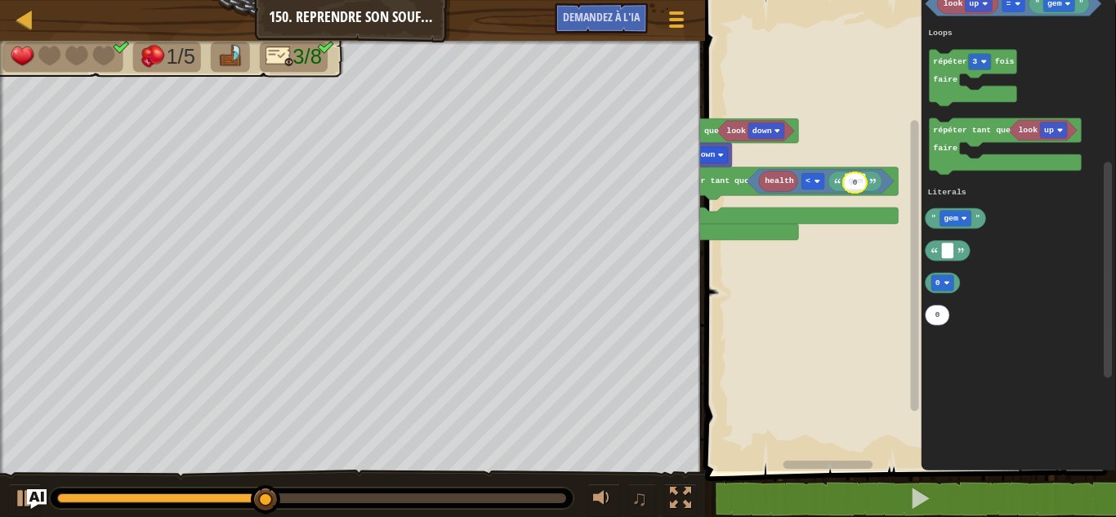
click at [858, 181] on div "Logique Boucles Littéraux Démarrer répéter 6 fois faire look down répéter tant …" at bounding box center [908, 231] width 416 height 479
type input "4"
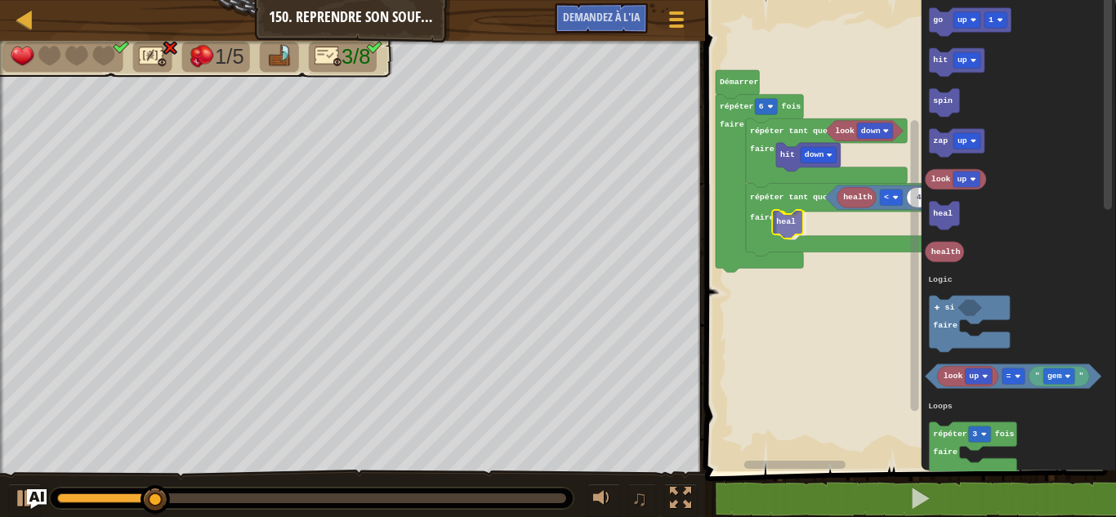
click at [791, 222] on div "Logique Boucles Littéraux Démarrer répéter 6 fois faire look down répéter tant …" at bounding box center [908, 231] width 416 height 479
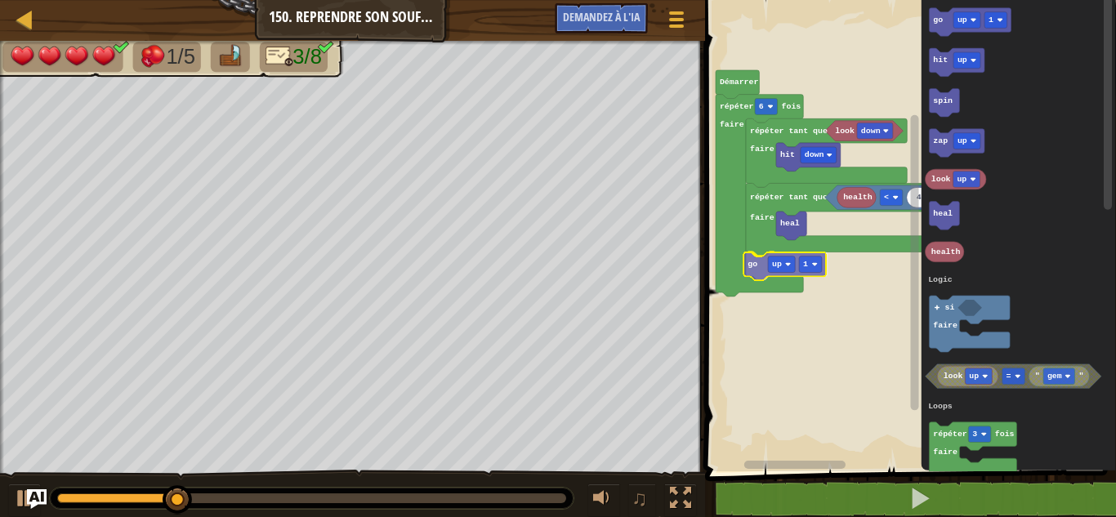
click at [759, 272] on div "Logique Boucles Littéraux Démarrer répéter 6 fois faire look down répéter tant …" at bounding box center [908, 231] width 416 height 479
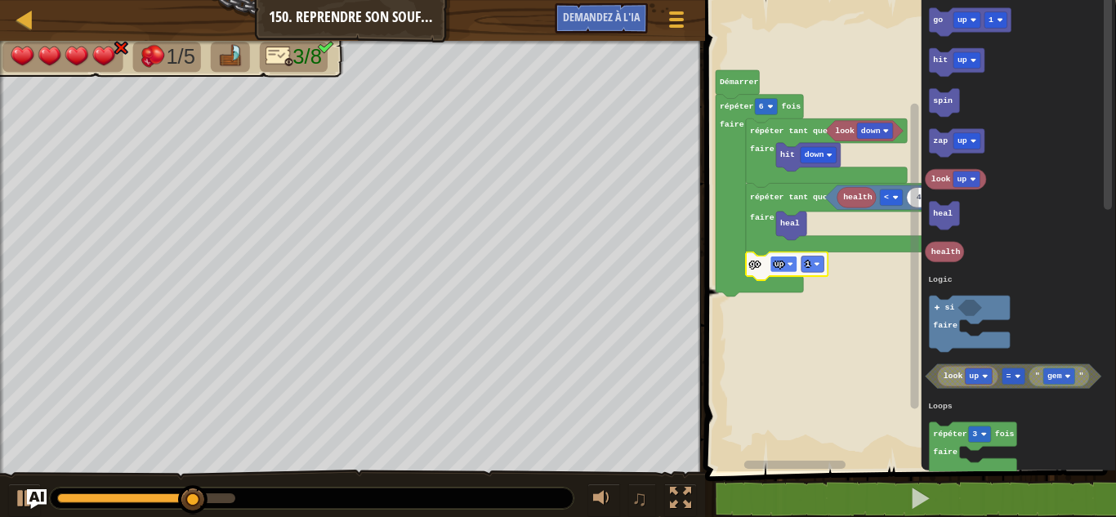
click at [778, 266] on text "up" at bounding box center [778, 264] width 10 height 9
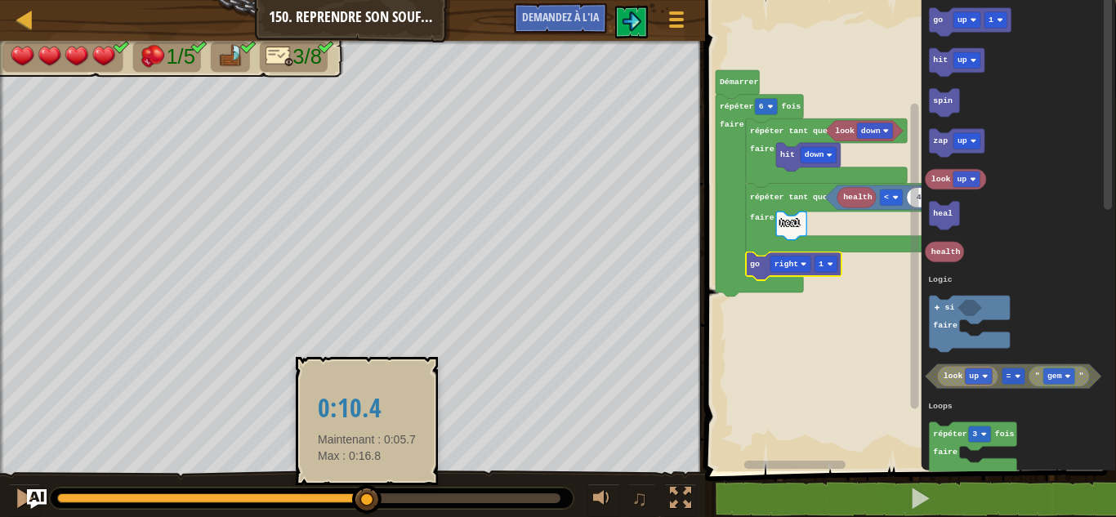
click at [635, 0] on body "Carte Junior 150. Reprendre son souffle Menu du jeu Demandez à l'IA 1 ההההההההה…" at bounding box center [558, 0] width 1116 height 0
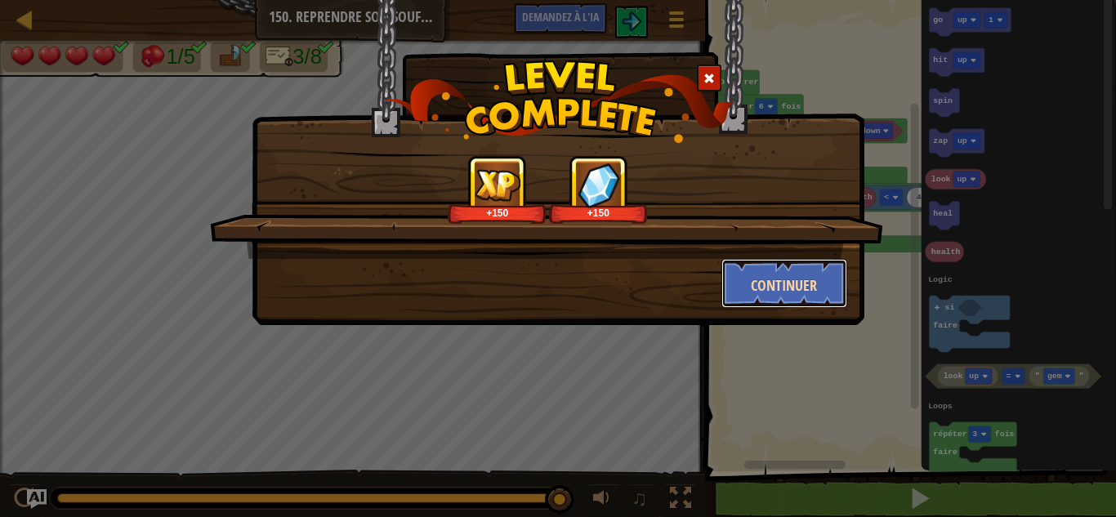
click at [797, 260] on button "Continuer" at bounding box center [784, 283] width 127 height 49
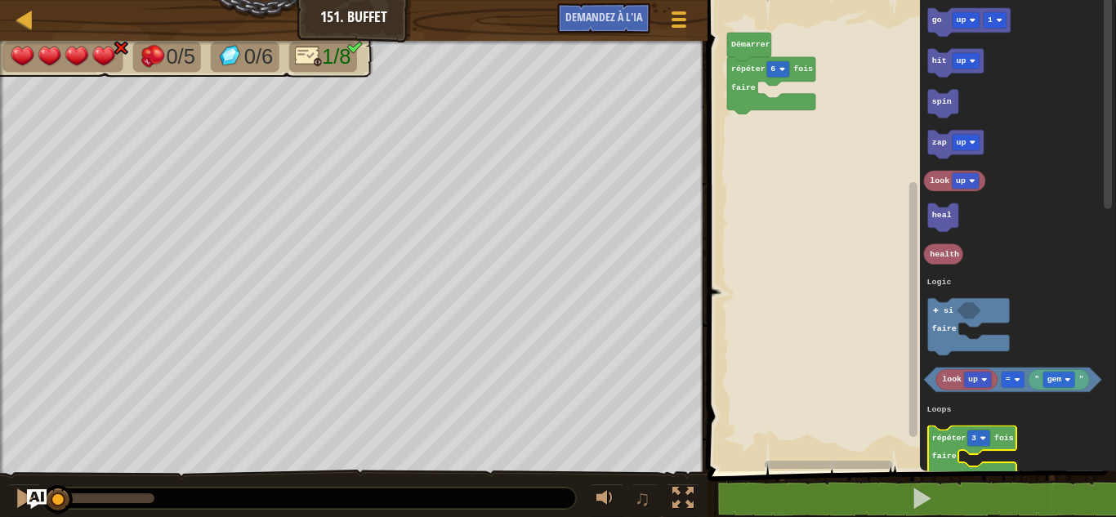
click at [945, 454] on text "faire" at bounding box center [944, 456] width 25 height 9
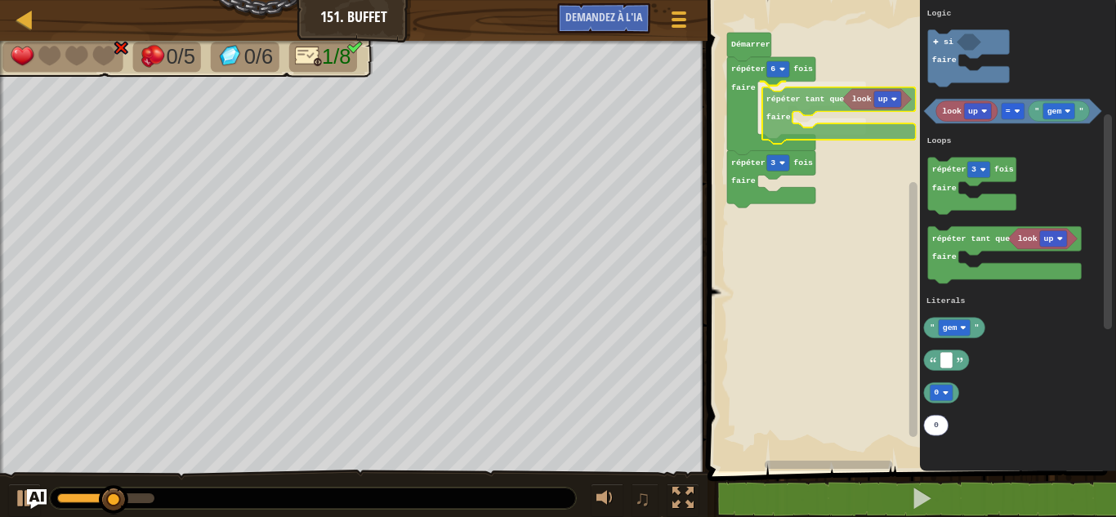
click at [784, 98] on div "Logique Boucles Littéraux répéter 6 fois faire répéter 3 fois faire répéter tan…" at bounding box center [908, 231] width 413 height 479
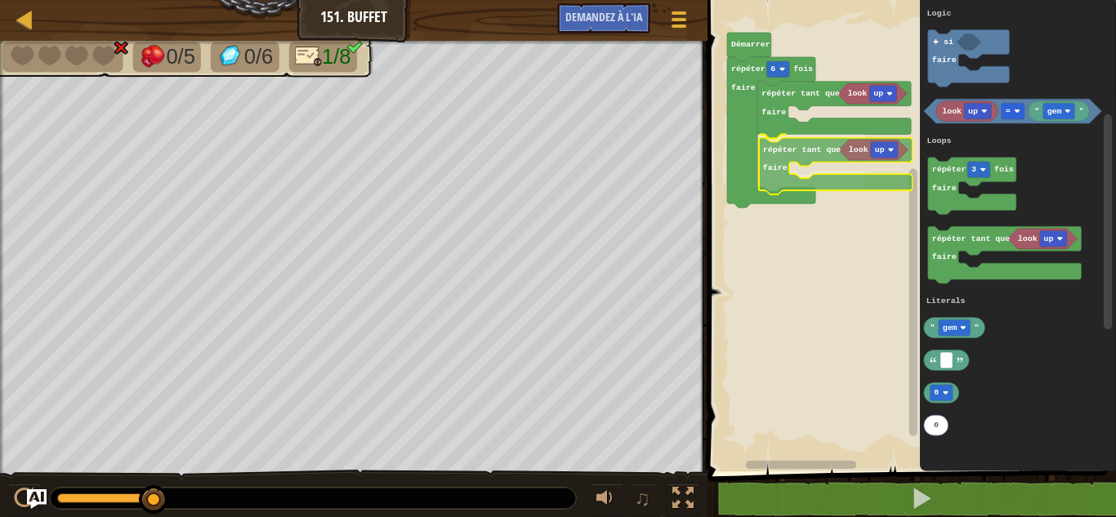
click at [796, 153] on div "Logique Boucles Littéraux répéter 6 fois faire look up répéter tant que faire r…" at bounding box center [908, 231] width 413 height 479
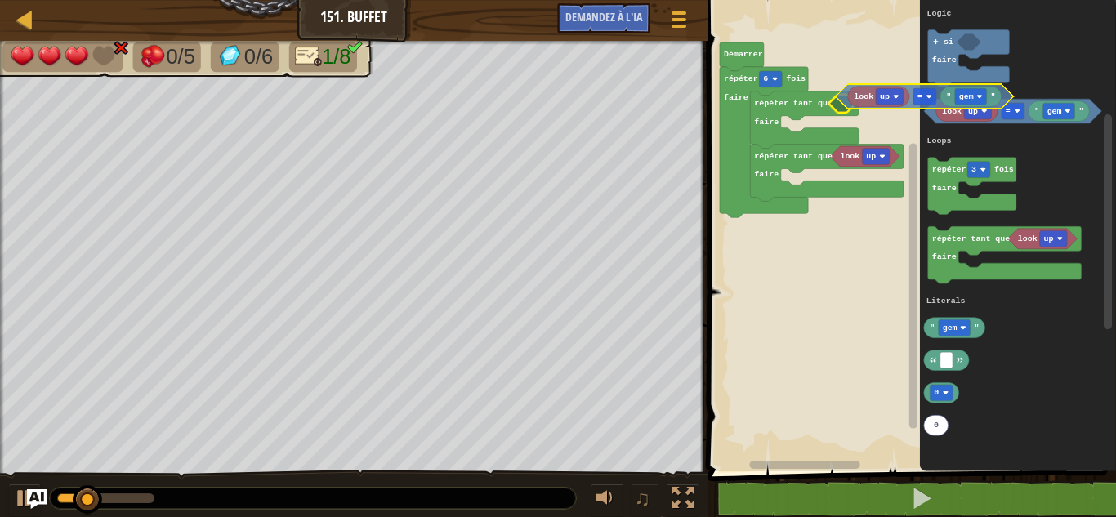
click at [849, 102] on div "Logique Boucles Littéraux répéter 6 fois faire répéter tant que faire look up r…" at bounding box center [908, 231] width 413 height 479
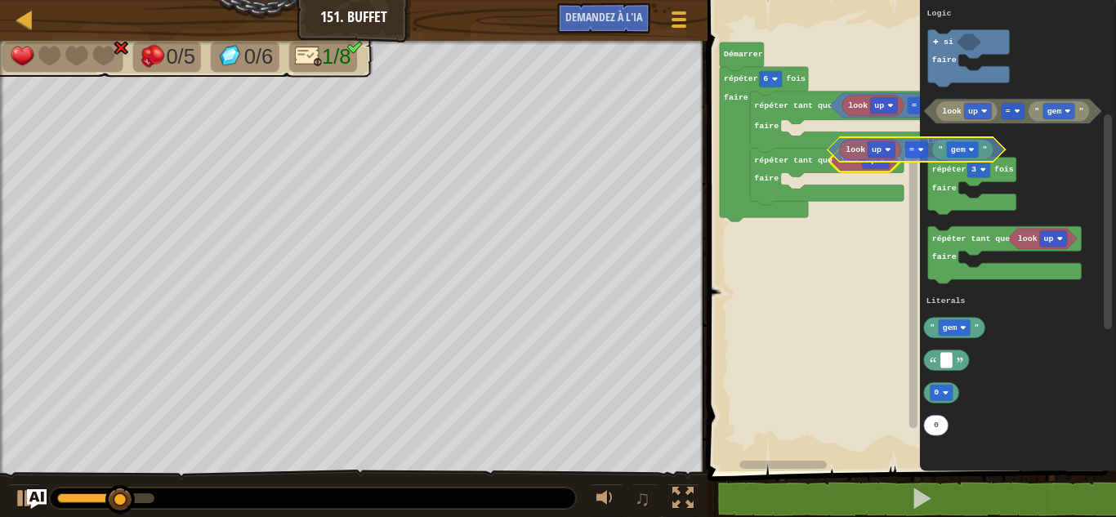
click at [836, 155] on div "Logique Boucles Littéraux répéter 6 fois faire répéter tant que faire look up r…" at bounding box center [908, 231] width 413 height 479
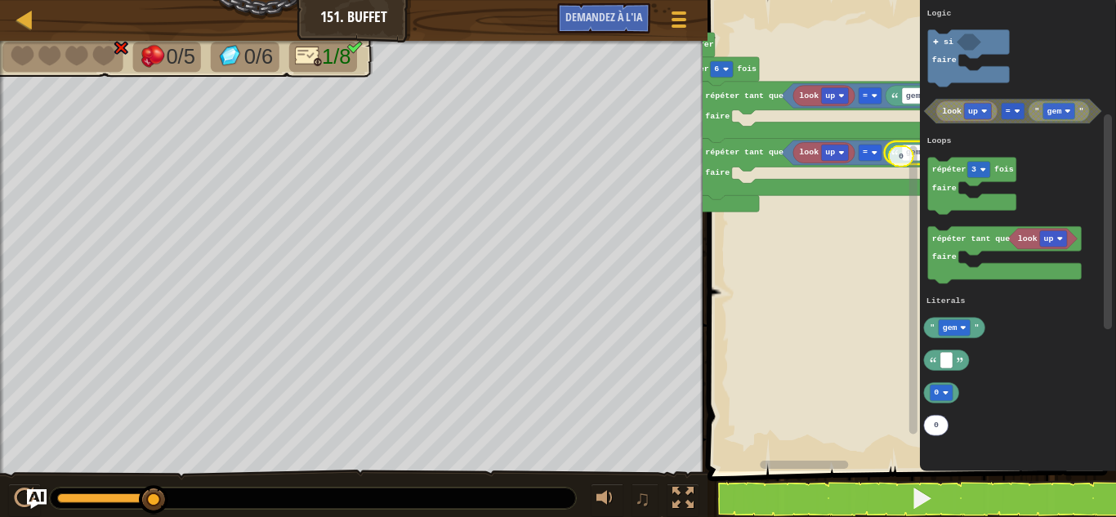
click at [899, 158] on div "Logique Boucles Littéraux look up gem = look up gem = répéter tant que faire ré…" at bounding box center [908, 231] width 413 height 479
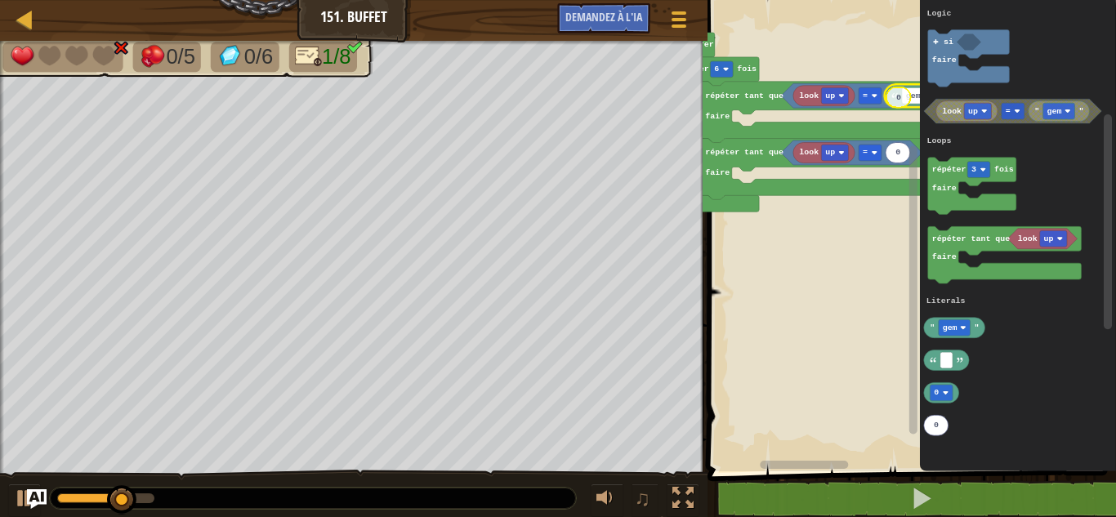
click at [893, 100] on div "Logique Boucles Littéraux look up gem = look up 0 = répéter tant que faire répé…" at bounding box center [908, 231] width 413 height 479
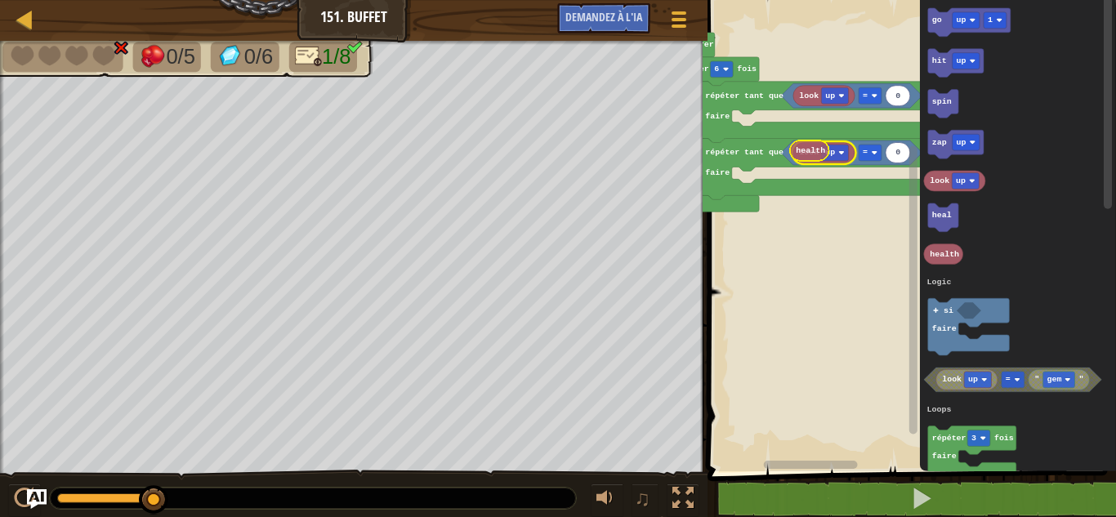
click at [805, 149] on div "Logique Boucles Littéraux look up 0 = look up 0 = répéter tant que faire répéte…" at bounding box center [908, 231] width 413 height 479
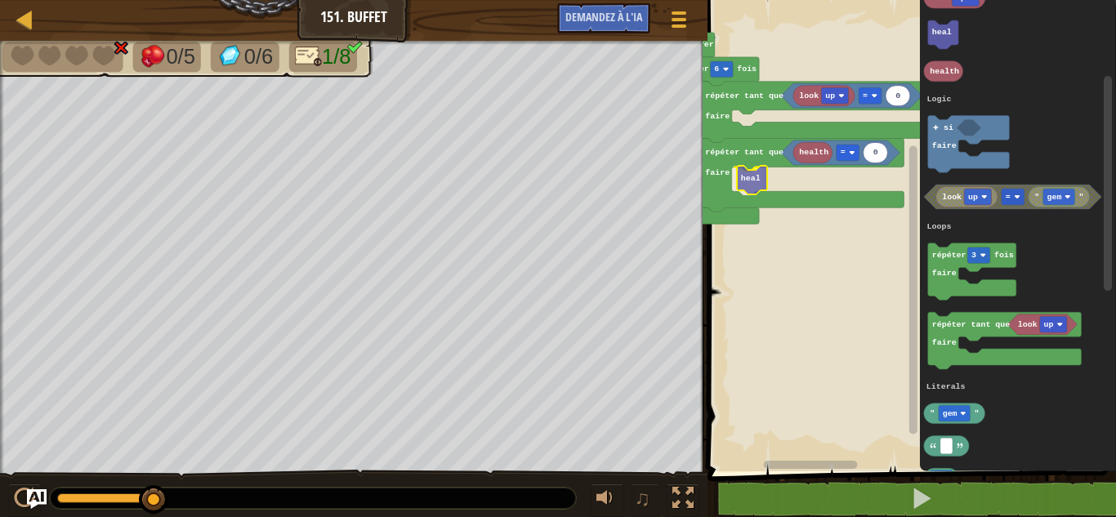
click at [755, 184] on div "Logique Boucles Littéraux look up 0 = health 0 = répéter tant que faire heal ré…" at bounding box center [908, 231] width 413 height 479
type input "4"
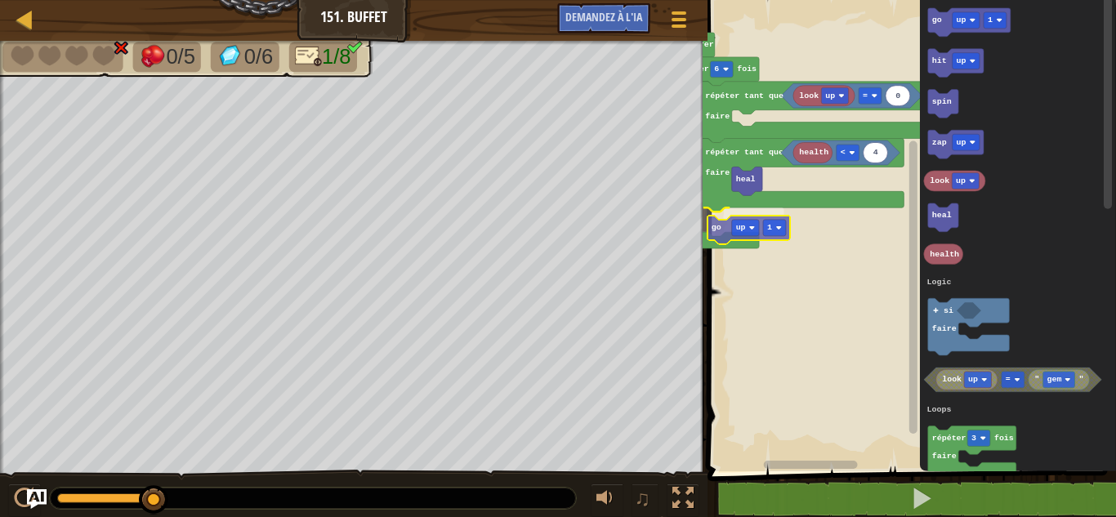
click at [725, 230] on div "Logique Boucles Littéraux Démarrer répéter 6 fois faire look up 0 = répéter tan…" at bounding box center [908, 231] width 413 height 479
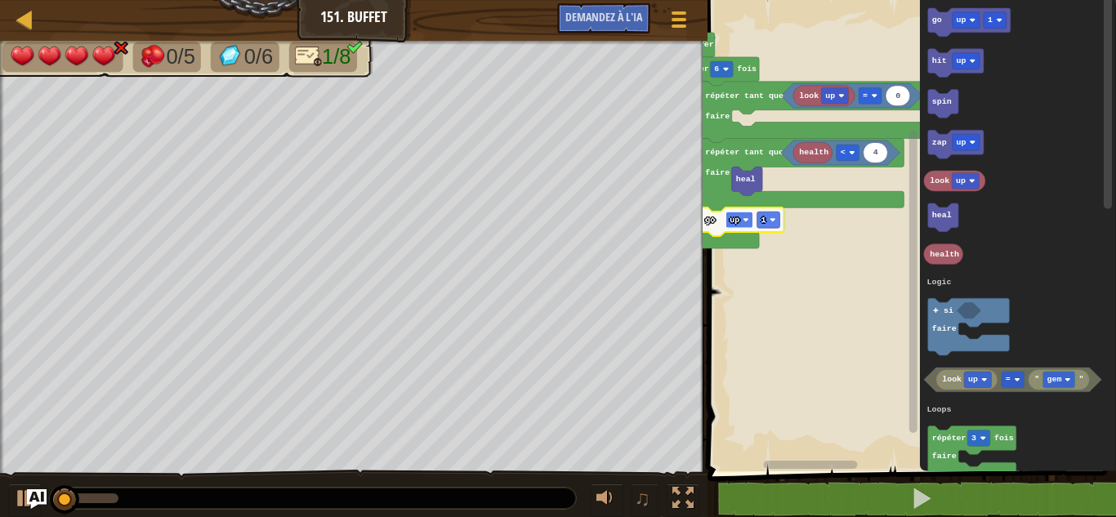
click at [742, 219] on rect "Espace de travail de Blocky" at bounding box center [738, 220] width 27 height 16
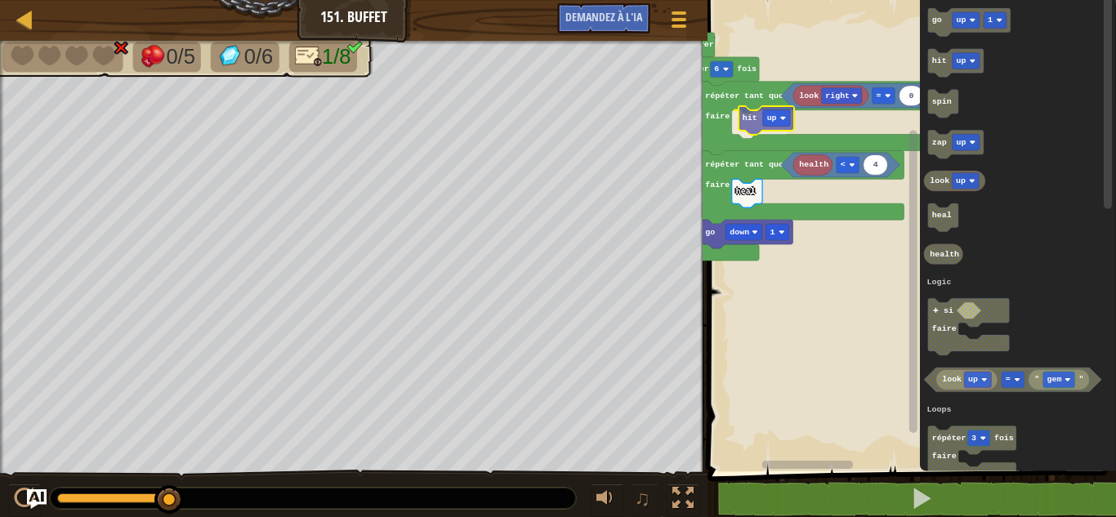
click at [755, 120] on div "Logique Boucles Littéraux Démarrer répéter 6 fois faire répéter tant que faire …" at bounding box center [908, 231] width 413 height 479
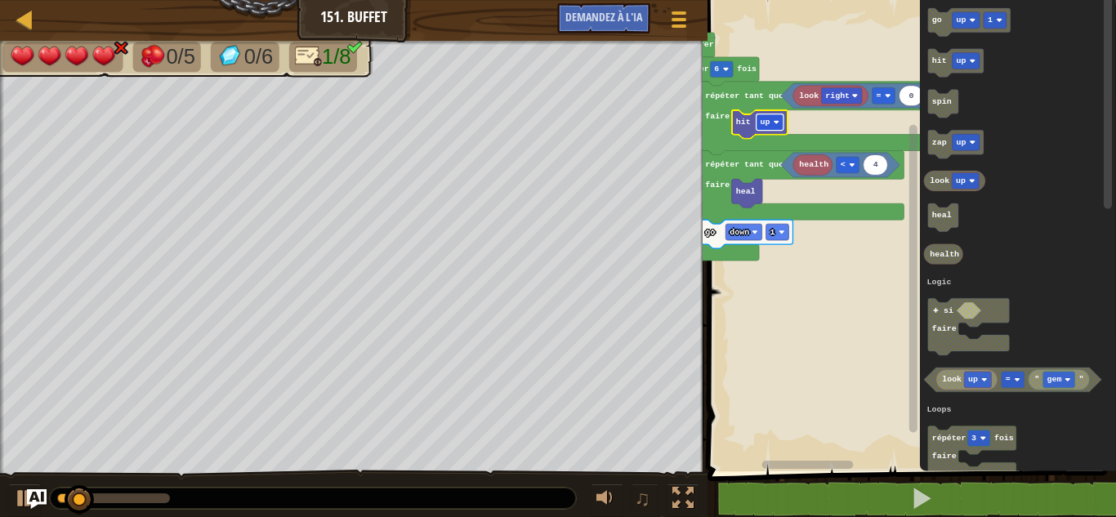
click at [764, 120] on text "up" at bounding box center [765, 122] width 10 height 9
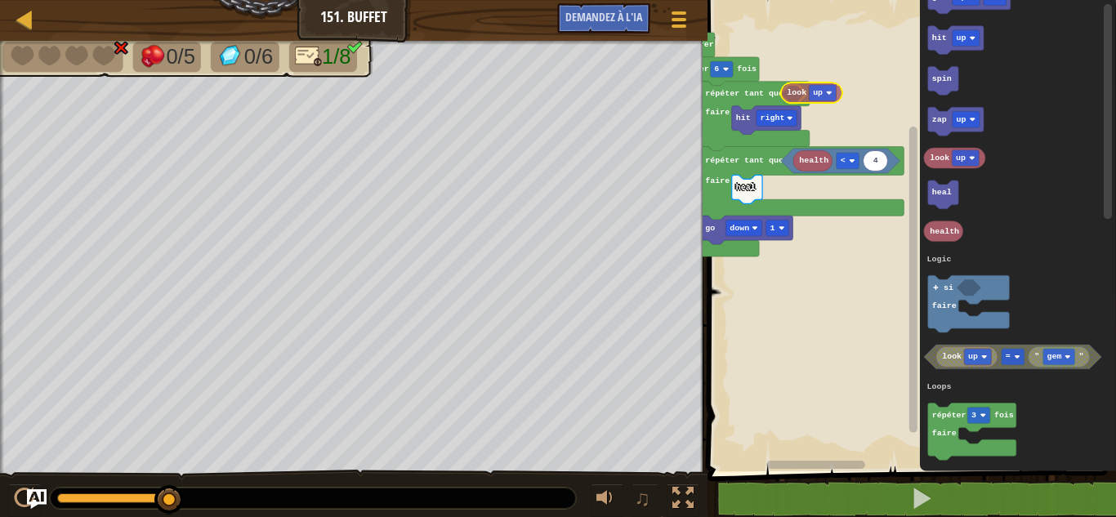
click at [798, 96] on div "Logique Boucles Littéraux Démarrer répéter 6 fois faire répéter tant que faire …" at bounding box center [908, 231] width 413 height 479
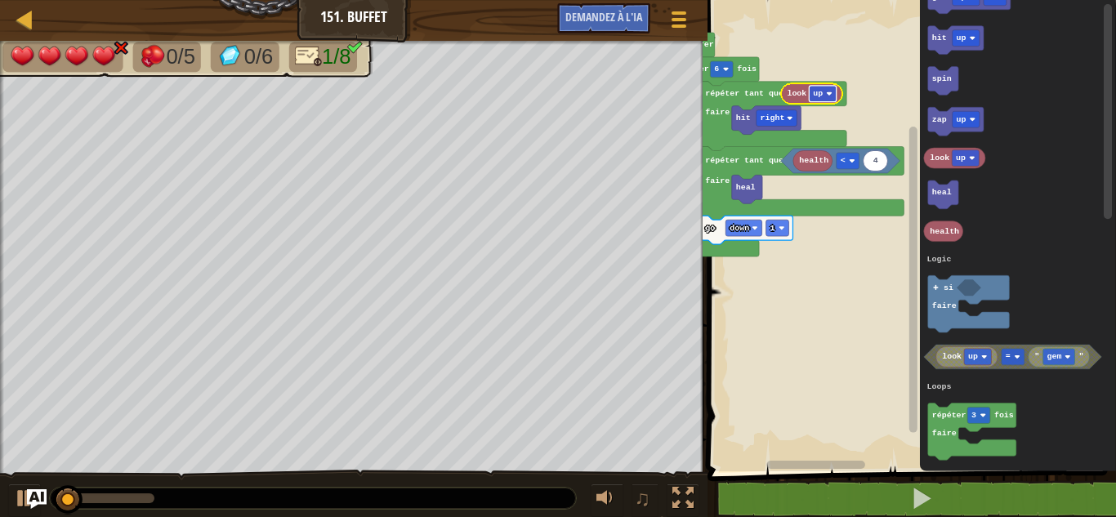
click at [822, 89] on text "up" at bounding box center [818, 93] width 10 height 9
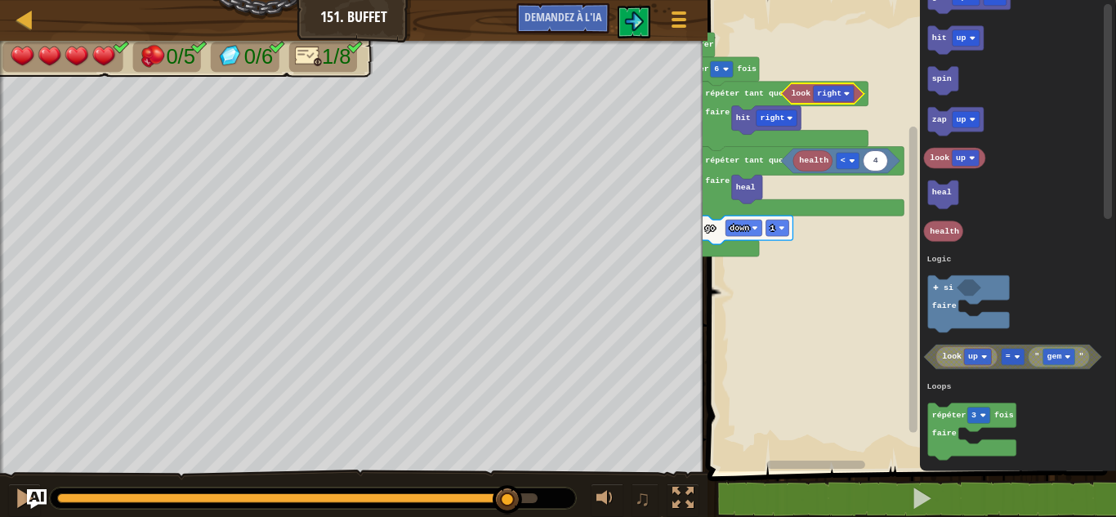
drag, startPoint x: 412, startPoint y: 498, endPoint x: 641, endPoint y: 551, distance: 234.8
click at [641, 0] on html "Carte Junior 151. Buffet Menu du jeu Demandez à l'IA 1 הההההההההההההההההההההההה…" at bounding box center [558, 0] width 1116 height 0
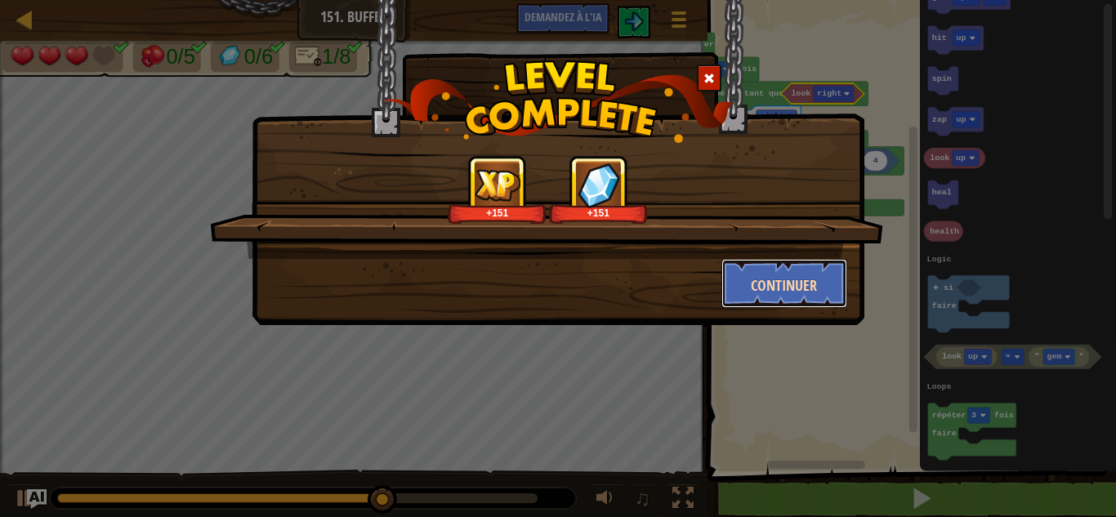
click at [791, 283] on font "Continuer" at bounding box center [784, 285] width 66 height 20
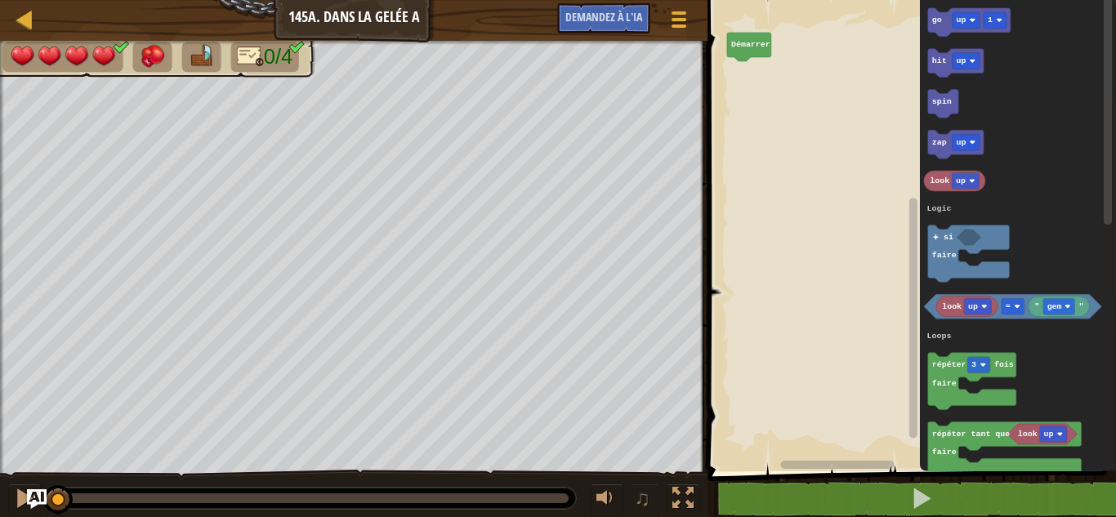
click at [1031, 279] on icon "Espace de travail de Blocky" at bounding box center [1018, 231] width 196 height 479
click at [947, 400] on icon "Espace de travail de Blocky" at bounding box center [972, 381] width 88 height 57
click at [742, 77] on div "Logique Boucles Littéraux Démarrer go up 1 go up 1 hit up spin zap up look up l…" at bounding box center [908, 231] width 413 height 479
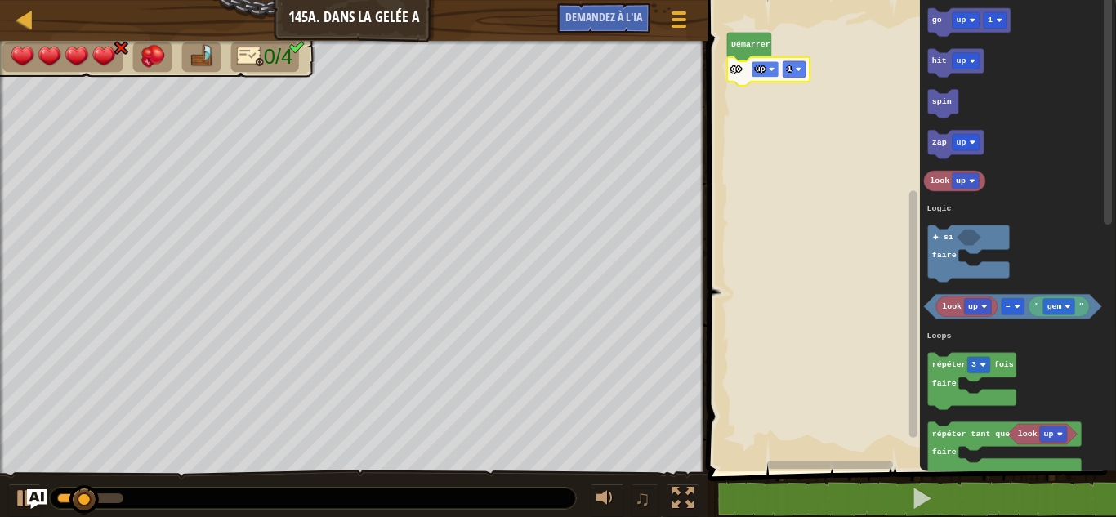
click at [764, 61] on rect "Espace de travail de Blocky" at bounding box center [764, 69] width 27 height 16
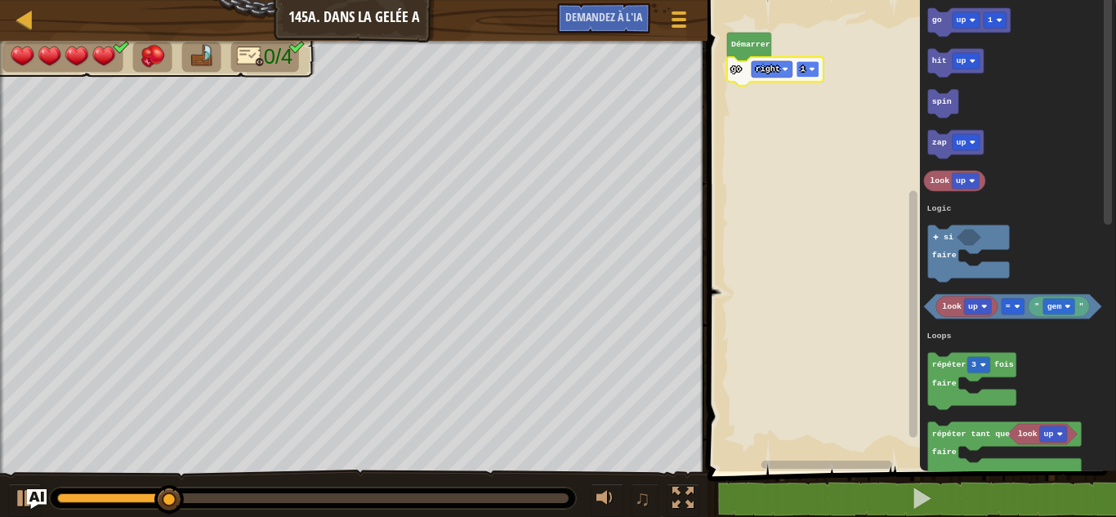
click at [804, 68] on text "1" at bounding box center [802, 69] width 5 height 9
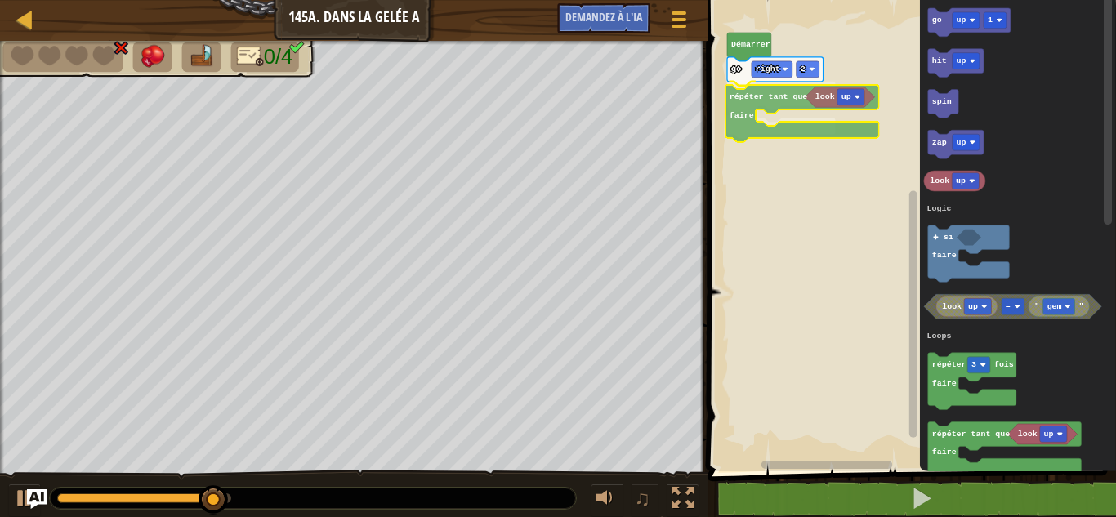
click at [747, 105] on div "Logique Boucles Littéraux Démarrer go right 2 répéter tant que faire go up 1 hi…" at bounding box center [908, 231] width 413 height 479
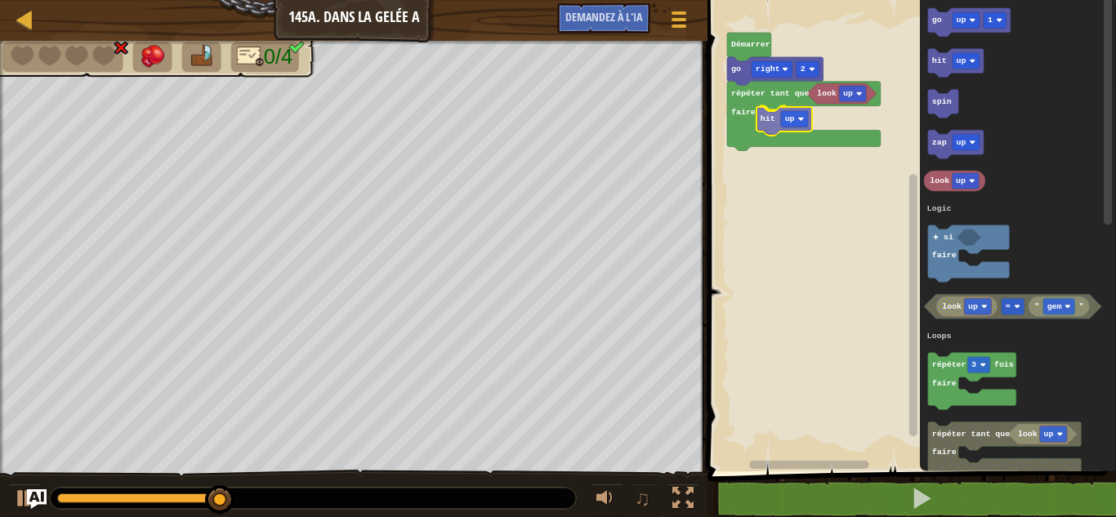
click at [770, 126] on div "Logique Boucles Littéraux Démarrer go right 2 look up répéter tant que faire hi…" at bounding box center [908, 231] width 413 height 479
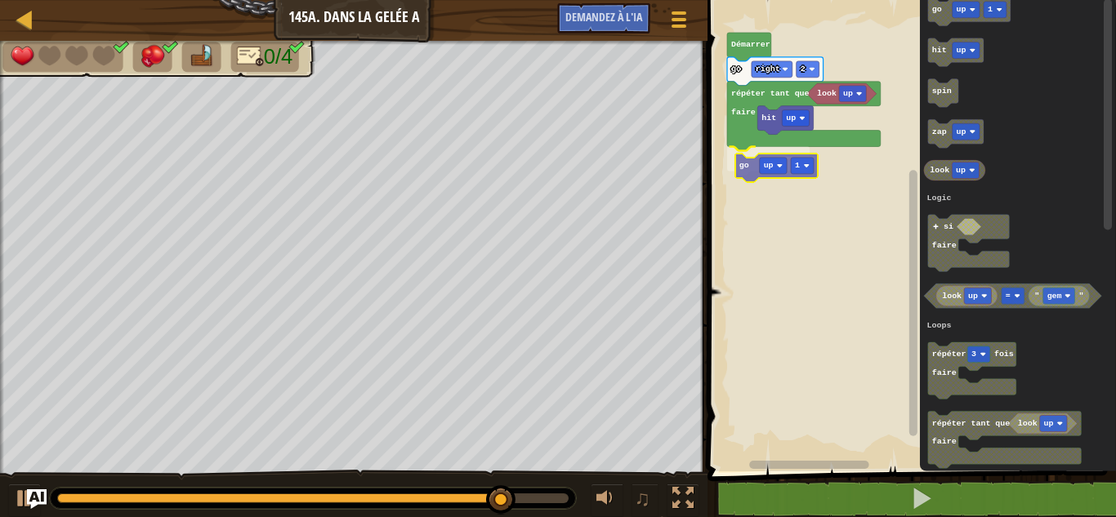
click at [751, 163] on div "Logique Boucles Littéraux Démarrer go right 2 look up répéter tant que faire hi…" at bounding box center [908, 231] width 413 height 479
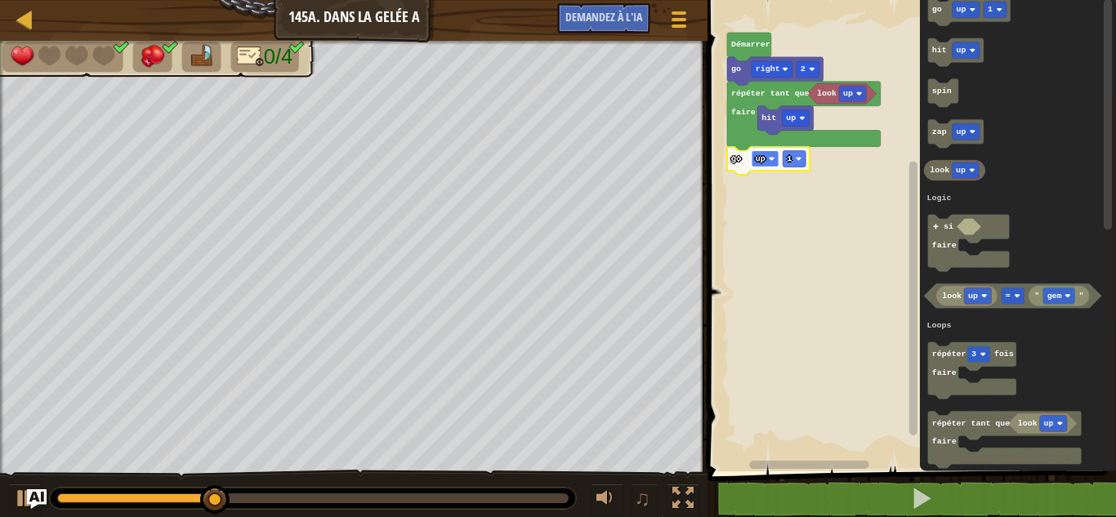
click at [762, 161] on text "up" at bounding box center [760, 158] width 10 height 9
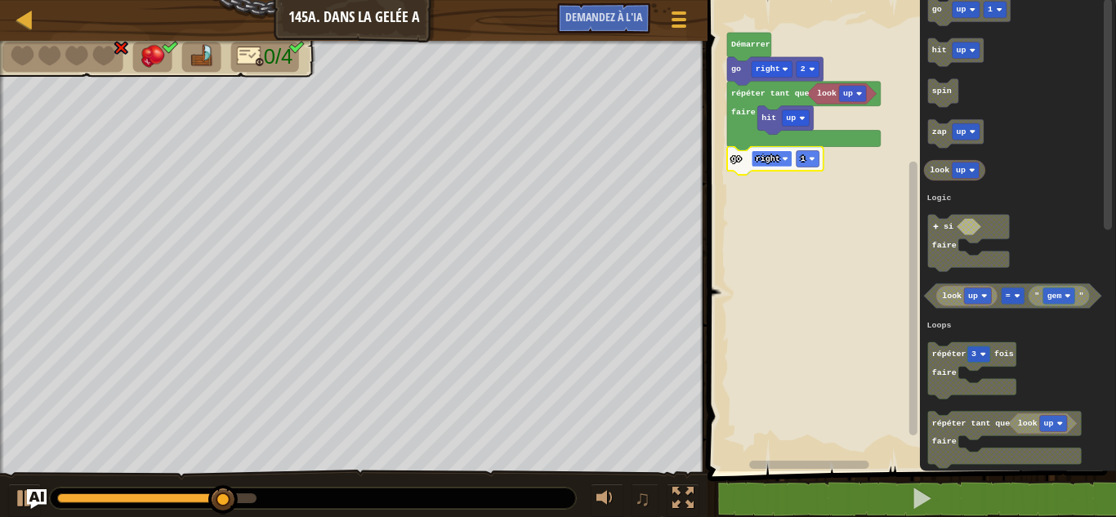
click at [762, 166] on rect "Espace de travail de Blocky" at bounding box center [771, 158] width 41 height 16
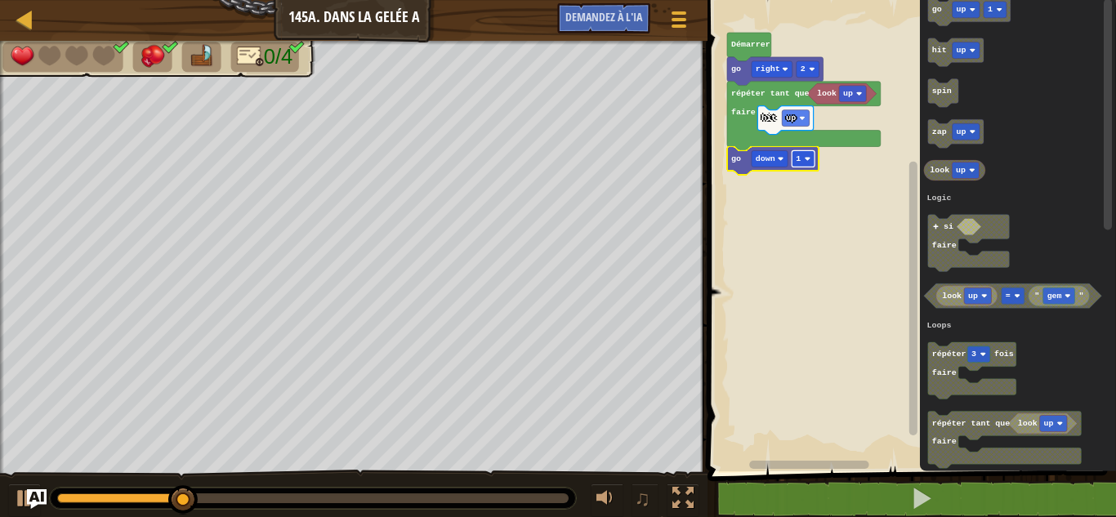
click at [797, 164] on rect "Espace de travail de Blocky" at bounding box center [802, 158] width 23 height 16
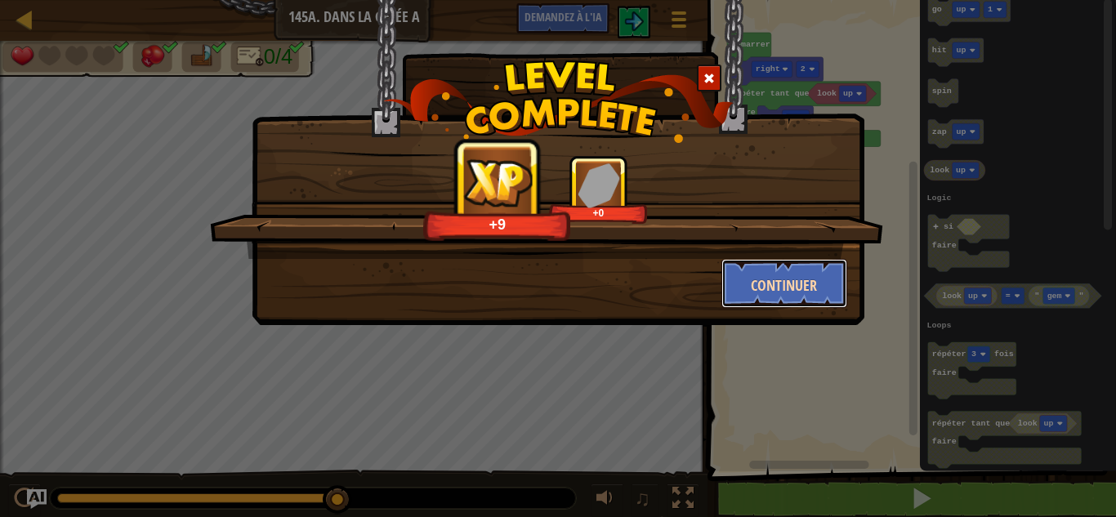
click at [769, 278] on font "Continuer" at bounding box center [784, 285] width 66 height 20
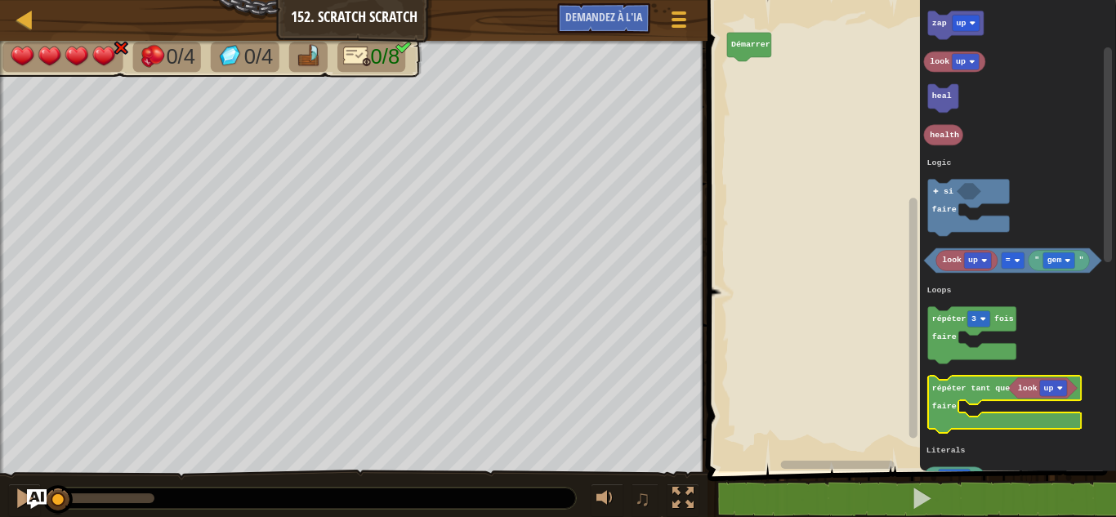
click at [947, 391] on text "répéter tant que" at bounding box center [971, 388] width 78 height 9
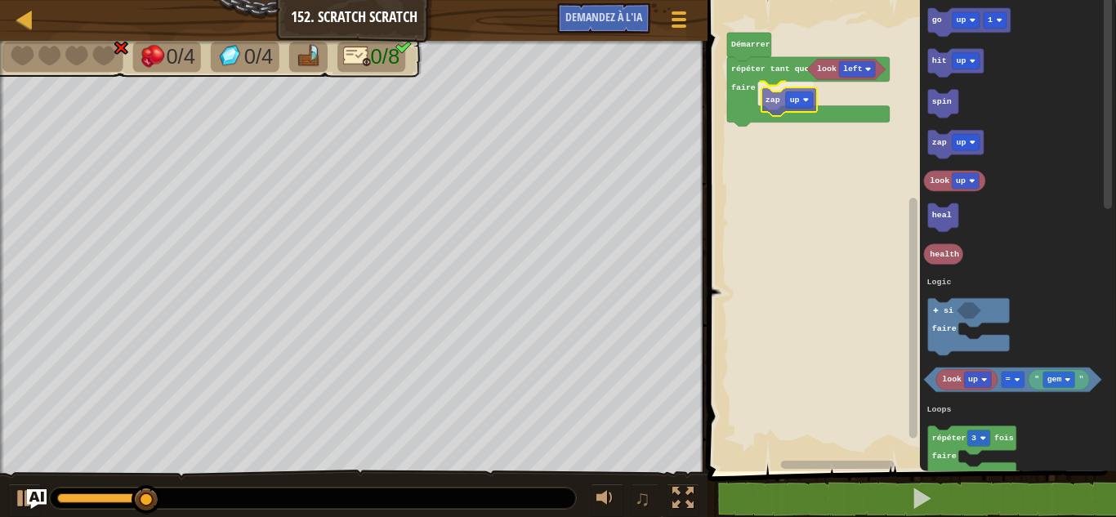
click at [773, 96] on div "Logique Boucles Littéraux Démarrer répéter tant que faire look left zap up go u…" at bounding box center [908, 231] width 413 height 479
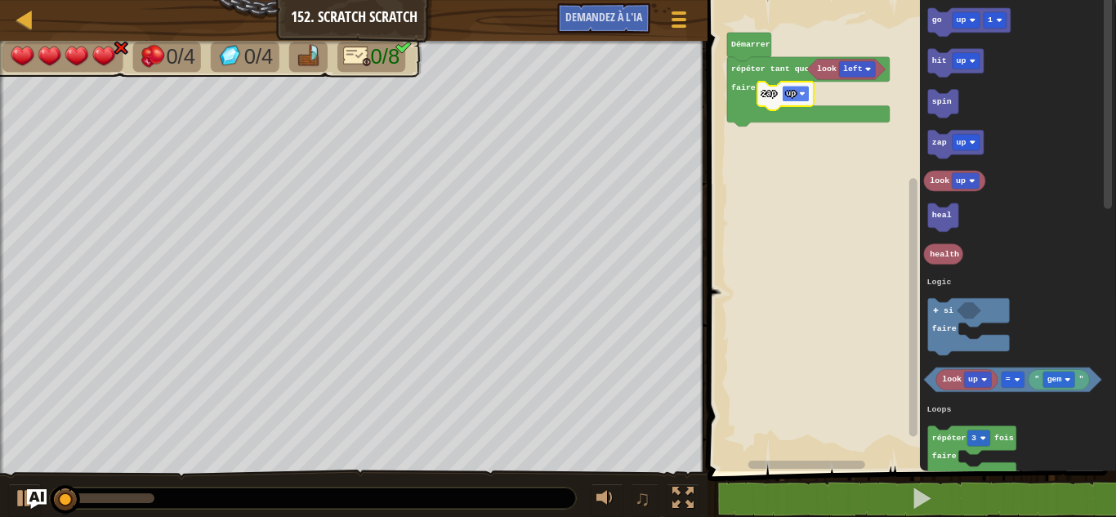
click at [791, 97] on text "up" at bounding box center [791, 93] width 10 height 9
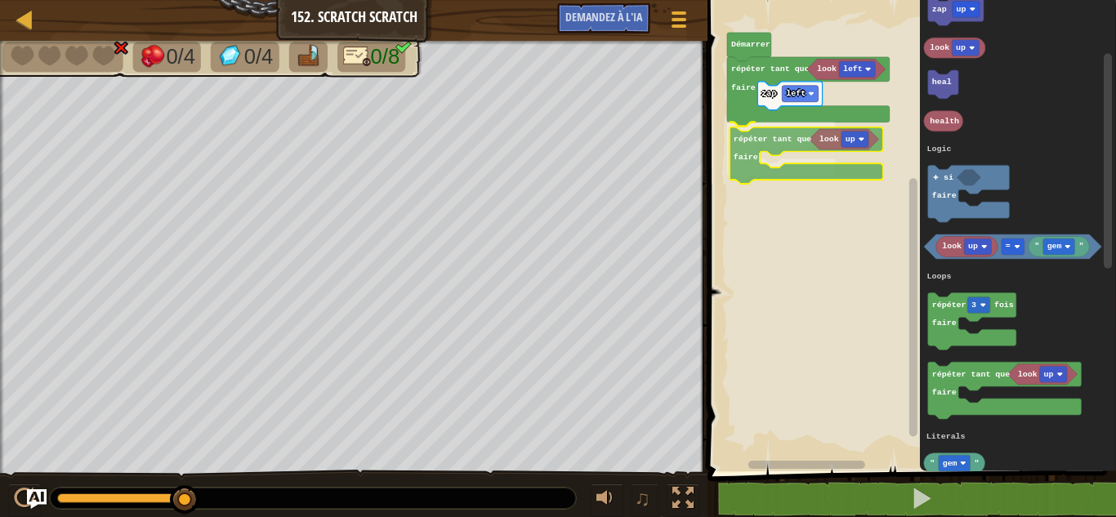
click at [757, 149] on div "Logique Boucles Littéraux Démarrer répéter tant que faire look left zap left ré…" at bounding box center [908, 231] width 413 height 479
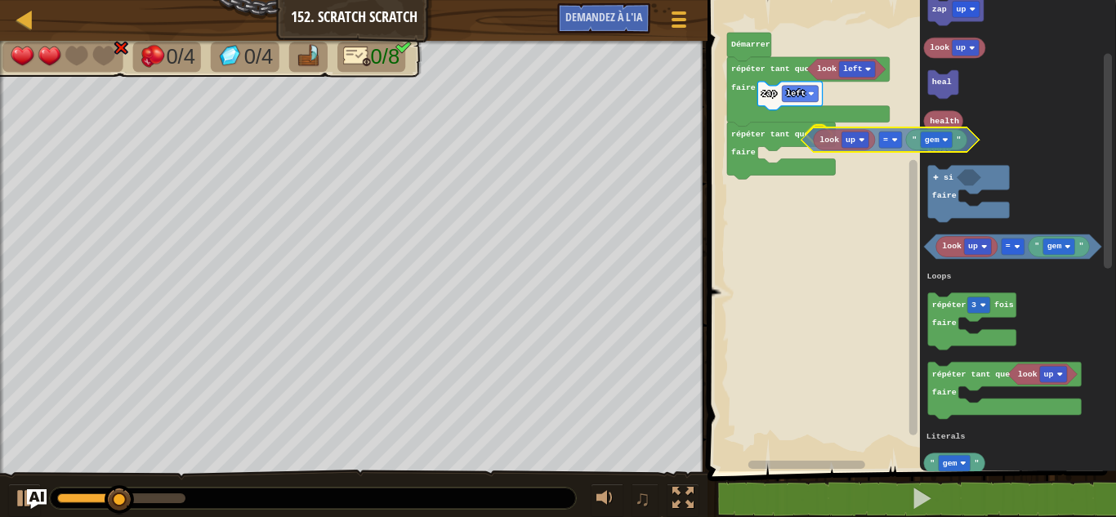
click at [809, 137] on div "Logique Boucles Littéraux Démarrer répéter tant que faire look left zap left ré…" at bounding box center [908, 231] width 413 height 479
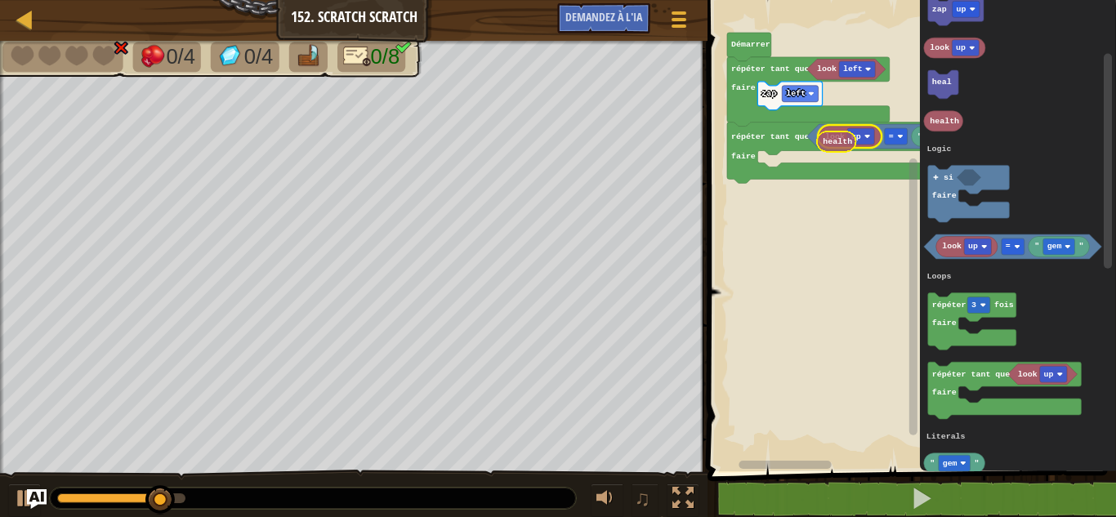
click at [831, 140] on div "Logique Boucles Littéraux Démarrer répéter tant que faire look left zap left ré…" at bounding box center [908, 231] width 413 height 479
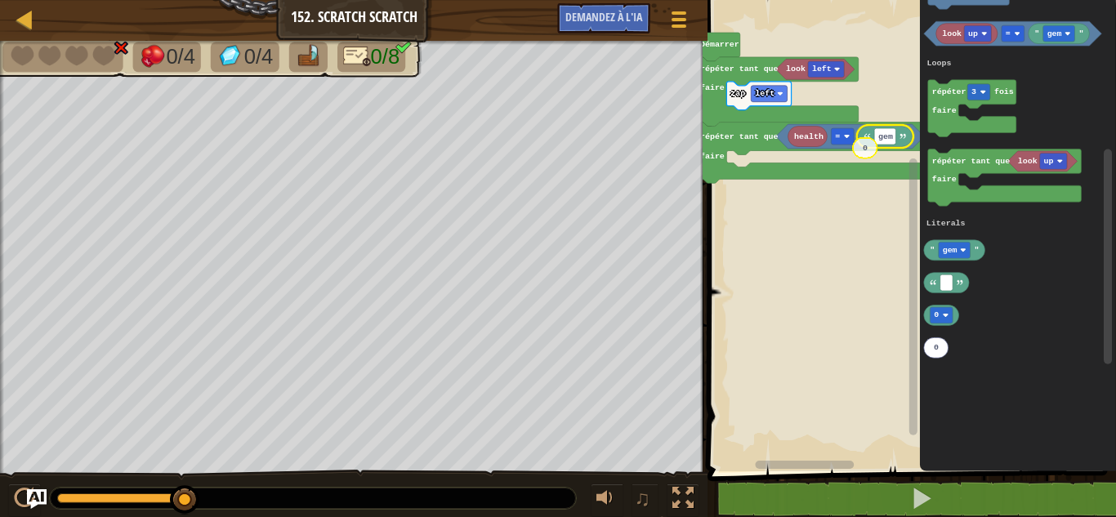
click at [869, 150] on div "Logique Boucles Littéraux look left zap left health gem = répéter tant que fair…" at bounding box center [908, 231] width 413 height 479
type input "4"
click at [840, 136] on rect "Espace de travail de Blocky" at bounding box center [842, 136] width 23 height 16
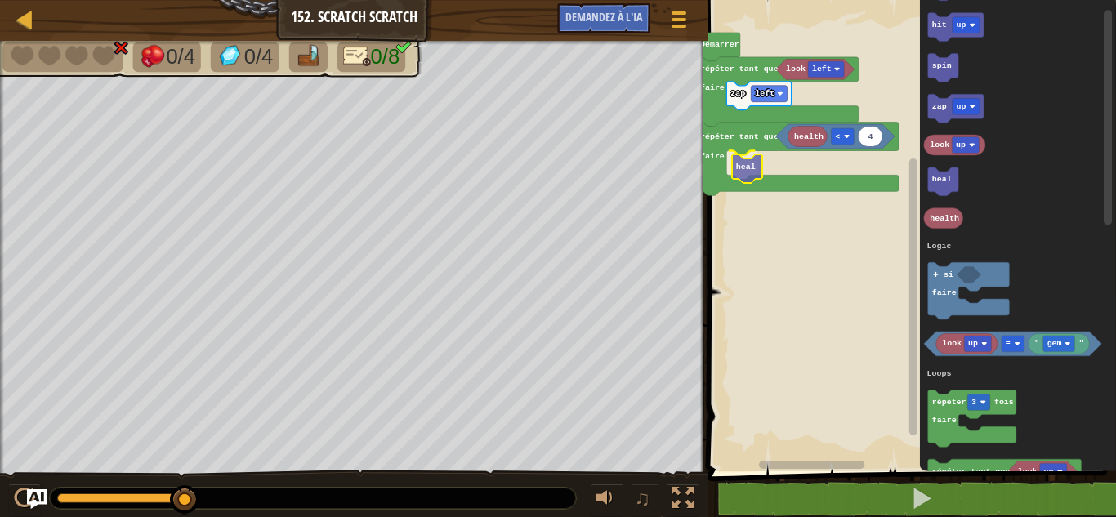
click at [755, 162] on div "Logique Boucles Littéraux Démarrer look left zap left répéter tant que faire ré…" at bounding box center [908, 231] width 413 height 479
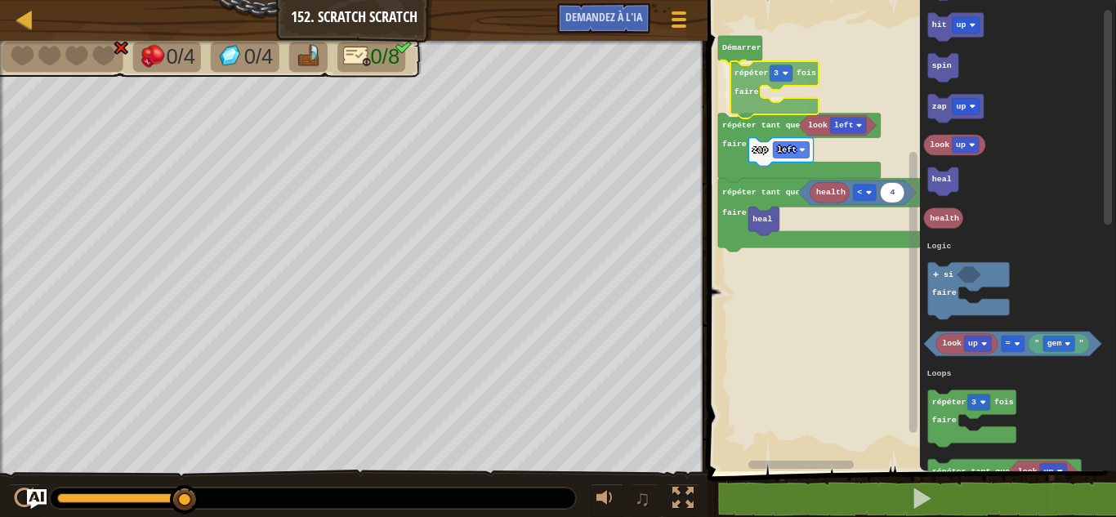
click at [743, 87] on div "Logique Boucles Littéraux Démarrer répéter 3 fois faire look left zap left répé…" at bounding box center [908, 231] width 413 height 479
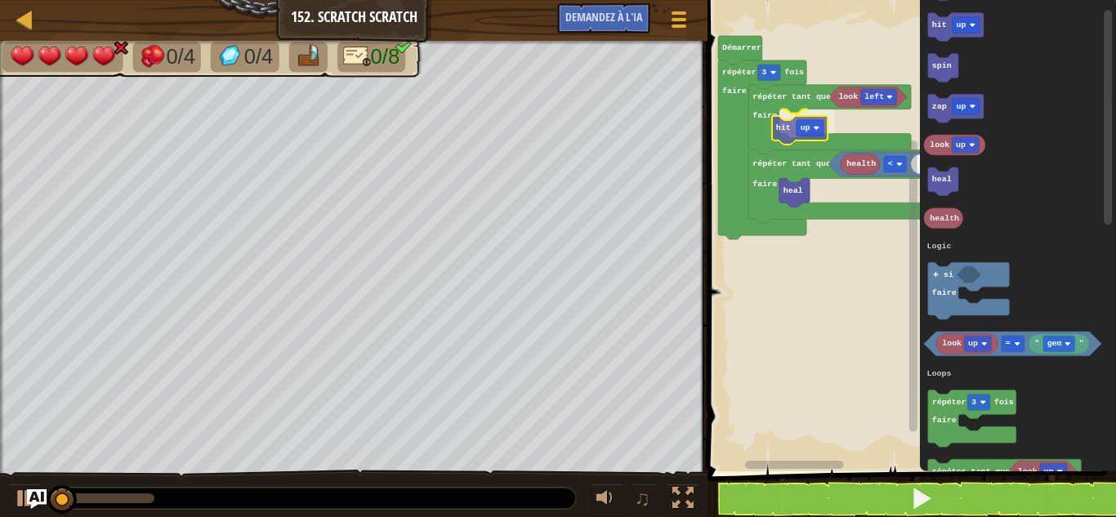
click at [787, 130] on div "Logique Boucles Littéraux Démarrer répéter 3 fois faire look left répéter tant …" at bounding box center [908, 231] width 413 height 479
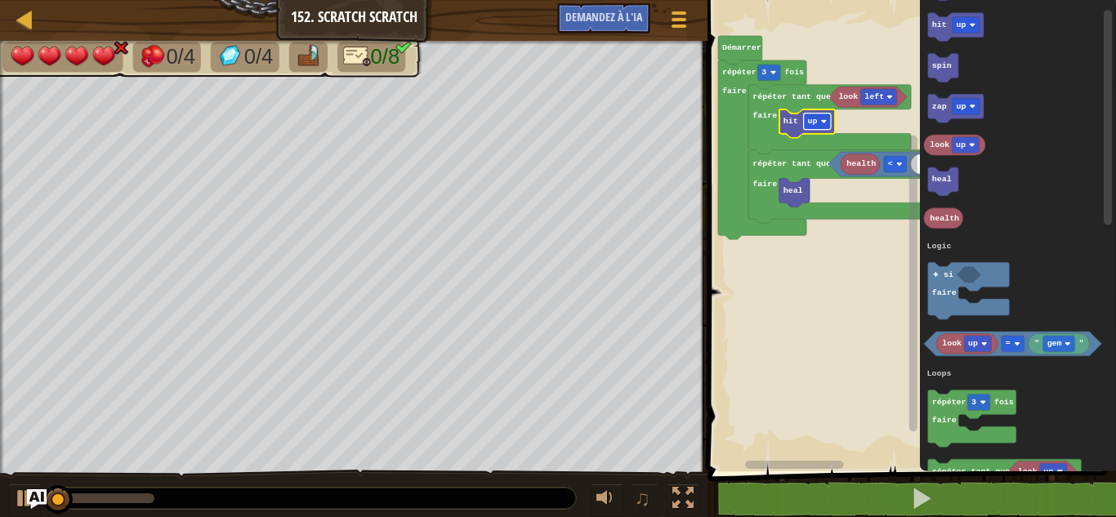
click at [813, 127] on rect "Espace de travail de Blocky" at bounding box center [817, 122] width 27 height 16
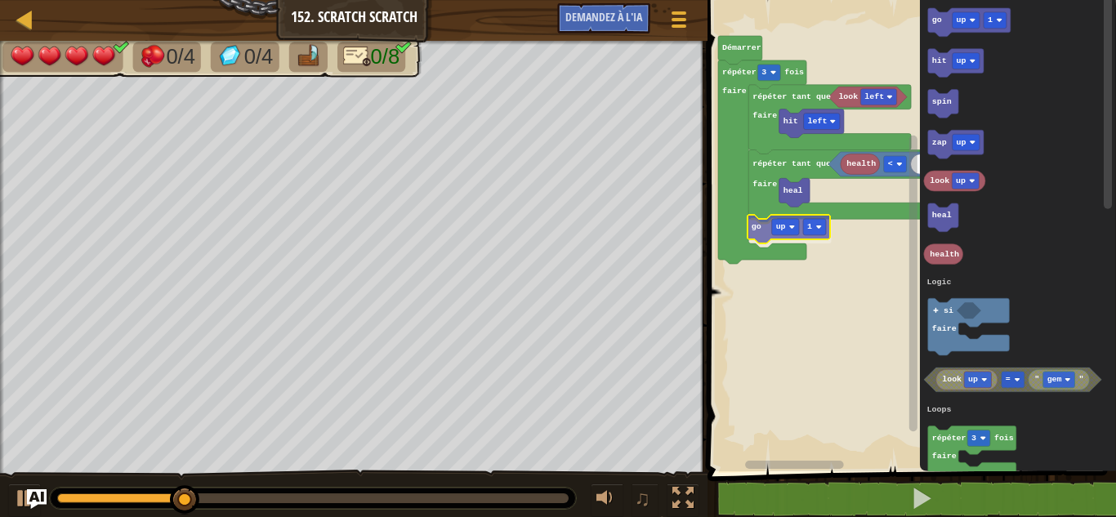
click at [757, 223] on div "Logique Boucles Littéraux Démarrer répéter 3 fois faire look left répéter tant …" at bounding box center [908, 231] width 413 height 479
click at [884, 270] on rect "Espace de travail de Blocky" at bounding box center [908, 231] width 413 height 479
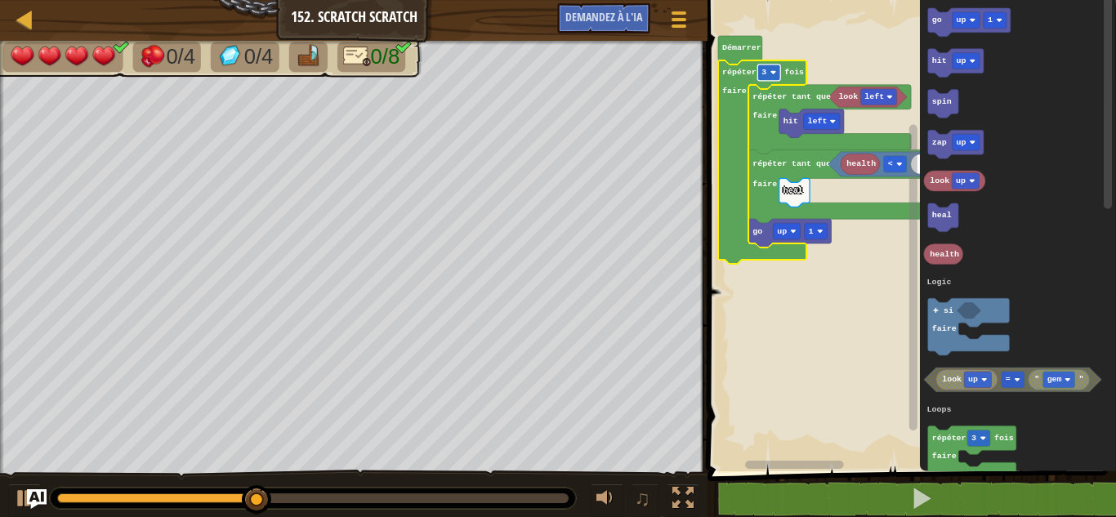
click at [768, 70] on rect "Espace de travail de Blocky" at bounding box center [768, 73] width 23 height 16
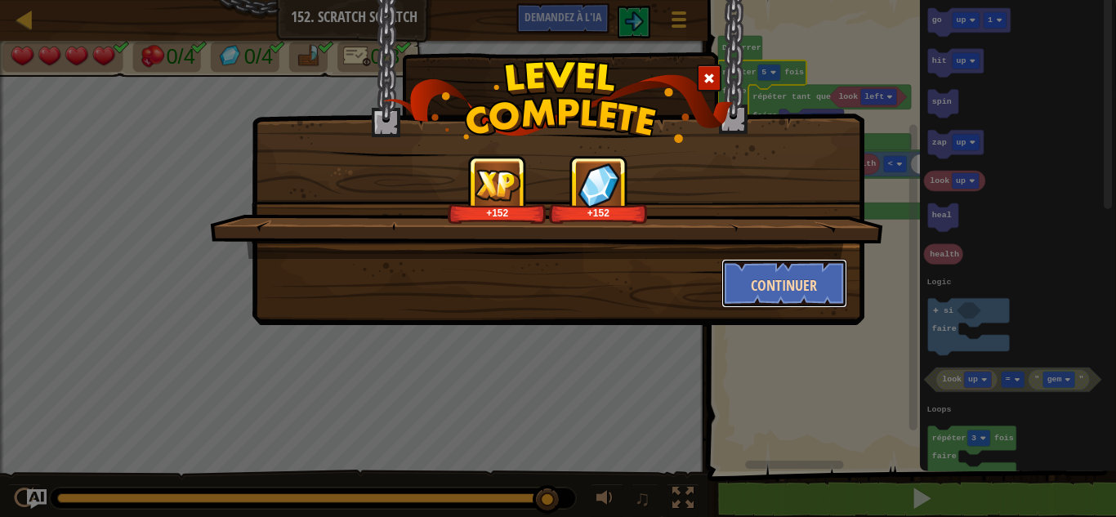
click at [749, 305] on button "Continuer" at bounding box center [784, 283] width 127 height 49
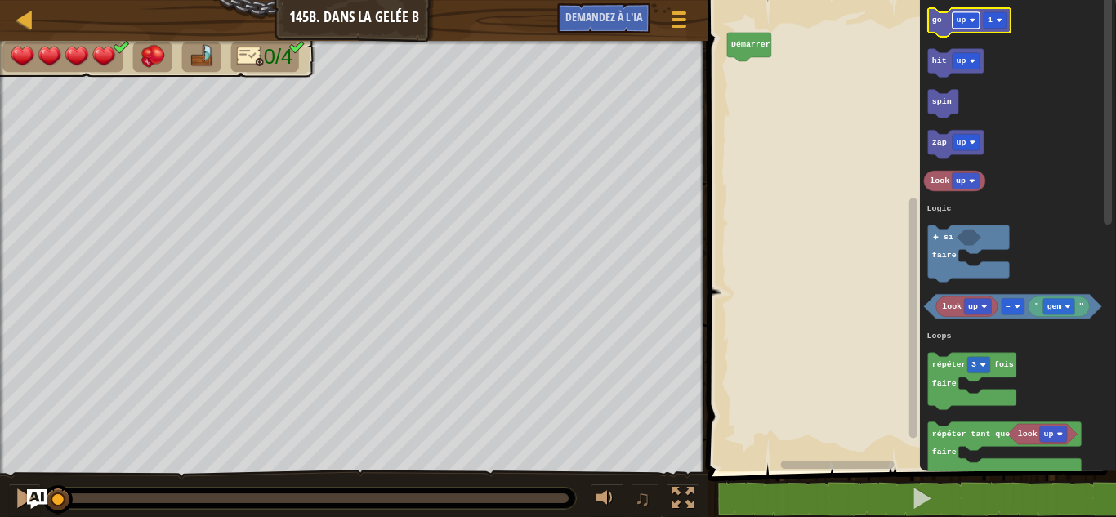
click at [965, 12] on rect "Espace de travail de Blocky" at bounding box center [965, 20] width 27 height 16
click at [1002, 20] on rect "Espace de travail de Blocky" at bounding box center [1003, 20] width 23 height 16
click at [934, 25] on icon "Espace de travail de Blocky" at bounding box center [973, 22] width 91 height 29
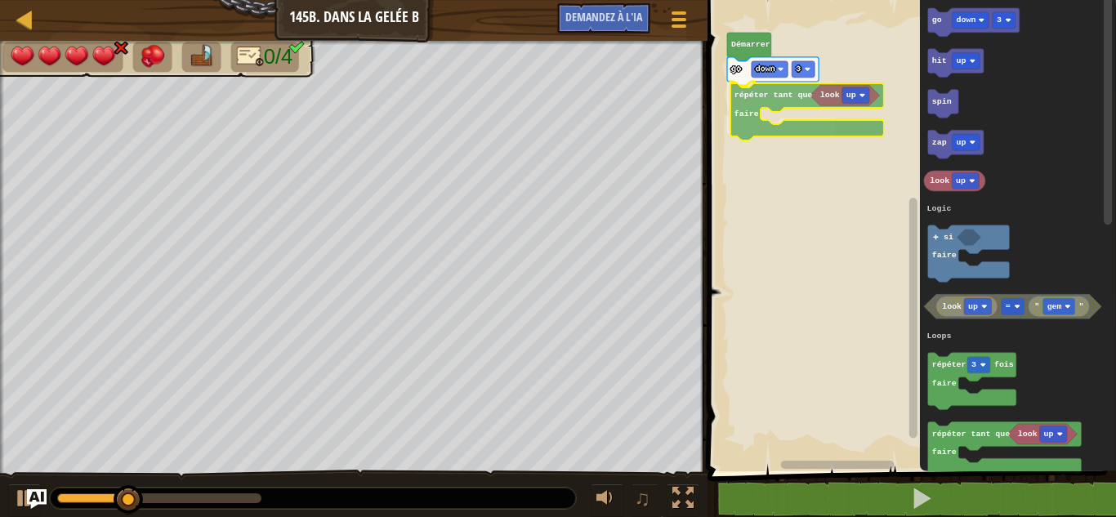
click at [757, 102] on div "Logique Boucles Littéraux Démarrer go down 3 répéter tant que faire go down 3 h…" at bounding box center [908, 231] width 413 height 479
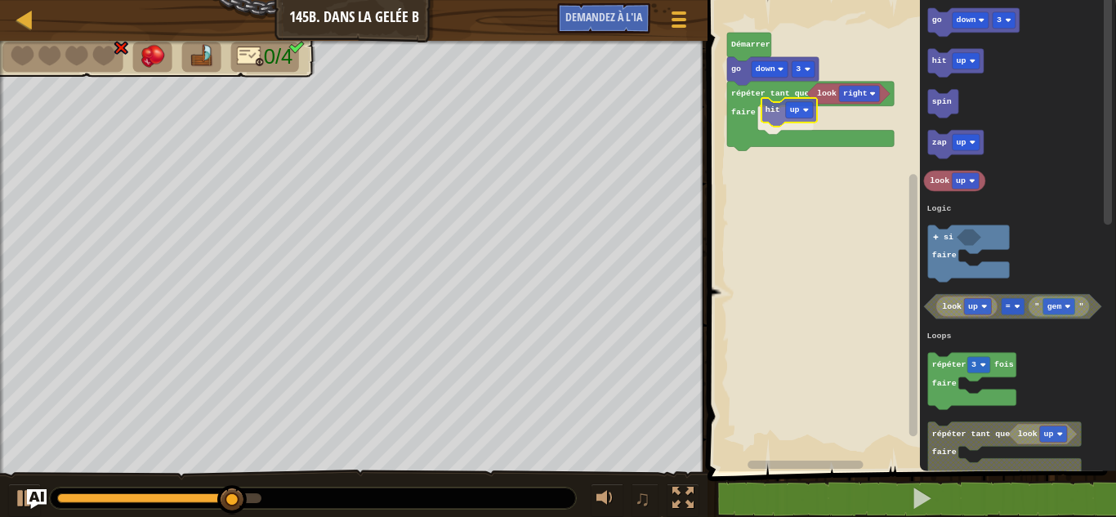
click at [776, 114] on div "Logique Boucles Littéraux Démarrer go down 3 répéter tant que faire look right …" at bounding box center [908, 231] width 413 height 479
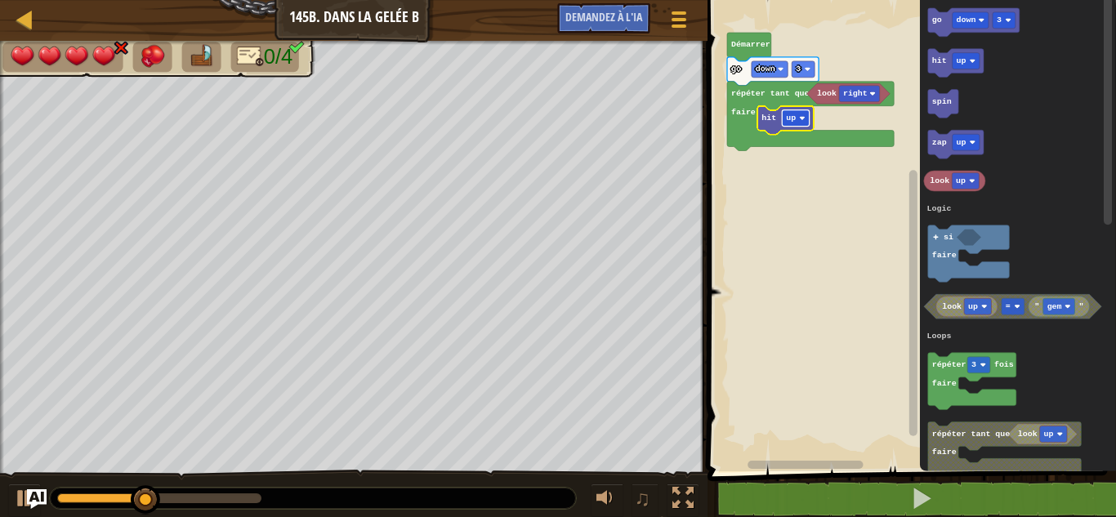
click at [796, 118] on rect "Espace de travail de Blocky" at bounding box center [795, 118] width 27 height 16
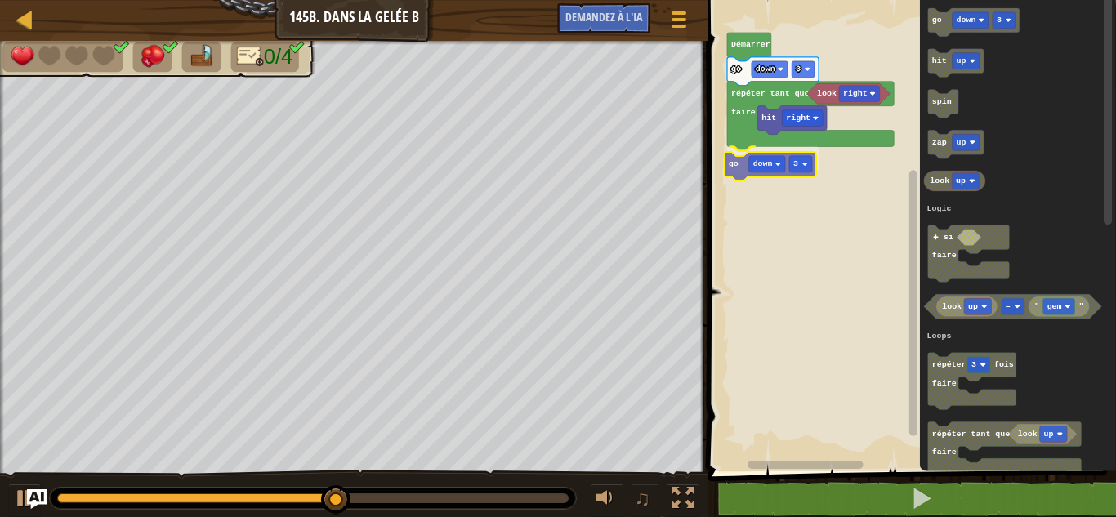
click at [742, 172] on div "Logique Boucles Littéraux Démarrer go down 3 répéter tant que faire look right …" at bounding box center [908, 231] width 413 height 479
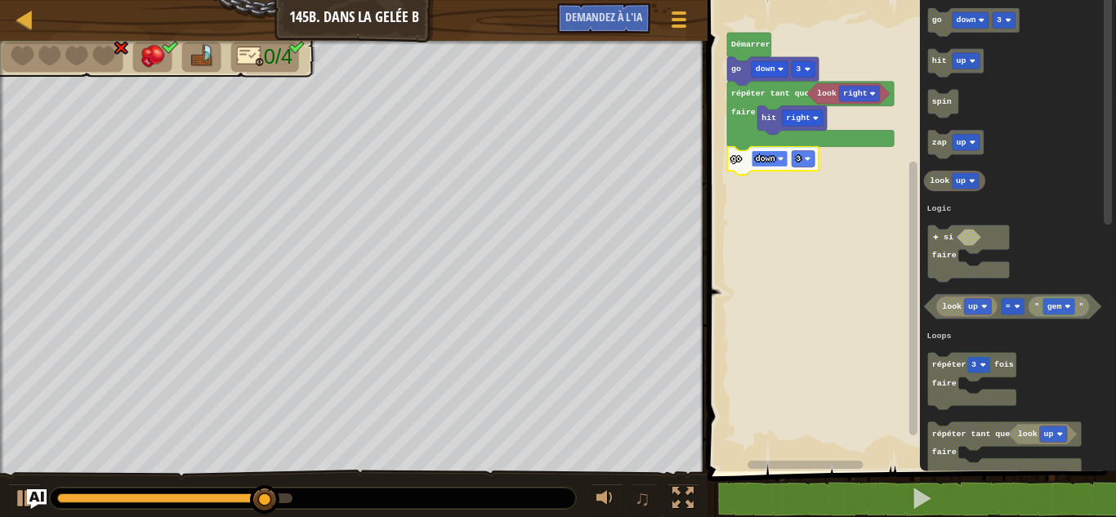
click at [778, 163] on rect "Espace de travail de Blocky" at bounding box center [769, 158] width 36 height 16
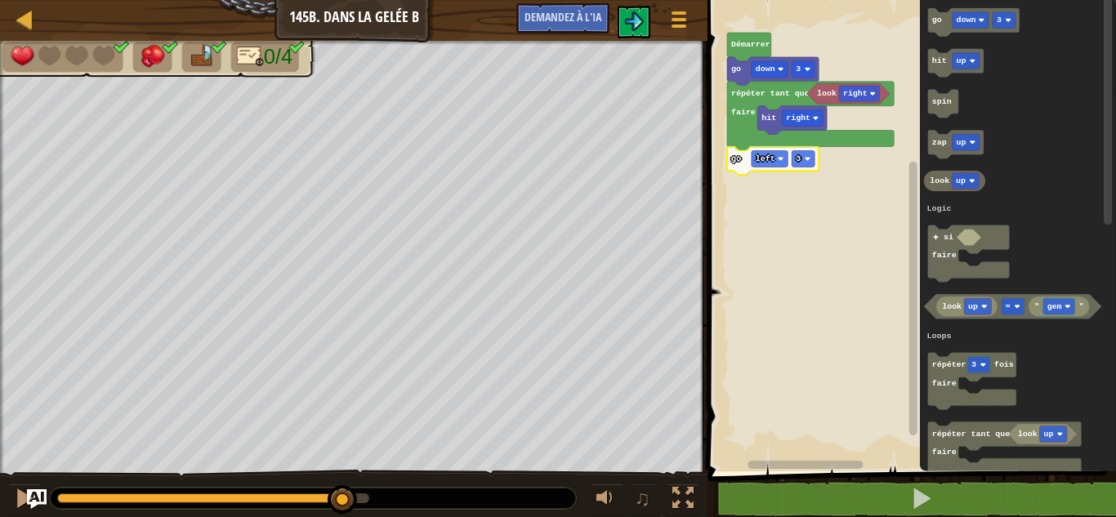
click at [392, 0] on body "Carte Junior 145b. Dans la gelée B Menu du jeu Demandez à l'IA 1 הההההההההההההה…" at bounding box center [558, 0] width 1116 height 0
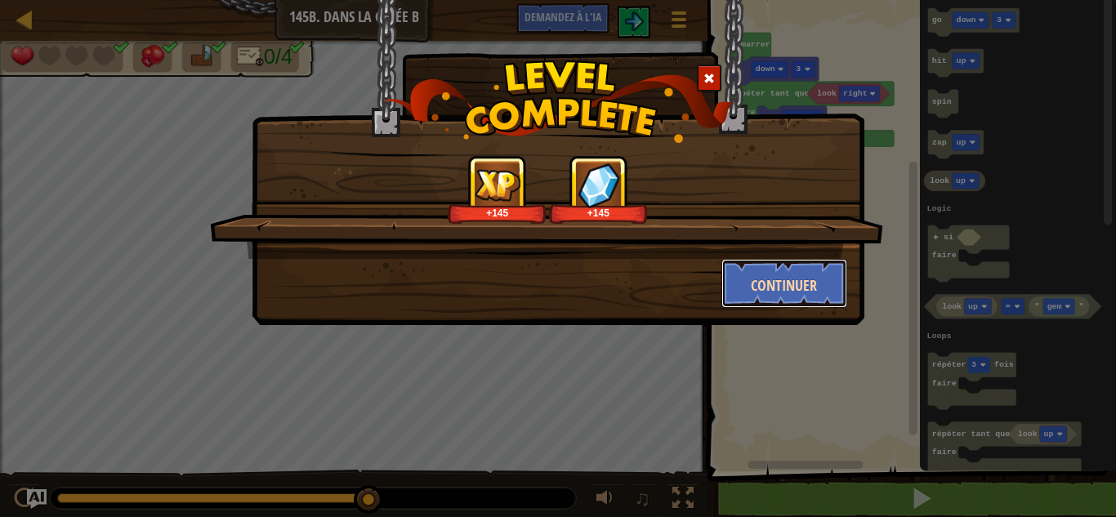
click at [778, 268] on button "Continuer" at bounding box center [784, 283] width 127 height 49
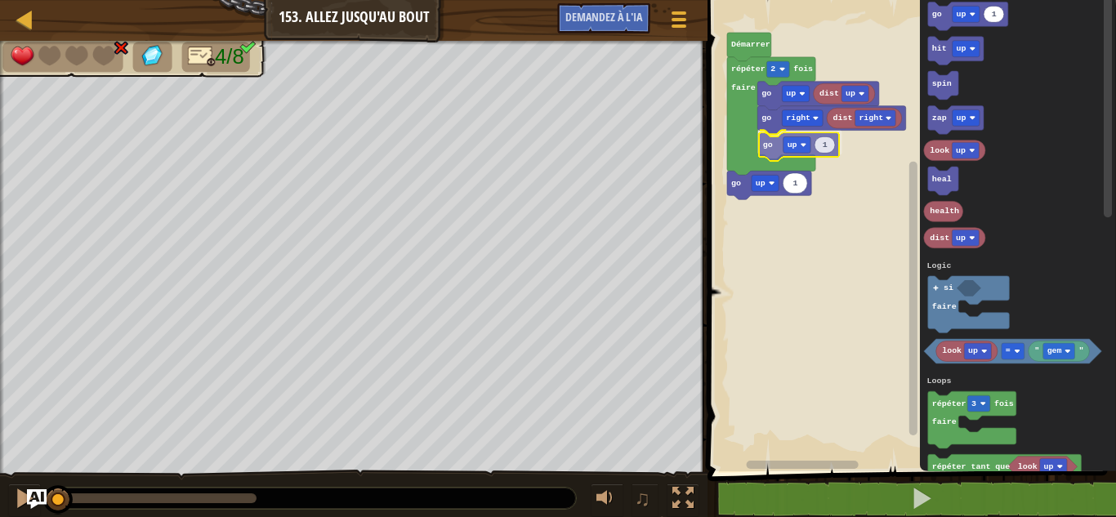
click at [773, 145] on div "Logique Boucles Littéraux dist up dist right go right go up go up 1 go up répét…" at bounding box center [908, 231] width 413 height 479
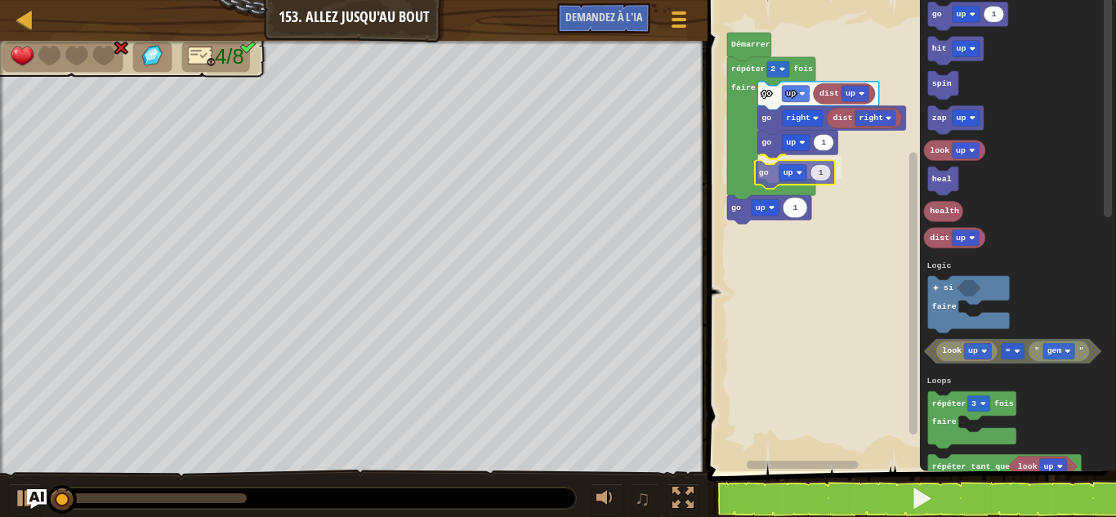
click at [770, 171] on div "Logique Boucles Littéraux dist up dist right go right 1 go up go up go up 1 go …" at bounding box center [908, 231] width 413 height 479
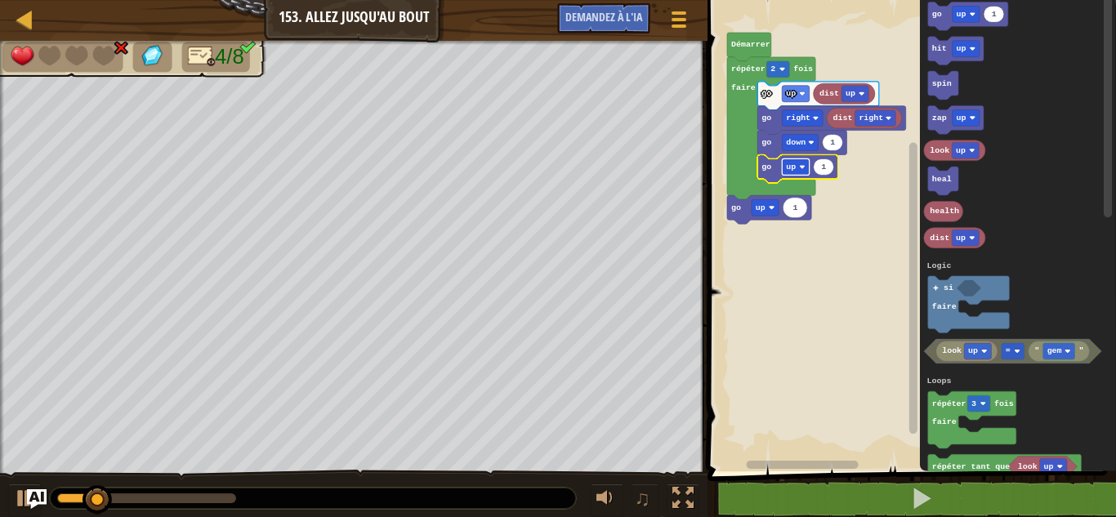
click at [797, 165] on rect "Espace de travail de Blocky" at bounding box center [795, 166] width 27 height 16
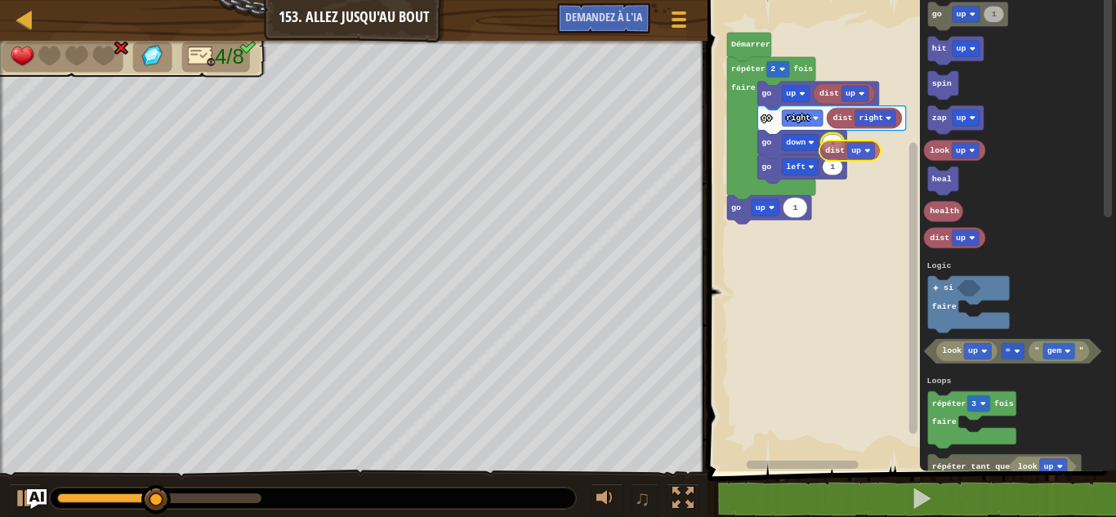
click at [835, 154] on div "Logique Boucles Littéraux Démarrer 1 go up répéter 2 fois faire dist up go up d…" at bounding box center [908, 231] width 413 height 479
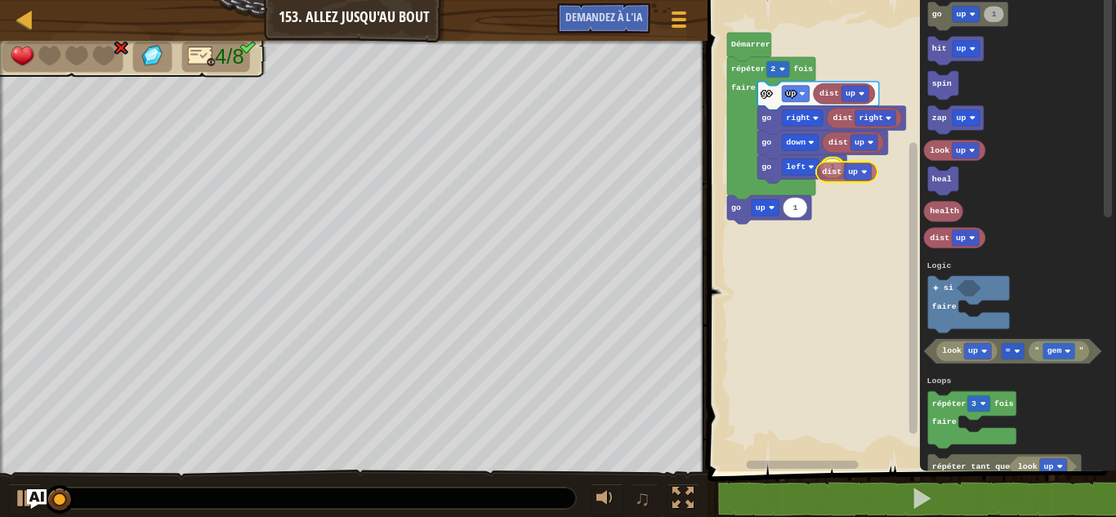
click at [827, 167] on div "Logique Boucles Littéraux Démarrer 1 go up répéter 2 fois faire dist up go up d…" at bounding box center [908, 231] width 413 height 479
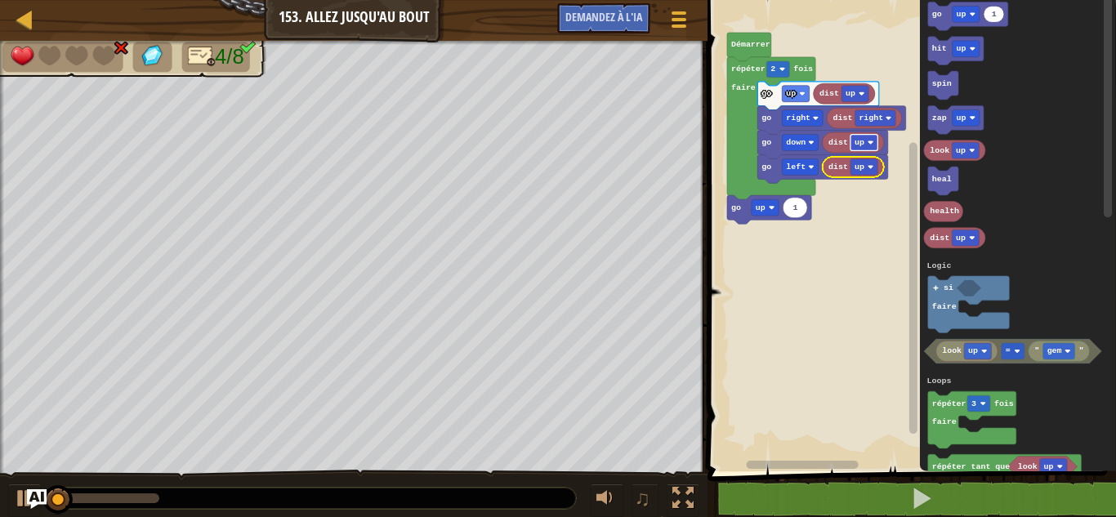
click at [867, 138] on rect "Espace de travail de Blocky" at bounding box center [863, 143] width 27 height 16
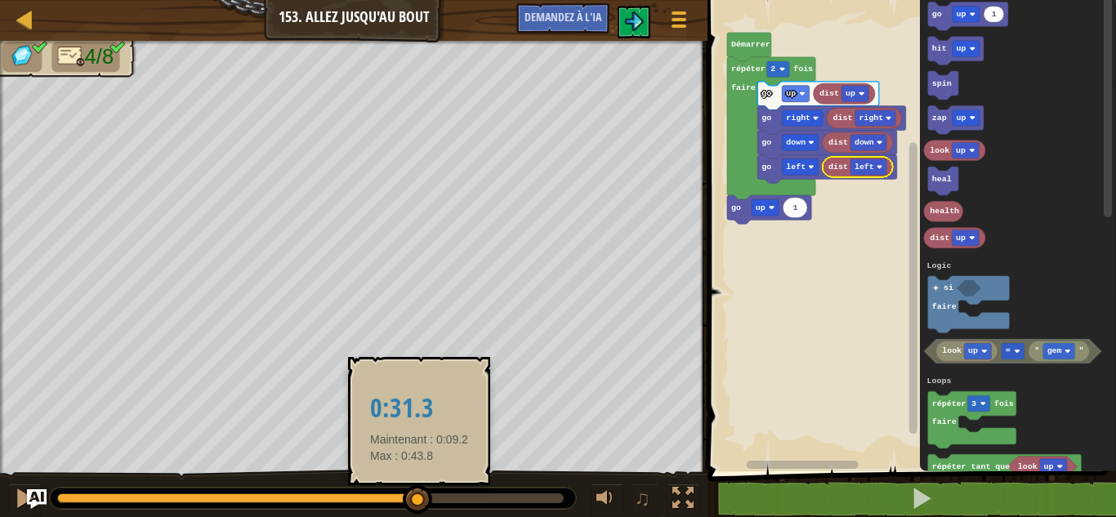
click at [692, 0] on body "Carte Junior 153. Allez jusqu'au bout Menu du jeu Demandez à l'IA 1 ההההההההההה…" at bounding box center [558, 0] width 1116 height 0
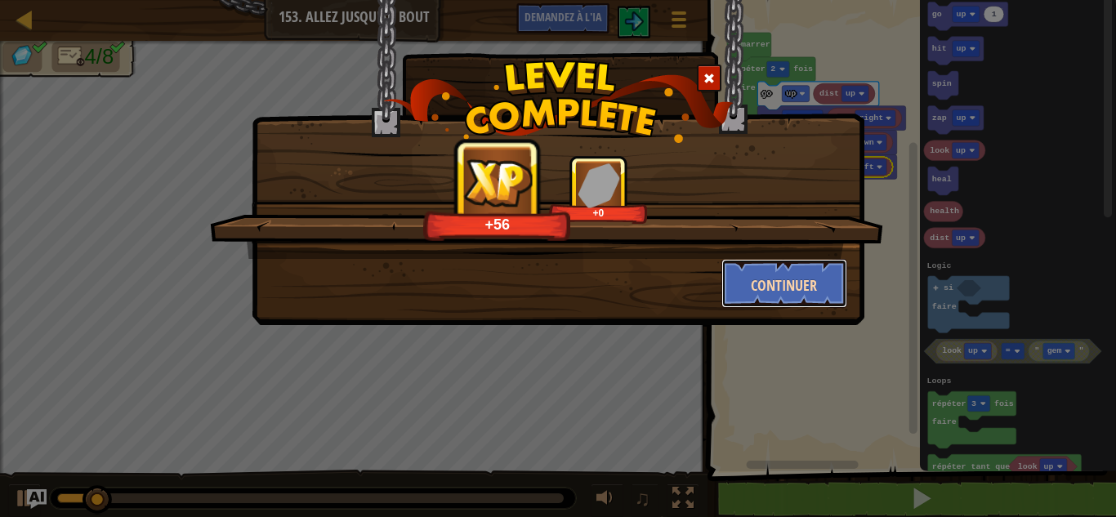
click at [799, 272] on button "Continuer" at bounding box center [784, 283] width 127 height 49
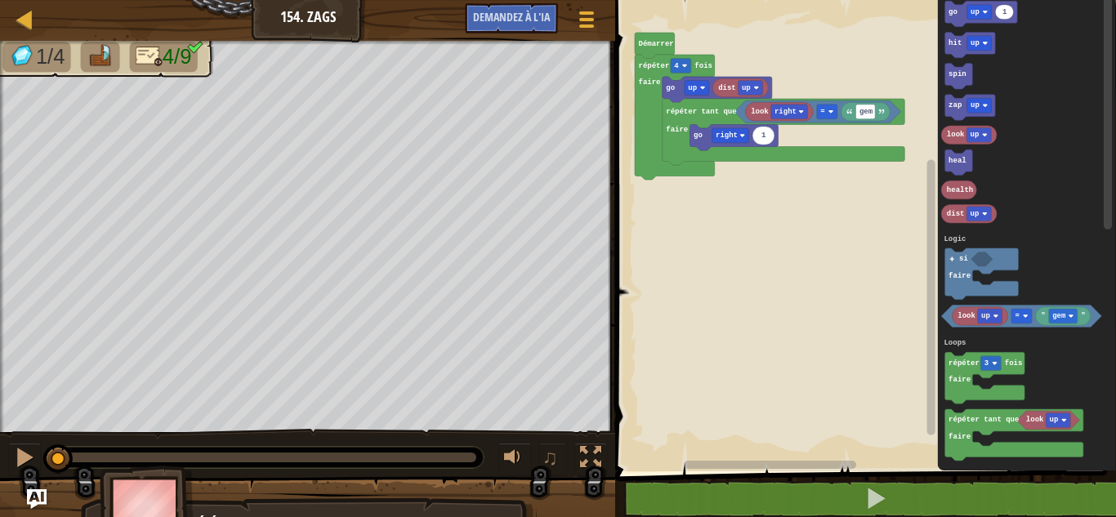
click at [799, 272] on rect "Espace de travail de Blocky" at bounding box center [863, 231] width 506 height 479
click at [1062, 316] on text "gem" at bounding box center [1060, 317] width 14 height 8
click at [769, 391] on rect "Espace de travail de Blocky" at bounding box center [863, 231] width 506 height 479
click at [18, 463] on div at bounding box center [24, 457] width 21 height 21
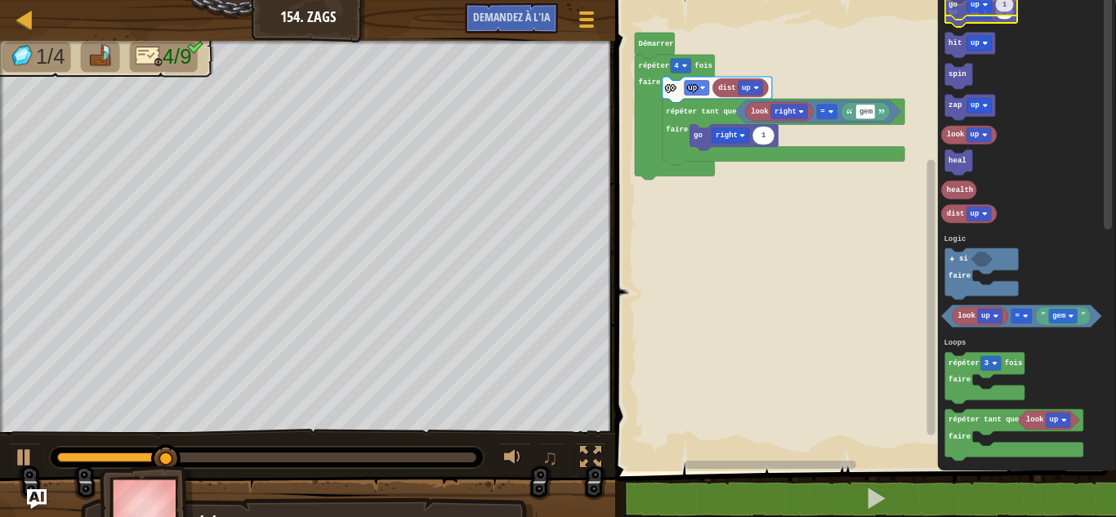
click at [953, 16] on icon "Espace de travail de Blocky" at bounding box center [981, 14] width 73 height 26
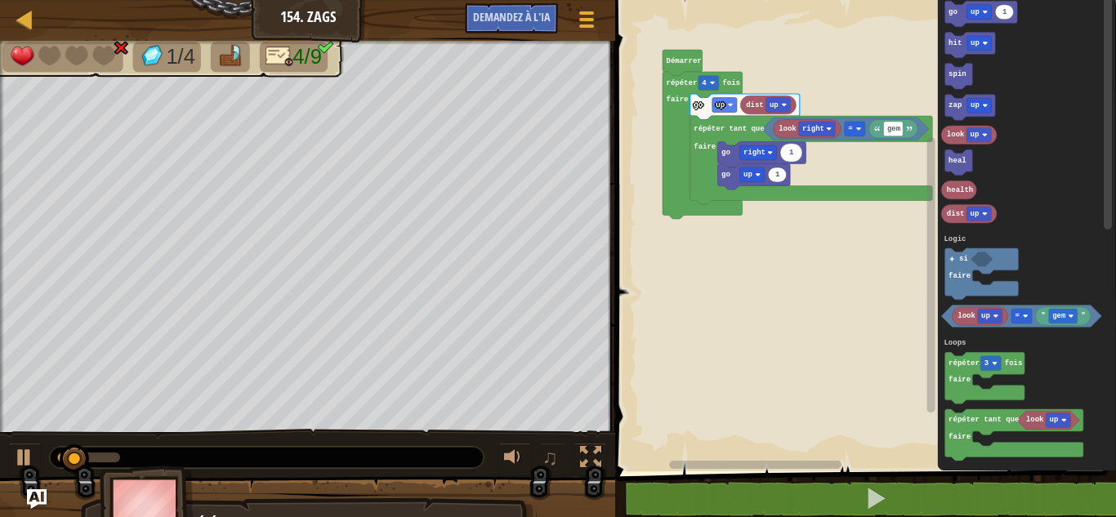
click at [793, 33] on rect "Espace de travail de Blocky" at bounding box center [863, 231] width 506 height 479
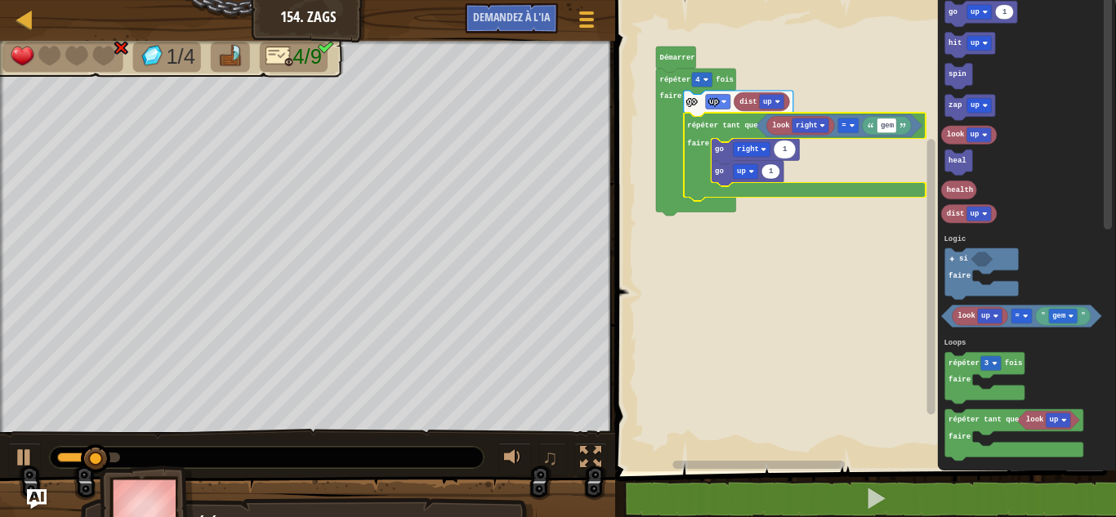
click at [687, 319] on rect "Espace de travail de Blocky" at bounding box center [863, 231] width 506 height 479
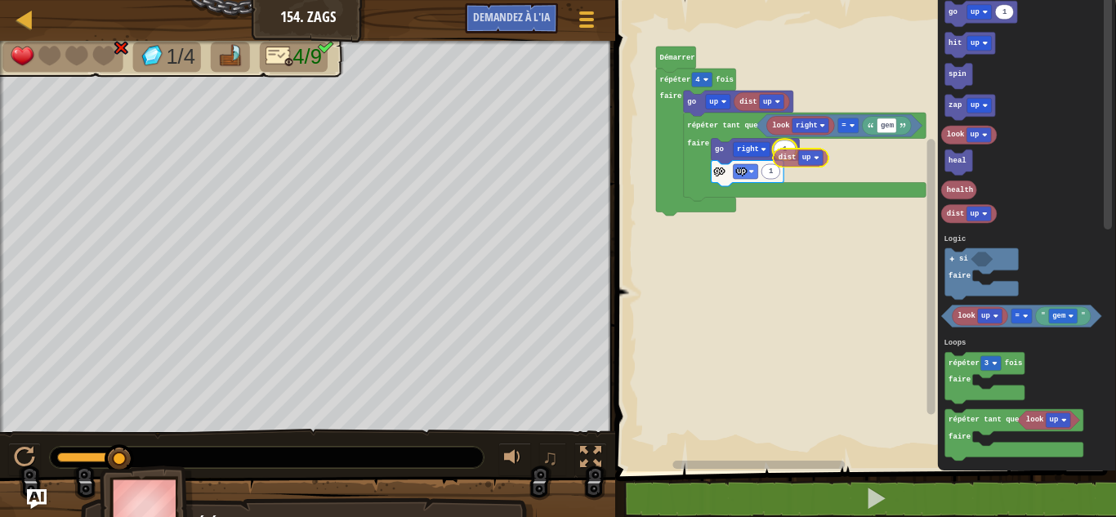
click at [789, 154] on div "Logique Boucles Littéraux Démarrer répéter 4 fois faire dist up go up look righ…" at bounding box center [863, 231] width 506 height 479
click at [777, 176] on div "Logique Boucles Littéraux dist up look right gem = dist up 1 go up go right rép…" at bounding box center [863, 231] width 506 height 479
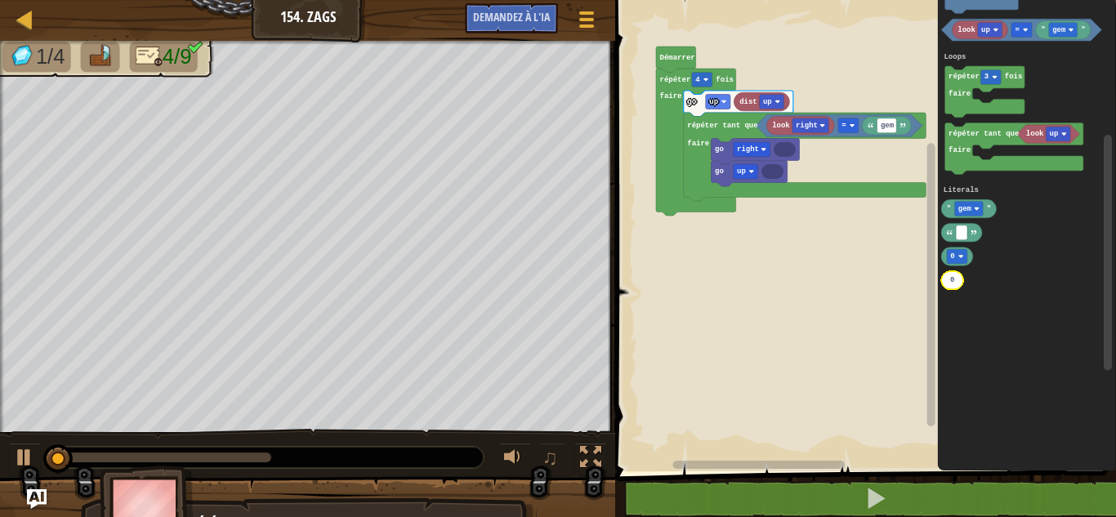
click at [953, 288] on icon "Espace de travail de Blocky" at bounding box center [952, 281] width 22 height 19
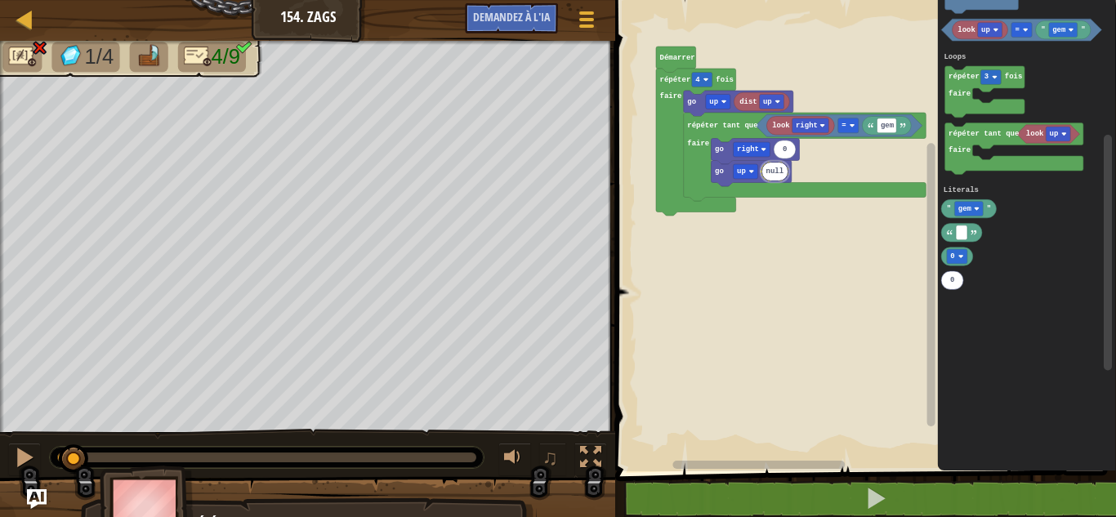
type input "1"
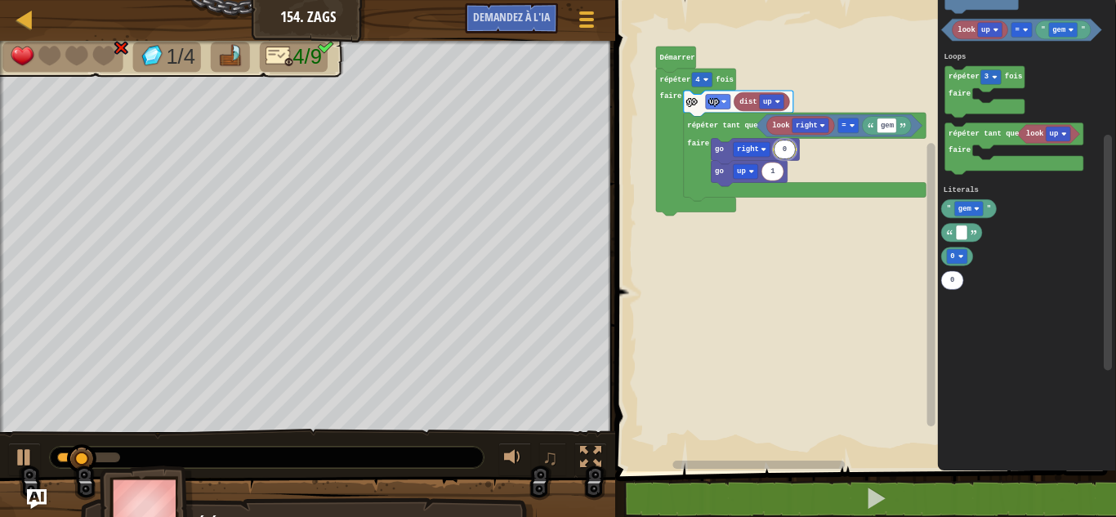
type input "1"
click at [711, 304] on rect "Espace de travail de Blocky" at bounding box center [863, 231] width 506 height 479
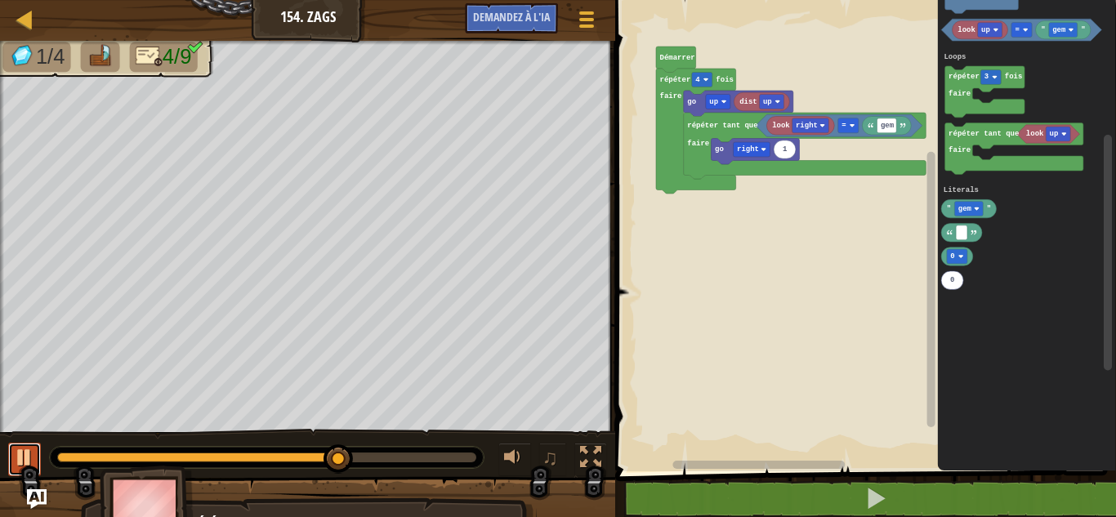
click at [21, 453] on div at bounding box center [24, 457] width 21 height 21
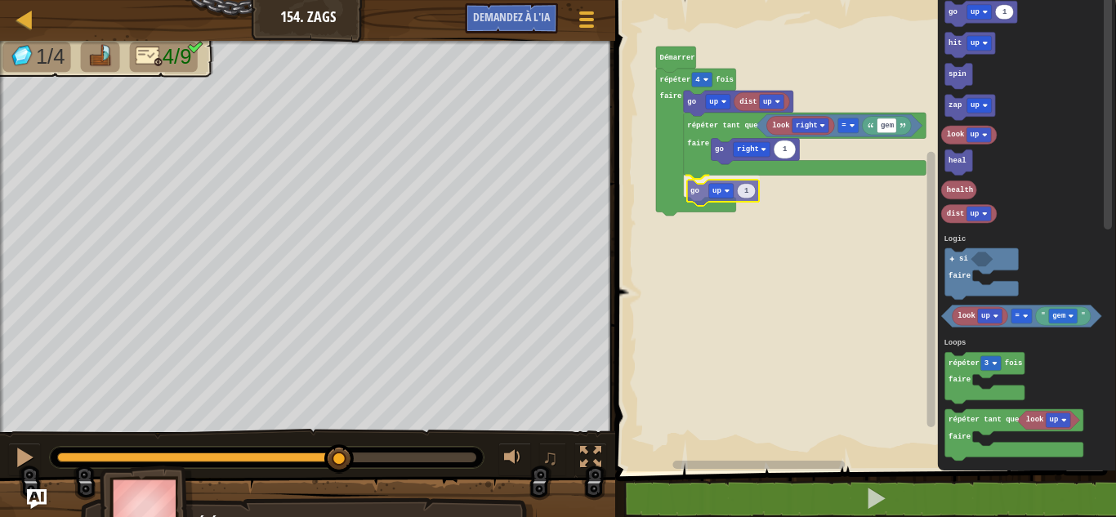
click at [699, 190] on div "Logique Boucles Littéraux Démarrer répéter 4 fois faire dist up go up look righ…" at bounding box center [863, 231] width 506 height 479
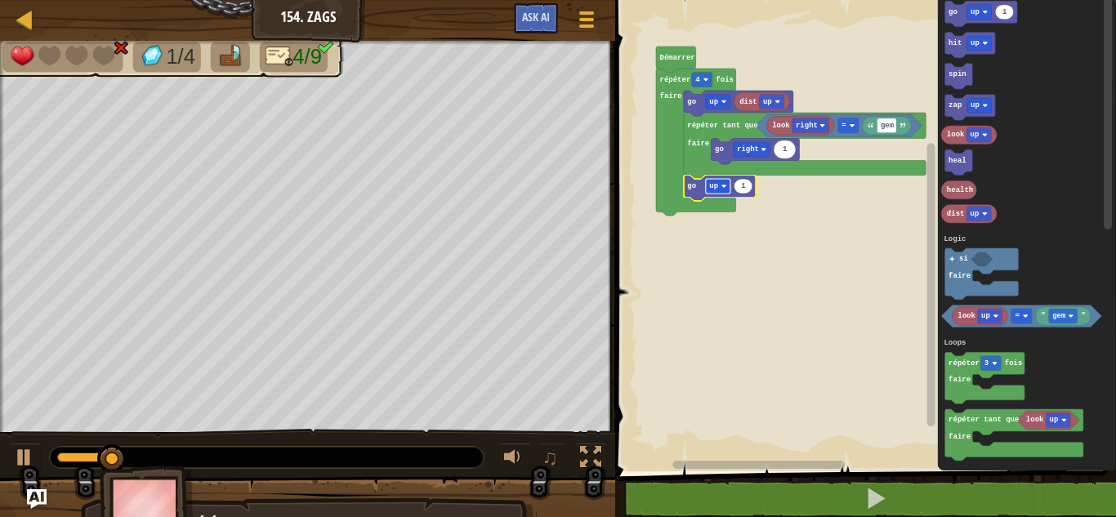
click at [711, 190] on text "up" at bounding box center [713, 186] width 9 height 8
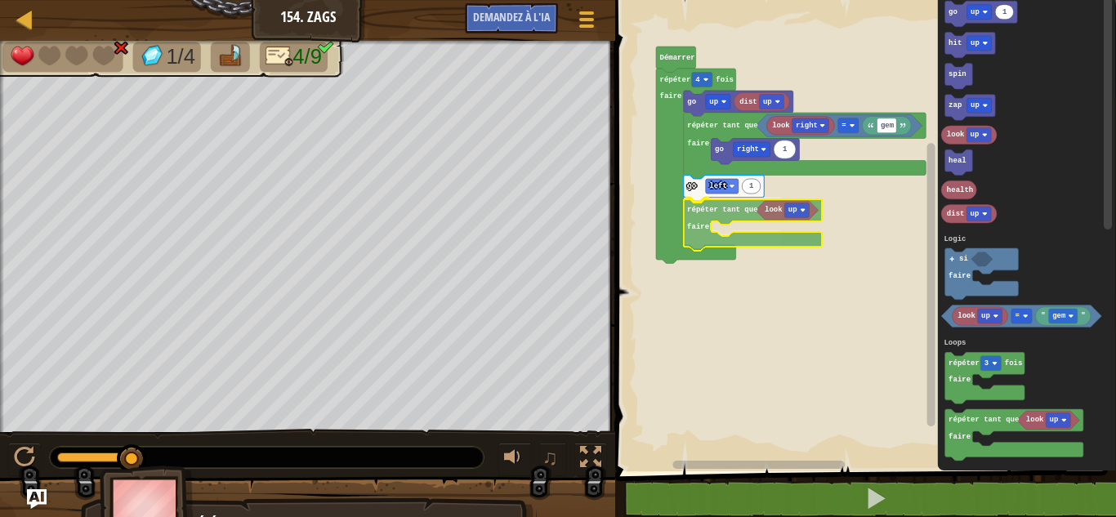
click at [693, 249] on div "Logique Boucles Littéraux Démarrer répéter 4 fois faire dist up go up look righ…" at bounding box center [863, 231] width 506 height 479
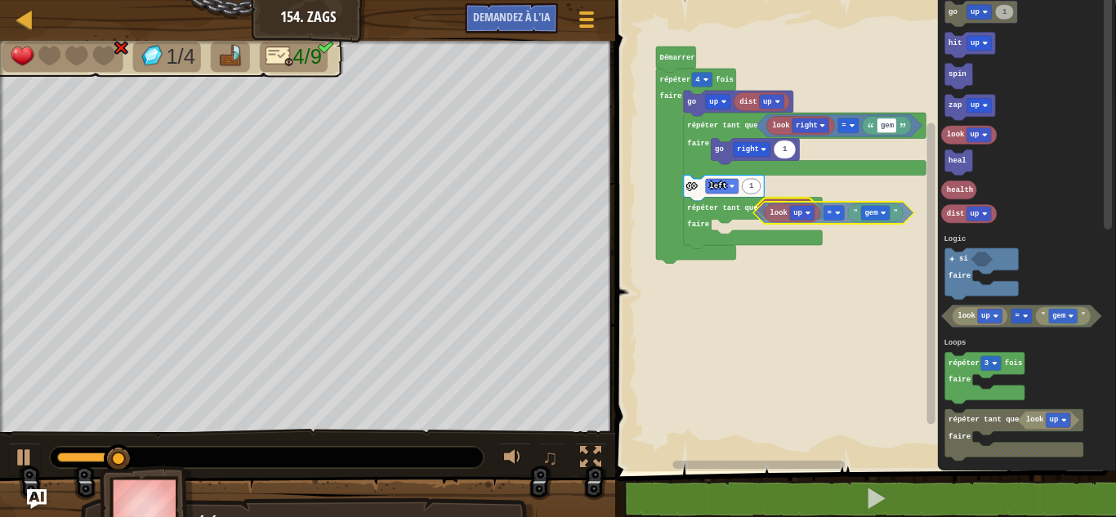
click at [759, 211] on div "Logique Boucles Littéraux Démarrer répéter 4 fois faire dist up go up look righ…" at bounding box center [863, 231] width 506 height 479
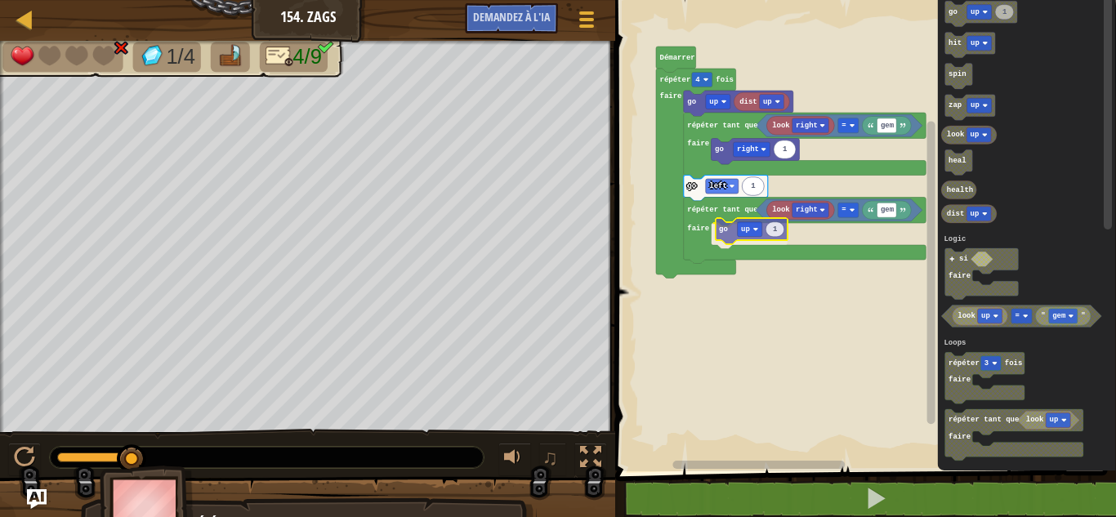
click at [728, 235] on div "Logique Boucles Littéraux Démarrer répéter 4 fois faire dist up go up look righ…" at bounding box center [863, 231] width 506 height 479
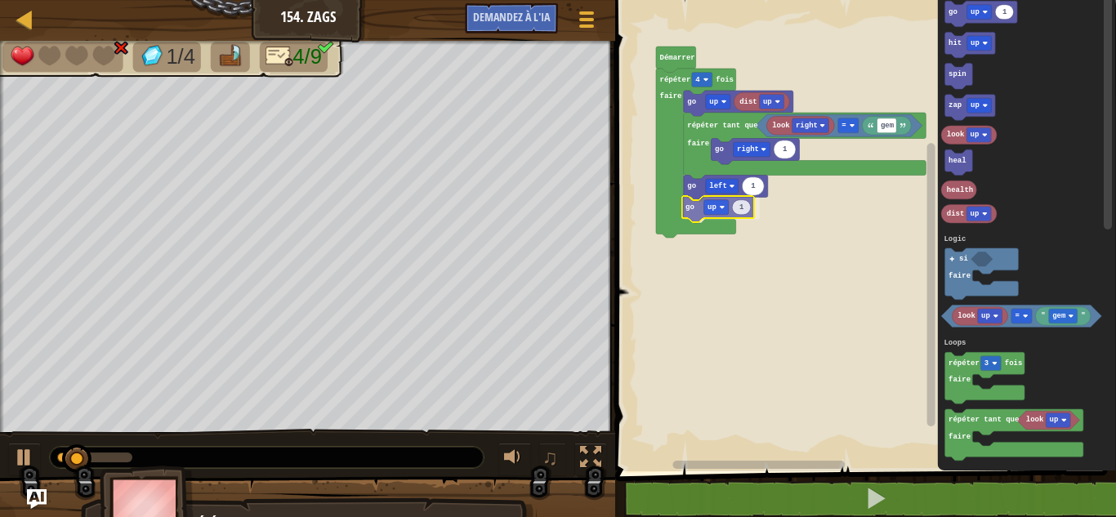
click at [695, 212] on div "Logique Boucles Littéraux Démarrer répéter 4 fois faire dist up go up look righ…" at bounding box center [863, 231] width 506 height 479
click at [713, 207] on text "up" at bounding box center [713, 208] width 9 height 8
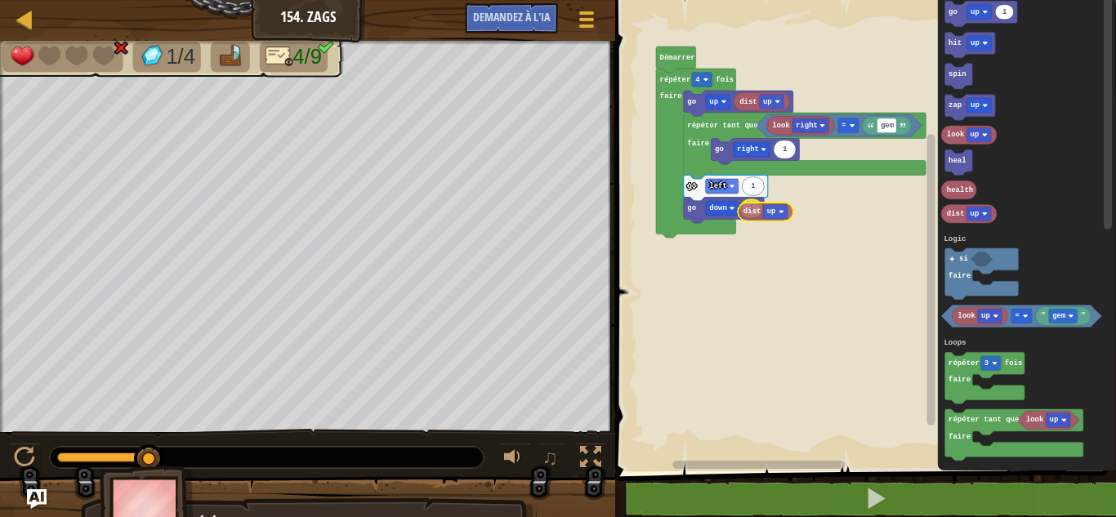
click at [749, 208] on div "Logique Boucles Littéraux Démarrer répéter 4 fois faire dist up go up look righ…" at bounding box center [863, 231] width 506 height 479
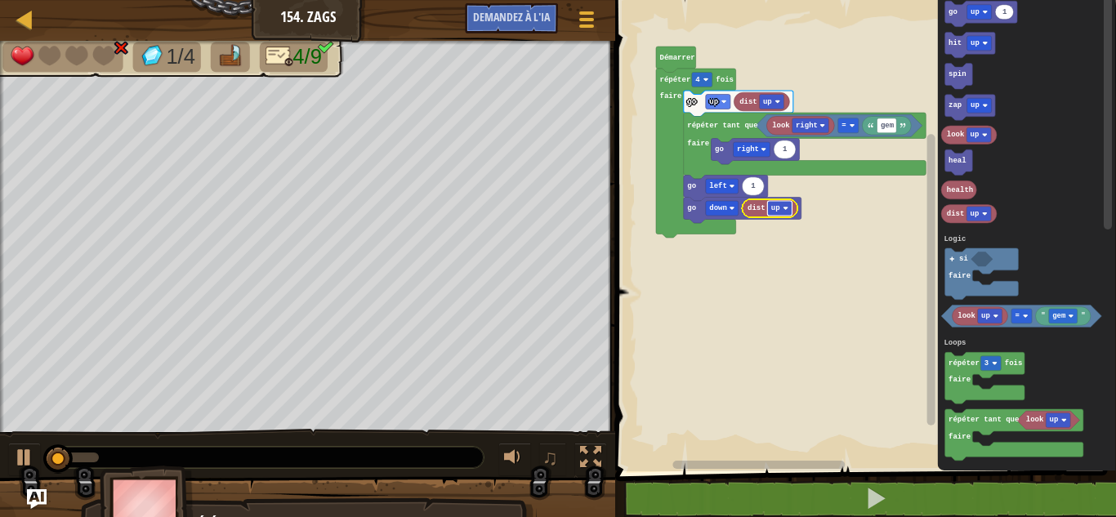
click at [781, 205] on rect "Espace de travail de Blocky" at bounding box center [779, 208] width 25 height 15
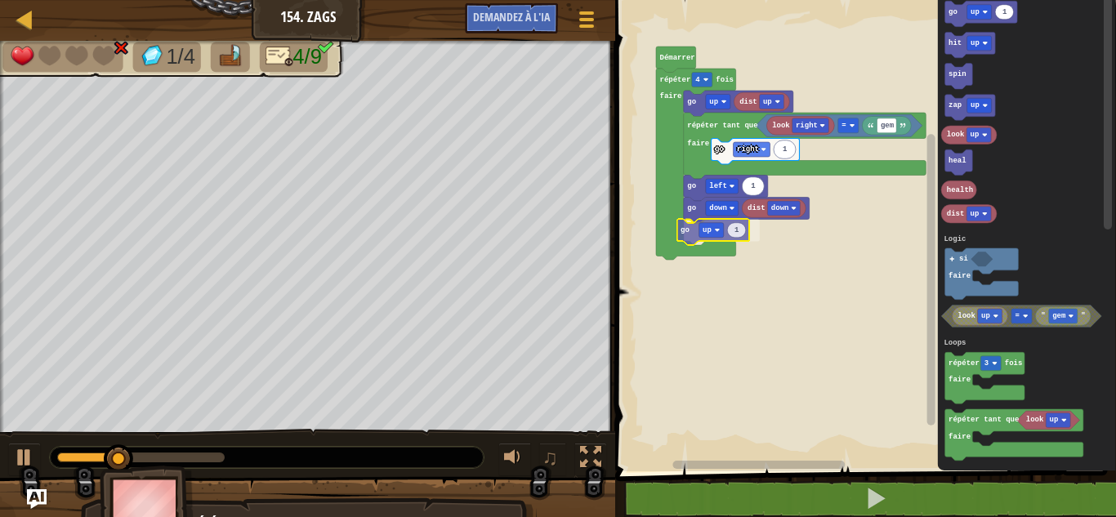
click at [691, 239] on div "Logique Boucles Littéraux Démarrer répéter 4 fois faire dist up go up look righ…" at bounding box center [863, 231] width 506 height 479
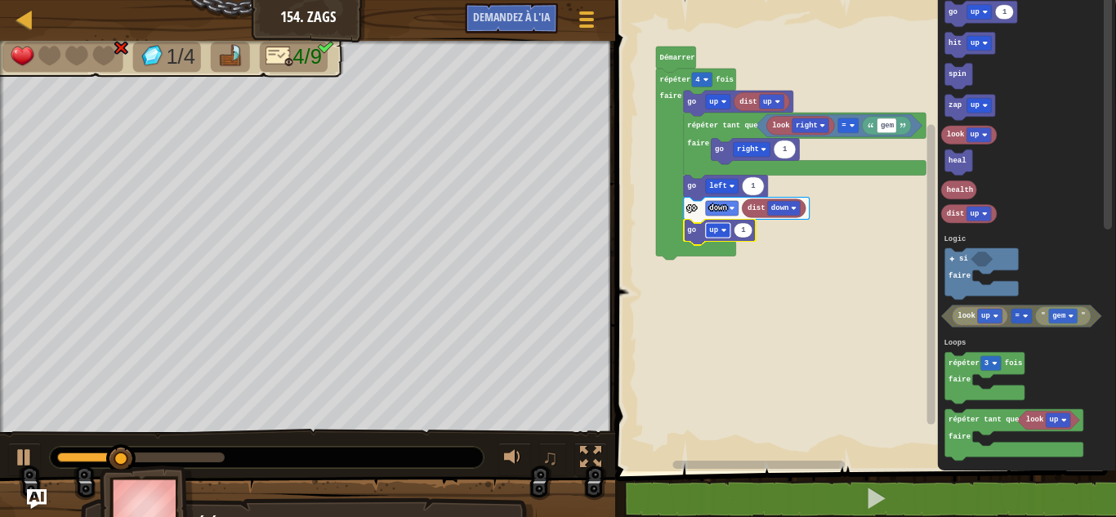
click at [713, 234] on text "up" at bounding box center [713, 230] width 9 height 8
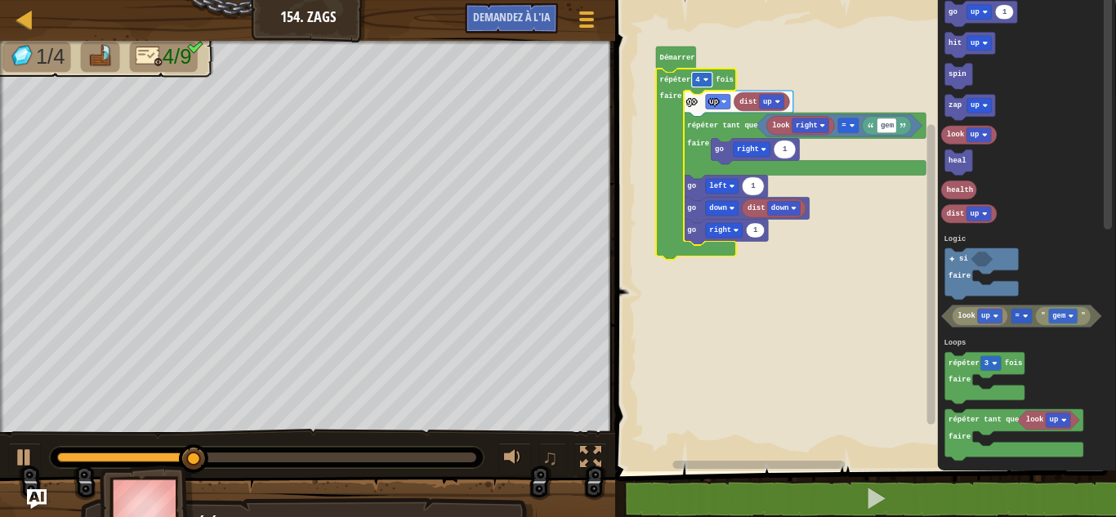
click at [702, 79] on rect "Espace de travail de Blocky" at bounding box center [702, 80] width 20 height 15
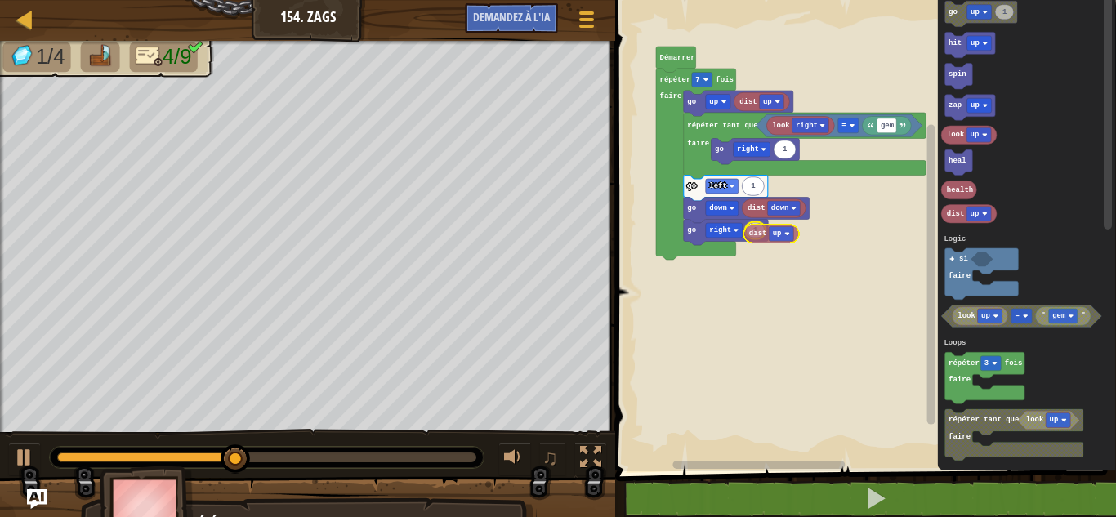
click at [762, 234] on div "Logique Boucles Littéraux Démarrer répéter 7 fois faire dist up go up look righ…" at bounding box center [863, 231] width 506 height 479
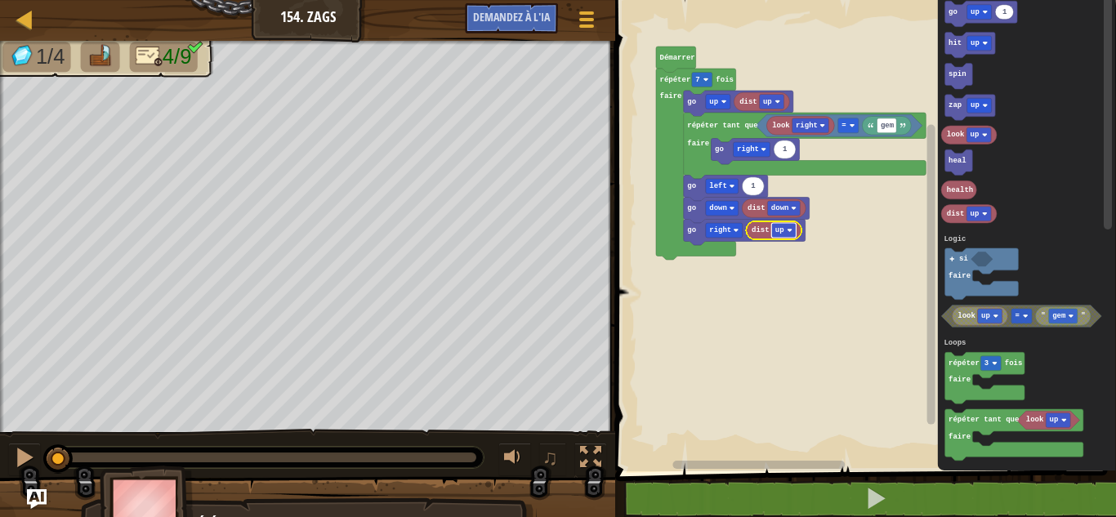
click at [781, 232] on text "up" at bounding box center [779, 230] width 9 height 8
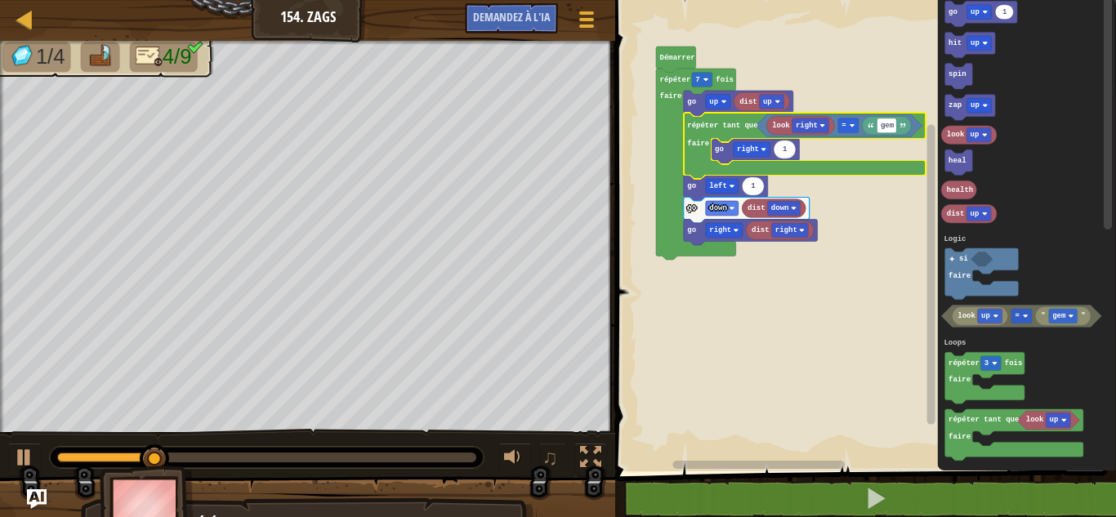
click at [796, 338] on rect "Espace de travail de Blocky" at bounding box center [863, 231] width 506 height 479
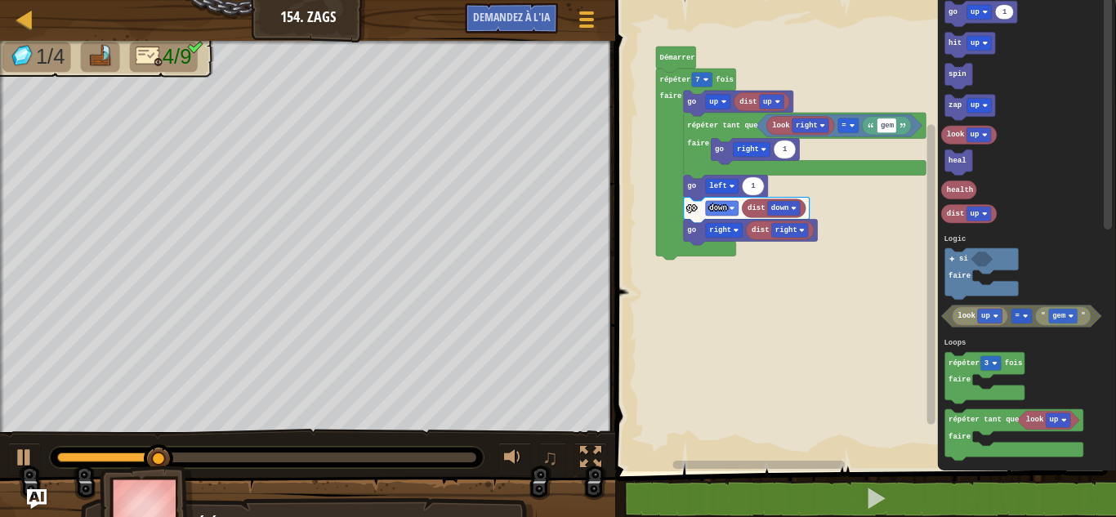
click at [796, 338] on rect "Espace de travail de Blocky" at bounding box center [863, 231] width 506 height 479
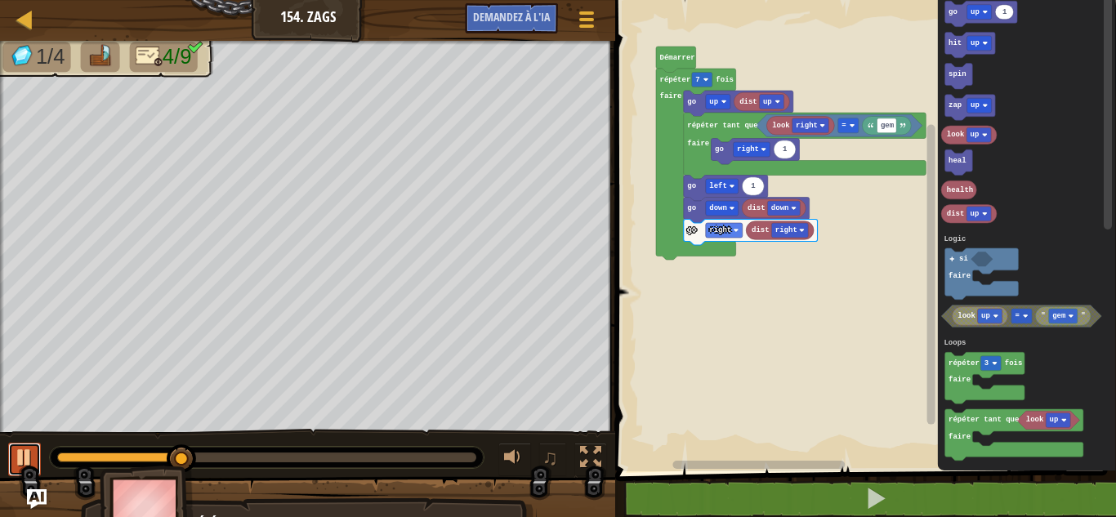
click at [20, 456] on div at bounding box center [24, 457] width 21 height 21
click at [16, 448] on div at bounding box center [24, 457] width 21 height 21
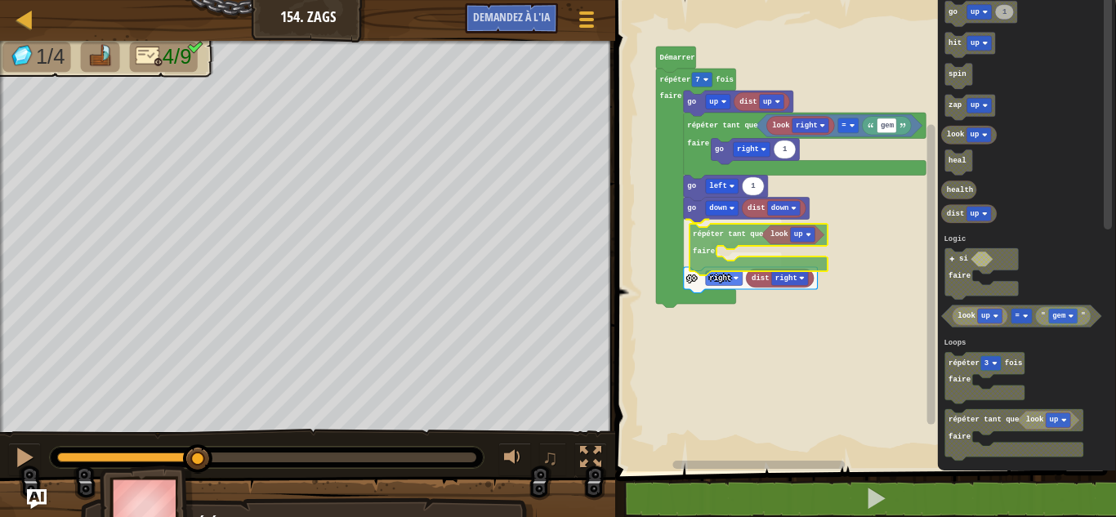
click at [720, 239] on div "Logique Boucles Littéraux dist up look right gem = 1 go right 1 dist down go do…" at bounding box center [863, 231] width 506 height 479
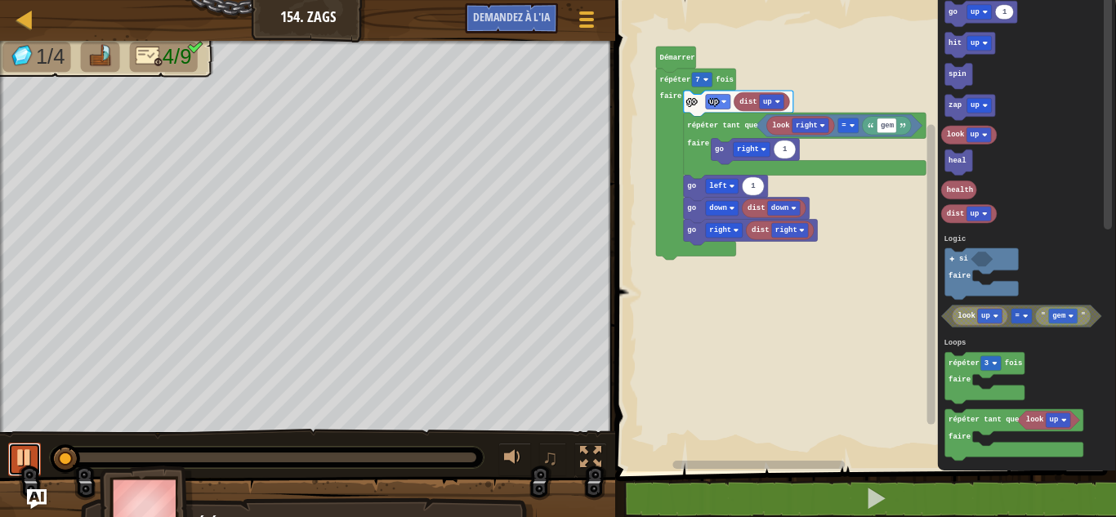
click at [21, 449] on div at bounding box center [24, 457] width 21 height 21
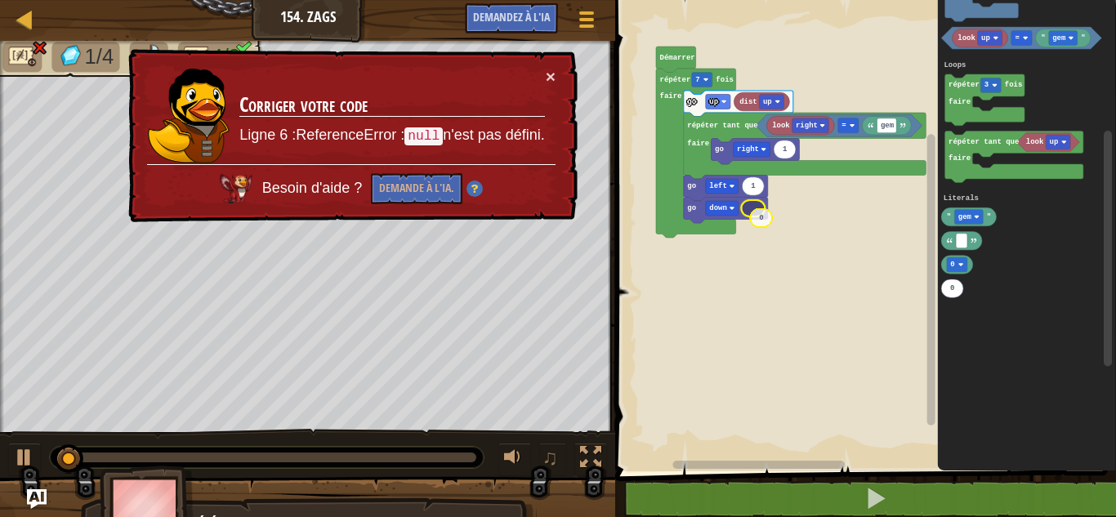
click at [758, 212] on div "Logique Boucles Littéraux dist up look right gem = 1 go right 1 go down go left…" at bounding box center [863, 231] width 506 height 479
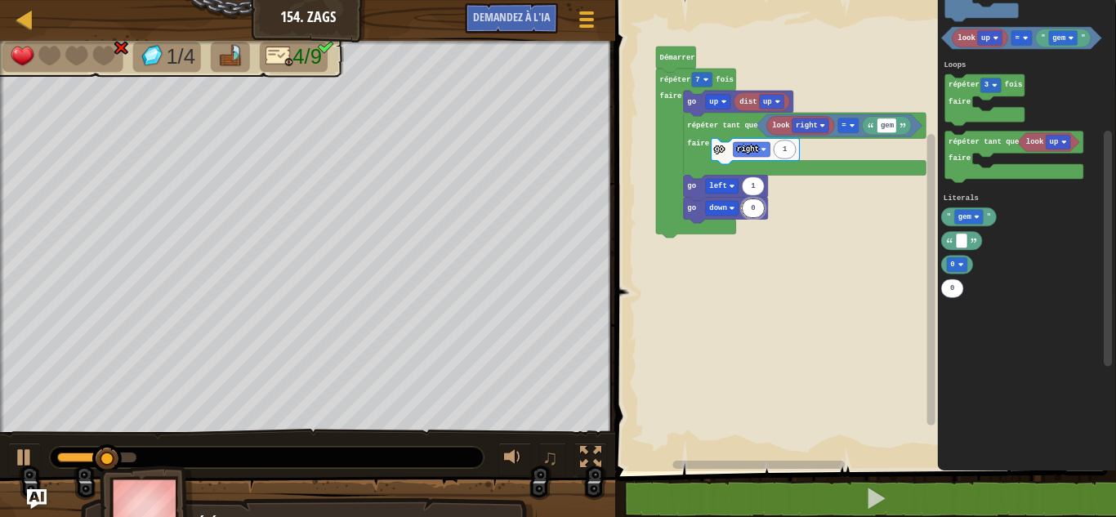
type input "6"
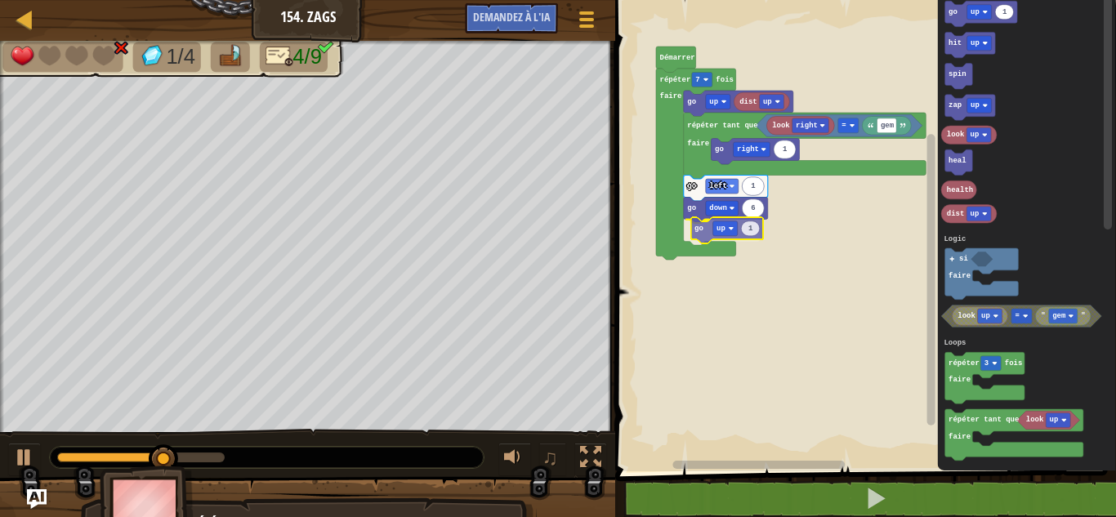
click at [704, 228] on div "Logique Boucles Littéraux Démarrer répéter 7 fois faire dist up go up look righ…" at bounding box center [863, 231] width 506 height 479
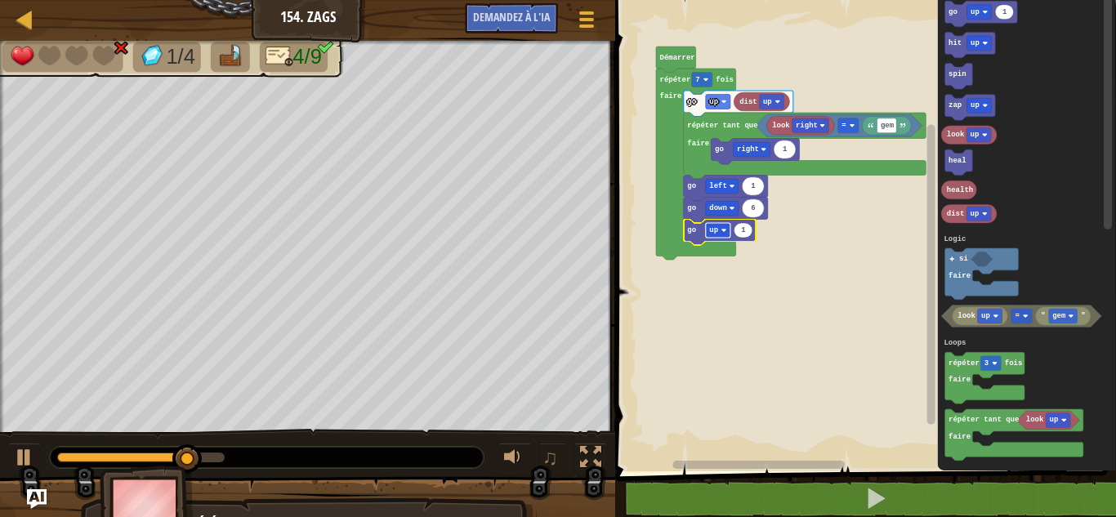
click at [717, 228] on text "up" at bounding box center [713, 230] width 9 height 8
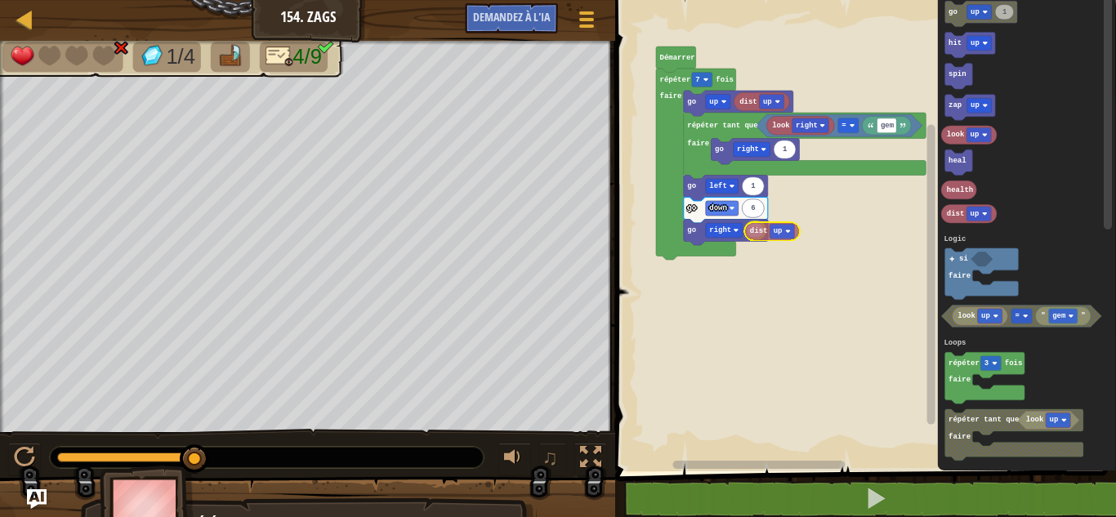
click at [758, 238] on div "Logique Boucles Littéraux Démarrer répéter 7 fois faire dist up go up look righ…" at bounding box center [863, 231] width 506 height 479
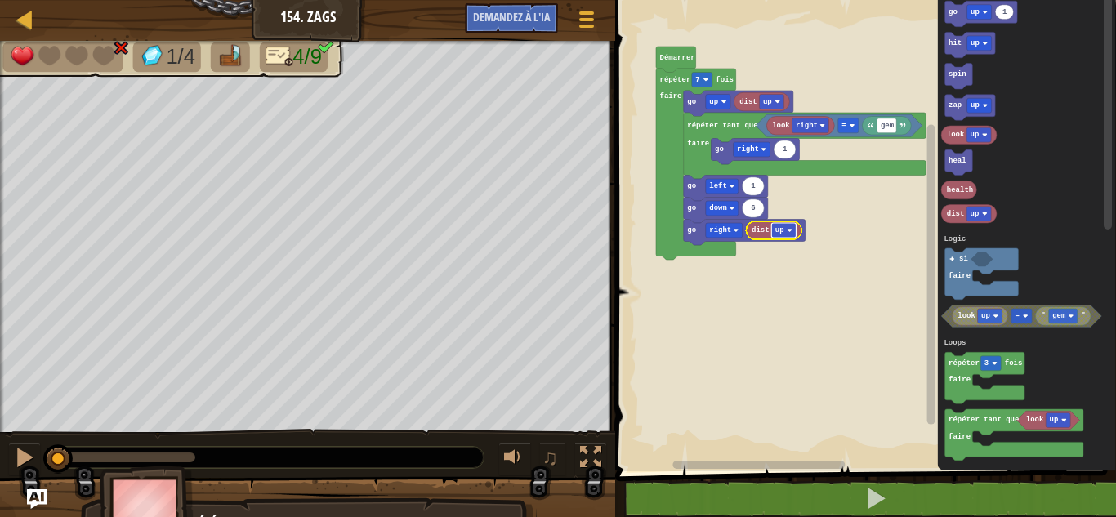
click at [782, 230] on text "up" at bounding box center [779, 230] width 9 height 8
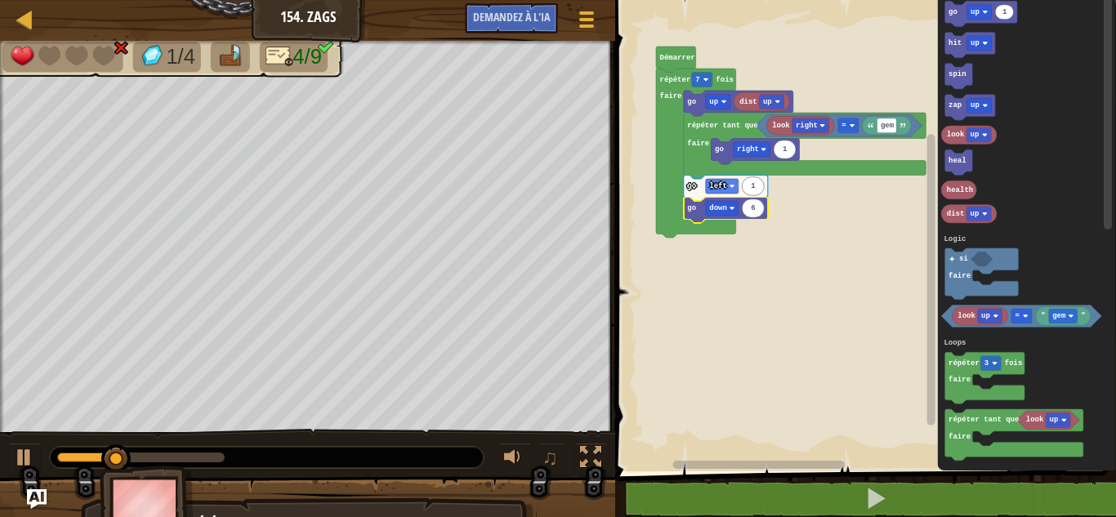
click at [693, 214] on icon "Espace de travail de Blocky" at bounding box center [726, 211] width 84 height 26
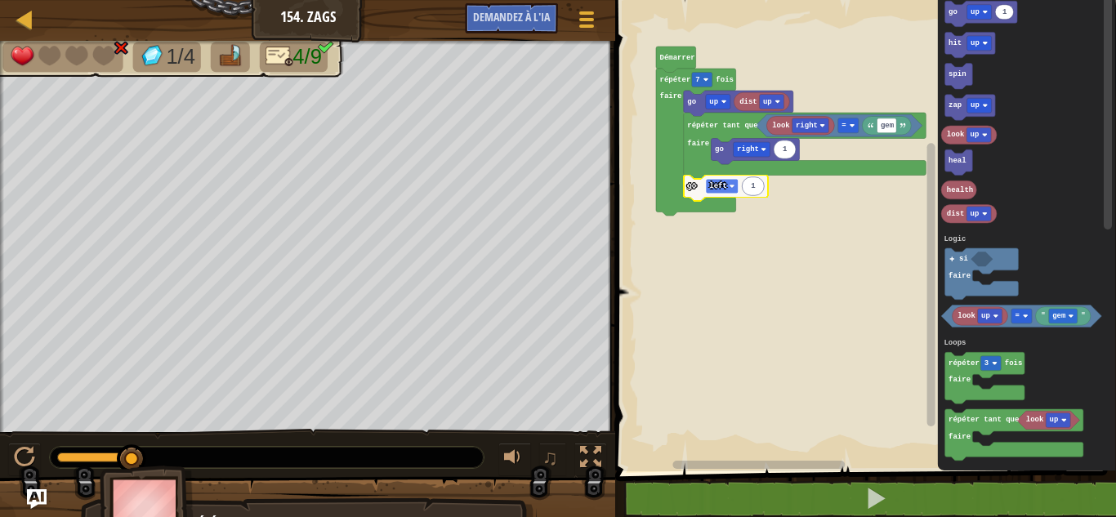
click at [717, 185] on text "left" at bounding box center [718, 186] width 18 height 8
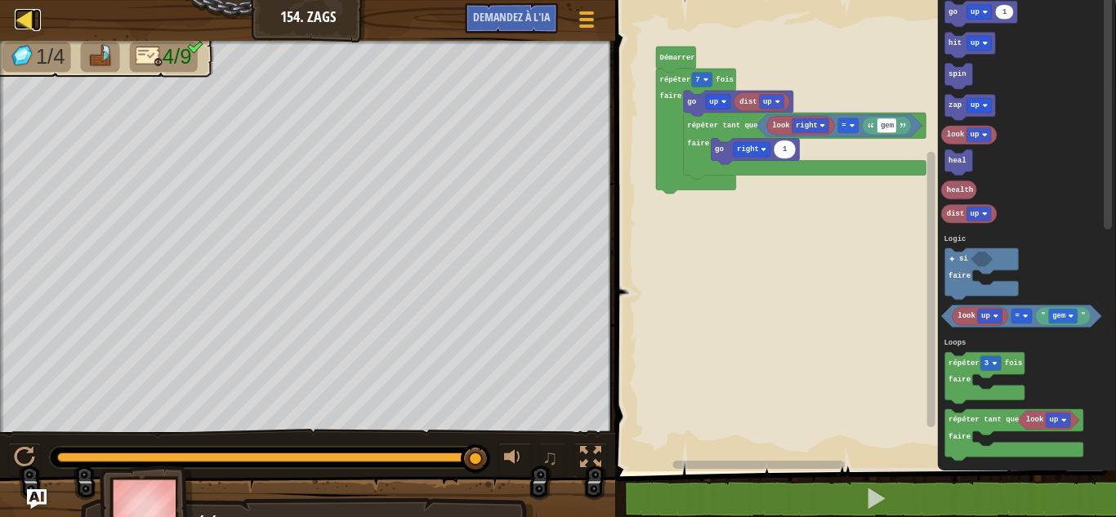
click at [28, 17] on div at bounding box center [25, 19] width 20 height 20
select select "fr"
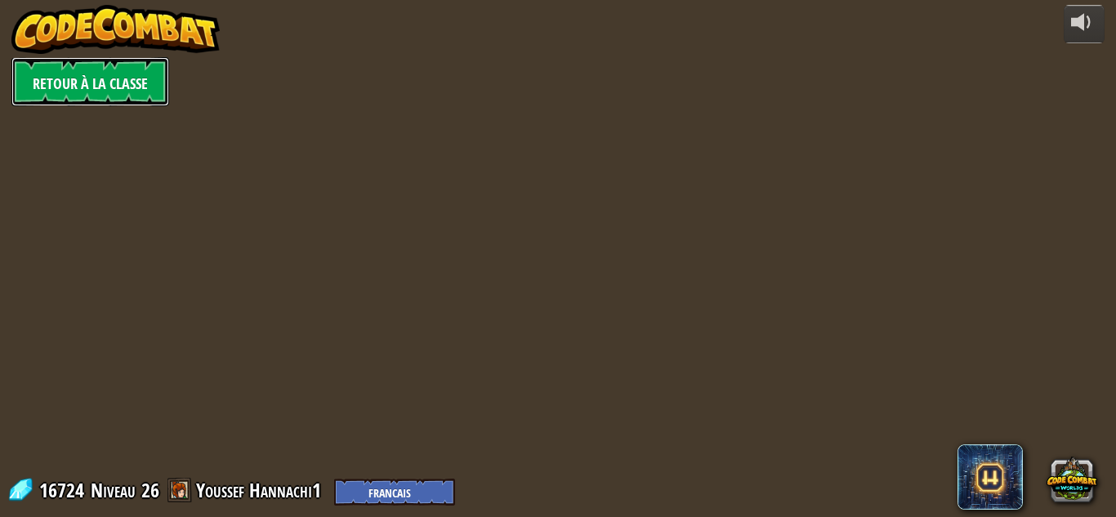
click at [94, 74] on font "Retour à la classe" at bounding box center [90, 84] width 115 height 20
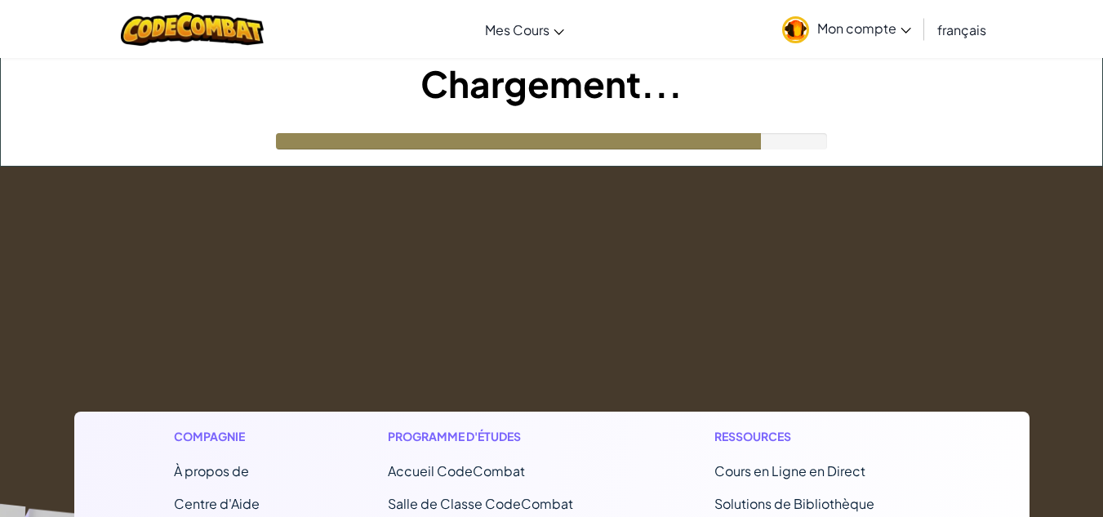
click at [858, 25] on font "Mon compte" at bounding box center [857, 28] width 79 height 17
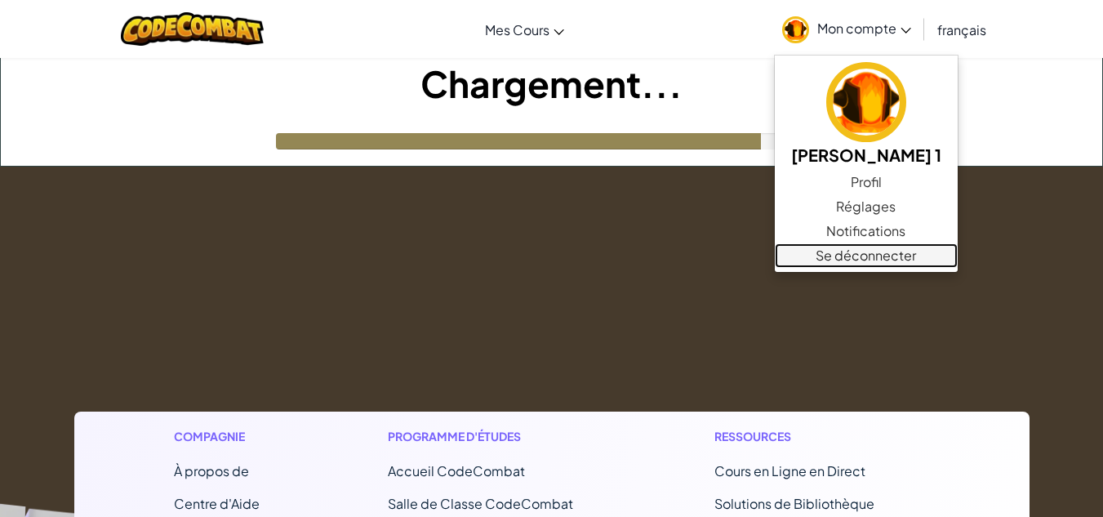
click at [895, 261] on font "Se déconnecter" at bounding box center [866, 255] width 100 height 17
